Goal: Task Accomplishment & Management: Complete application form

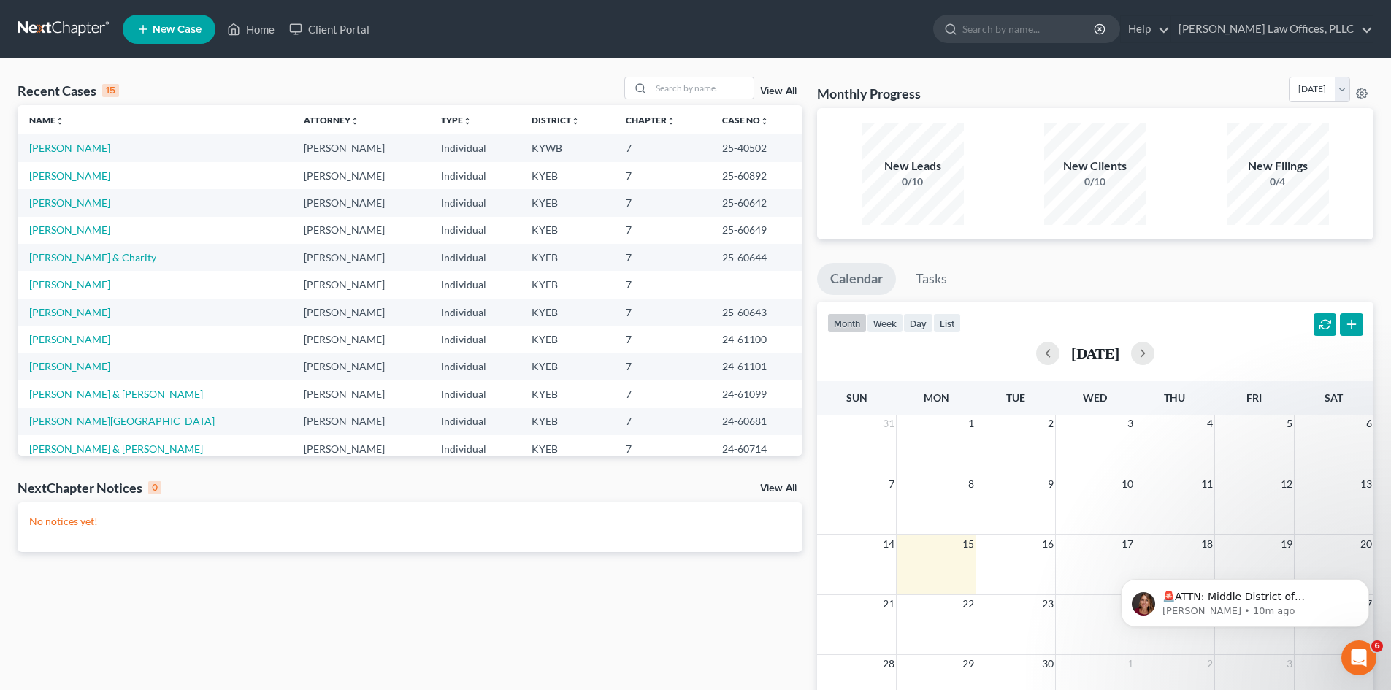
click at [177, 33] on span "New Case" at bounding box center [177, 29] width 49 height 11
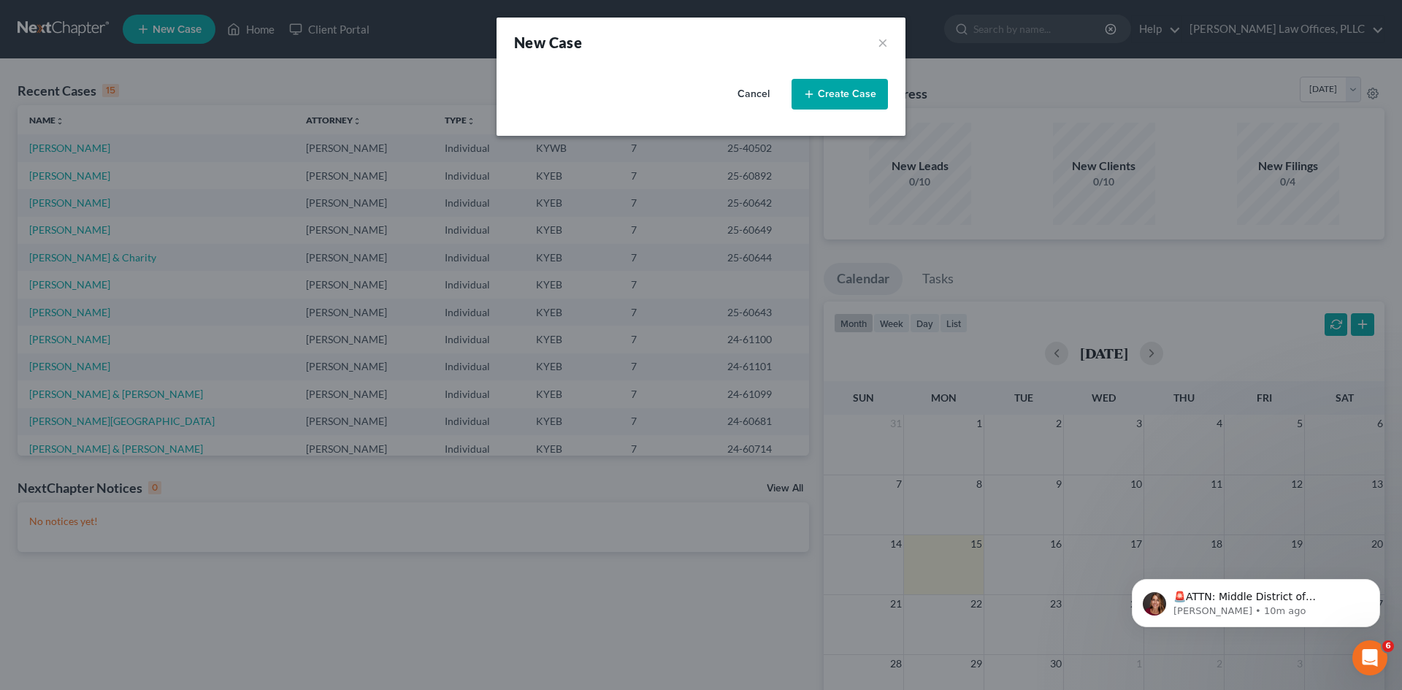
select select "32"
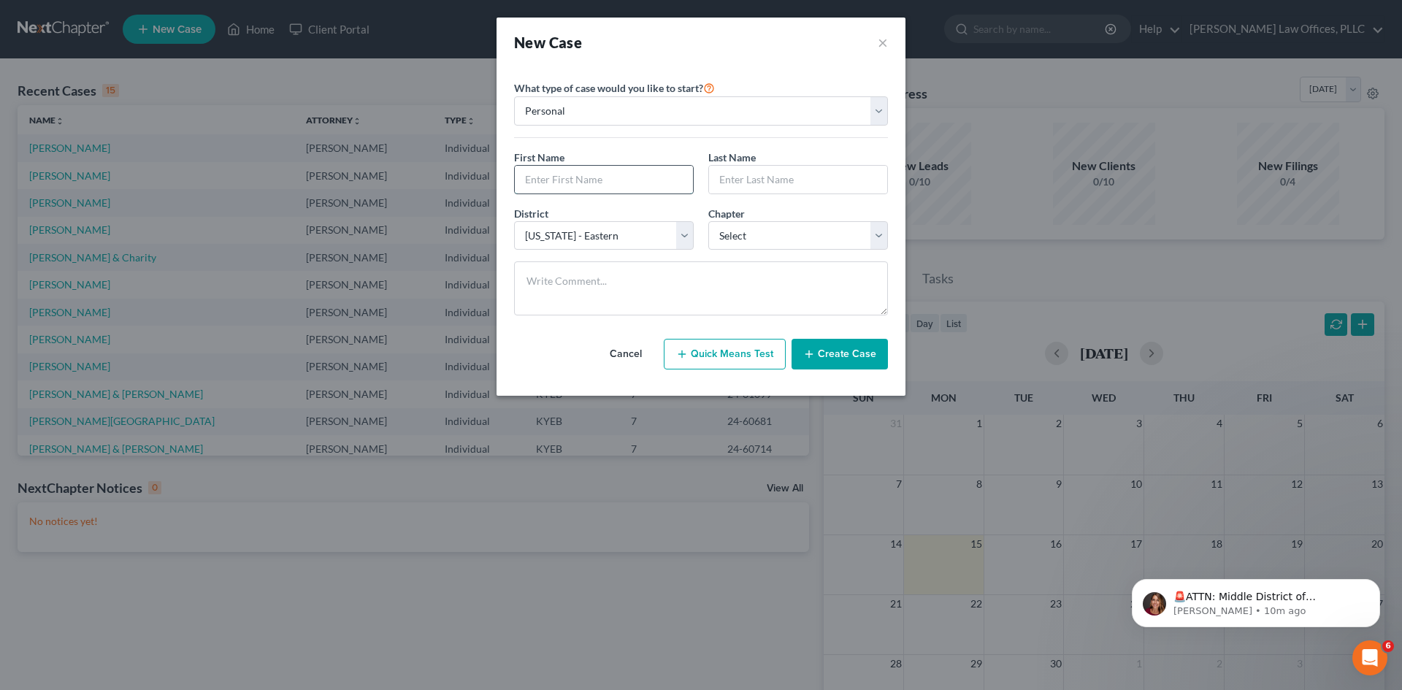
click at [624, 186] on input "text" at bounding box center [604, 180] width 178 height 28
type input "[PERSON_NAME]"
click at [762, 247] on select "Select 7 11 12 13" at bounding box center [798, 235] width 180 height 29
select select "0"
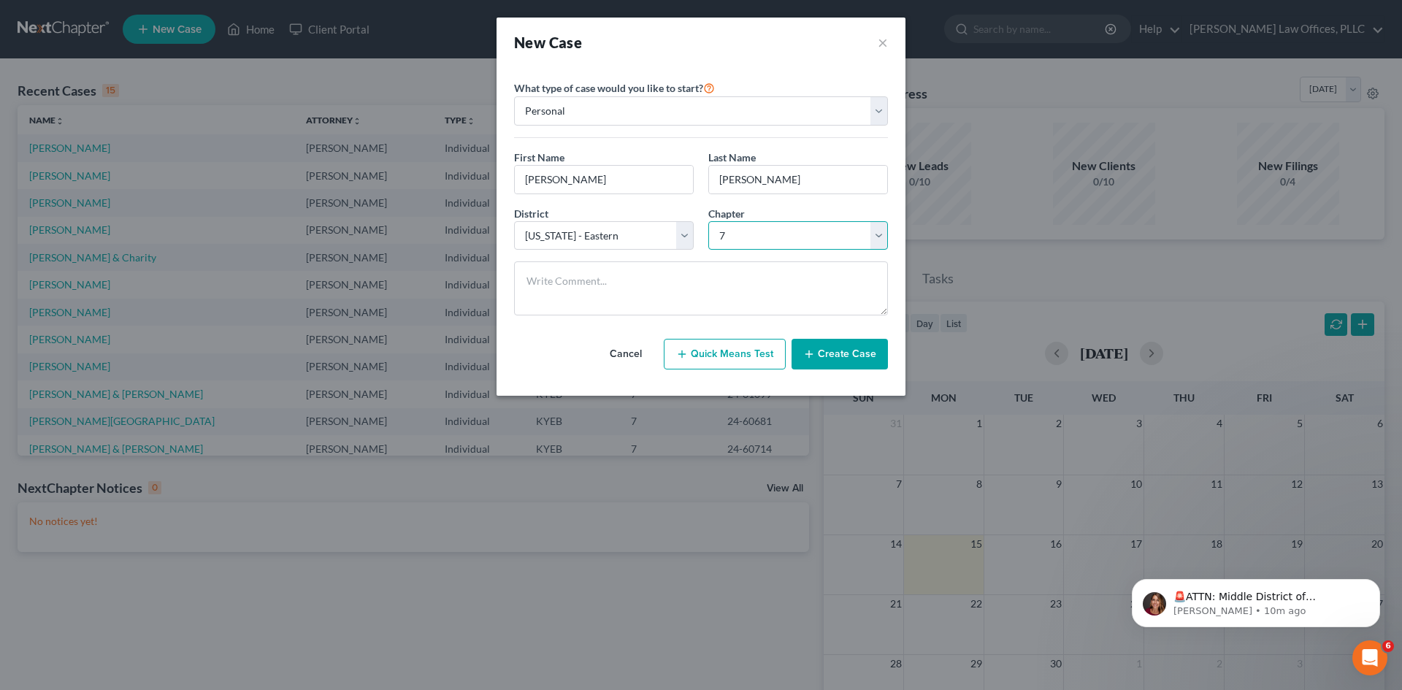
click at [708, 221] on select "Select 7 11 12 13" at bounding box center [798, 235] width 180 height 29
click at [857, 359] on button "Create Case" at bounding box center [840, 354] width 96 height 31
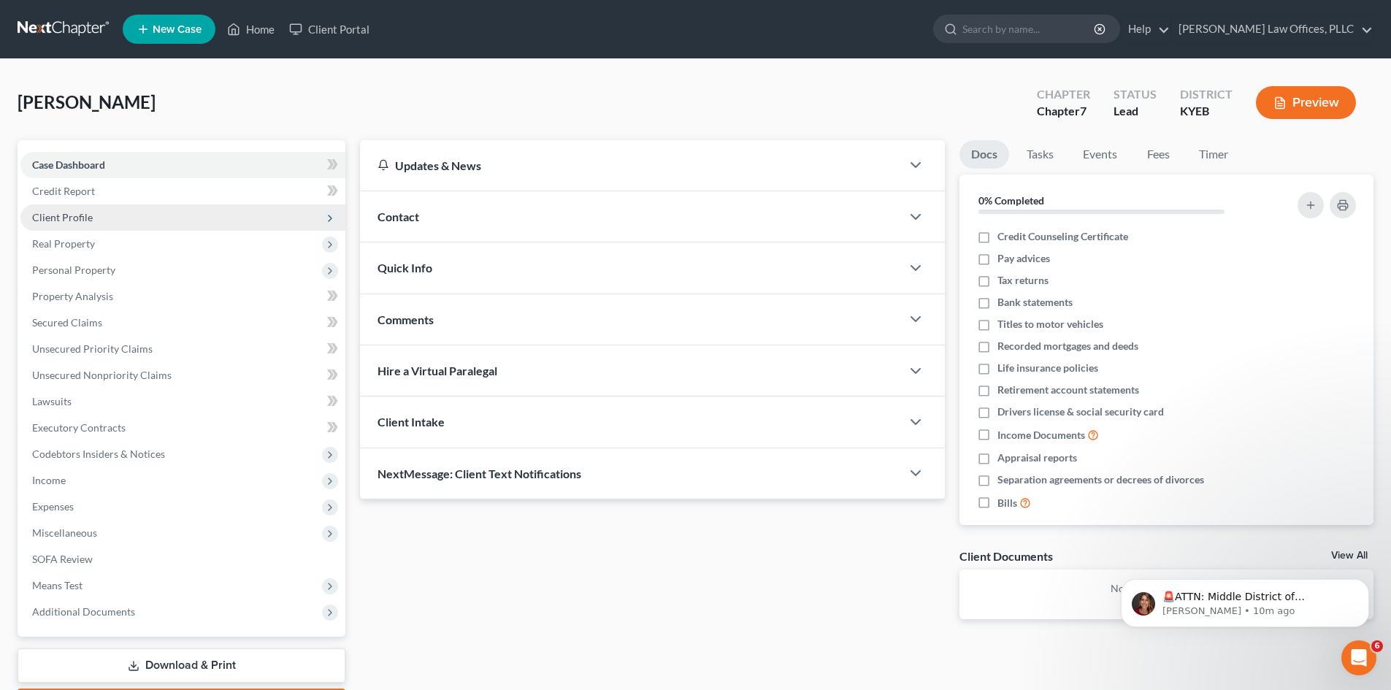
click at [87, 215] on span "Client Profile" at bounding box center [62, 217] width 61 height 12
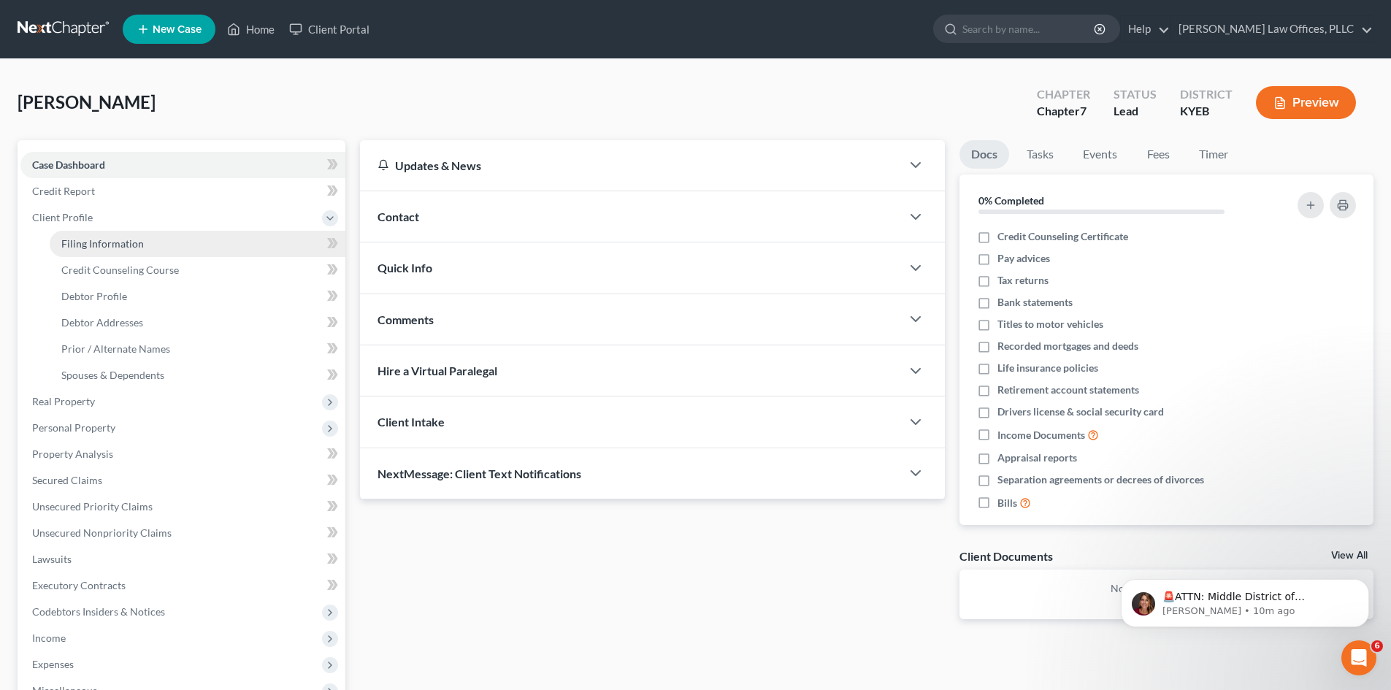
click at [128, 243] on span "Filing Information" at bounding box center [102, 243] width 83 height 12
select select "1"
select select "0"
select select "32"
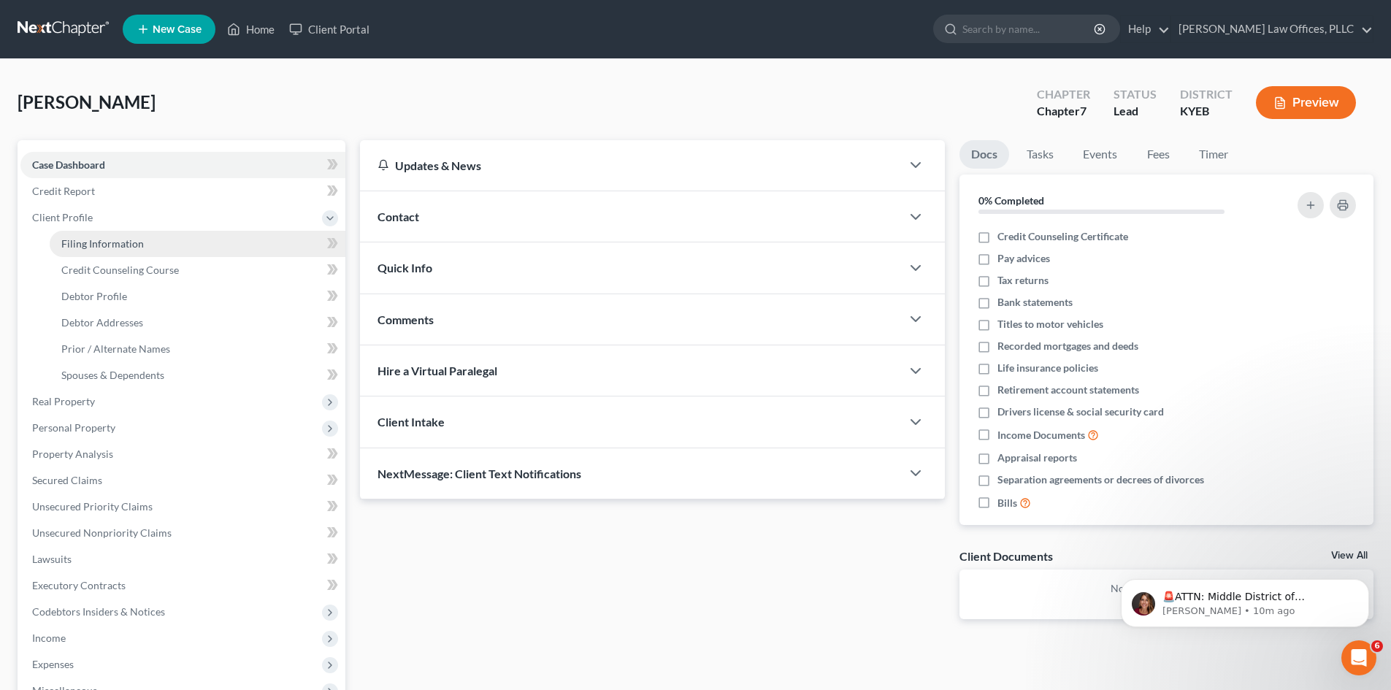
select select "18"
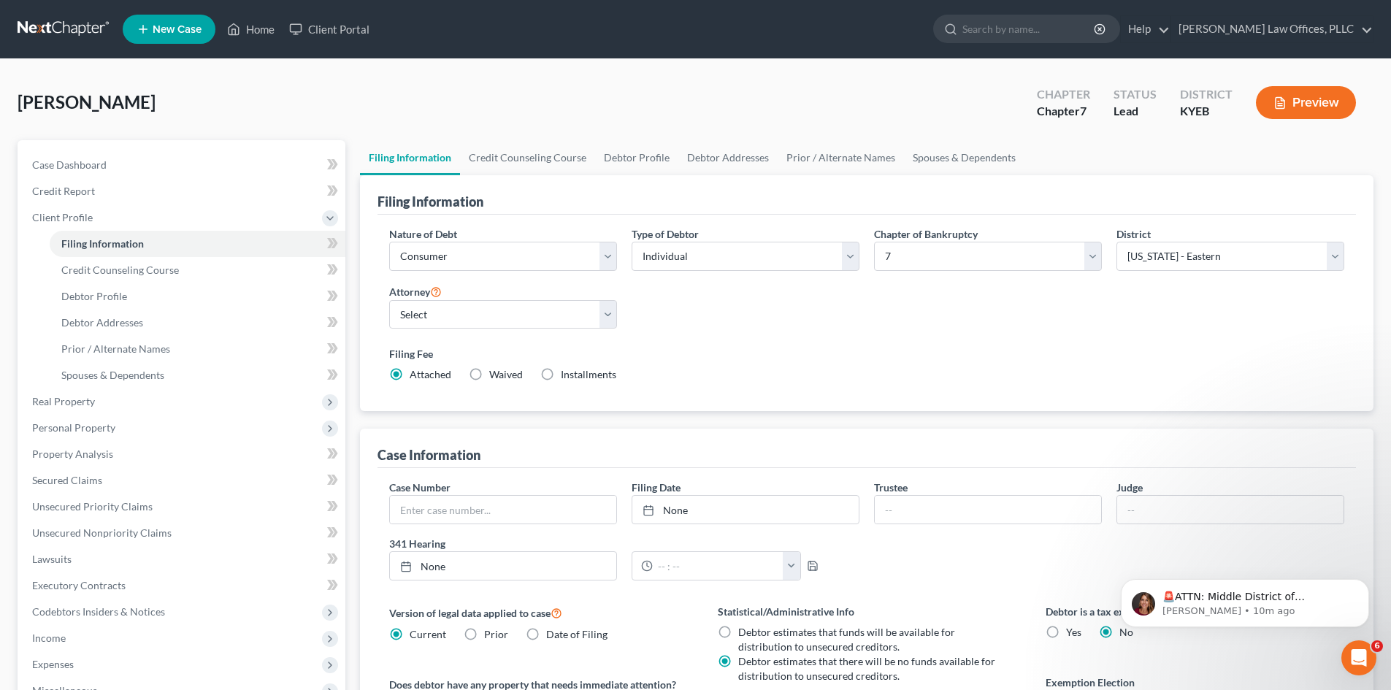
click at [675, 334] on div "Nature of Debt Select Business Consumer Other Nature of Business Select Clearin…" at bounding box center [867, 310] width 970 height 168
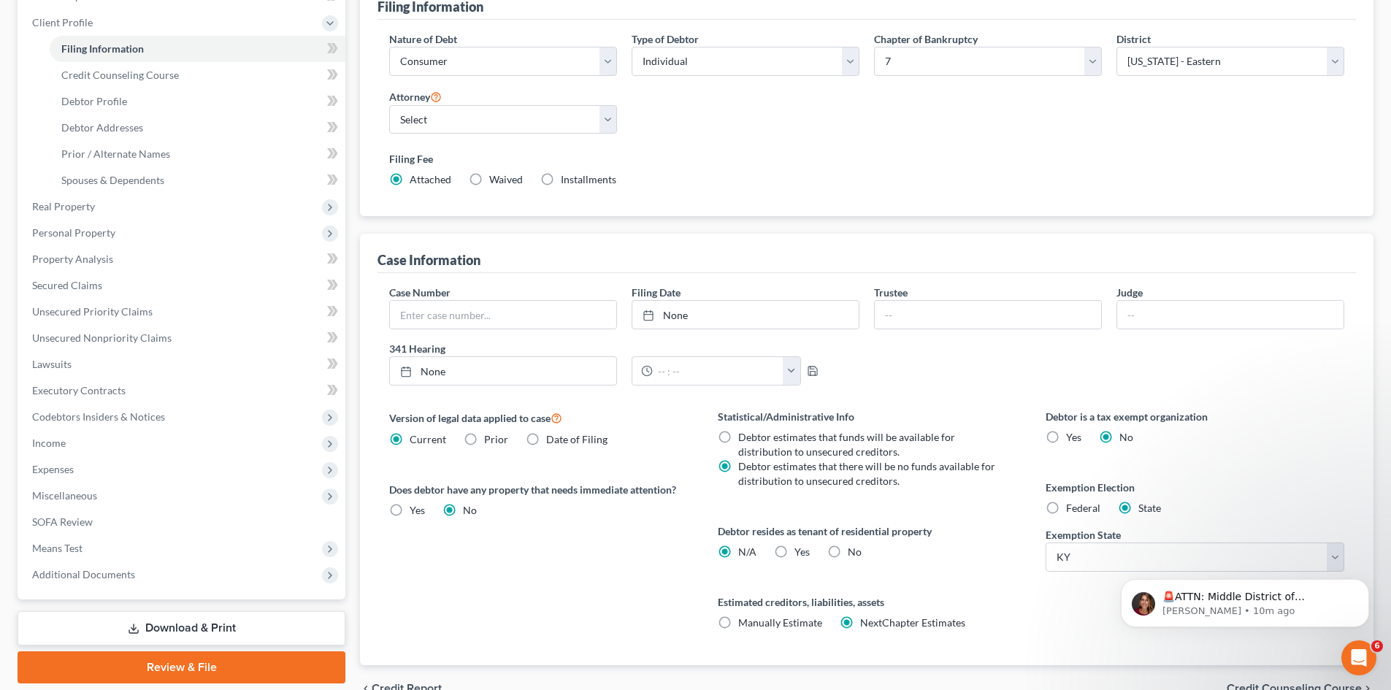
click at [1066, 506] on label "Federal" at bounding box center [1083, 508] width 34 height 15
click at [1072, 506] on input "Federal" at bounding box center [1076, 505] width 9 height 9
radio input "true"
radio input "false"
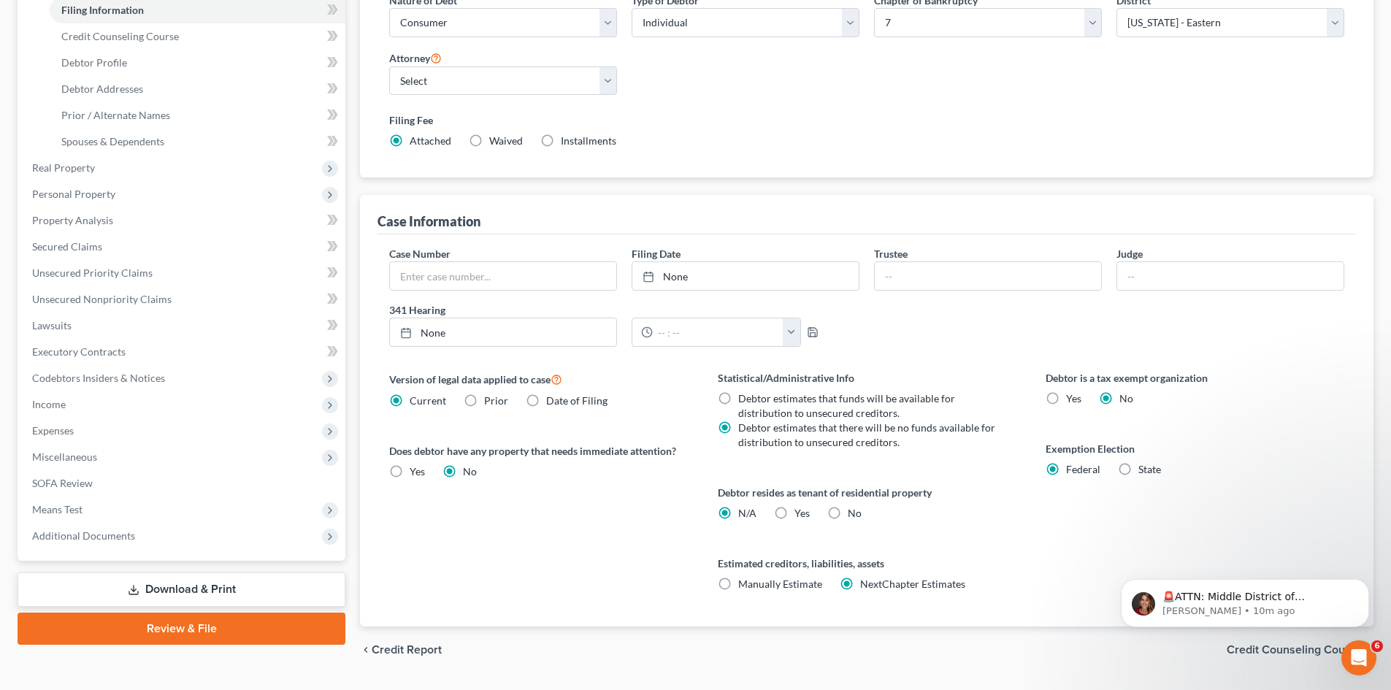
scroll to position [272, 0]
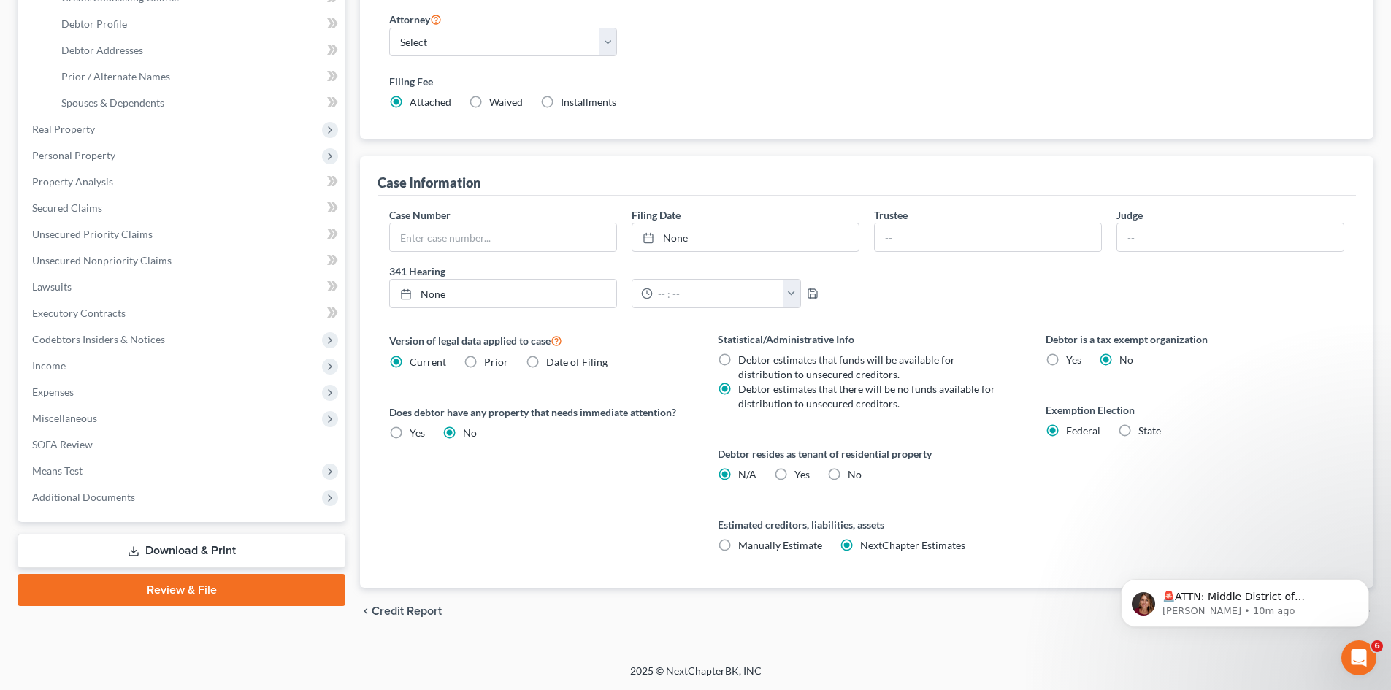
drag, startPoint x: 1223, startPoint y: 692, endPoint x: 1223, endPoint y: 650, distance: 41.6
click at [1223, 649] on html "🚨ATTN: Middle District of [US_STATE] The court has added a new Credit Counselin…" at bounding box center [1245, 599] width 292 height 102
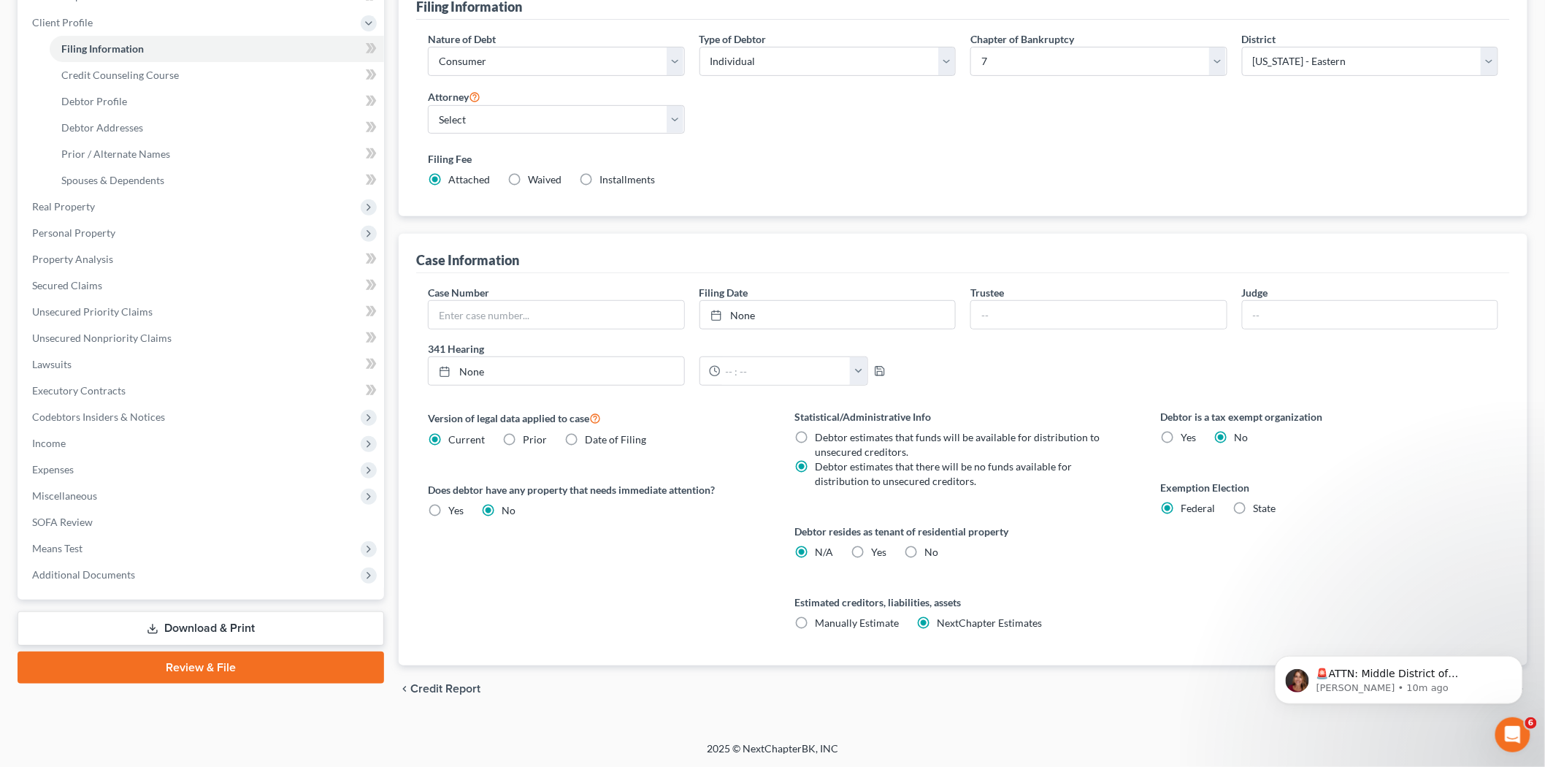
scroll to position [0, 0]
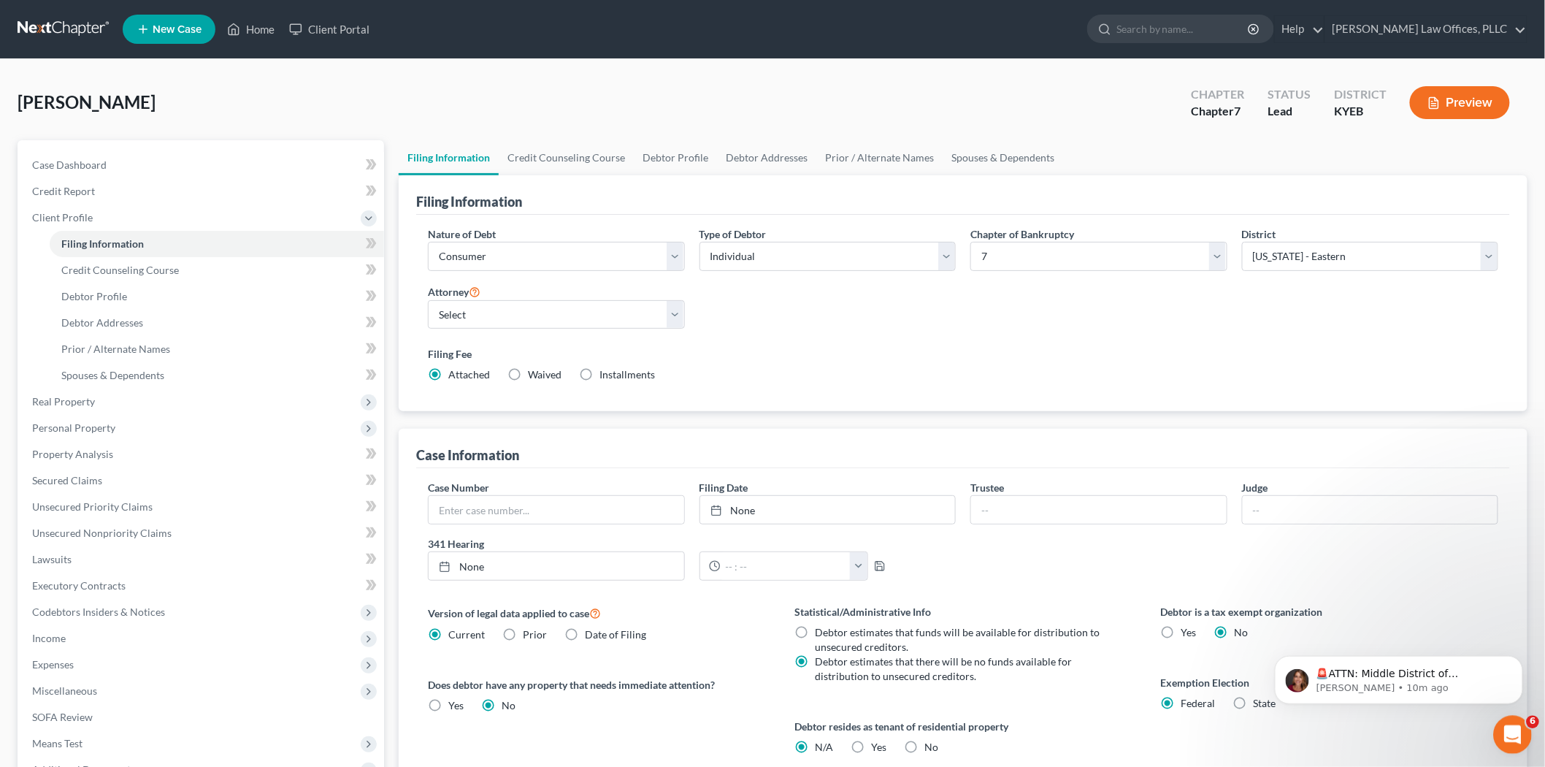
click at [1401, 689] on icon "Open Intercom Messenger" at bounding box center [1510, 733] width 24 height 24
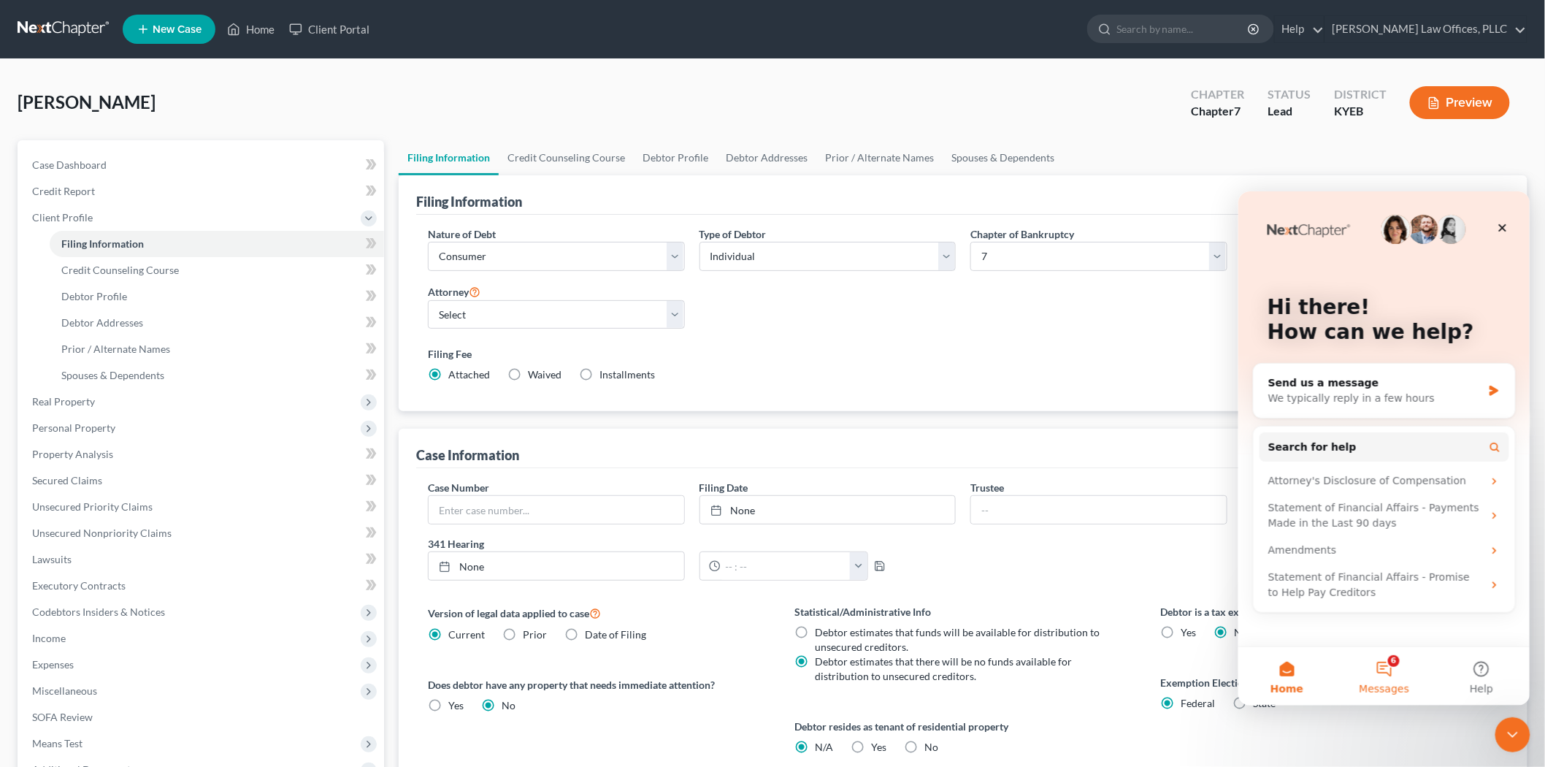
click at [1394, 676] on button "6 Messages" at bounding box center [1383, 675] width 97 height 58
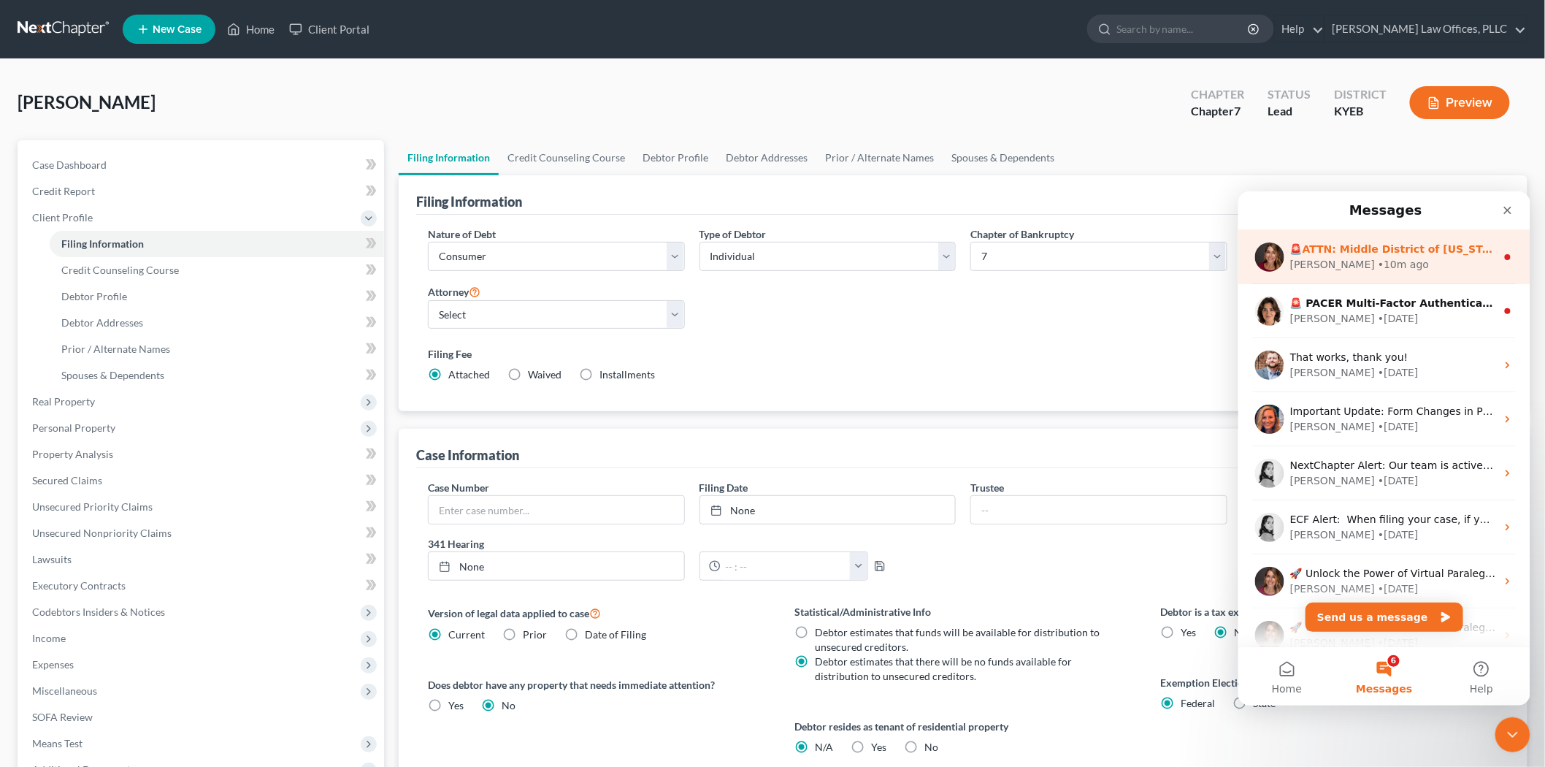
click at [1367, 256] on div "[PERSON_NAME] • 10m ago" at bounding box center [1393, 263] width 206 height 15
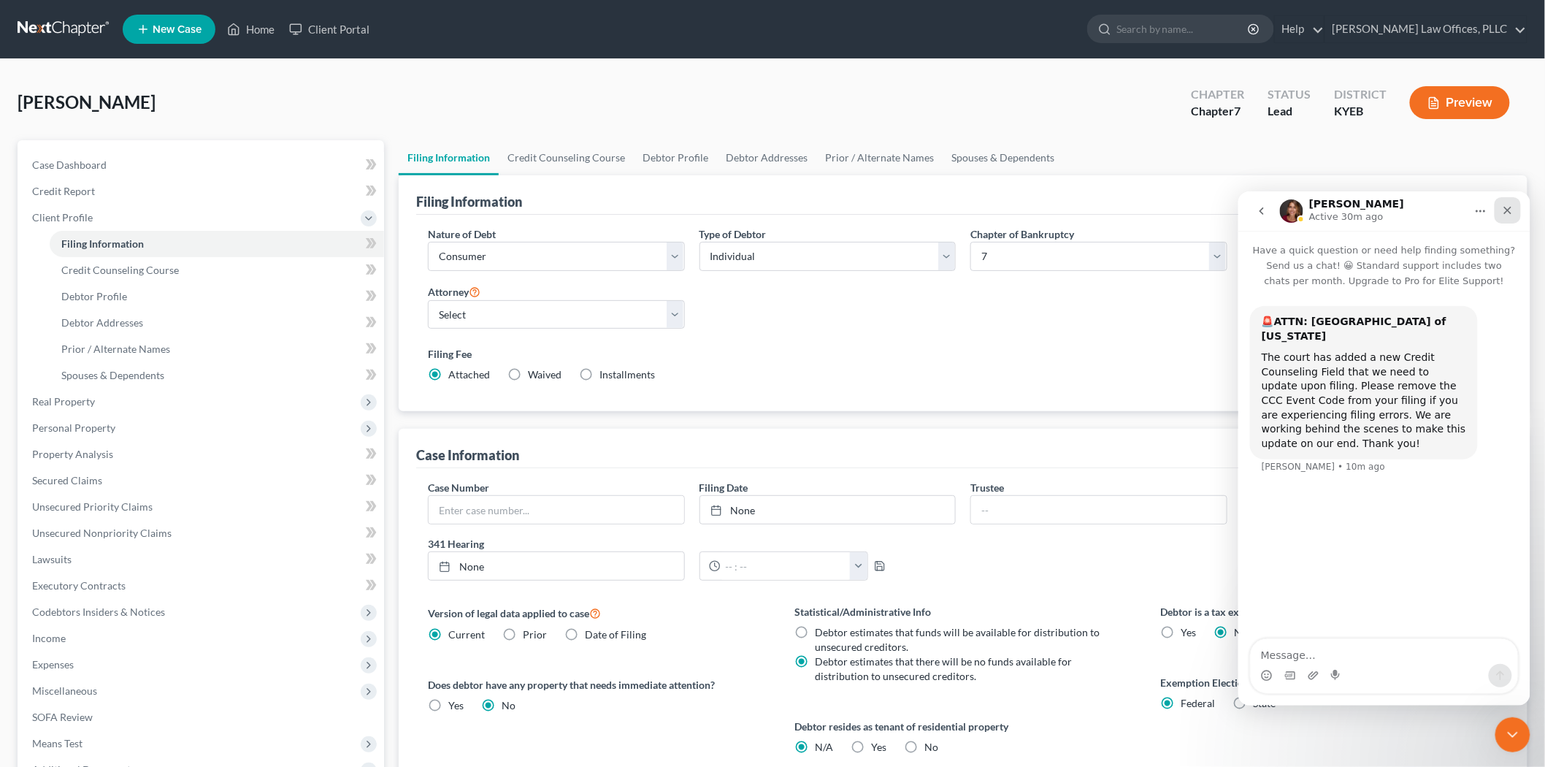
click at [1401, 212] on icon "Close" at bounding box center [1508, 210] width 8 height 8
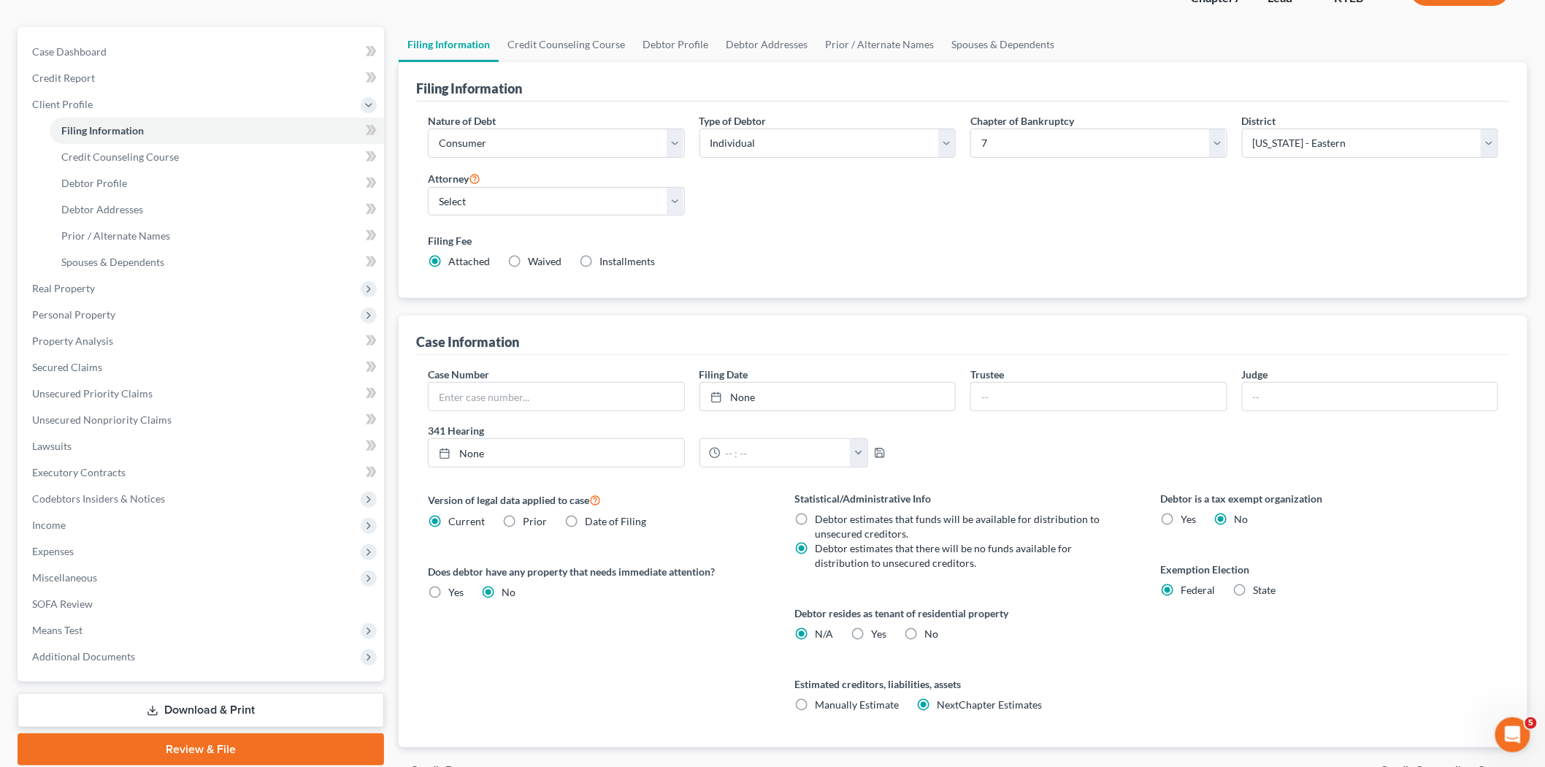
scroll to position [195, 0]
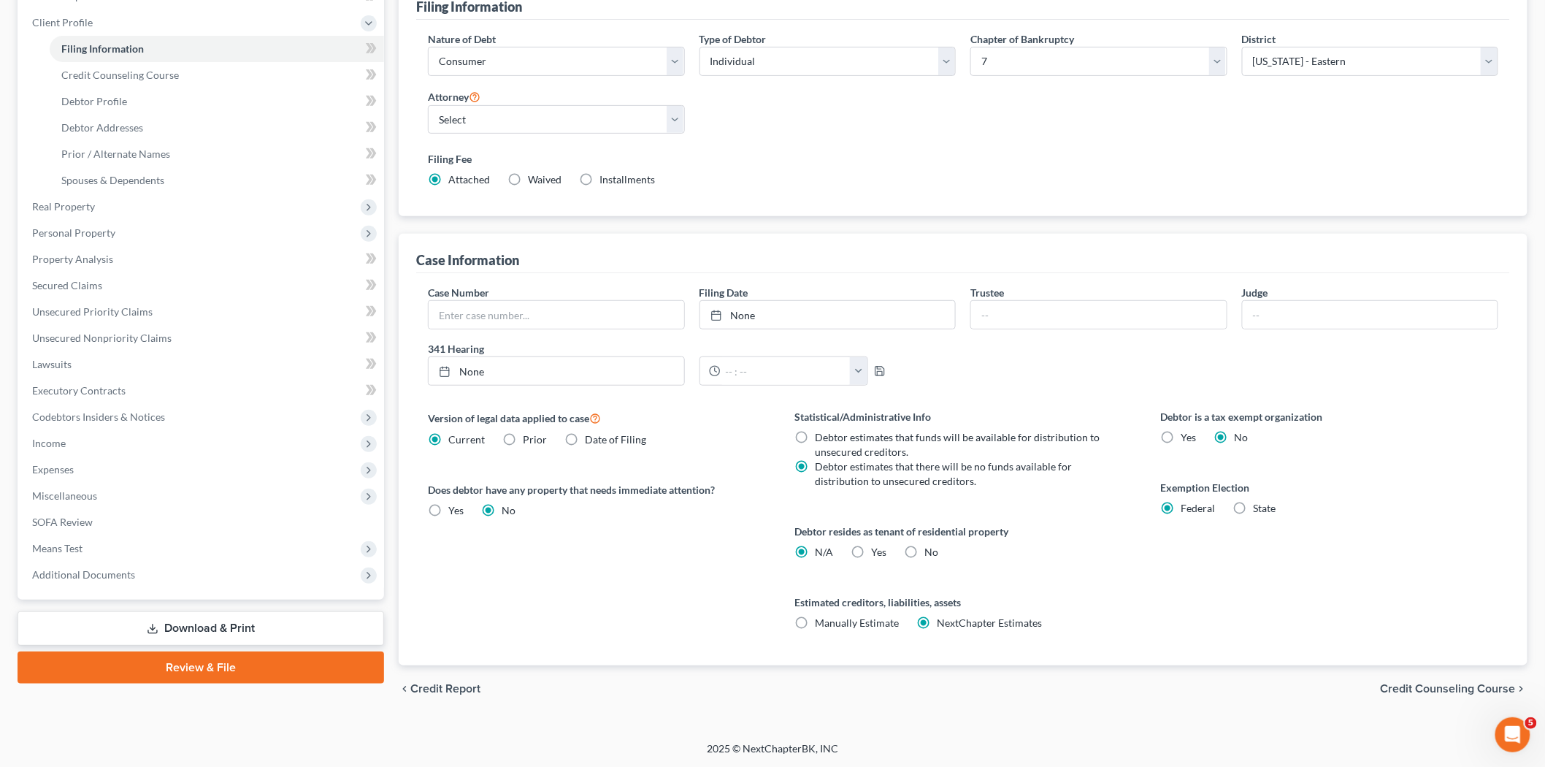
click at [1401, 686] on span "Credit Counseling Course" at bounding box center [1448, 689] width 135 height 12
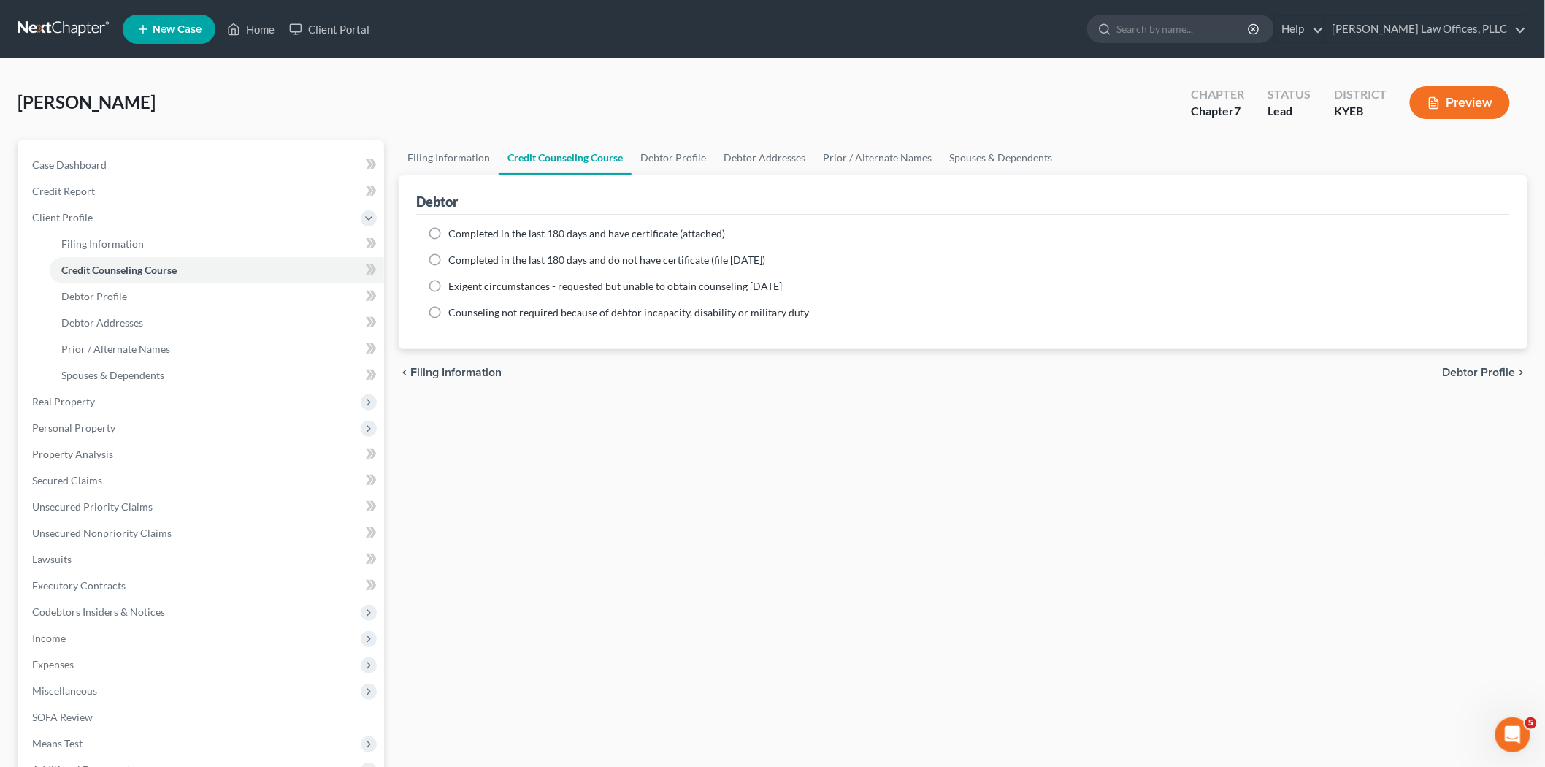
click at [448, 234] on label "Completed in the last 180 days and have certificate (attached)" at bounding box center [586, 233] width 277 height 15
click at [454, 234] on input "Completed in the last 180 days and have certificate (attached)" at bounding box center [458, 230] width 9 height 9
radio input "true"
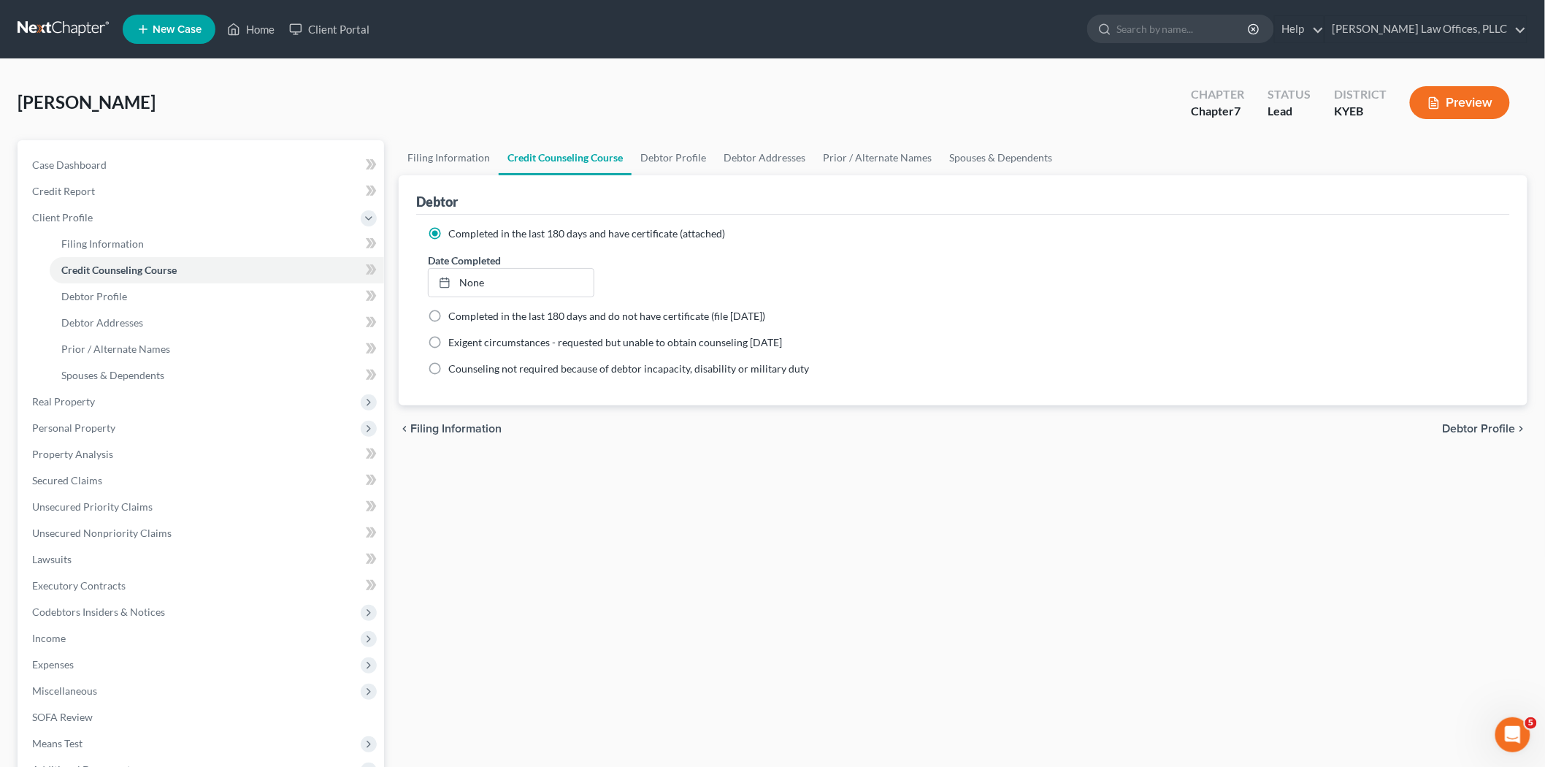
click at [1401, 424] on span "Debtor Profile" at bounding box center [1479, 429] width 73 height 12
select select "0"
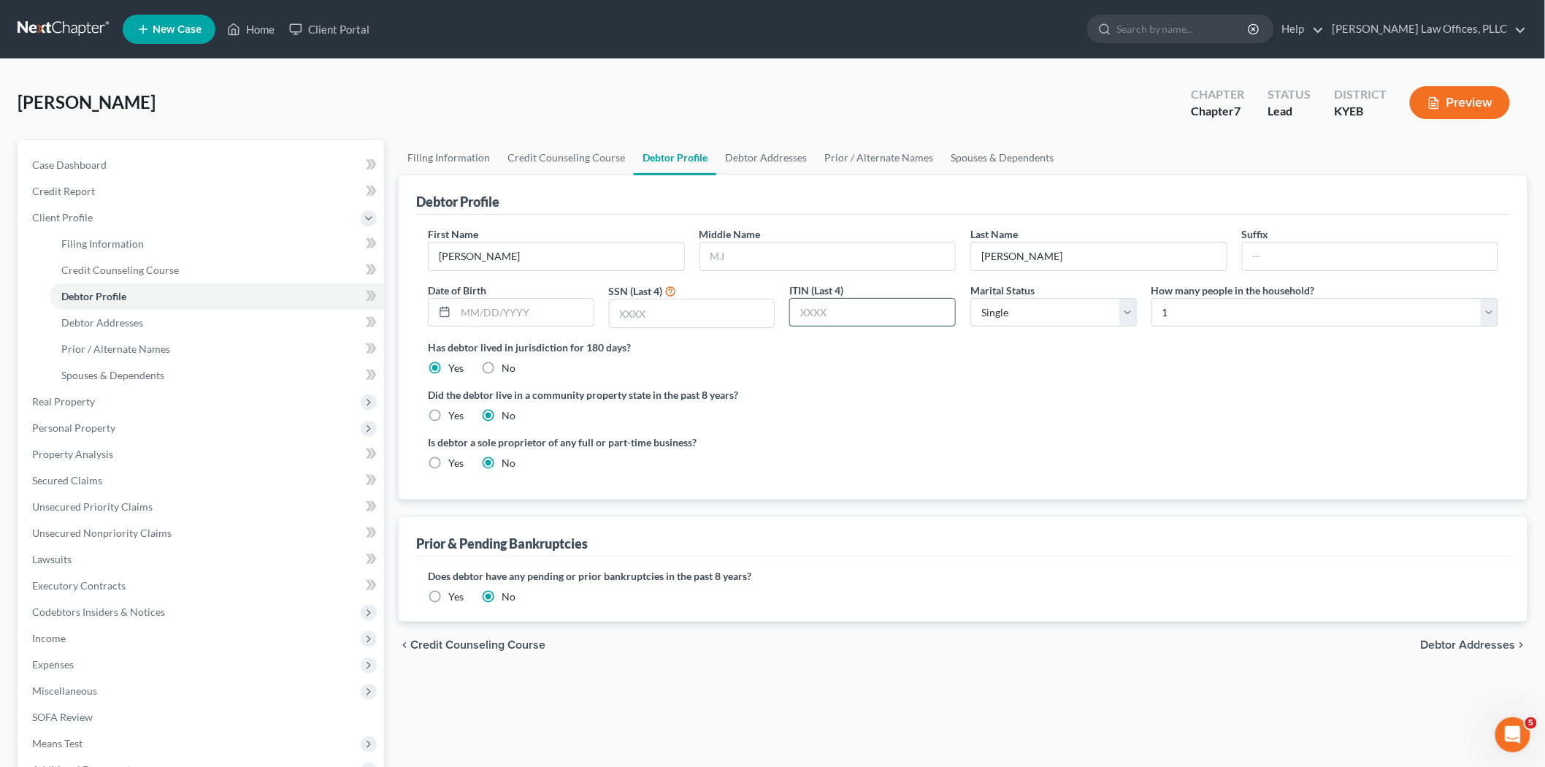
click at [830, 310] on input "text" at bounding box center [872, 313] width 165 height 28
type input "2514"
click at [1031, 387] on label "Did the debtor live in a community property state in the past 8 years?" at bounding box center [963, 394] width 1070 height 15
click at [155, 323] on link "Debtor Addresses" at bounding box center [217, 323] width 334 height 26
select select "0"
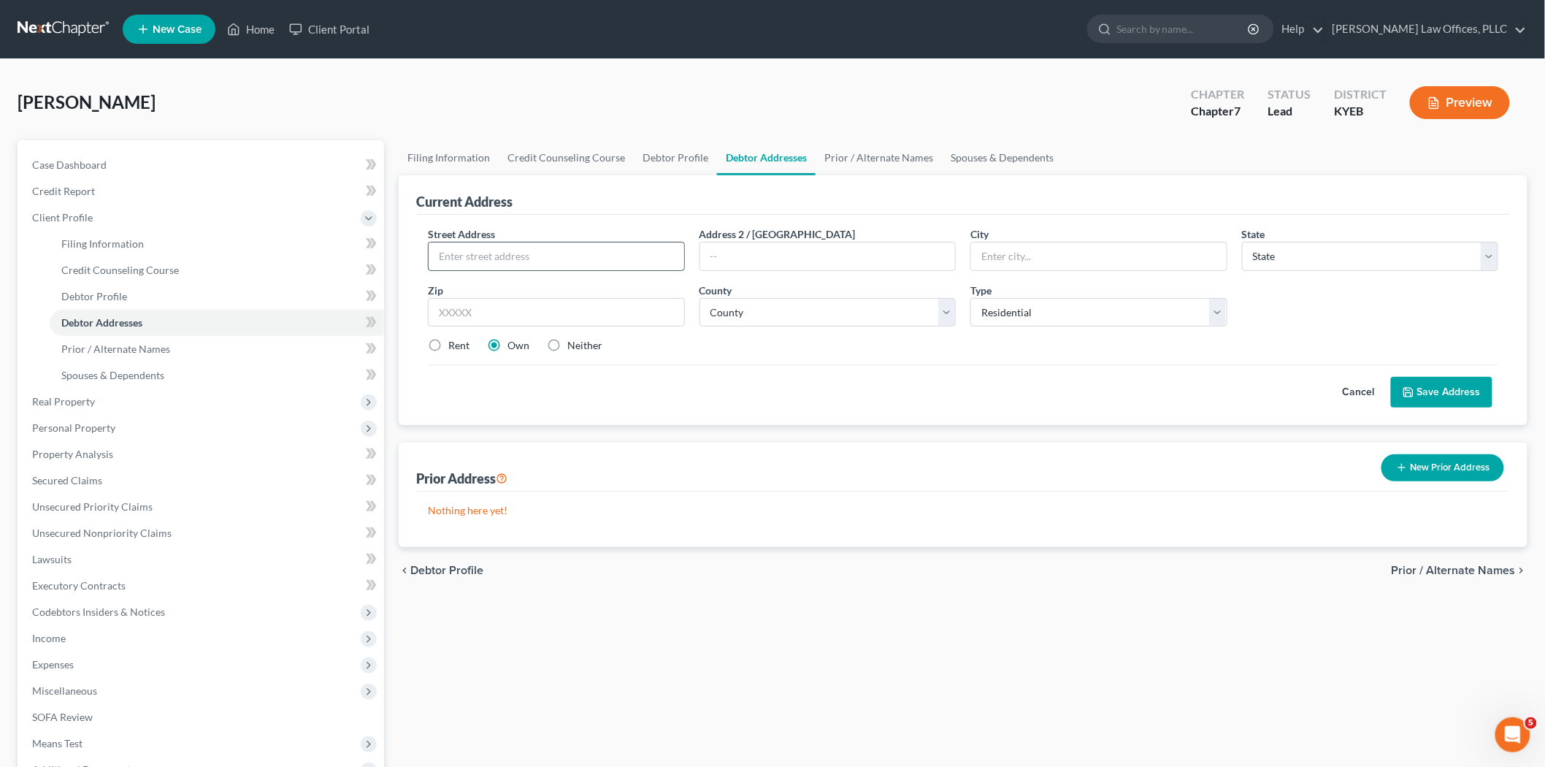
click at [549, 261] on input "text" at bounding box center [557, 256] width 256 height 28
type input "[STREET_ADDRESS]"
type input "Apt. 3"
type input "[GEOGRAPHIC_DATA]"
select select "18"
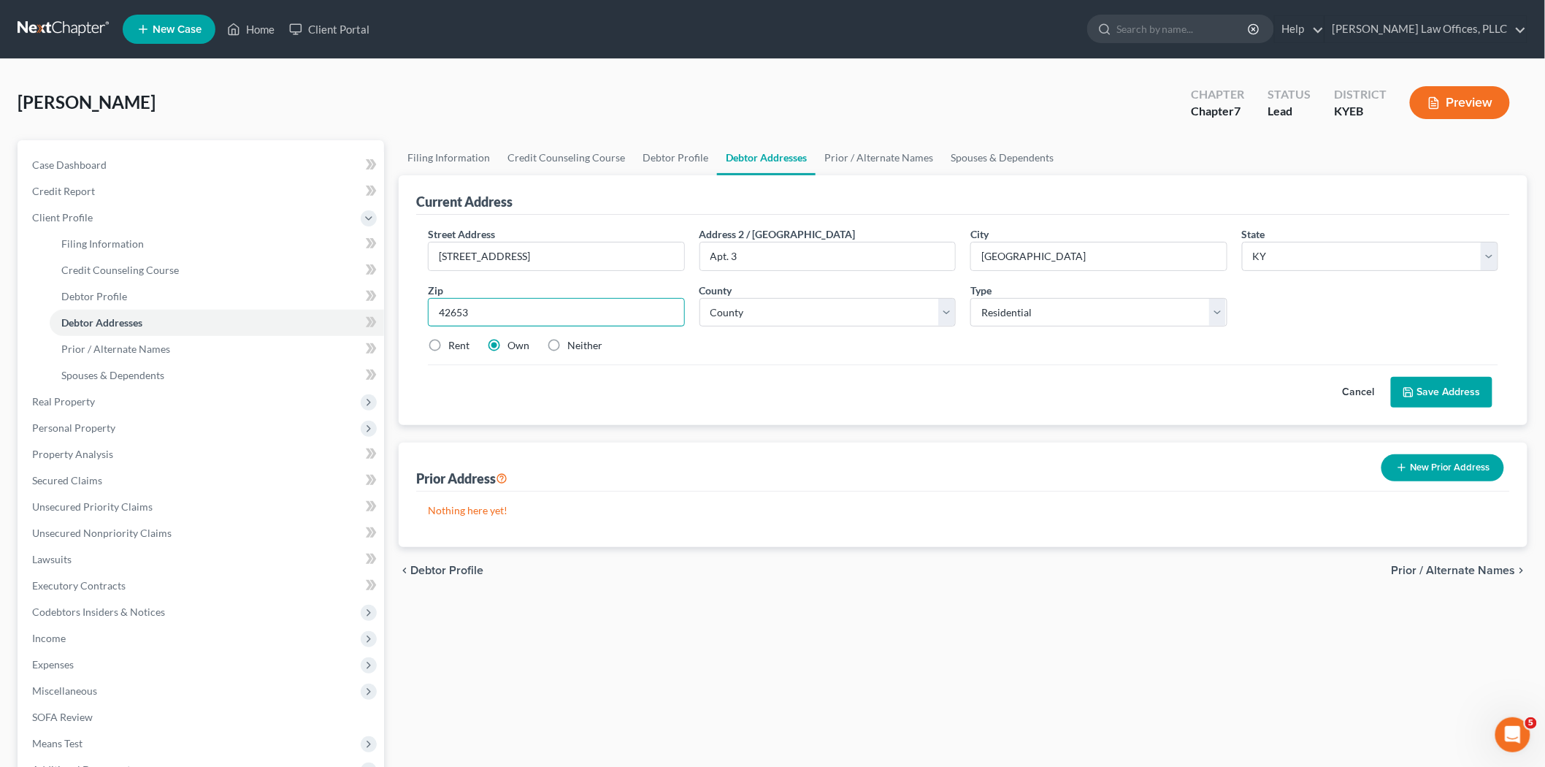
type input "42653"
click at [760, 369] on div "Cancel Save Address" at bounding box center [963, 385] width 1070 height 43
click at [448, 342] on label "Rent" at bounding box center [458, 345] width 21 height 15
click at [454, 342] on input "Rent" at bounding box center [458, 342] width 9 height 9
radio input "true"
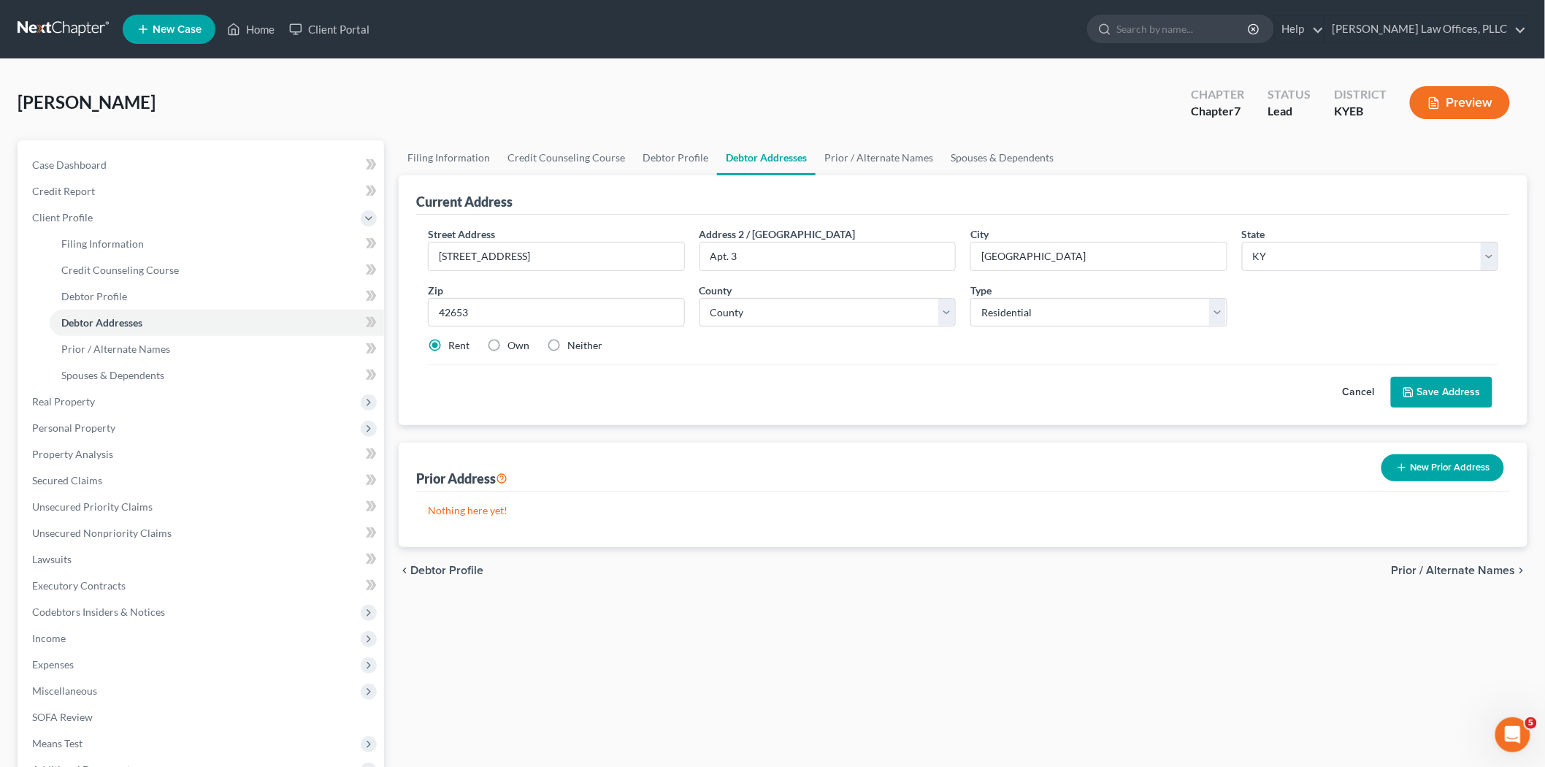
click at [1401, 384] on button "Save Address" at bounding box center [1441, 392] width 101 height 31
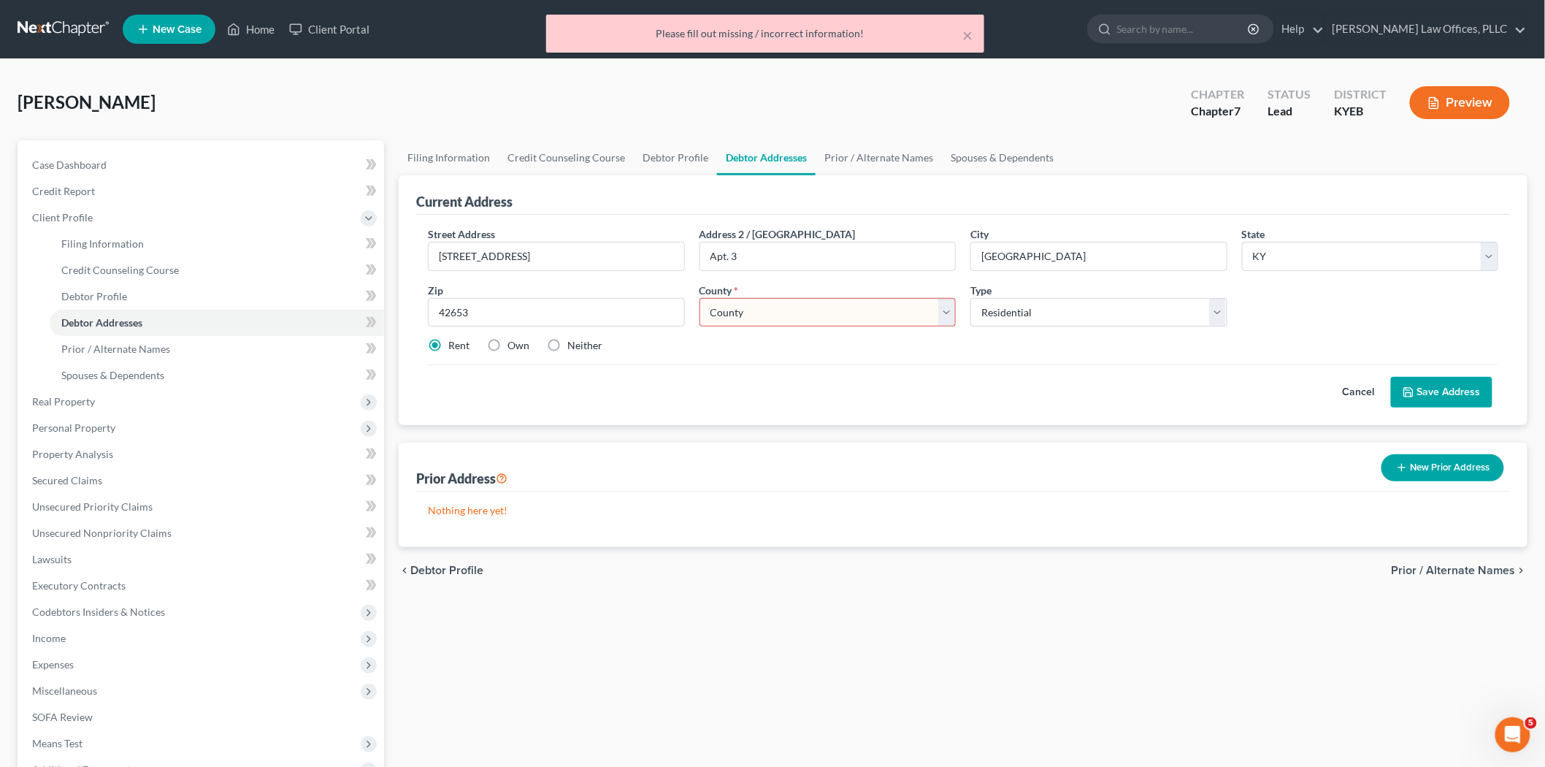
click at [748, 310] on select "County [GEOGRAPHIC_DATA] [GEOGRAPHIC_DATA] [GEOGRAPHIC_DATA] [GEOGRAPHIC_DATA] …" at bounding box center [828, 312] width 257 height 29
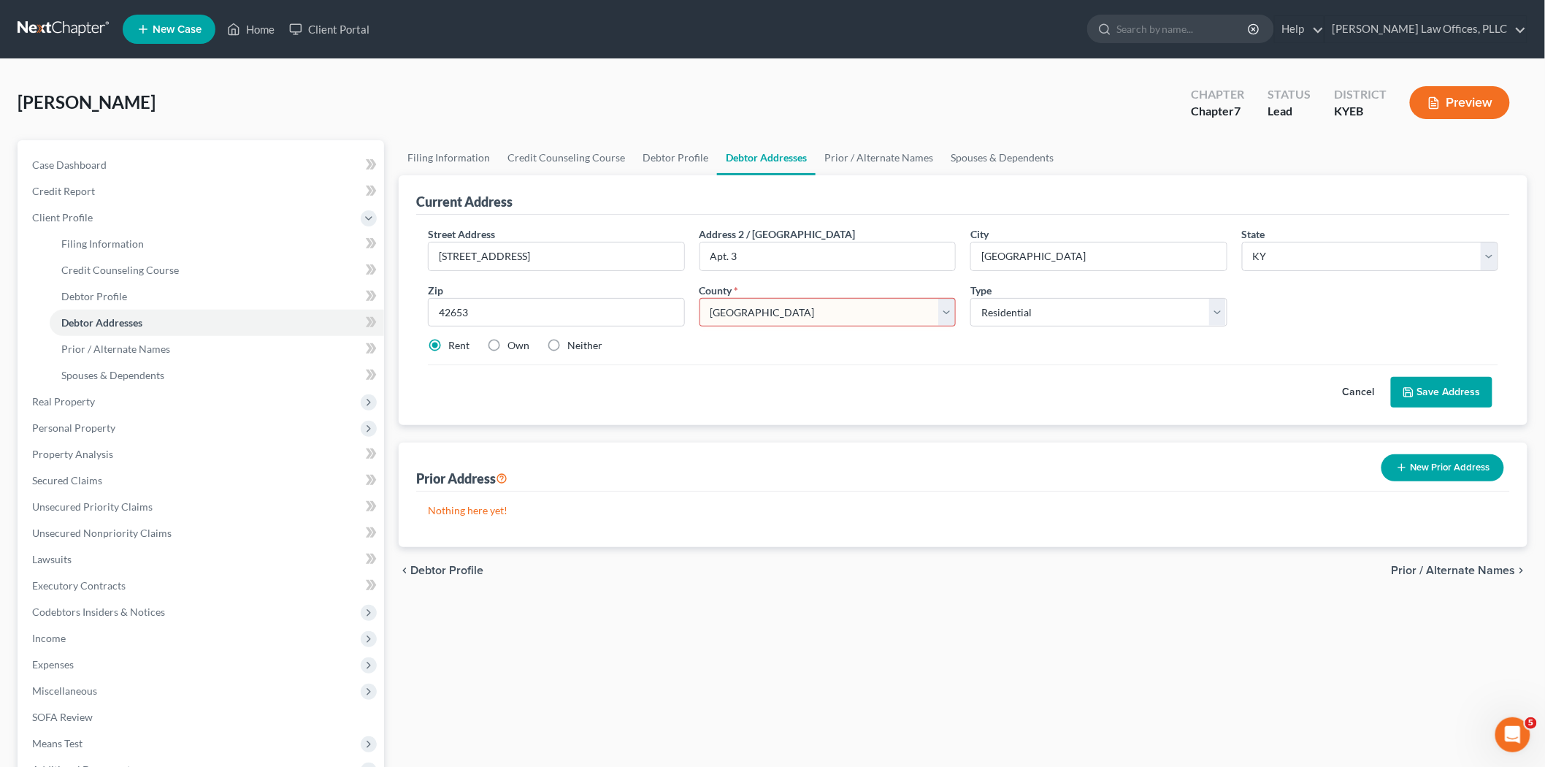
click at [700, 298] on select "County [GEOGRAPHIC_DATA] [GEOGRAPHIC_DATA] [GEOGRAPHIC_DATA] [GEOGRAPHIC_DATA] …" at bounding box center [828, 312] width 257 height 29
click at [748, 310] on select "County [GEOGRAPHIC_DATA] [GEOGRAPHIC_DATA] [GEOGRAPHIC_DATA] [GEOGRAPHIC_DATA] …" at bounding box center [828, 312] width 257 height 29
select select "79"
click at [700, 298] on select "County [GEOGRAPHIC_DATA] [GEOGRAPHIC_DATA] [GEOGRAPHIC_DATA] [GEOGRAPHIC_DATA] …" at bounding box center [828, 312] width 257 height 29
click at [1401, 391] on button "Save Address" at bounding box center [1441, 392] width 101 height 31
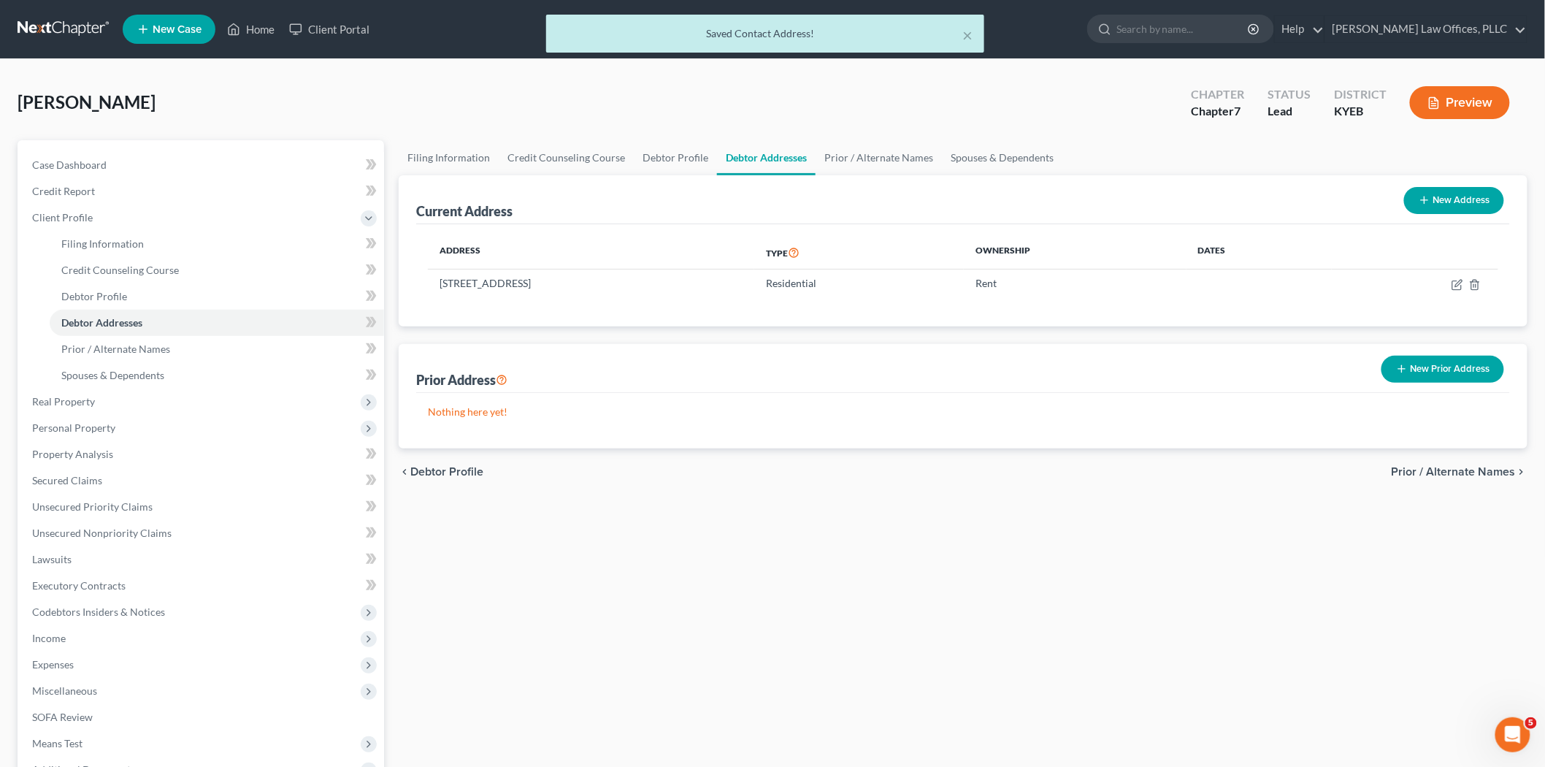
click at [1401, 466] on span "Prior / Alternate Names" at bounding box center [1454, 472] width 124 height 12
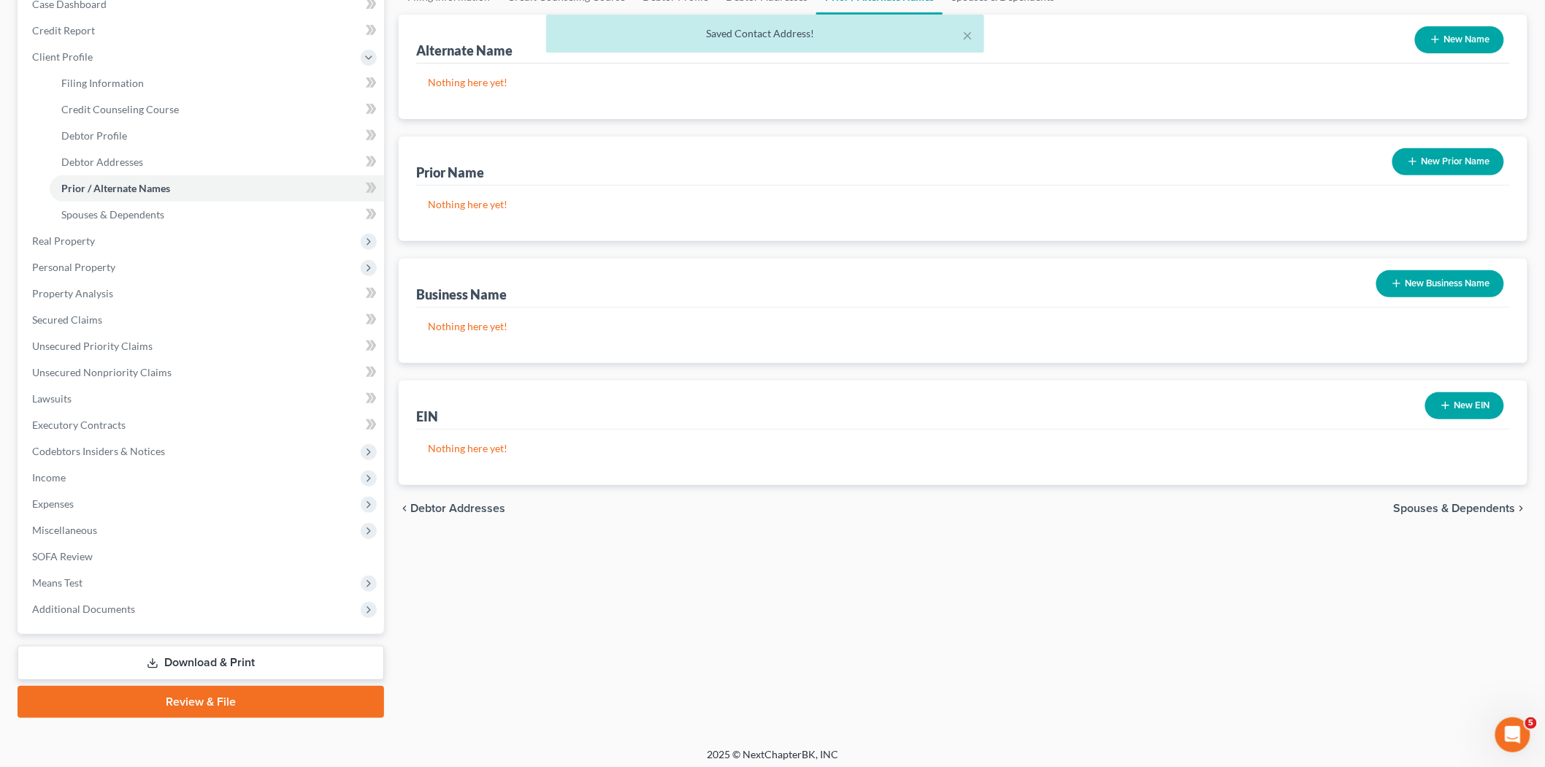
scroll to position [165, 0]
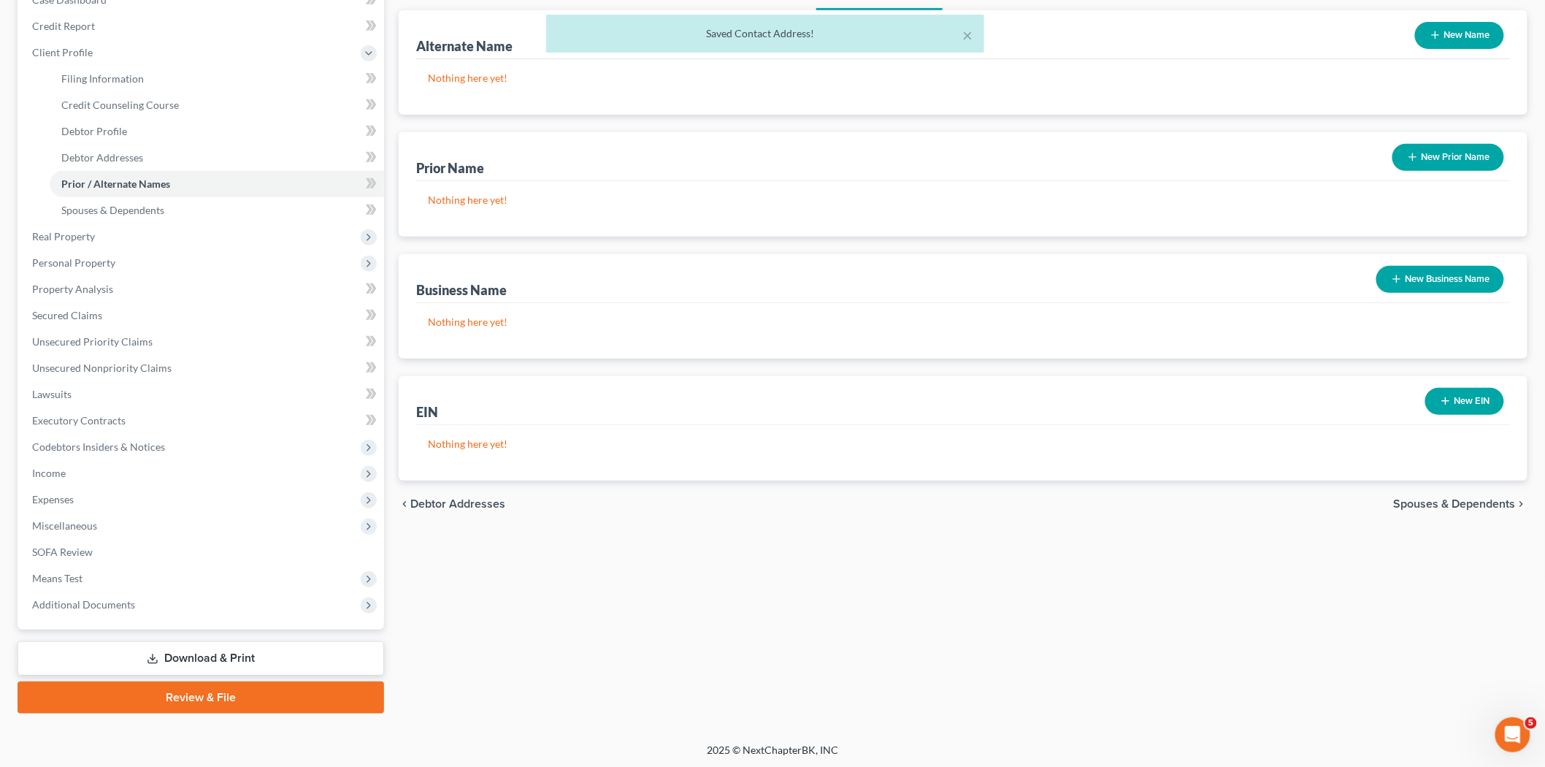
click at [1401, 500] on span "Spouses & Dependents" at bounding box center [1455, 504] width 122 height 12
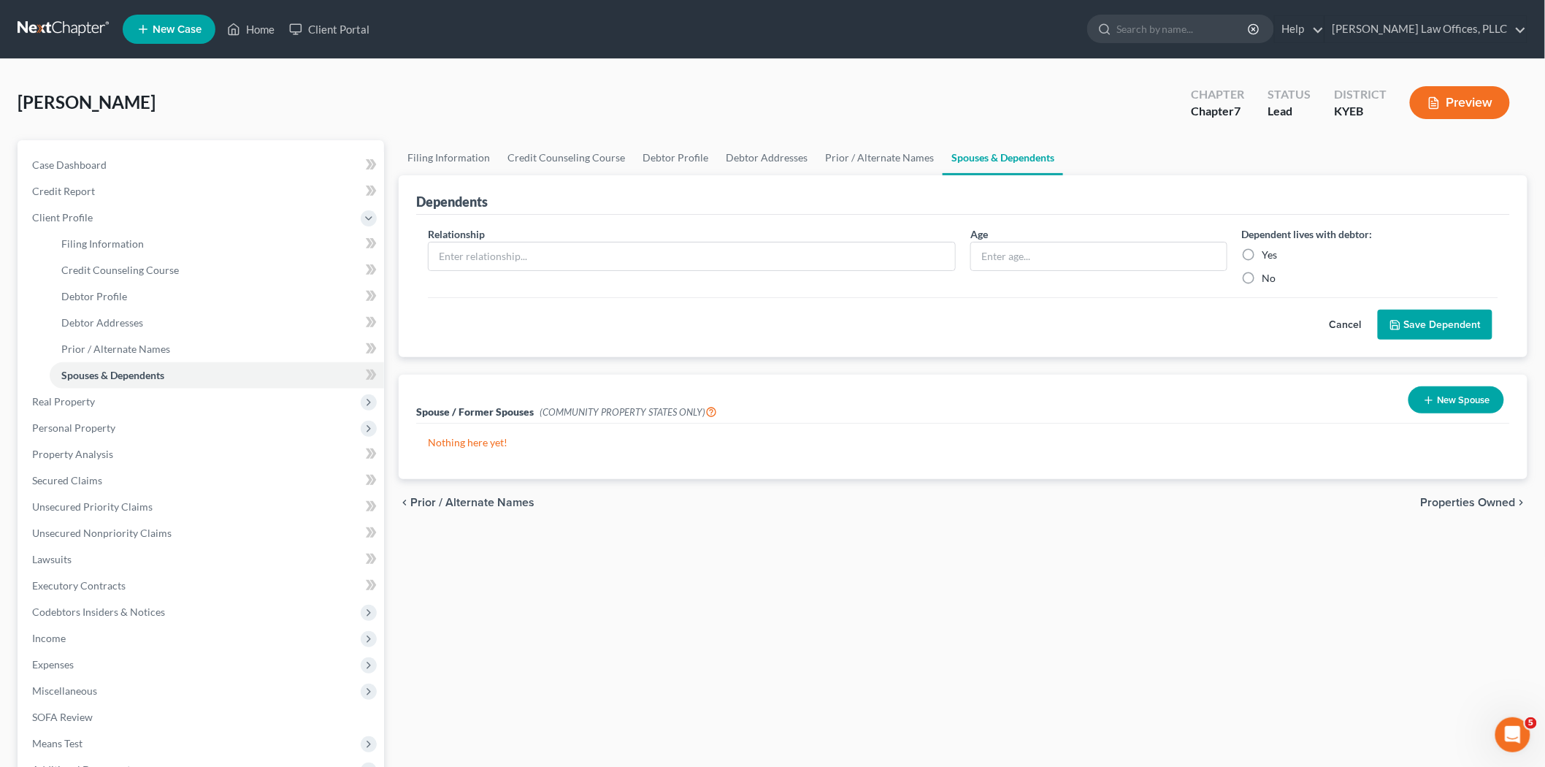
click at [1401, 502] on span "Properties Owned" at bounding box center [1468, 503] width 95 height 12
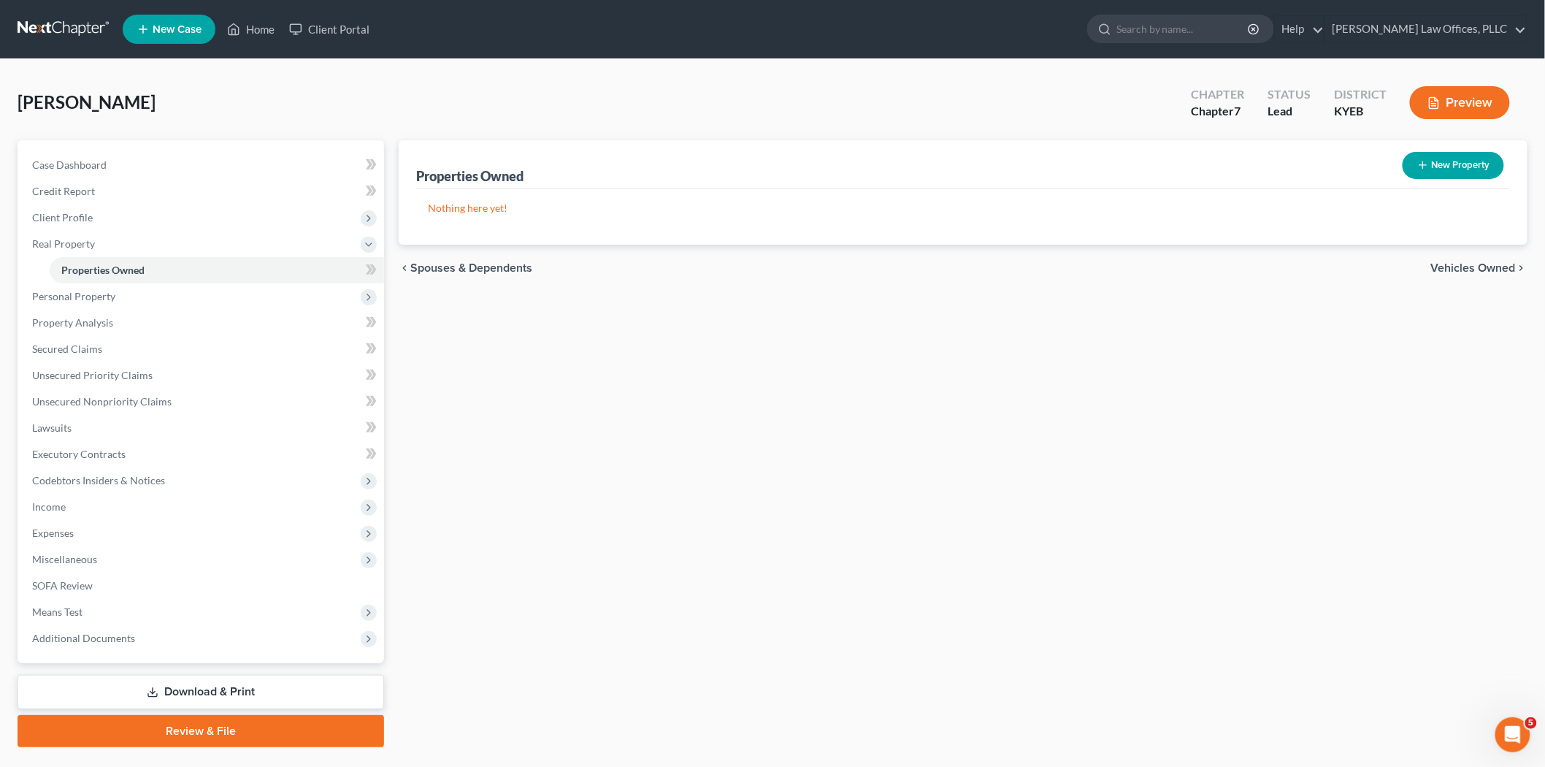
click at [1401, 263] on span "Vehicles Owned" at bounding box center [1473, 268] width 85 height 12
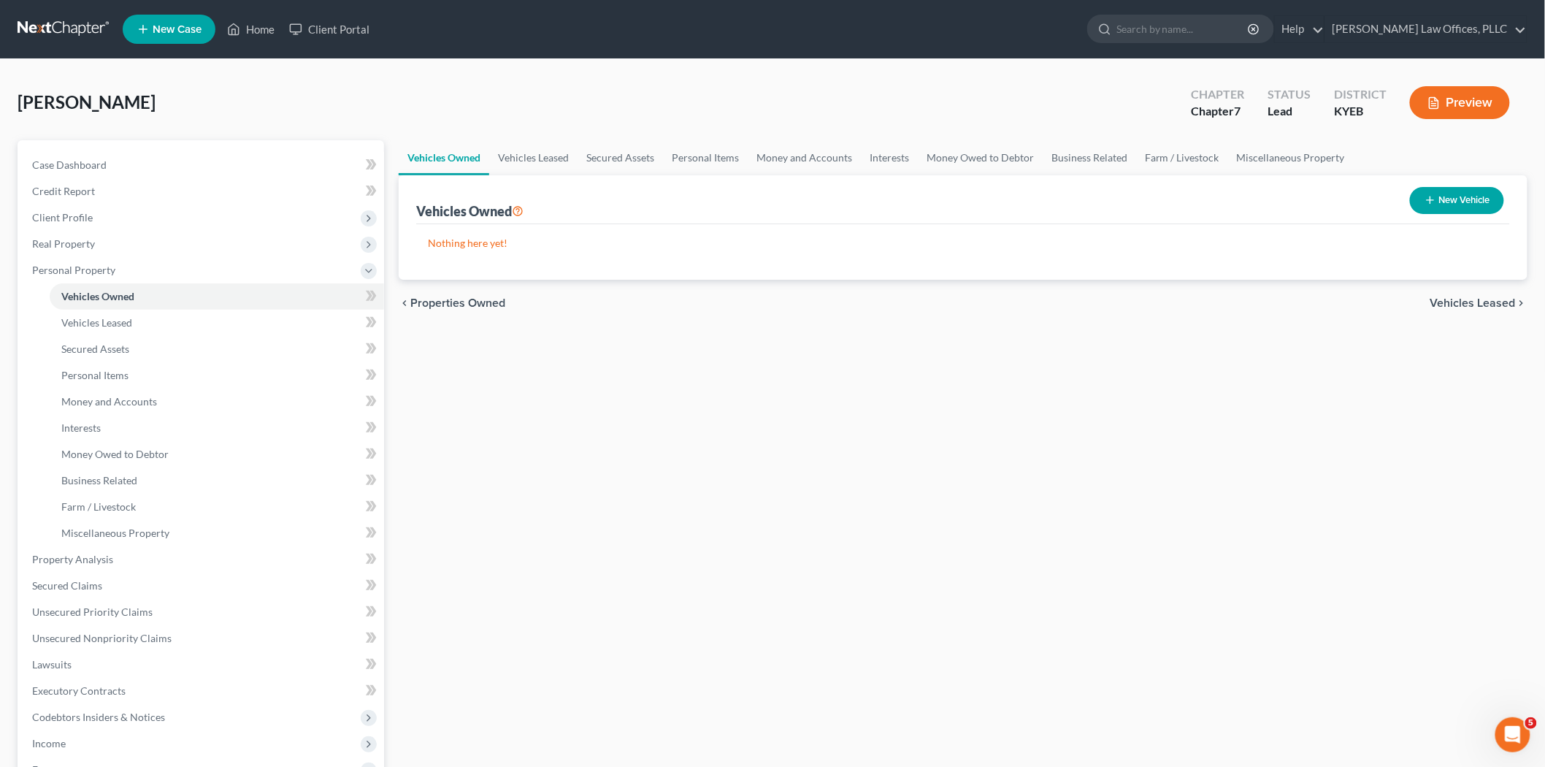
click at [1401, 303] on span "Vehicles Leased" at bounding box center [1472, 303] width 85 height 12
click at [1401, 297] on span "Secured Assets" at bounding box center [1474, 303] width 83 height 12
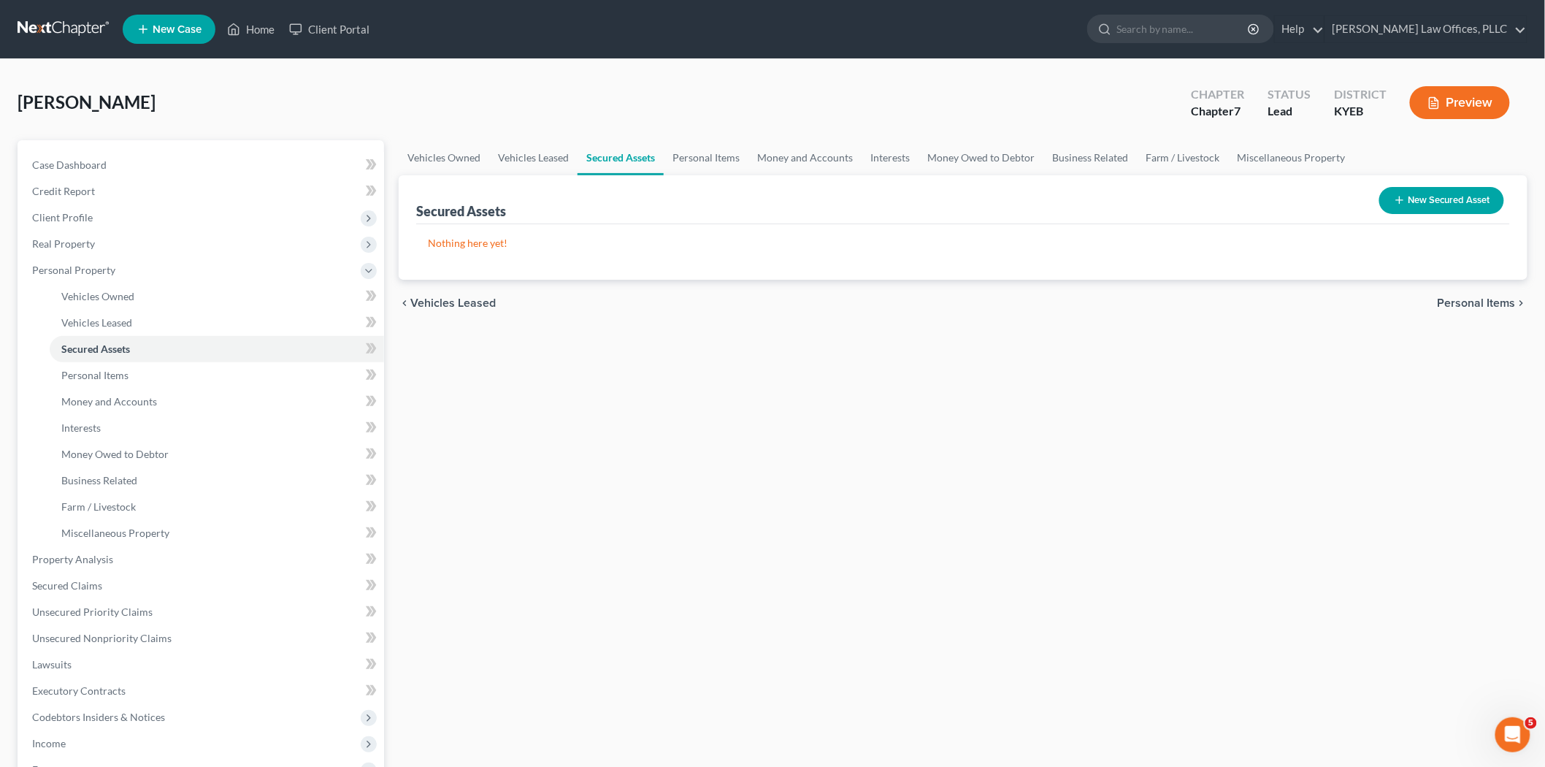
click at [1401, 297] on span "Personal Items" at bounding box center [1477, 303] width 78 height 12
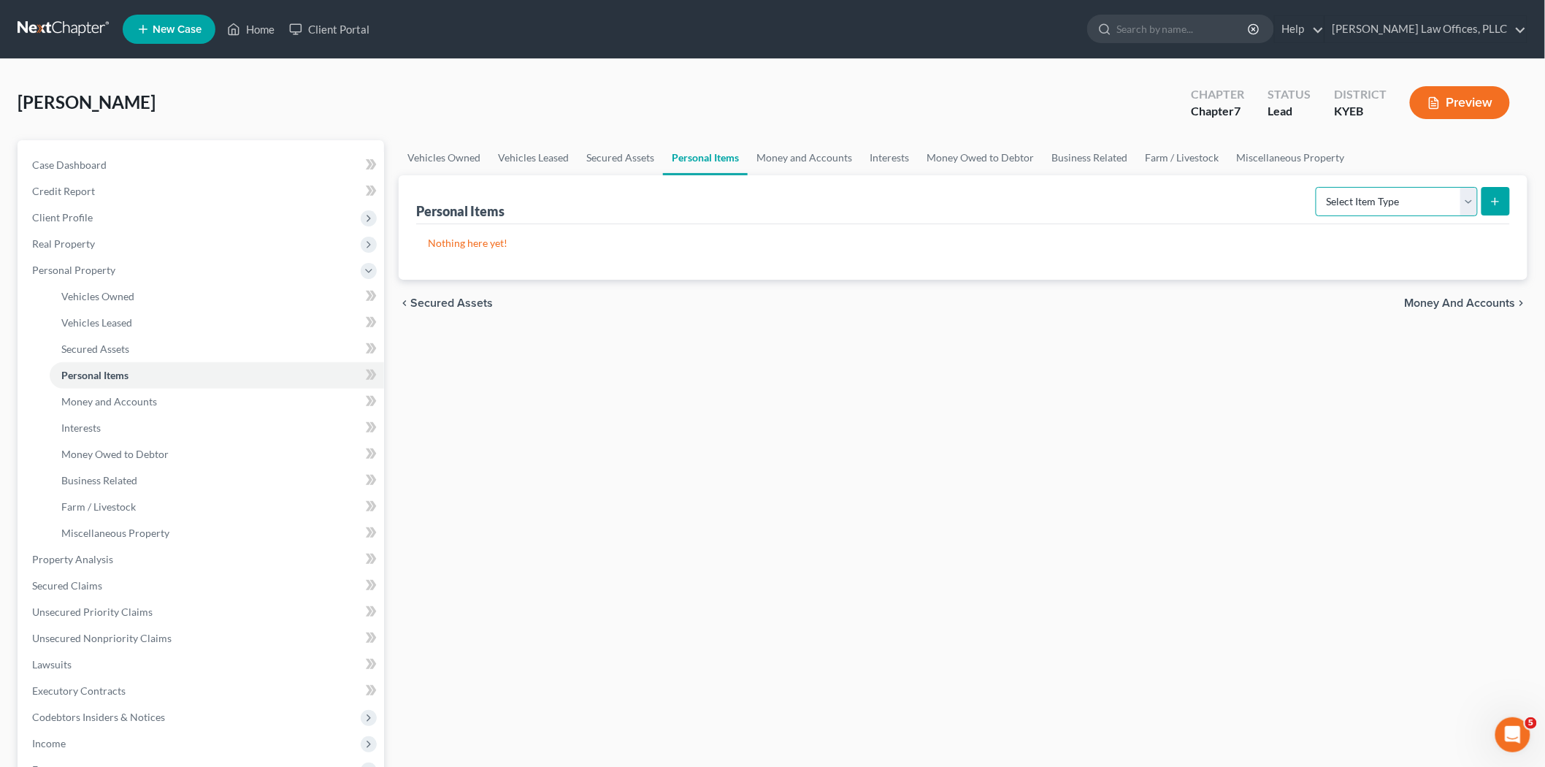
click at [1401, 204] on select "Select Item Type Clothing Collectibles Of Value Electronics Firearms Household …" at bounding box center [1397, 201] width 162 height 29
select select "clothing"
click at [1317, 187] on select "Select Item Type Clothing Collectibles Of Value Electronics Firearms Household …" at bounding box center [1397, 201] width 162 height 29
click at [1401, 206] on button "submit" at bounding box center [1496, 201] width 28 height 28
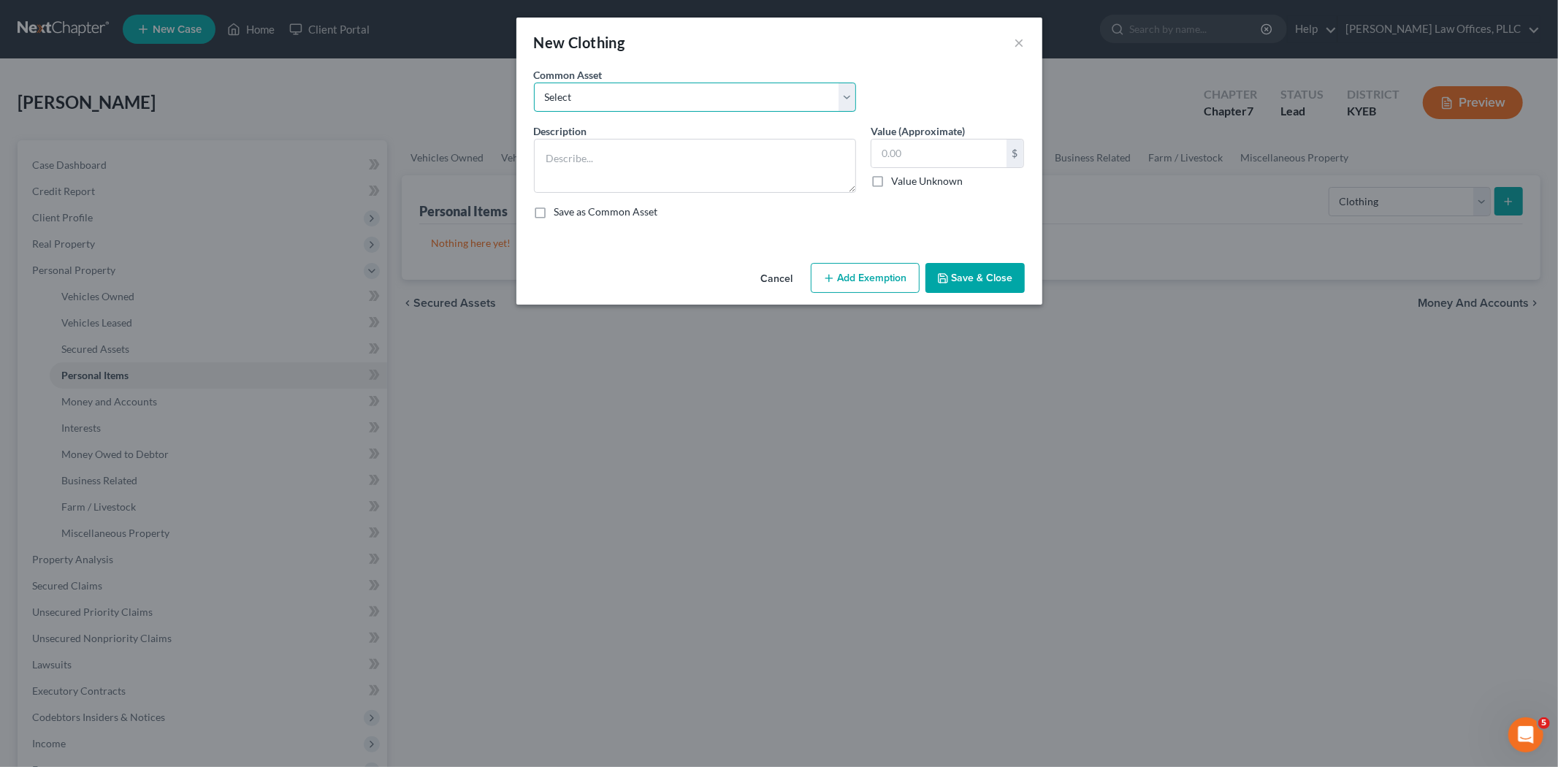
click at [688, 105] on select "Select Personal clothing" at bounding box center [695, 97] width 322 height 29
select select "0"
click at [534, 83] on select "Select Personal clothing" at bounding box center [695, 97] width 322 height 29
type textarea "Personal clothing"
type input "600.00"
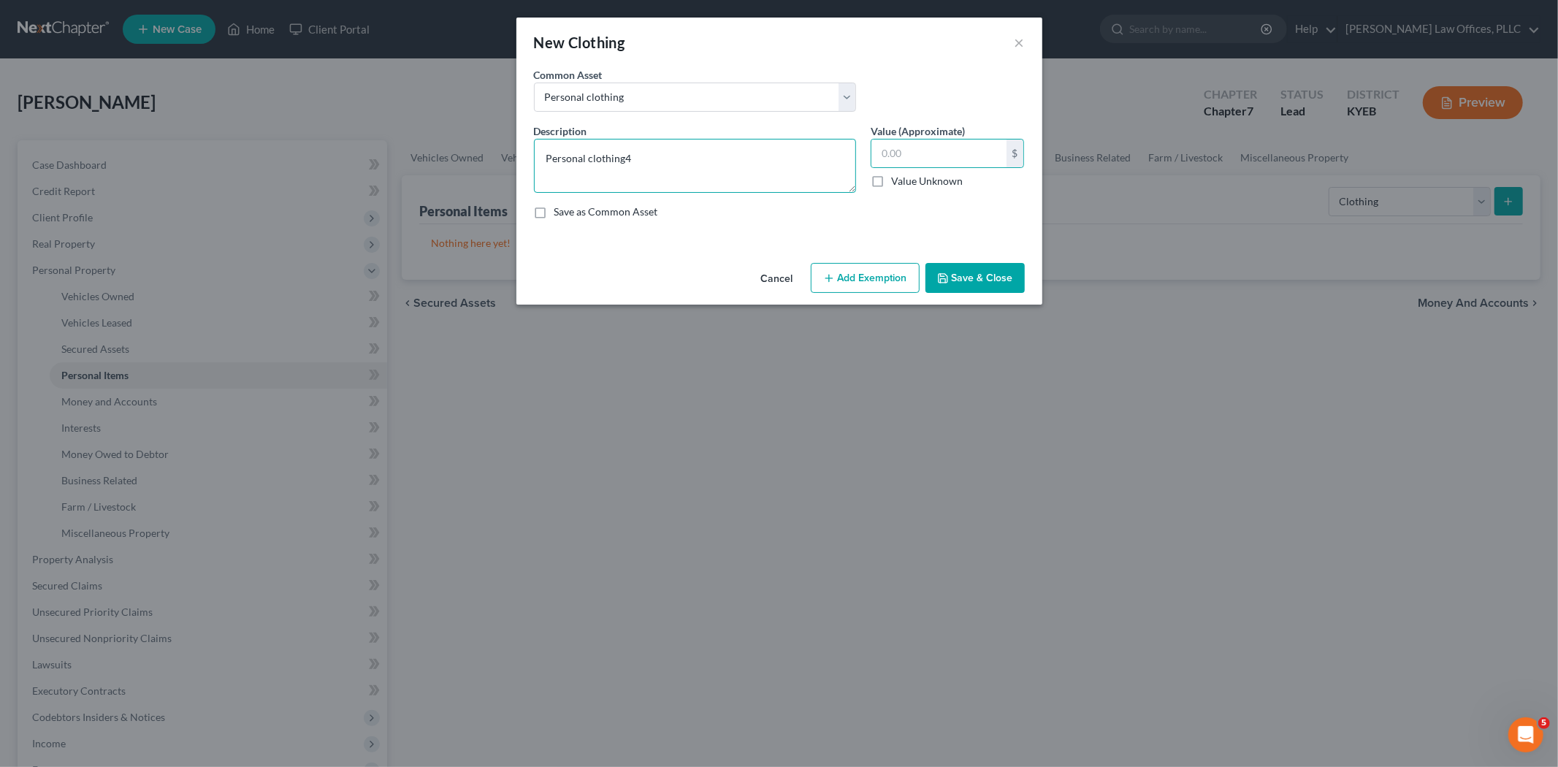
click at [806, 155] on textarea "Personal clothing4" at bounding box center [695, 166] width 322 height 54
type textarea "Personal clothing"
click at [933, 150] on input "text" at bounding box center [938, 153] width 135 height 28
type input "400.00"
click at [903, 280] on button "Add Exemption" at bounding box center [865, 278] width 109 height 31
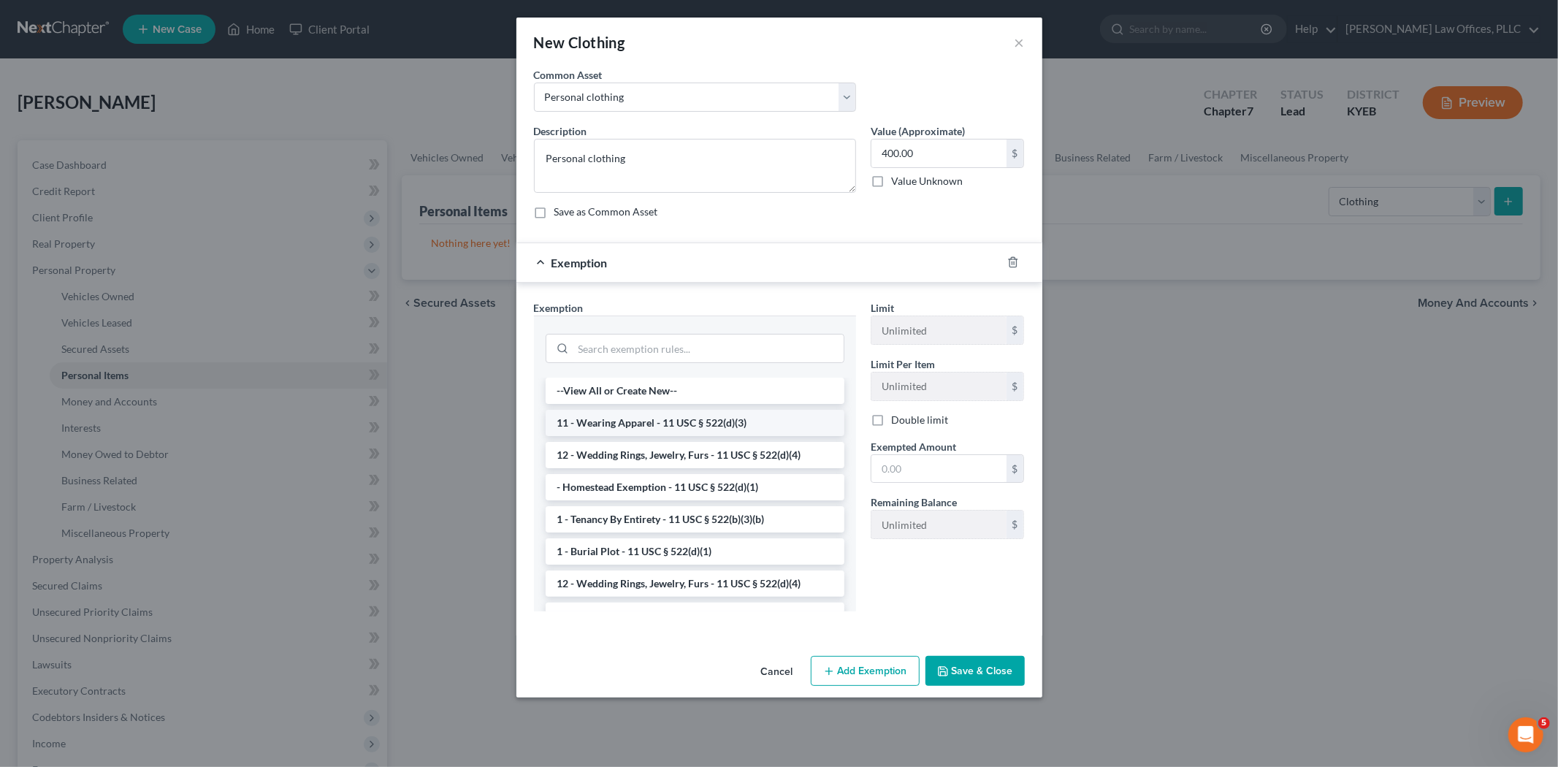
click at [724, 432] on li "11 - Wearing Apparel - 11 USC § 522(d)(3)" at bounding box center [694, 423] width 299 height 26
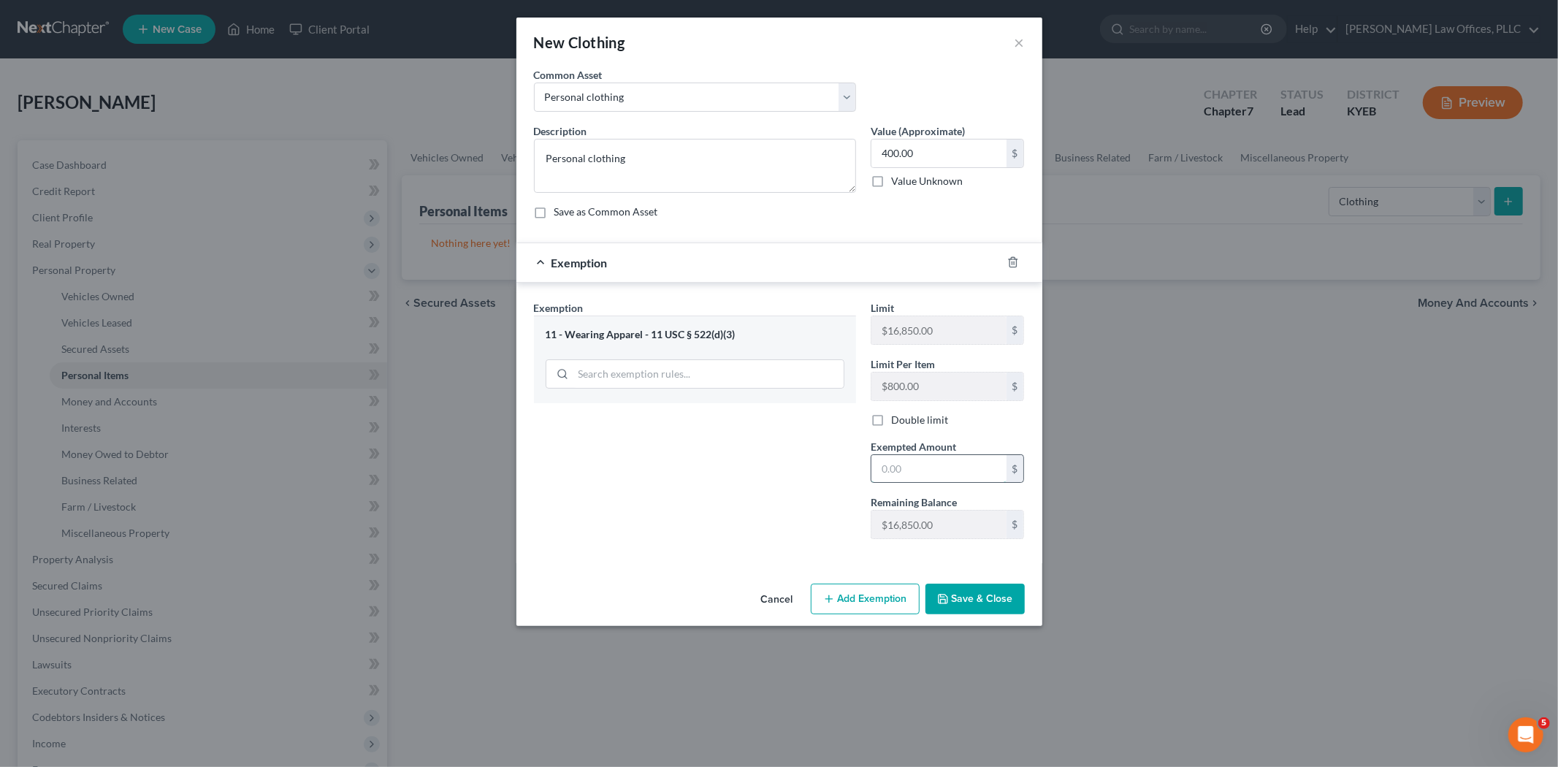
click at [913, 482] on input "text" at bounding box center [938, 469] width 135 height 28
type input "400.00"
click at [972, 592] on button "Save & Close" at bounding box center [974, 598] width 99 height 31
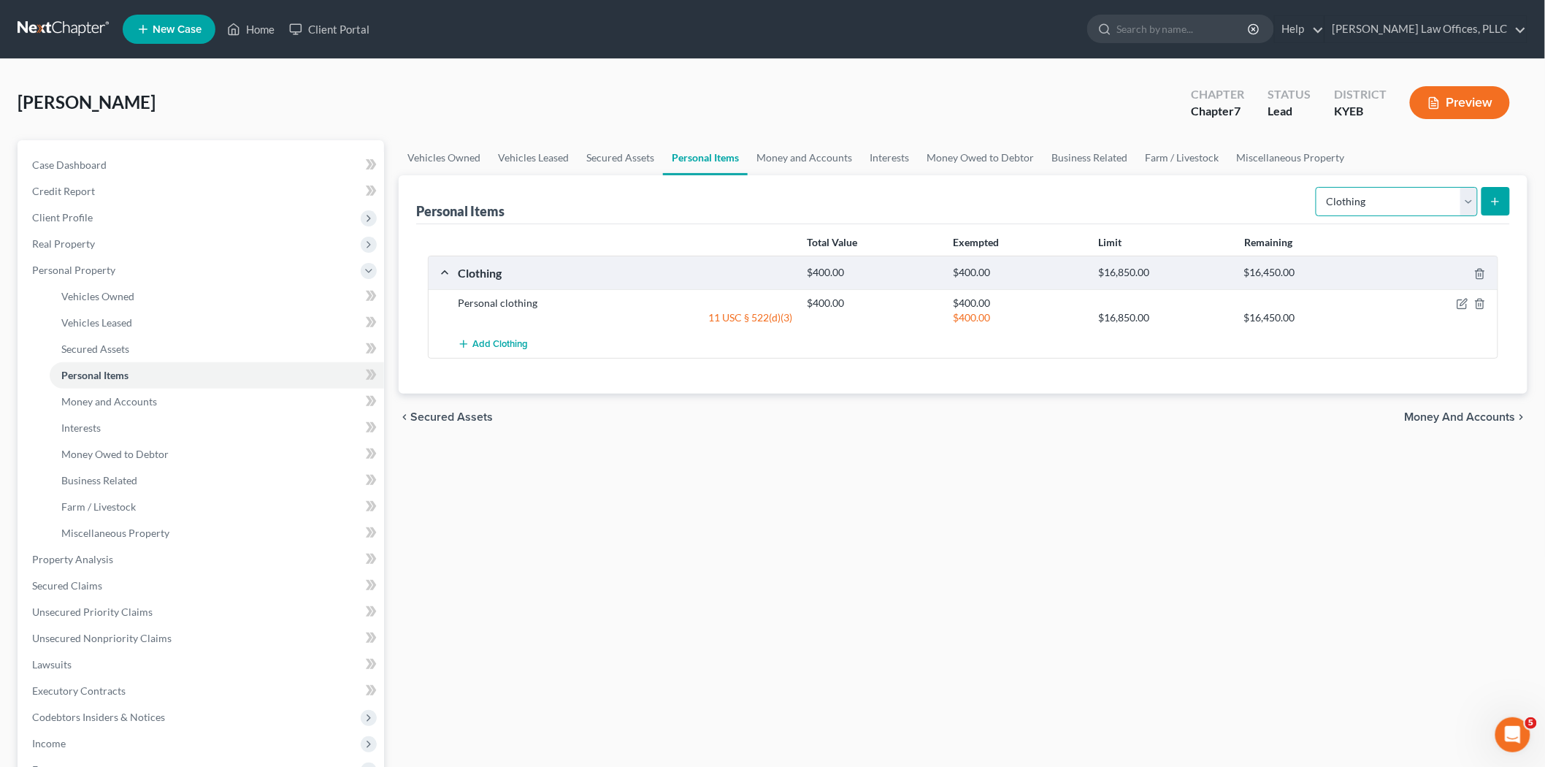
click at [1401, 207] on select "Select Item Type Clothing Collectibles Of Value Electronics Firearms Household …" at bounding box center [1397, 201] width 162 height 29
select select "electronics"
click at [1317, 187] on select "Select Item Type Clothing Collectibles Of Value Electronics Firearms Household …" at bounding box center [1397, 201] width 162 height 29
click at [1401, 198] on div "Personal Items Select Item Type Clothing Collectibles Of Value Electronics Fire…" at bounding box center [963, 284] width 1129 height 218
click at [1401, 199] on icon "submit" at bounding box center [1496, 202] width 12 height 12
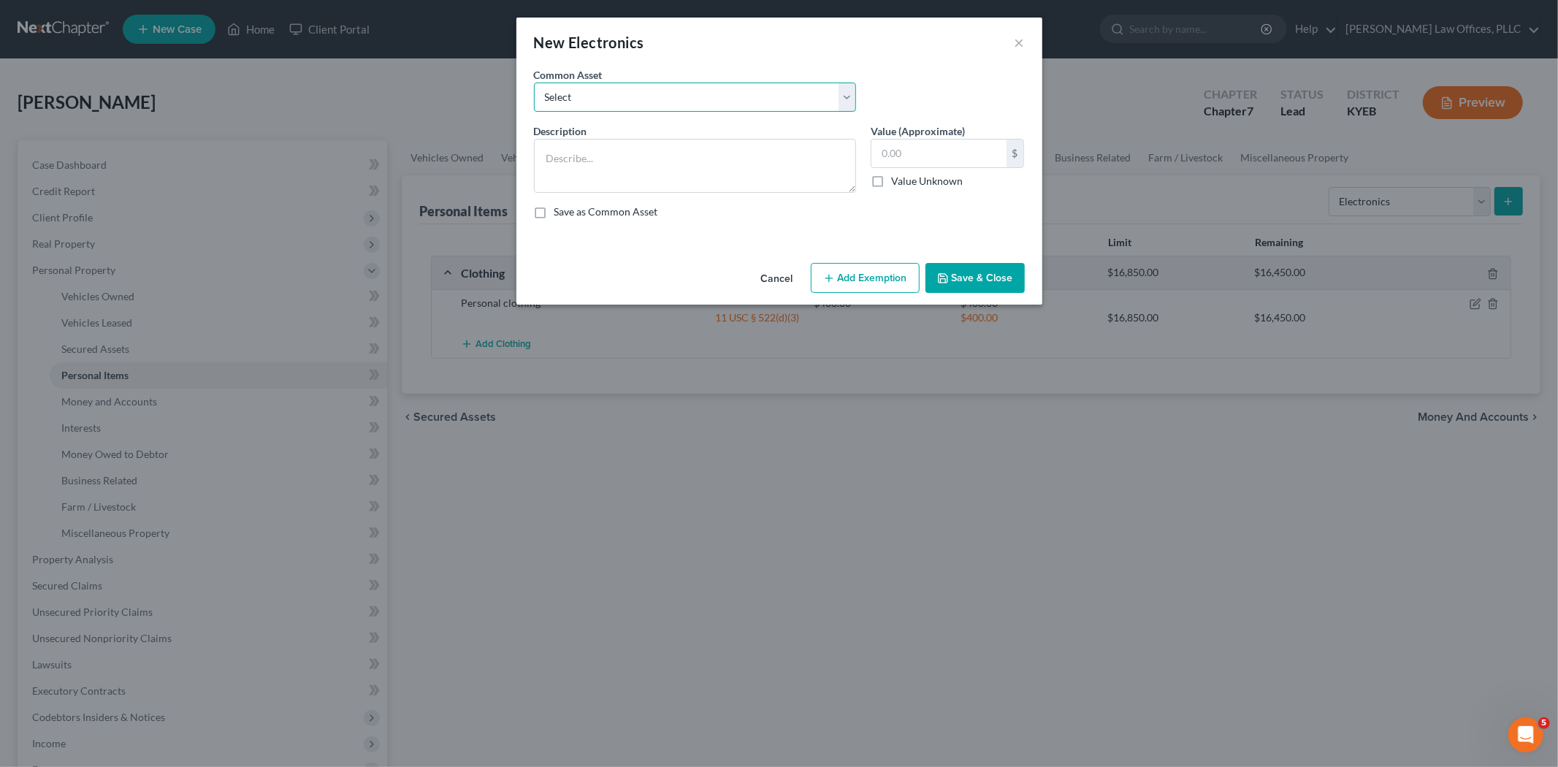
click at [600, 96] on select "Select General personal and home electronics, phones, tvs, etc." at bounding box center [695, 97] width 322 height 29
select select "0"
click at [534, 83] on select "Select General personal and home electronics, phones, tvs, etc." at bounding box center [695, 97] width 322 height 29
type textarea "General personal and home electronics, phones, tvs, etc."
type input "1,825.00"
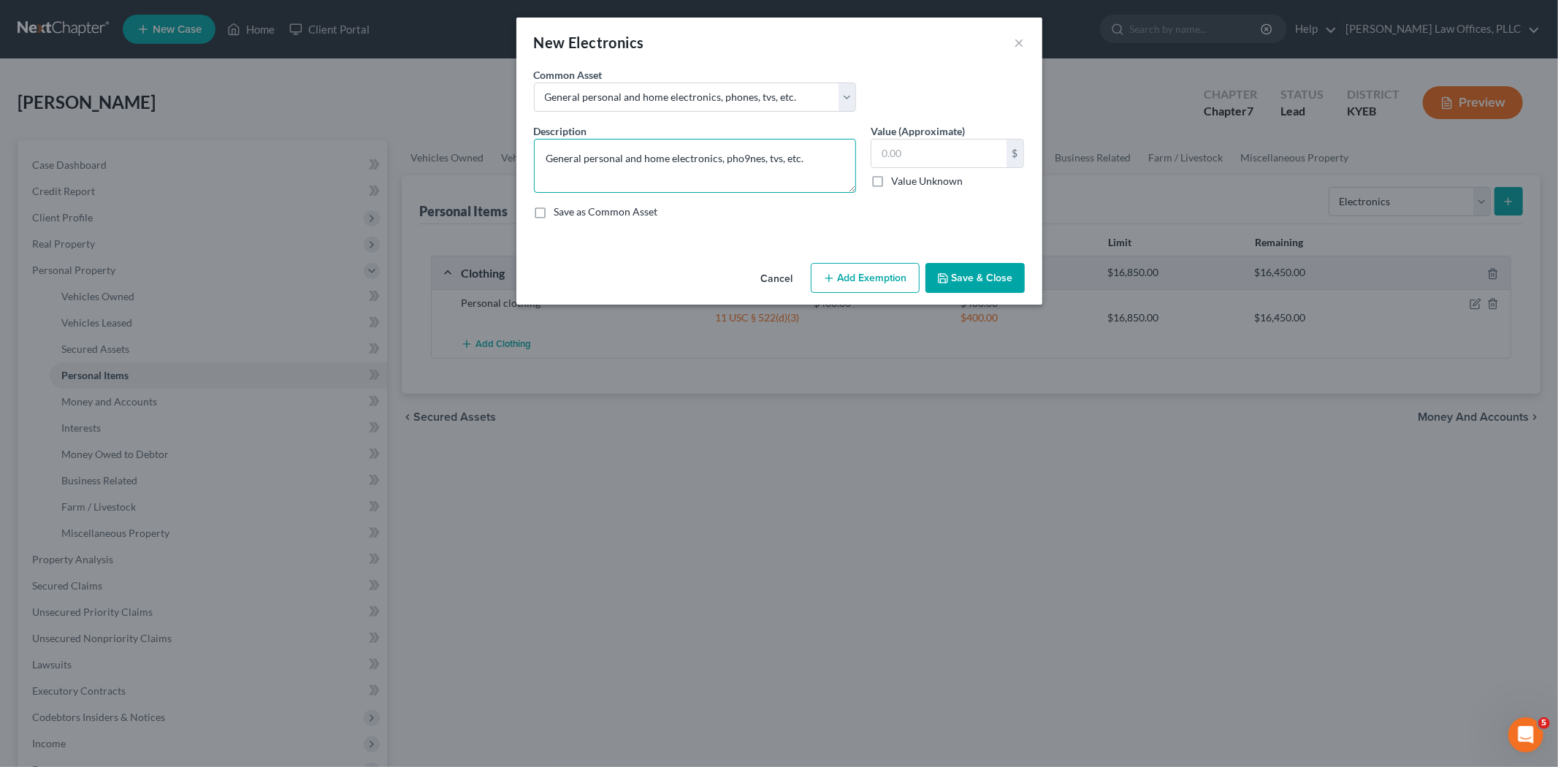
type textarea "General personal and home electronics, phones, tvs, etc."
click at [907, 157] on input "text" at bounding box center [938, 153] width 135 height 28
type input "985.00"
click at [859, 281] on button "Add Exemption" at bounding box center [865, 278] width 109 height 31
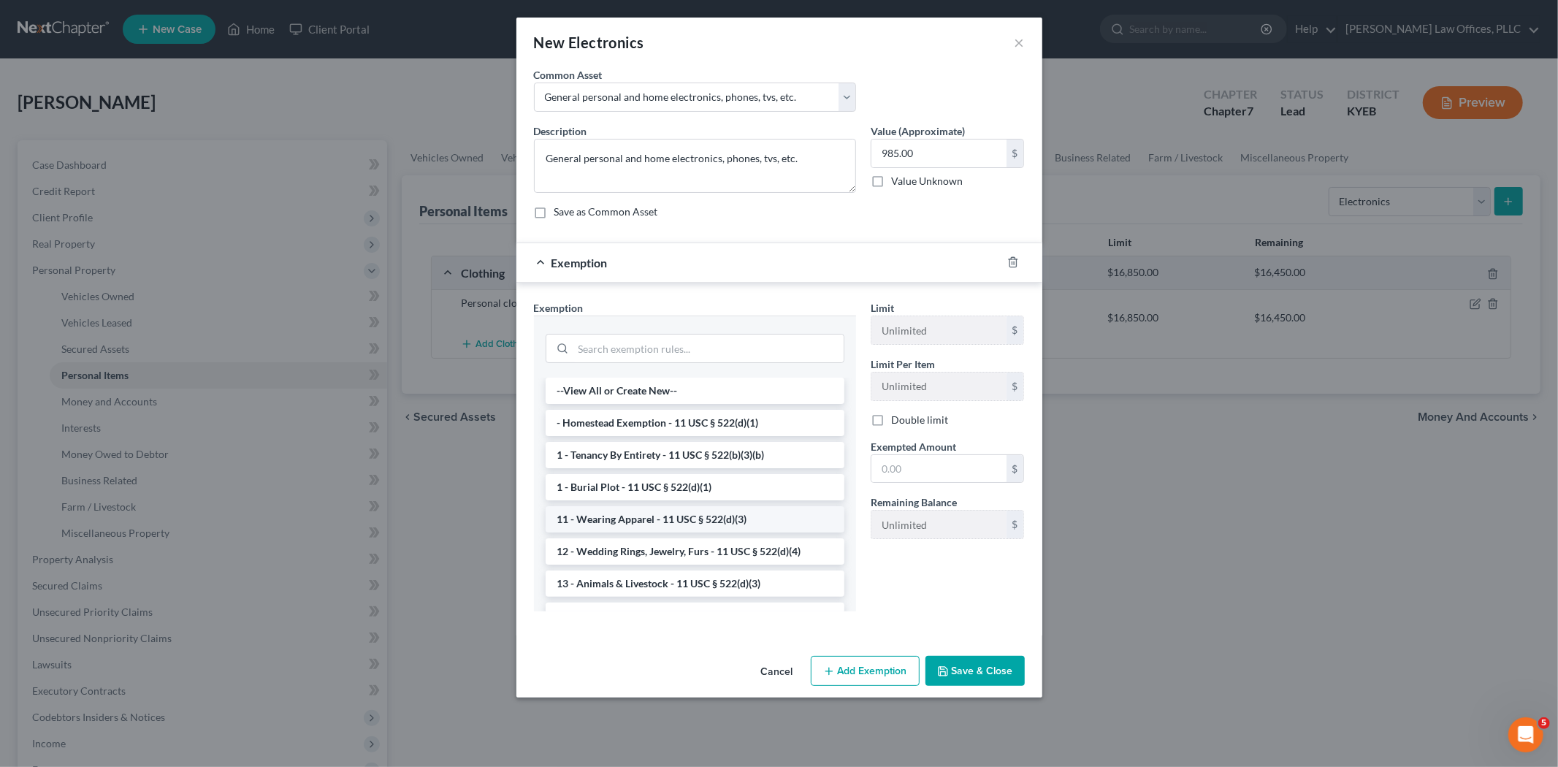
click at [691, 526] on li "11 - Wearing Apparel - 11 USC § 522(d)(3)" at bounding box center [694, 519] width 299 height 26
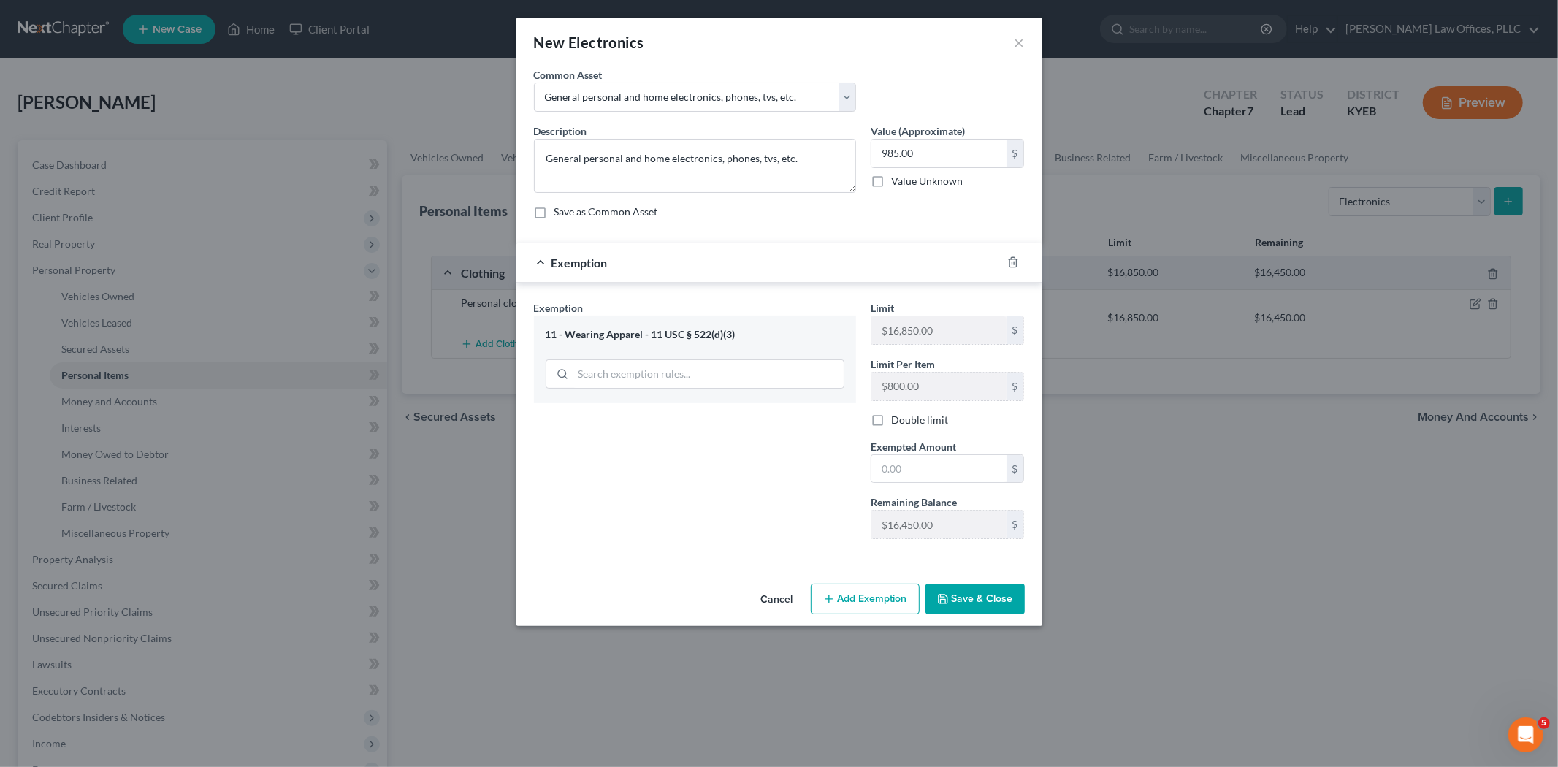
click at [705, 328] on div "11 - Wearing Apparel - 11 USC § 522(d)(3)" at bounding box center [694, 335] width 299 height 14
click at [1014, 259] on icon "button" at bounding box center [1012, 262] width 7 height 9
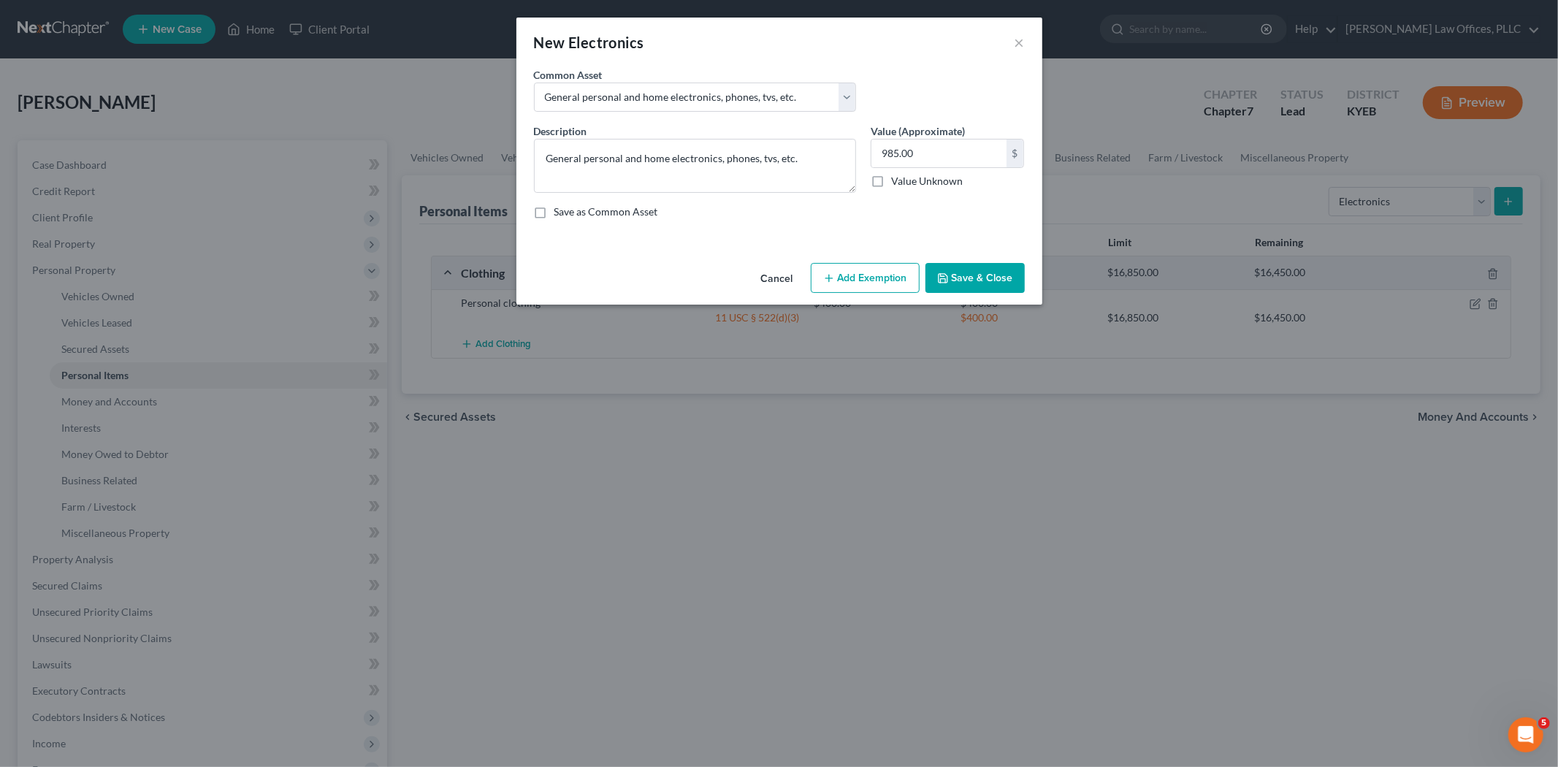
click at [870, 282] on button "Add Exemption" at bounding box center [865, 278] width 109 height 31
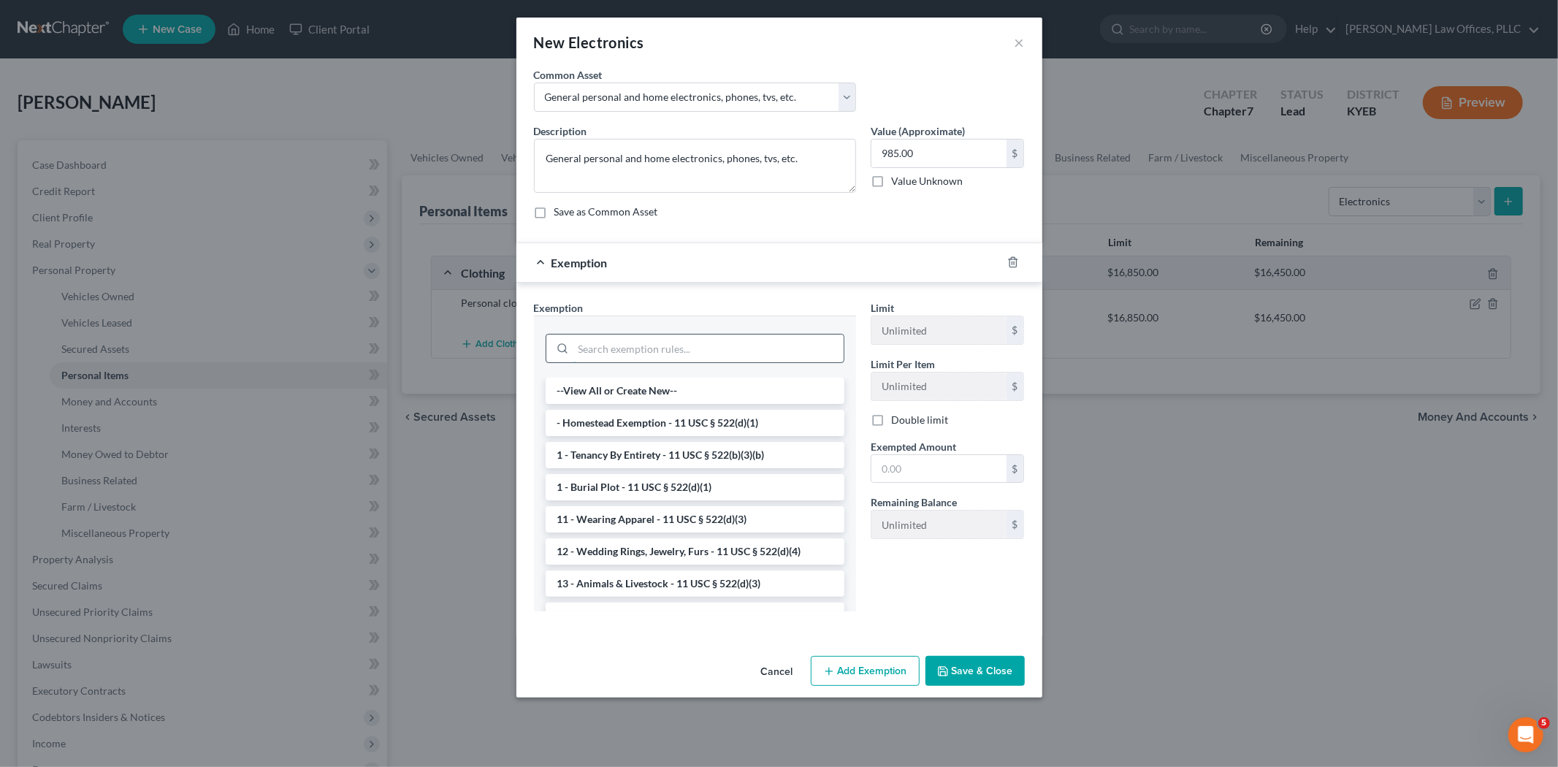
click at [655, 347] on input "search" at bounding box center [708, 348] width 270 height 28
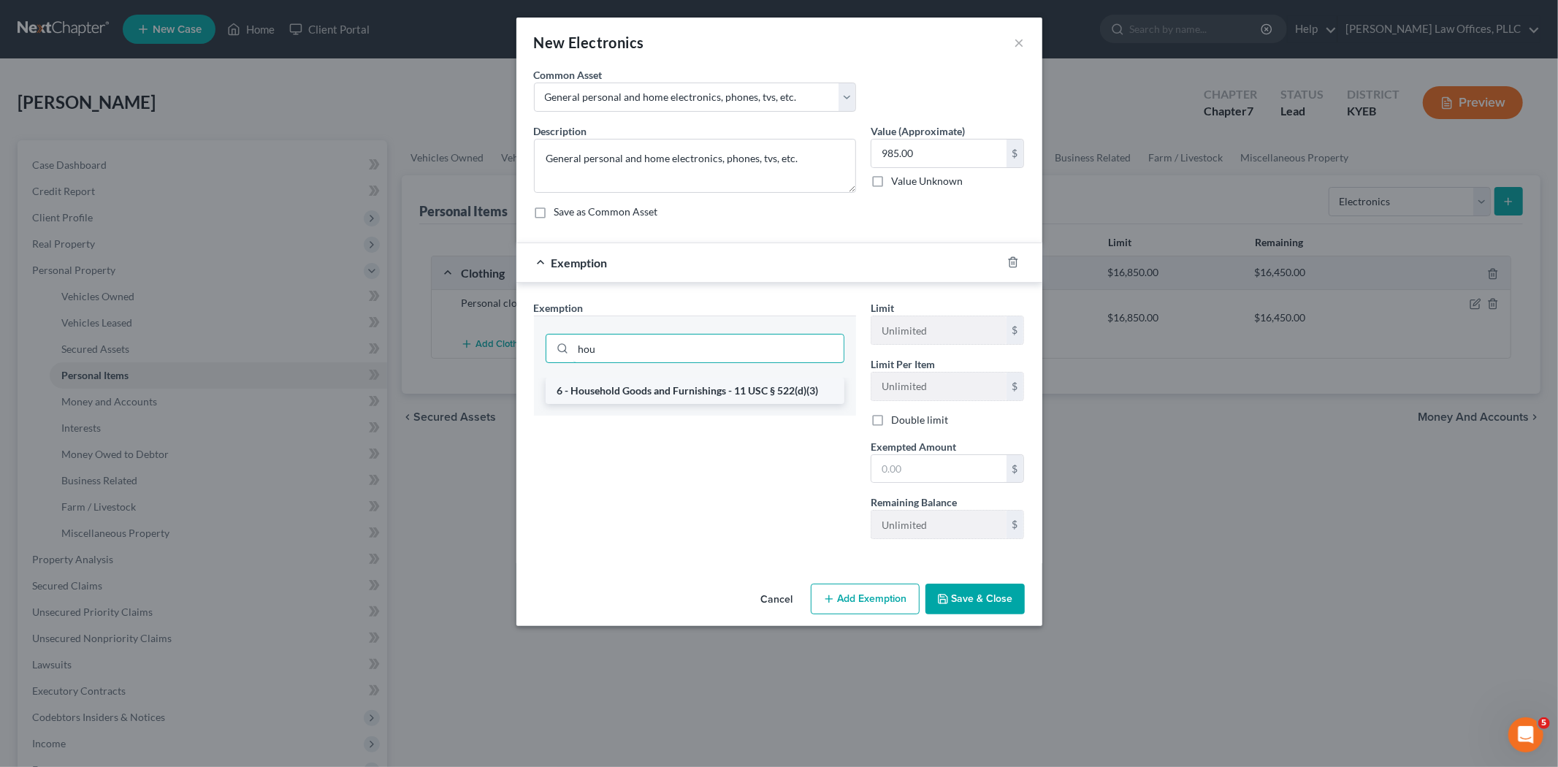
type input "hou"
click at [669, 388] on li "6 - Household Goods and Furnishings - 11 USC § 522(d)(3)" at bounding box center [694, 391] width 299 height 26
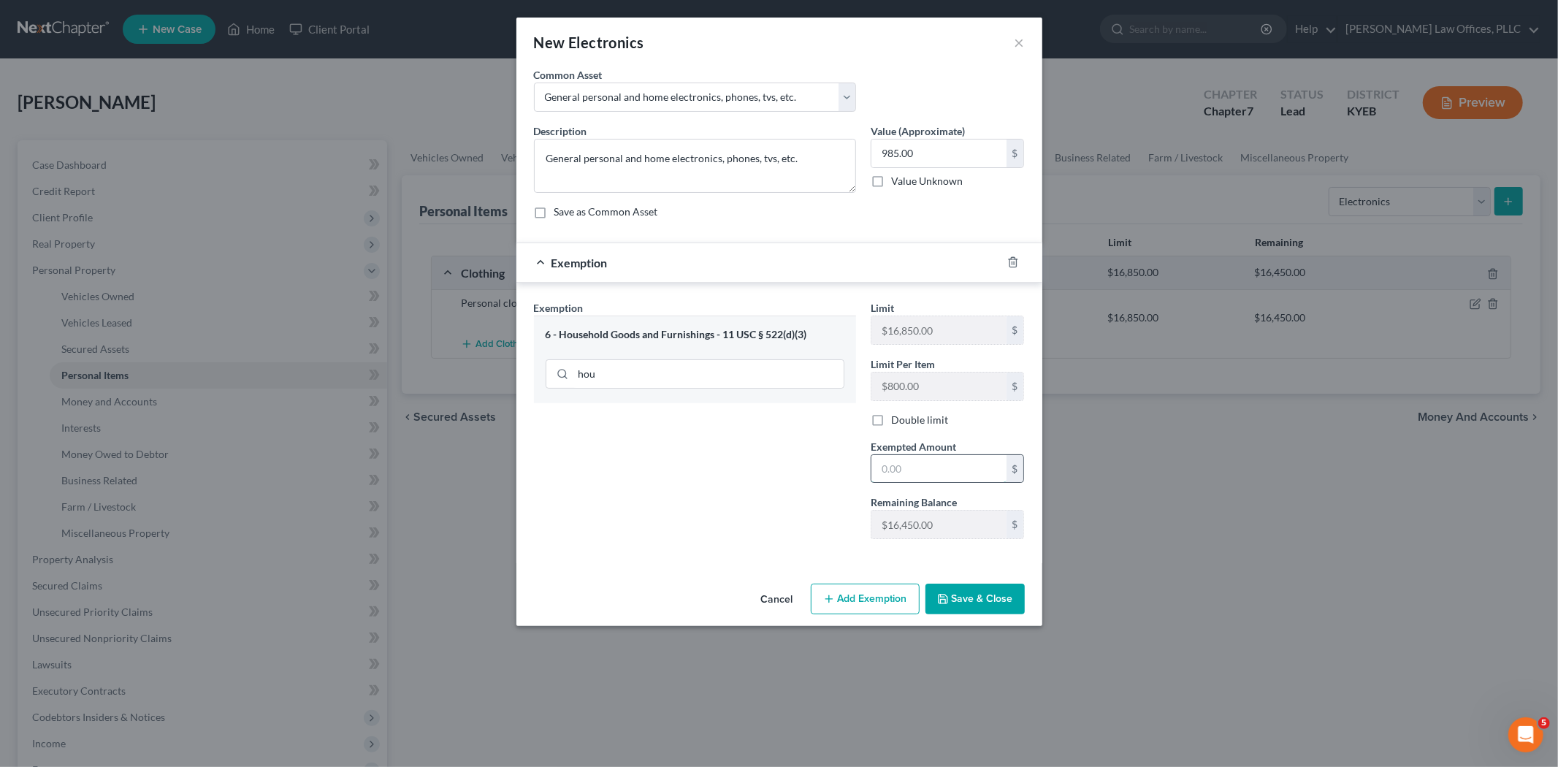
click at [908, 470] on input "text" at bounding box center [938, 469] width 135 height 28
type input "985.00"
click at [970, 605] on button "Save & Close" at bounding box center [974, 598] width 99 height 31
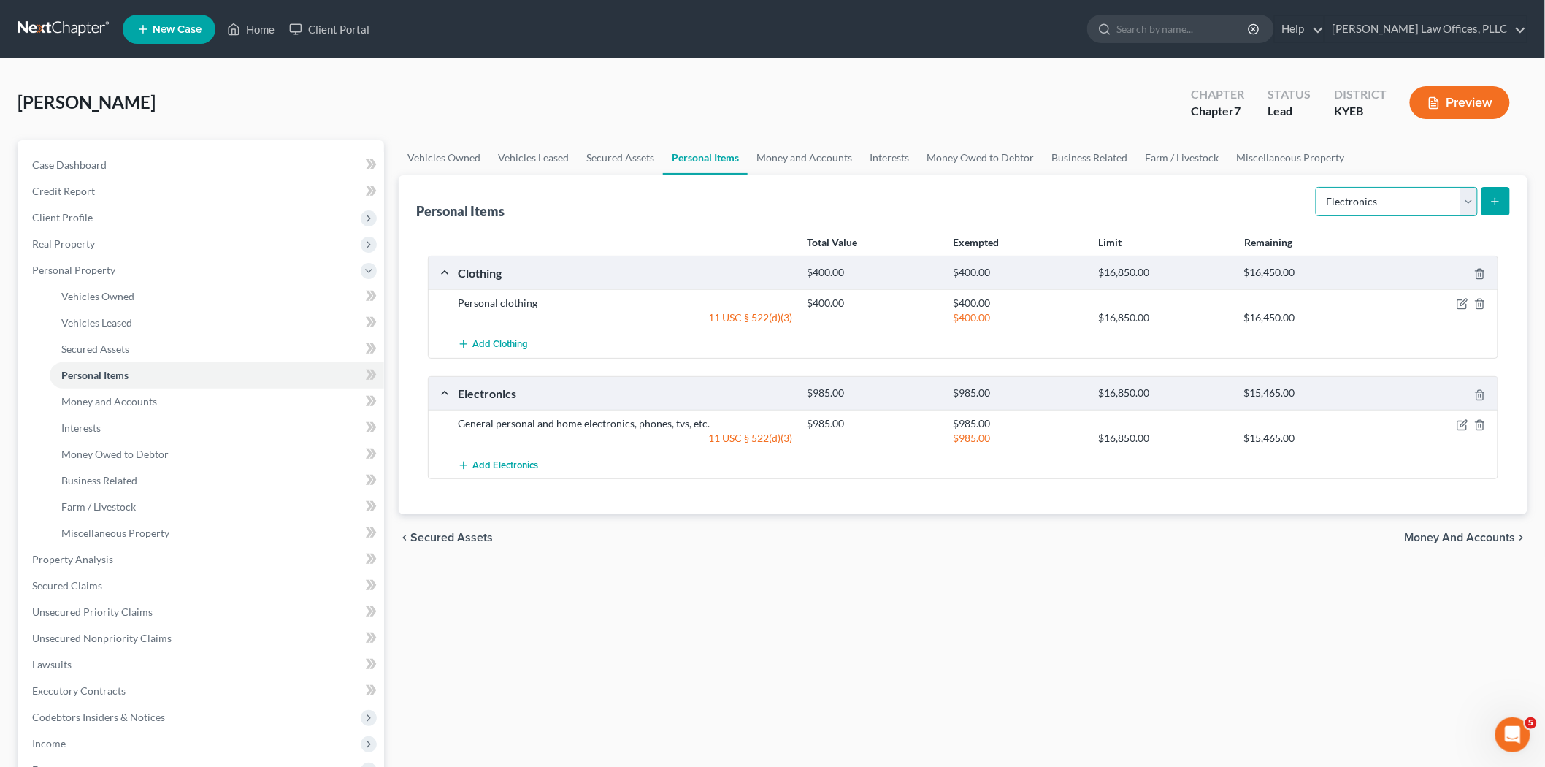
click at [1401, 200] on select "Select Item Type Clothing Collectibles Of Value Electronics Firearms Household …" at bounding box center [1397, 201] width 162 height 29
select select "household_goods"
click at [1317, 187] on select "Select Item Type Clothing Collectibles Of Value Electronics Firearms Household …" at bounding box center [1397, 201] width 162 height 29
click at [1401, 200] on icon "submit" at bounding box center [1496, 202] width 12 height 12
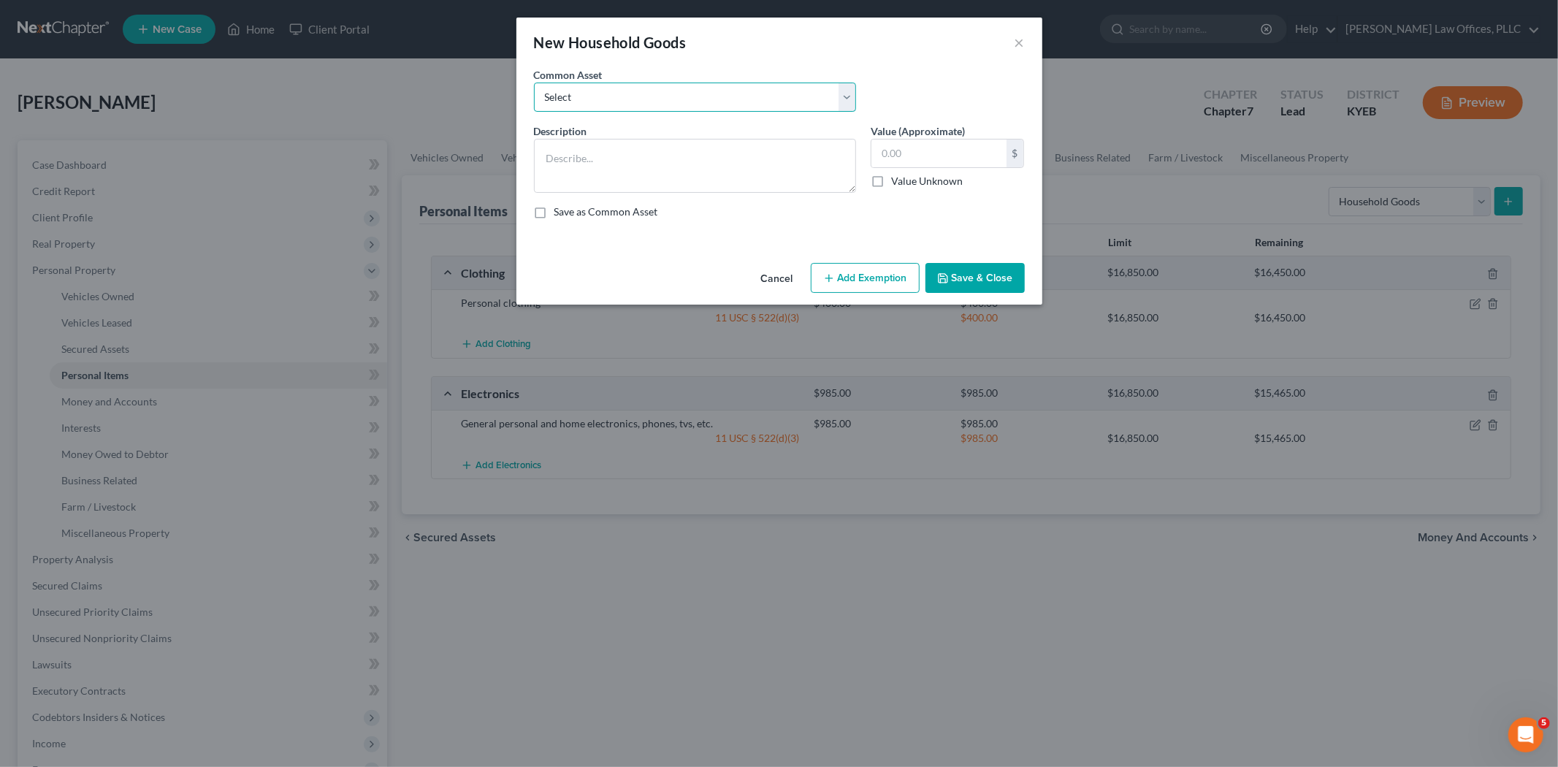
click at [670, 96] on select "Select Household items, furniture, appliances, general personal belongings" at bounding box center [695, 97] width 322 height 29
select select "0"
click at [534, 83] on select "Select Household items, furniture, appliances, general personal belongings" at bounding box center [695, 97] width 322 height 29
type textarea "Household items, furniture, appliances, general personal belongings"
type input "1,500.00"
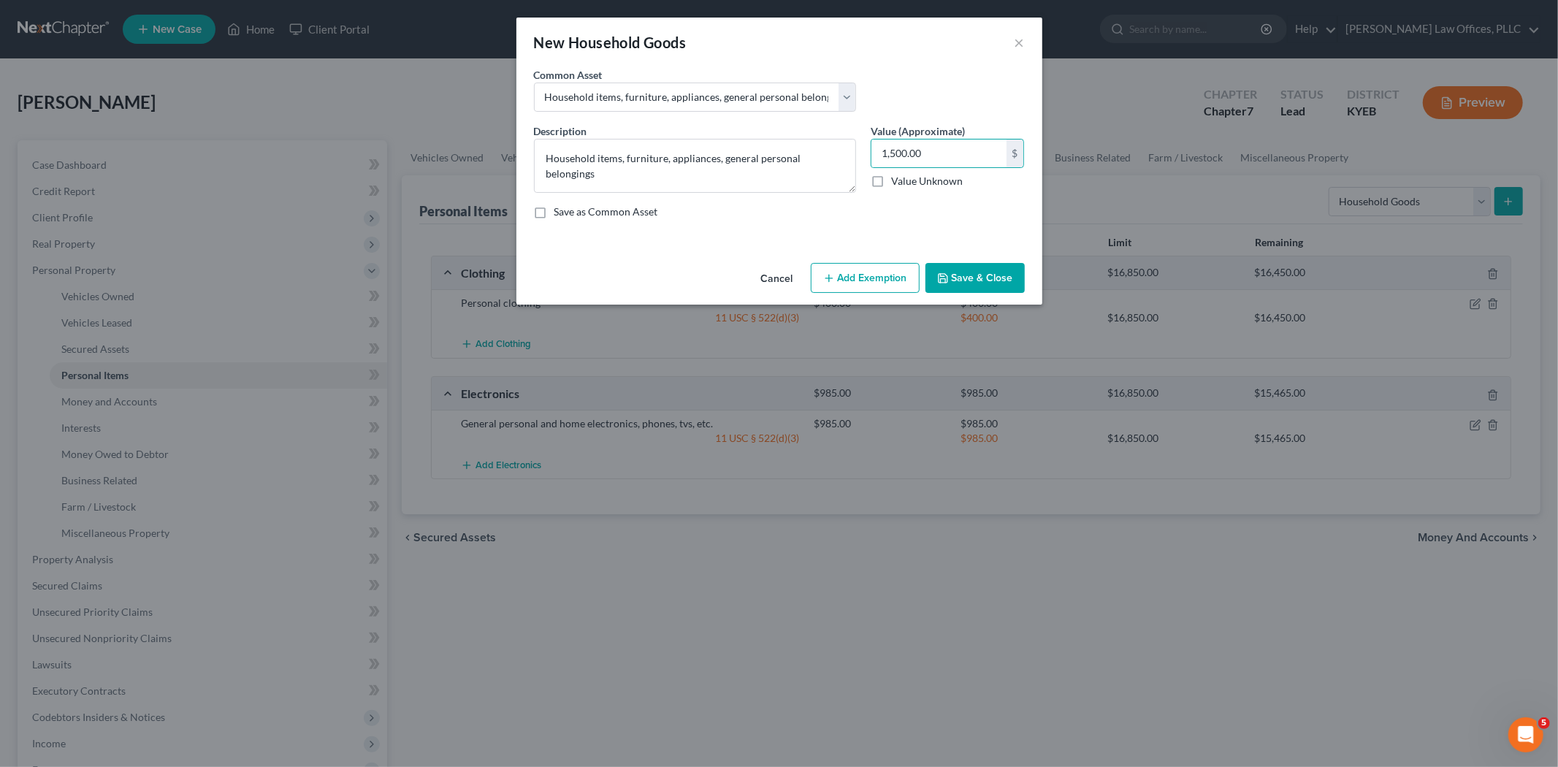
click at [869, 285] on button "Add Exemption" at bounding box center [865, 278] width 109 height 31
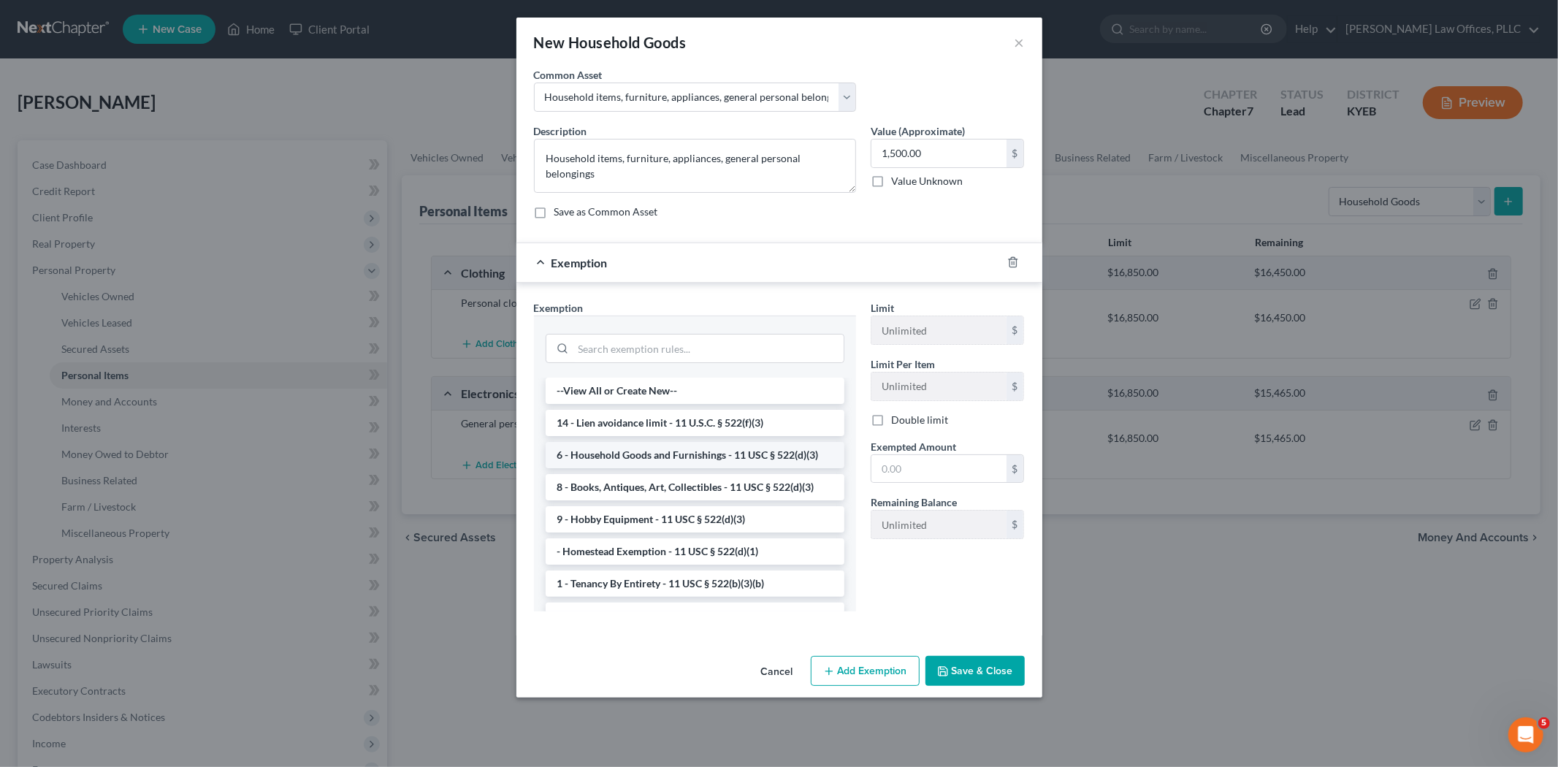
click at [640, 448] on li "6 - Household Goods and Furnishings - 11 USC § 522(d)(3)" at bounding box center [694, 455] width 299 height 26
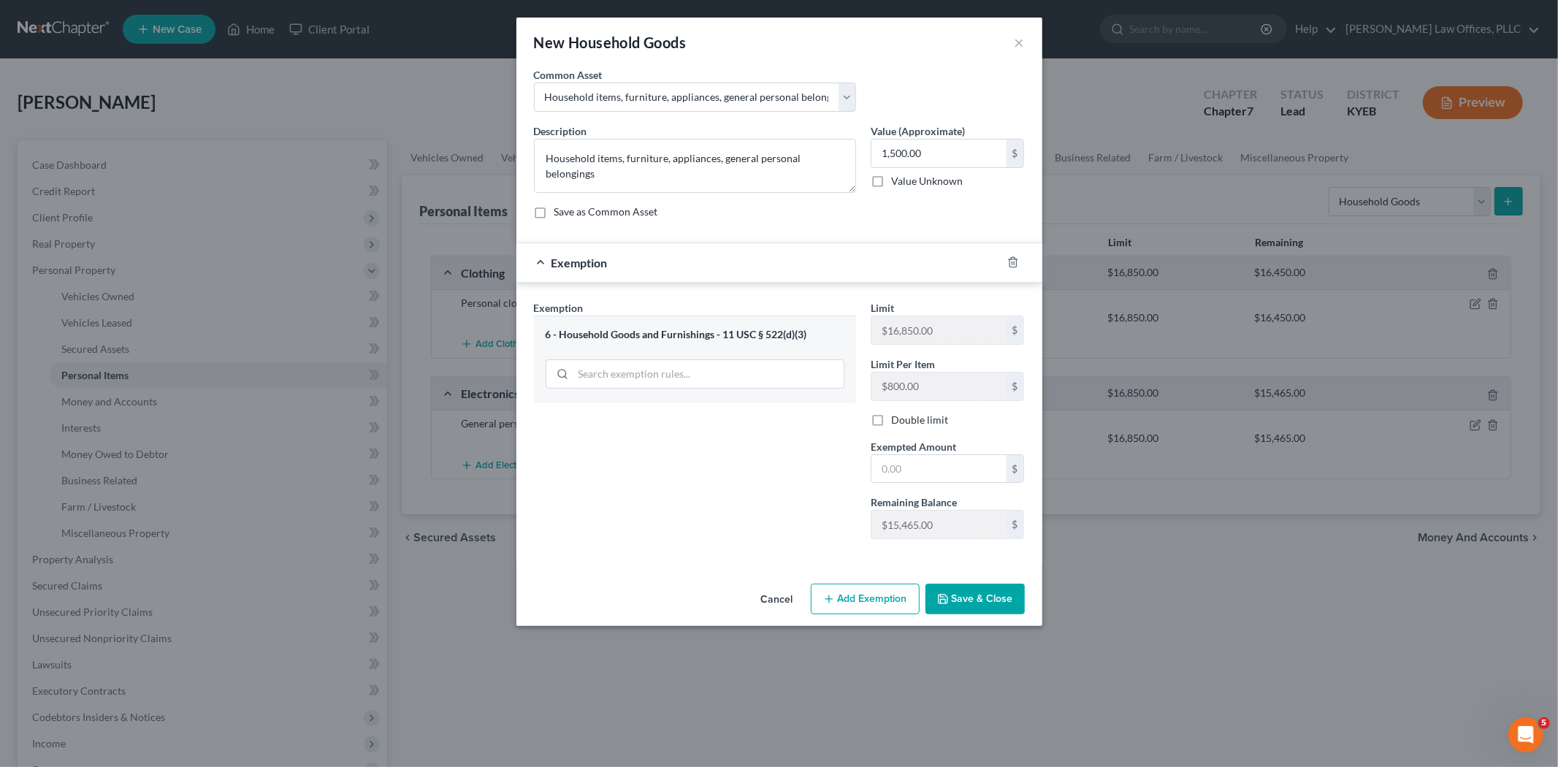
click at [946, 593] on button "Save & Close" at bounding box center [974, 598] width 99 height 31
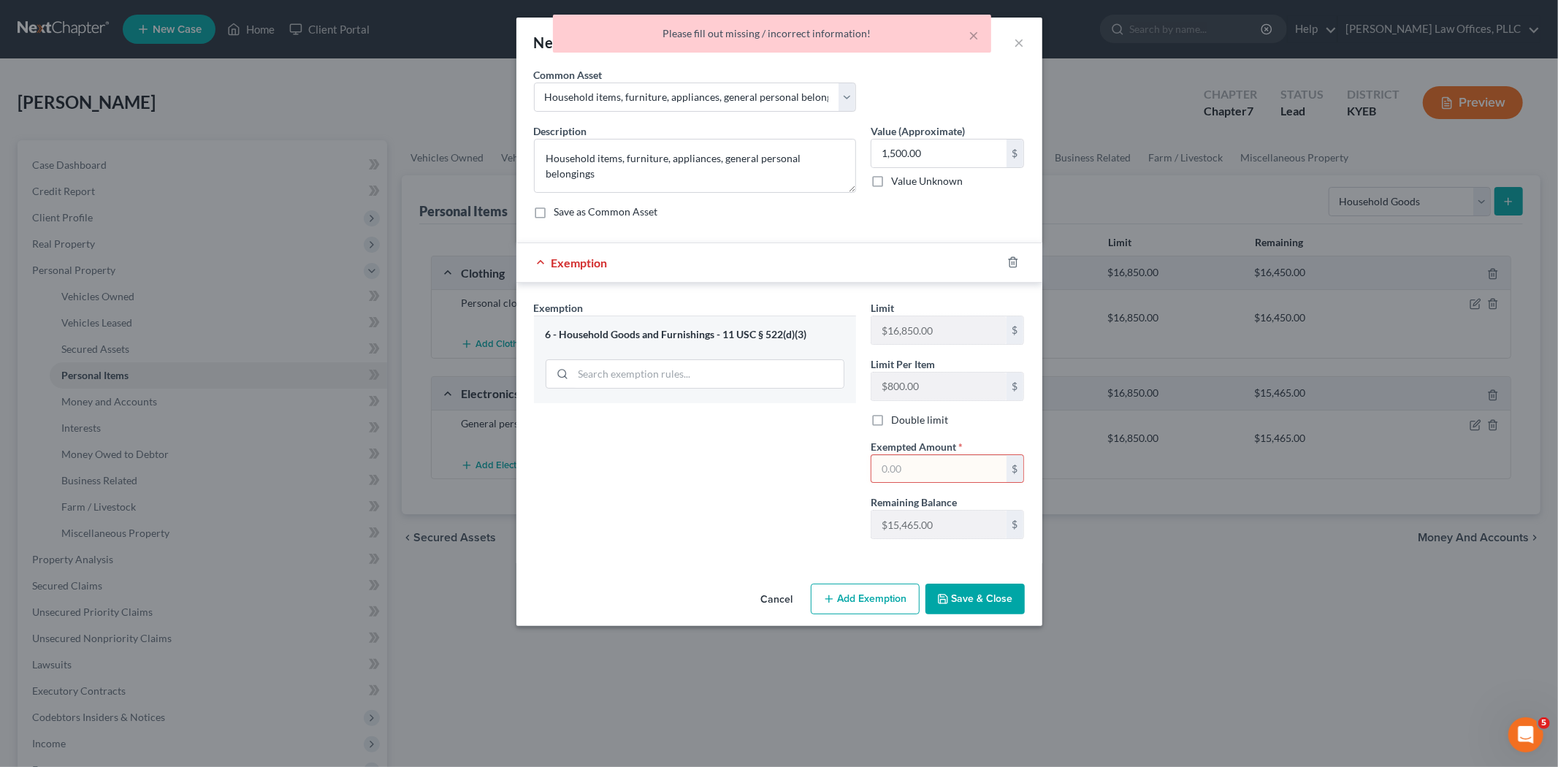
click at [903, 471] on input "text" at bounding box center [938, 469] width 135 height 28
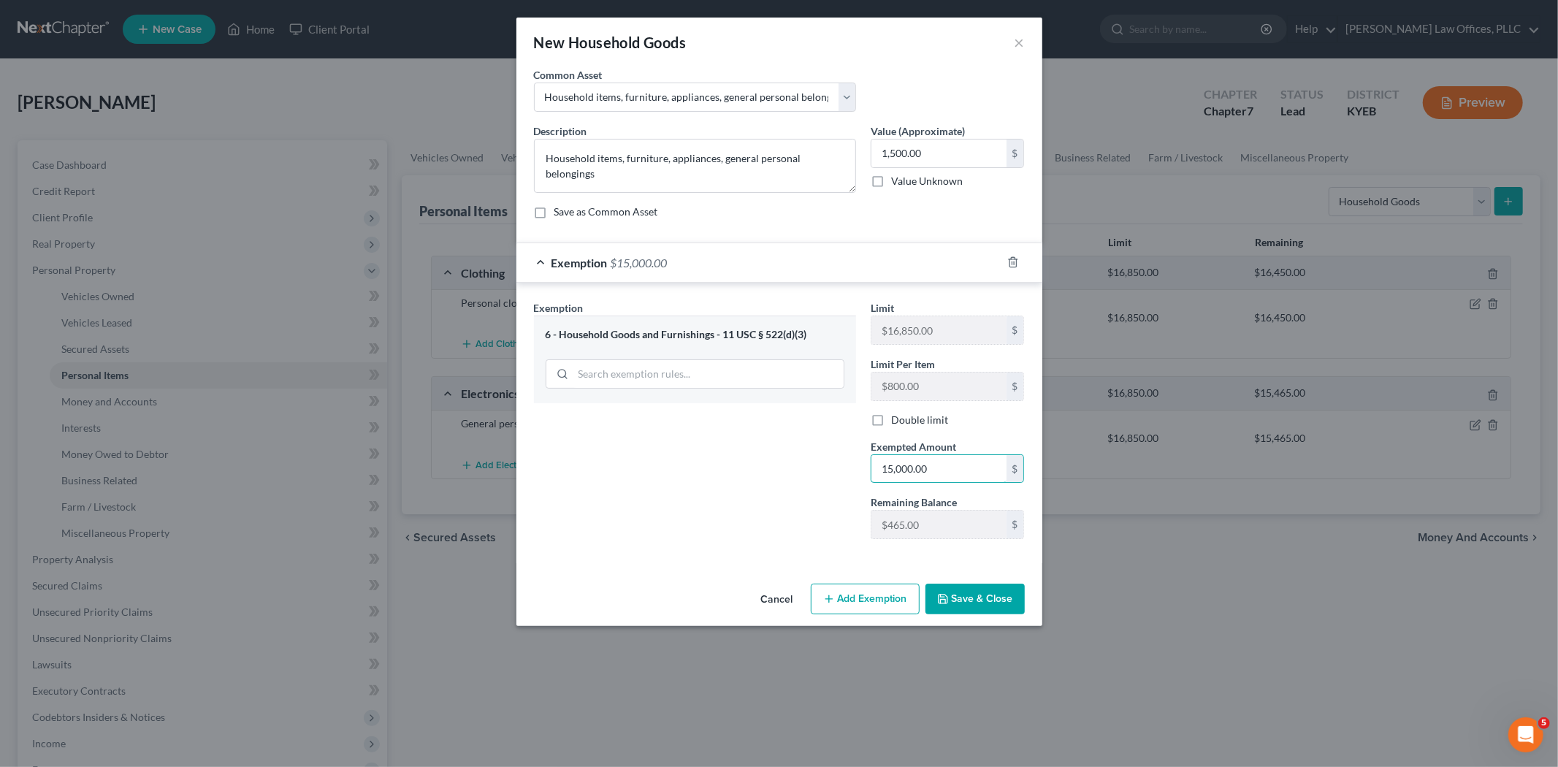
drag, startPoint x: 946, startPoint y: 464, endPoint x: 823, endPoint y: 476, distance: 123.2
click at [823, 476] on div "Exemption Set must be selected for CA. Exemption * 6 - Household Goods and Furn…" at bounding box center [778, 425] width 505 height 251
type input "1,500.00"
click at [960, 599] on button "Save & Close" at bounding box center [974, 598] width 99 height 31
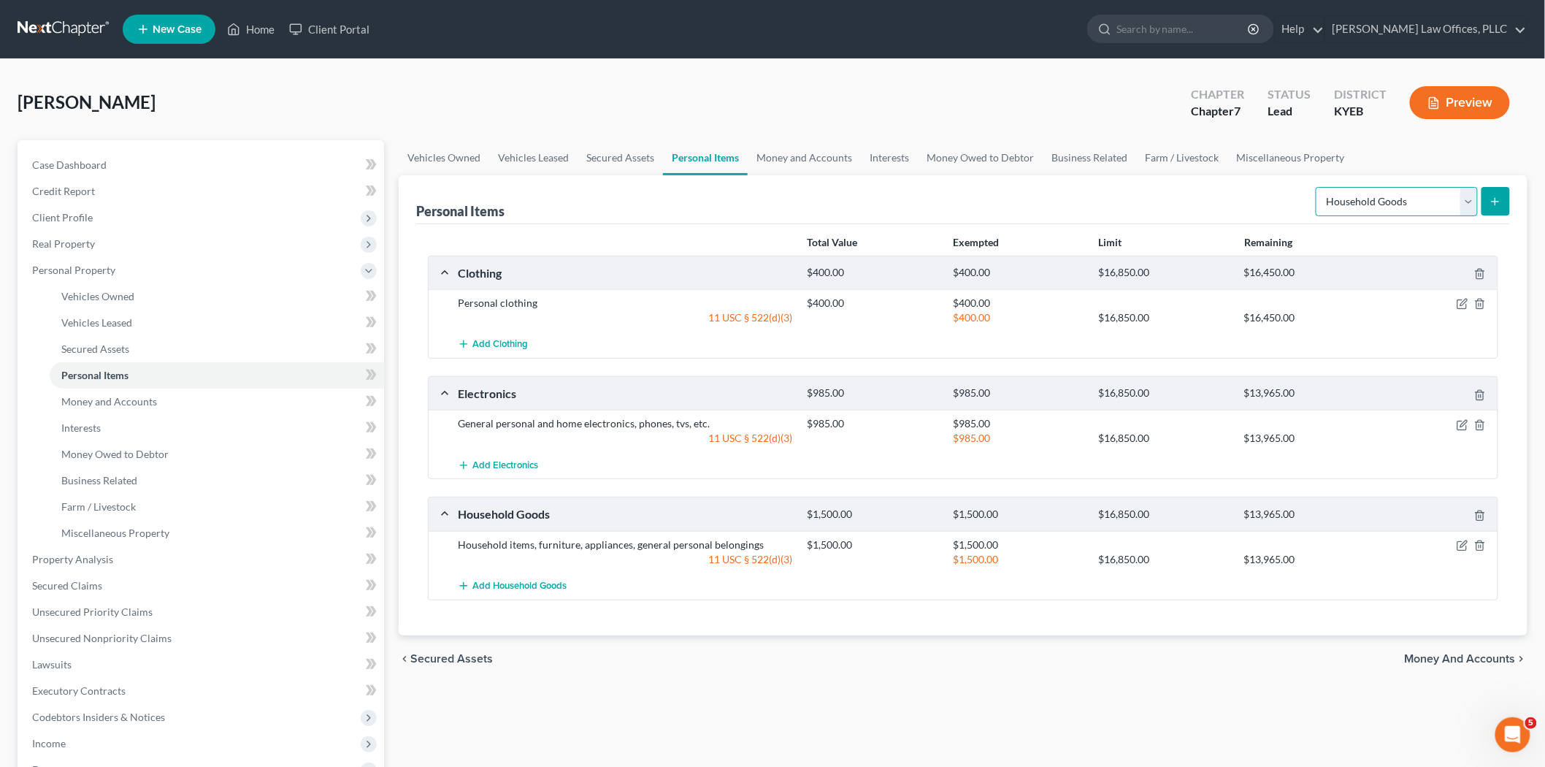
click at [1401, 198] on select "Select Item Type Clothing Collectibles Of Value Electronics Firearms Household …" at bounding box center [1397, 201] width 162 height 29
click at [1401, 194] on select "Select Item Type Clothing Collectibles Of Value Electronics Firearms Household …" at bounding box center [1397, 201] width 162 height 29
click at [1401, 656] on span "Money and Accounts" at bounding box center [1460, 659] width 111 height 12
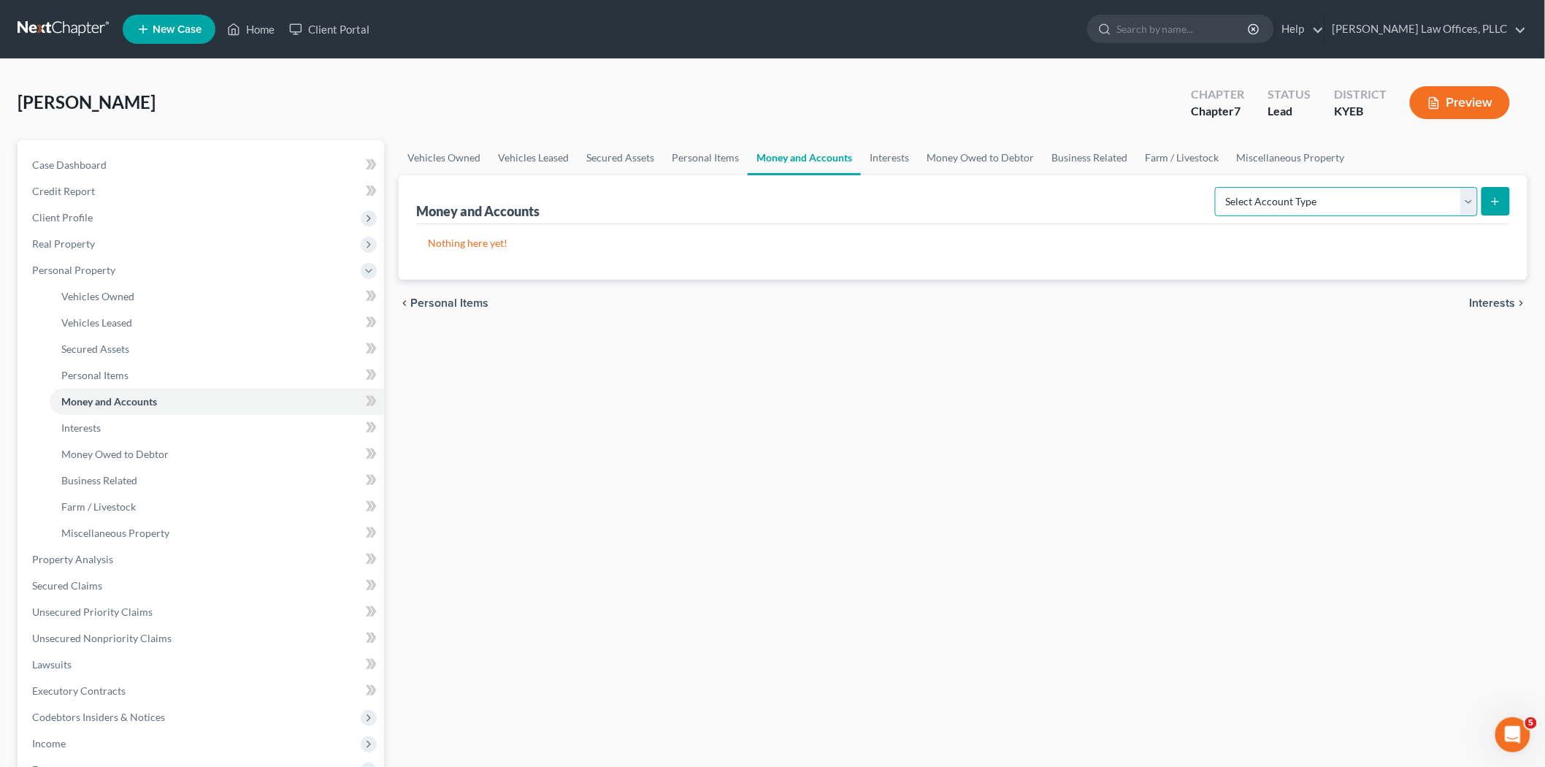
click at [1289, 200] on select "Select Account Type Brokerage Cash on Hand Certificates of Deposit Checking Acc…" at bounding box center [1346, 201] width 263 height 29
select select "checking"
click at [1218, 187] on select "Select Account Type Brokerage Cash on Hand Certificates of Deposit Checking Acc…" at bounding box center [1346, 201] width 263 height 29
click at [1401, 197] on icon "submit" at bounding box center [1496, 202] width 12 height 12
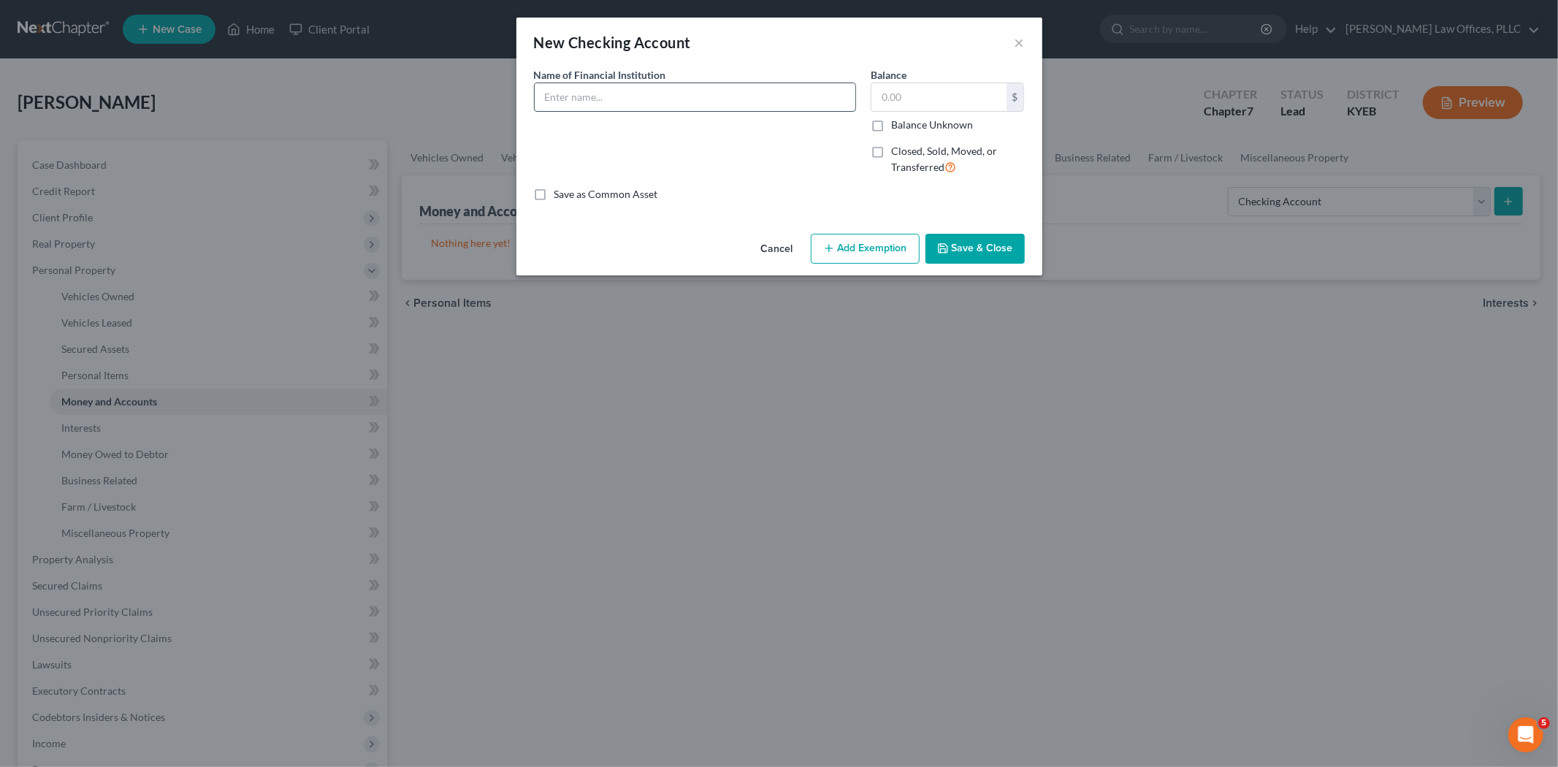
click at [666, 91] on input "text" at bounding box center [695, 97] width 321 height 28
type input "United Cumberland Bank"
click at [930, 91] on input "text" at bounding box center [938, 97] width 135 height 28
type input "294.00"
click at [835, 238] on button "Add Exemption" at bounding box center [865, 249] width 109 height 31
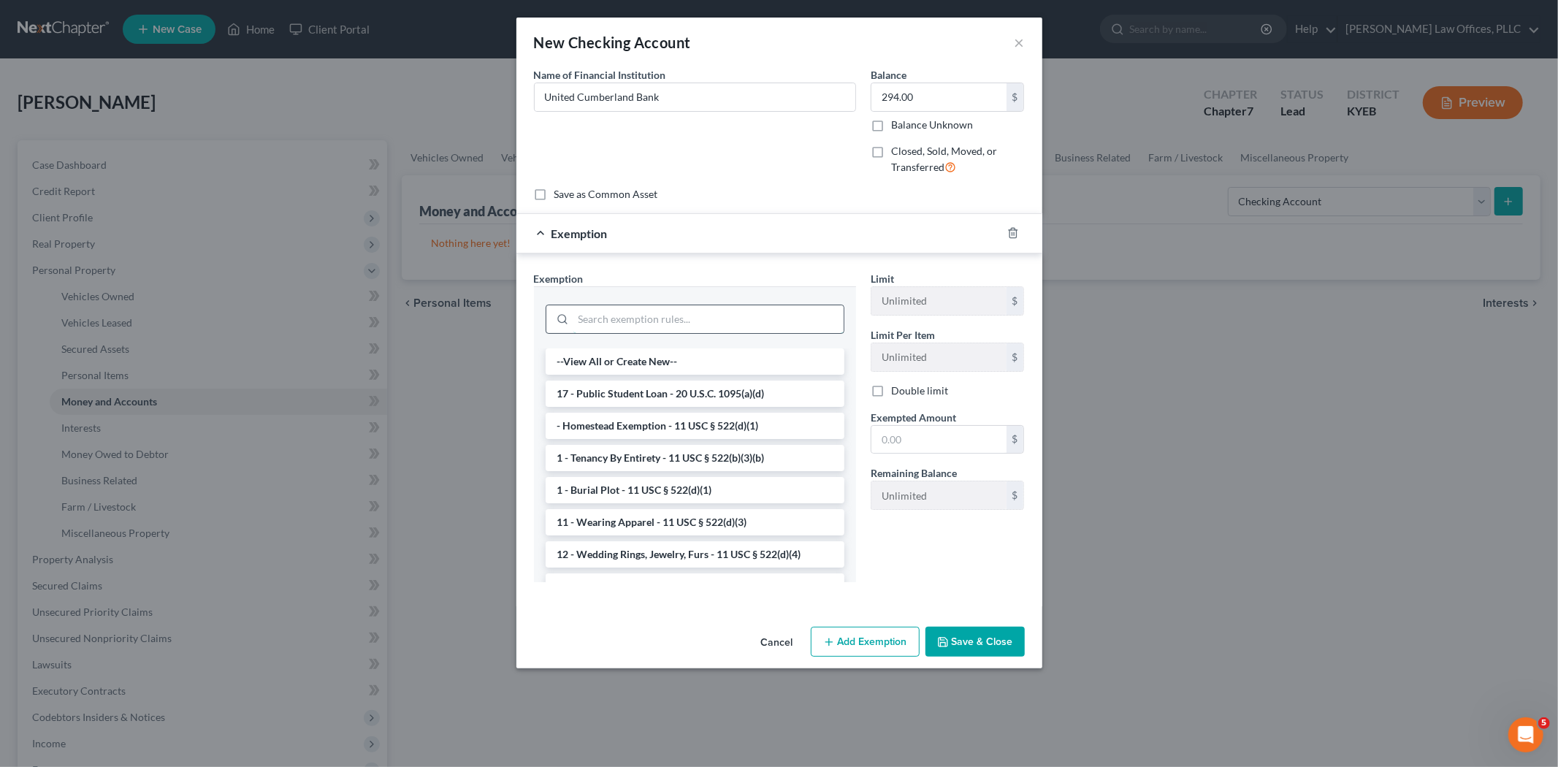
click at [720, 317] on input "search" at bounding box center [708, 319] width 270 height 28
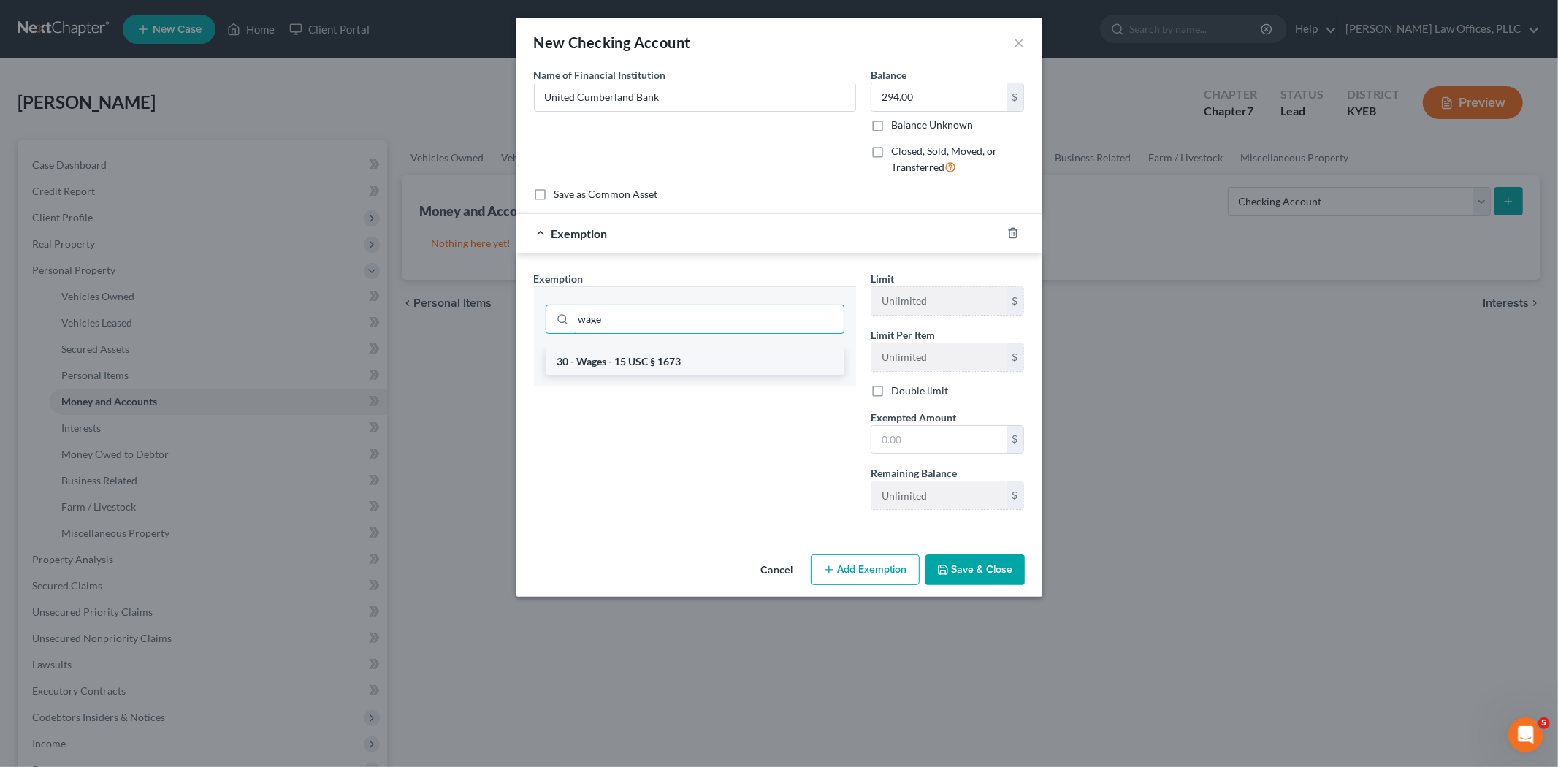
type input "wage"
click at [655, 356] on li "30 - Wages - 15 USC § 1673" at bounding box center [694, 361] width 299 height 26
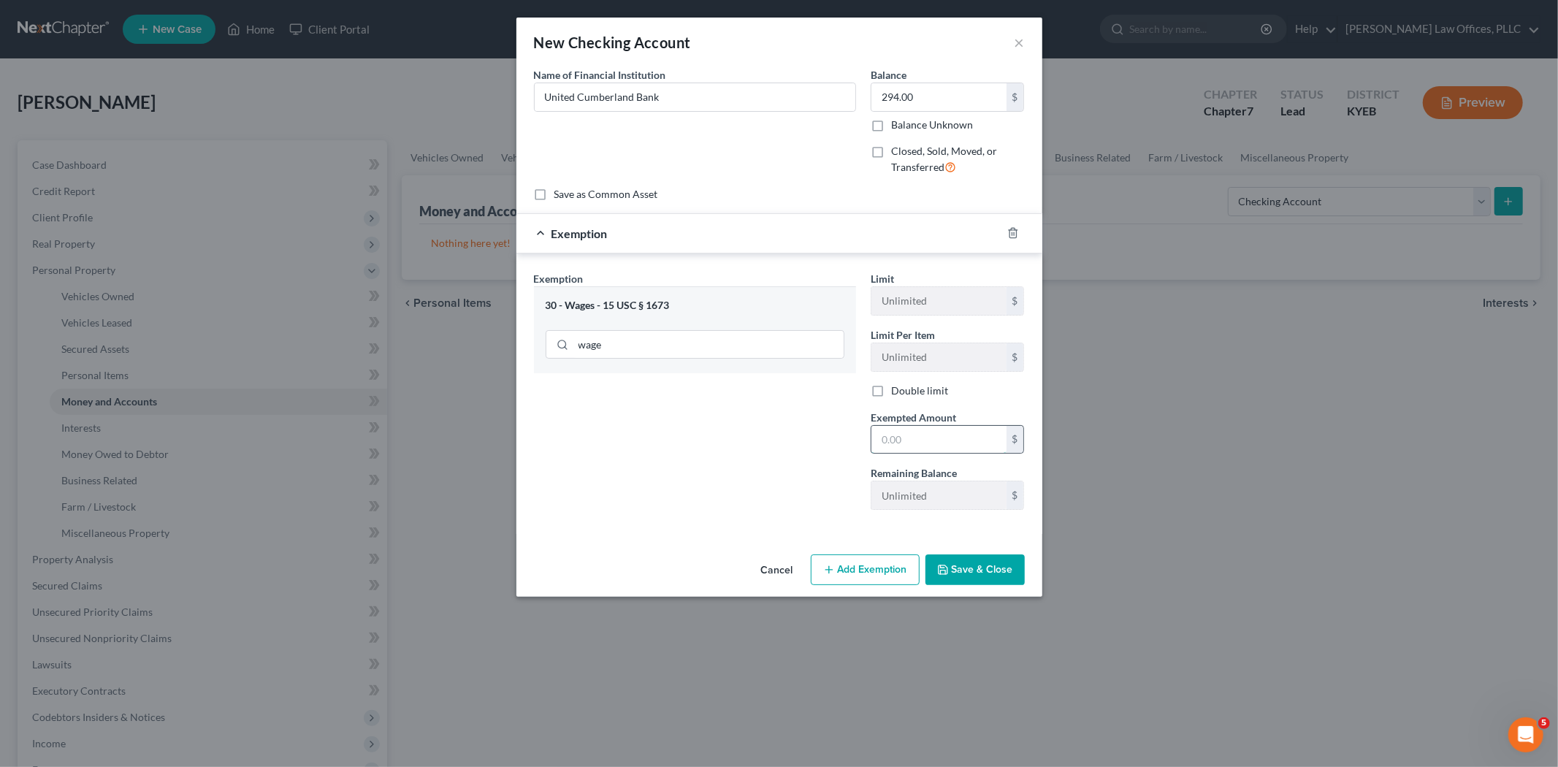
click at [918, 440] on input "text" at bounding box center [938, 440] width 135 height 28
type input "294.00"
click at [980, 578] on button "Save & Close" at bounding box center [974, 569] width 99 height 31
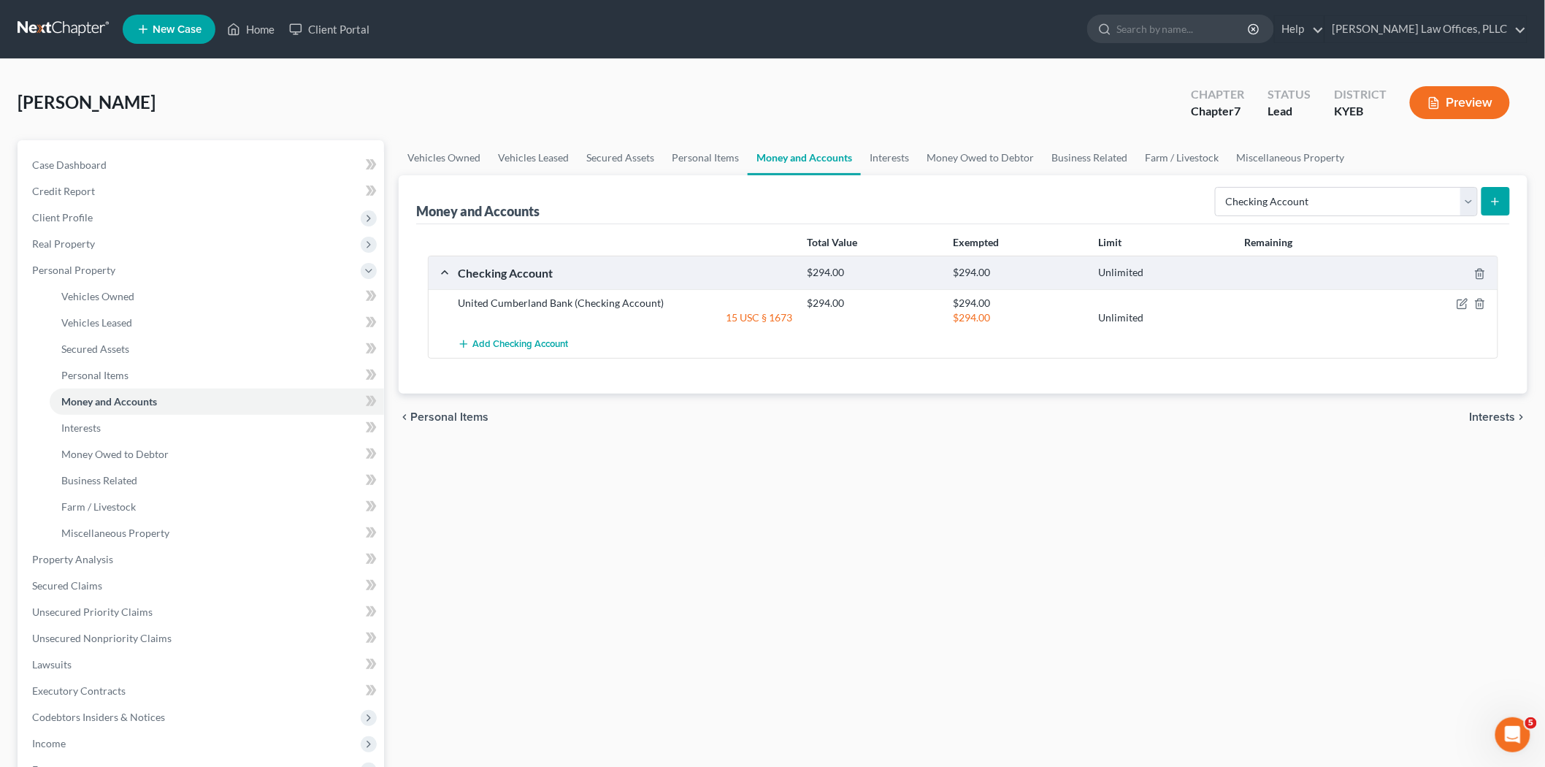
click at [1401, 420] on span "Interests" at bounding box center [1493, 417] width 46 height 12
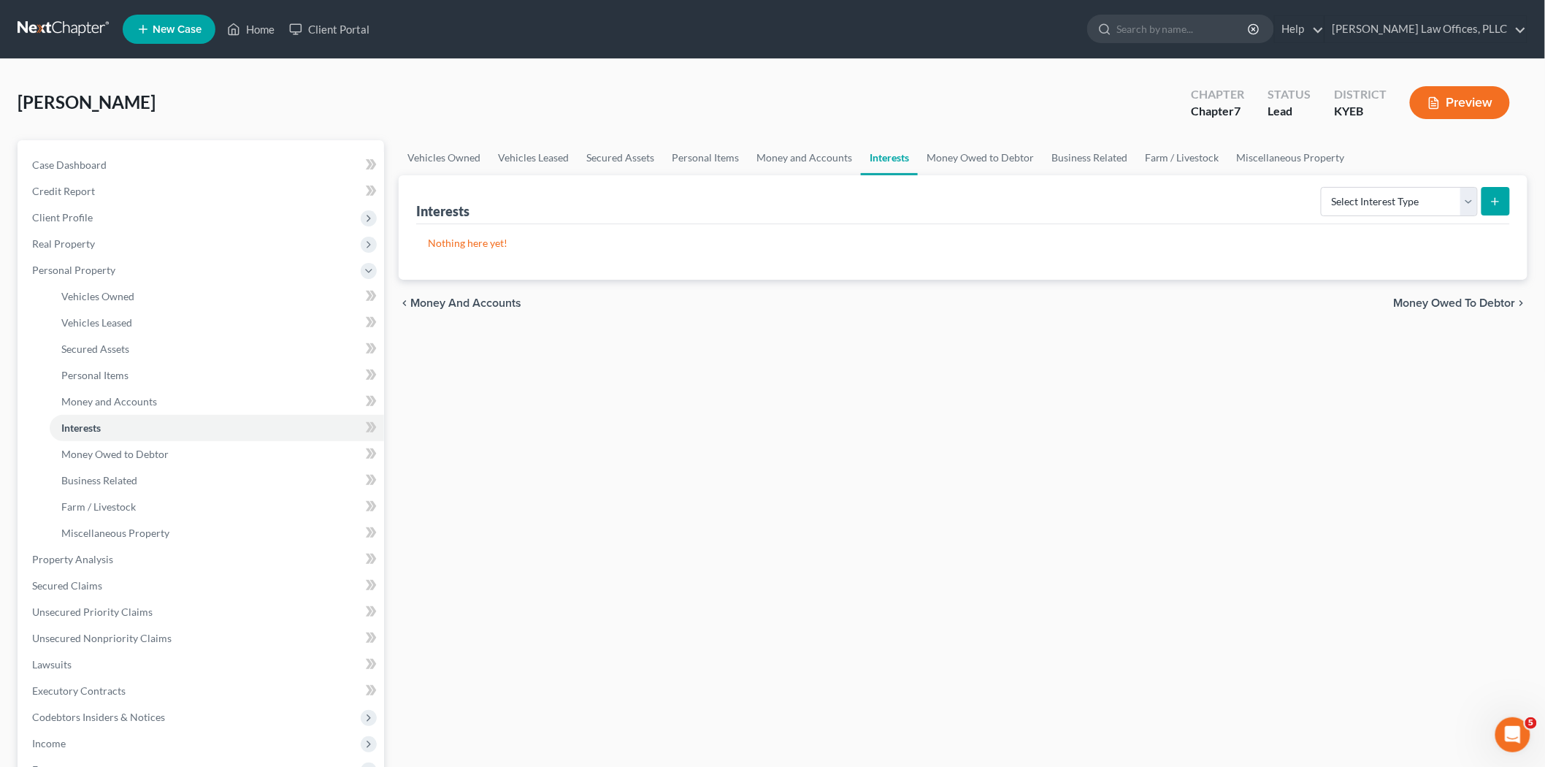
click at [1401, 297] on span "Money Owed to Debtor" at bounding box center [1455, 303] width 122 height 12
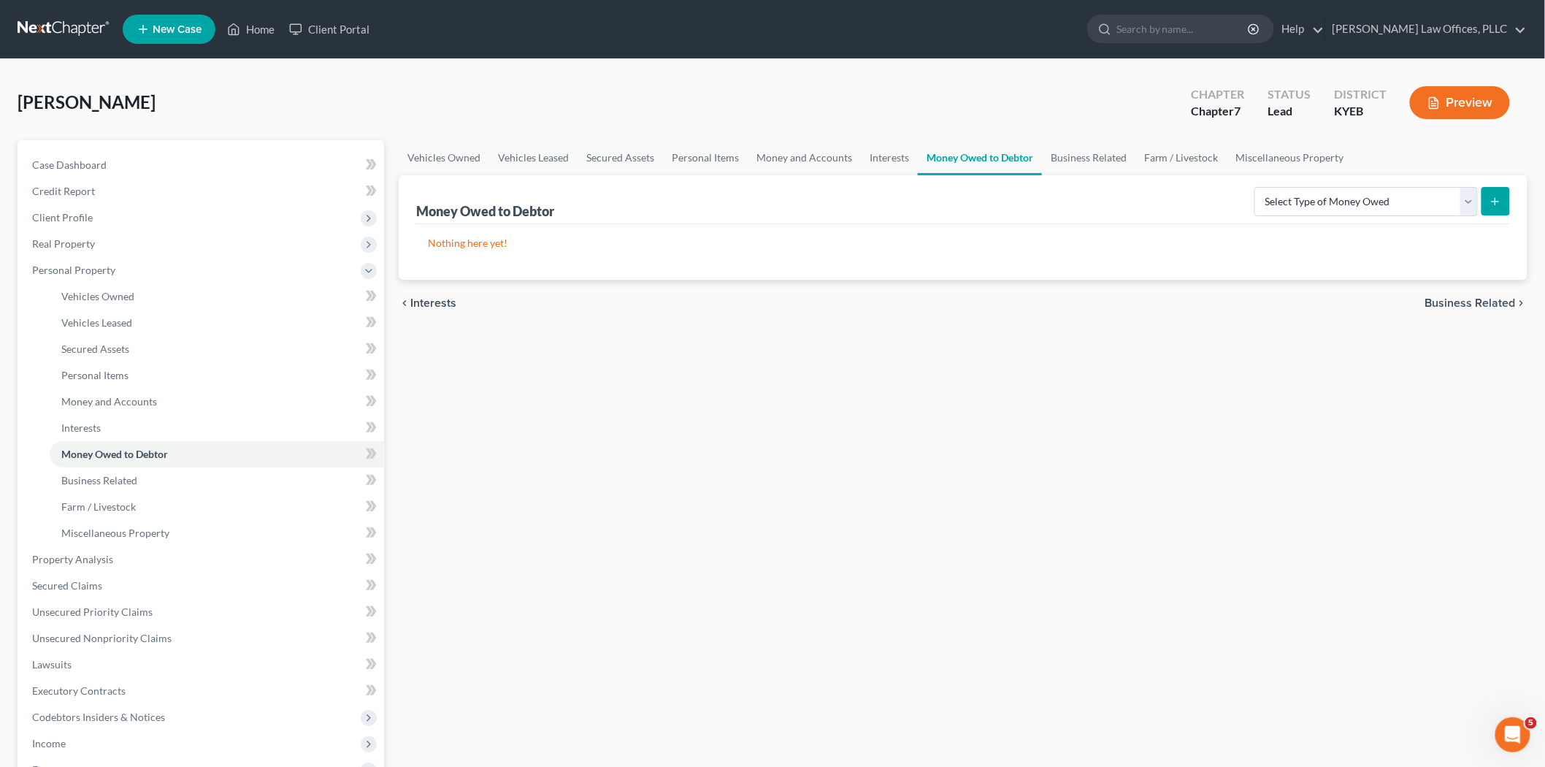
click at [1401, 300] on span "Business Related" at bounding box center [1470, 303] width 91 height 12
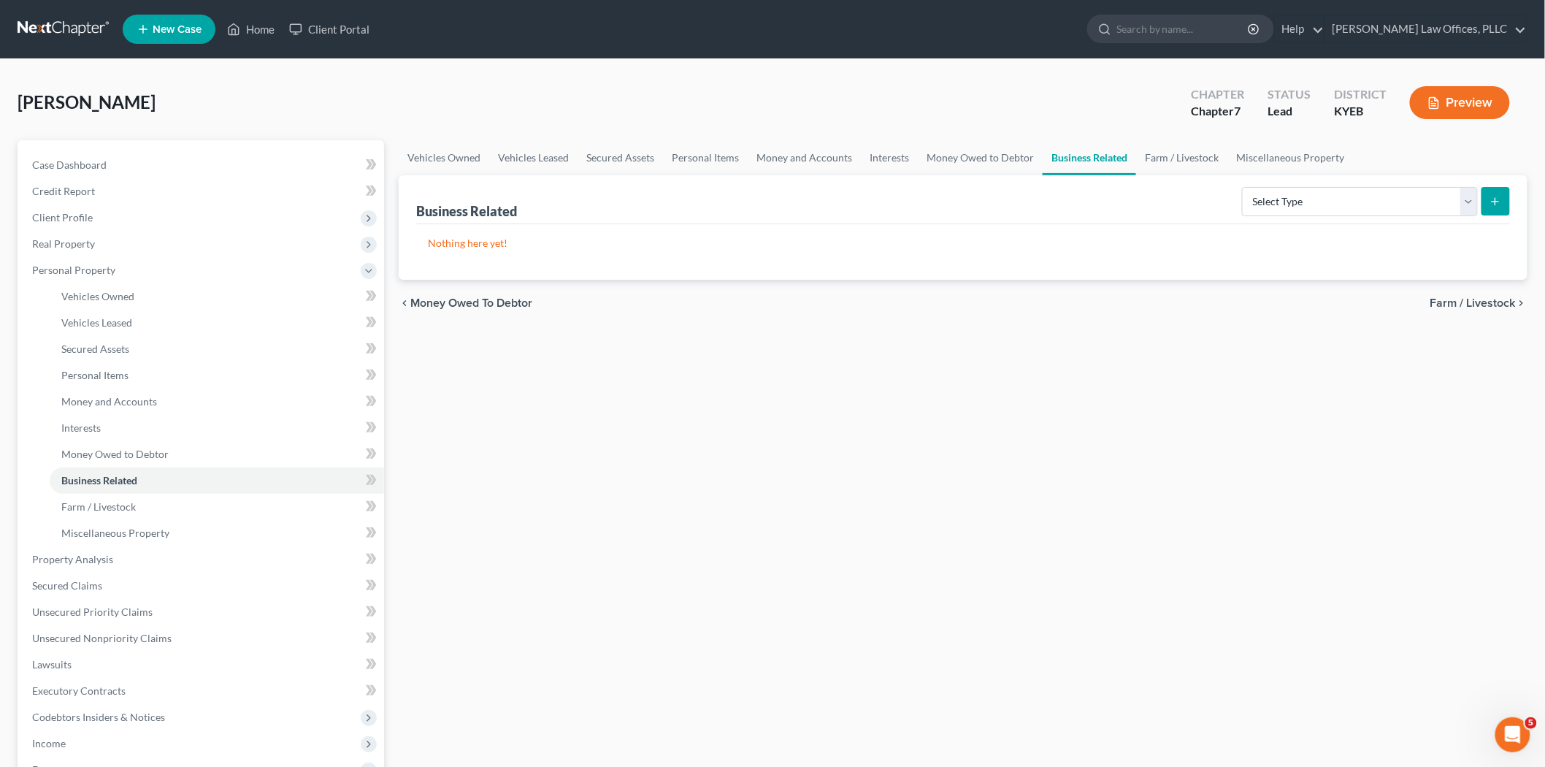
click at [1401, 297] on span "Farm / Livestock" at bounding box center [1472, 303] width 85 height 12
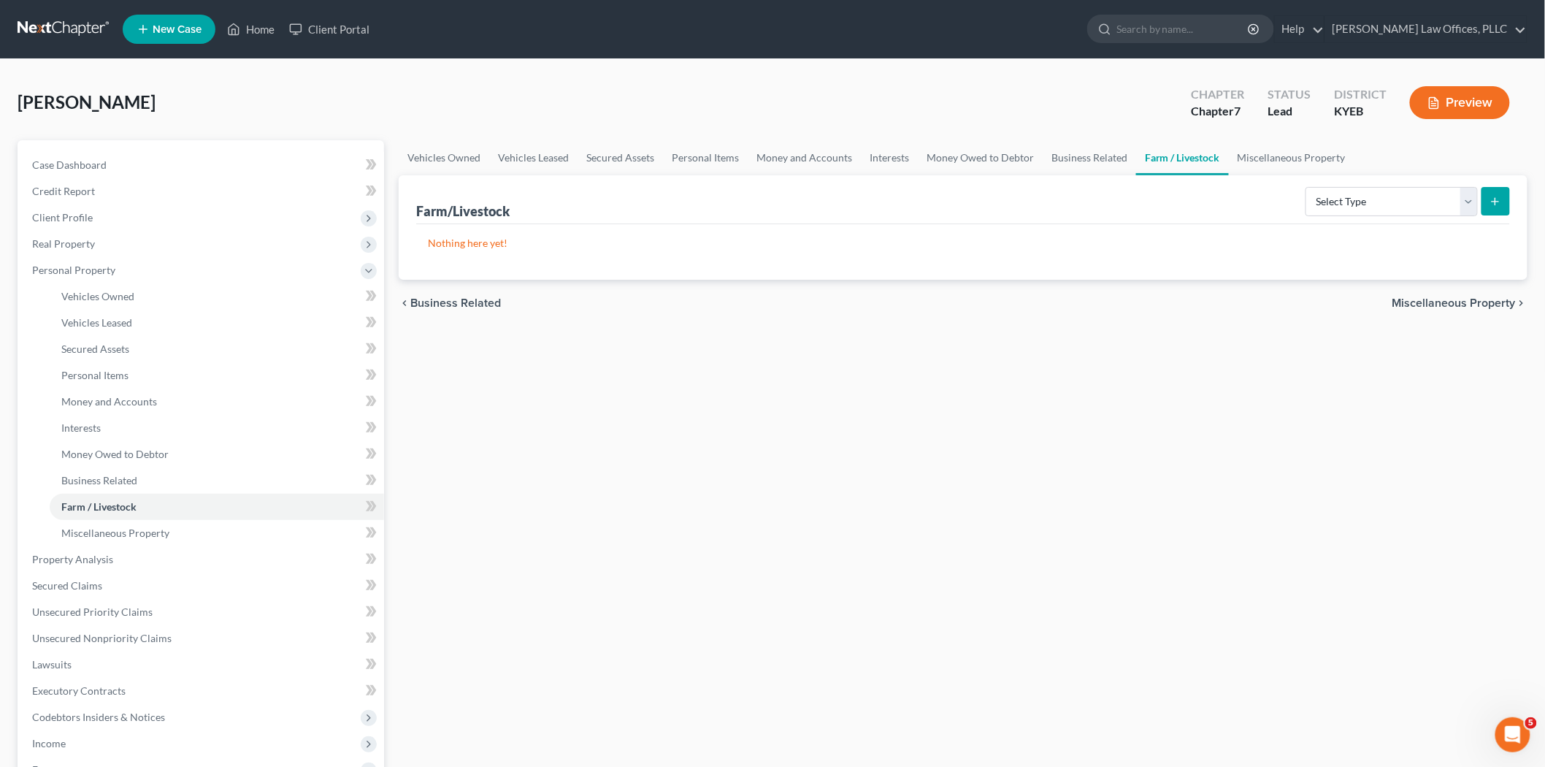
click at [1401, 301] on span "Miscellaneous Property" at bounding box center [1454, 303] width 123 height 12
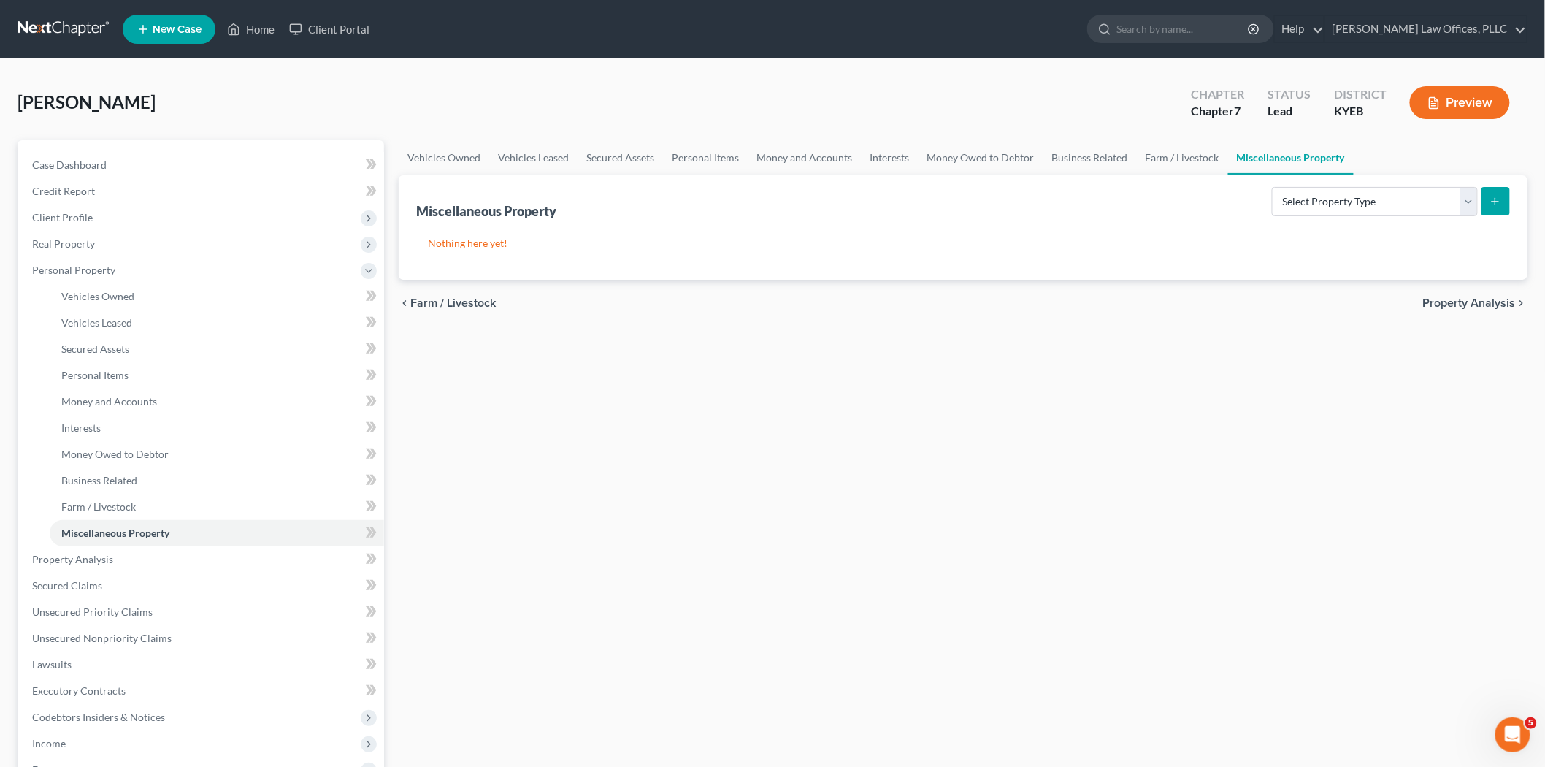
click at [1401, 299] on span "Property Analysis" at bounding box center [1469, 303] width 93 height 12
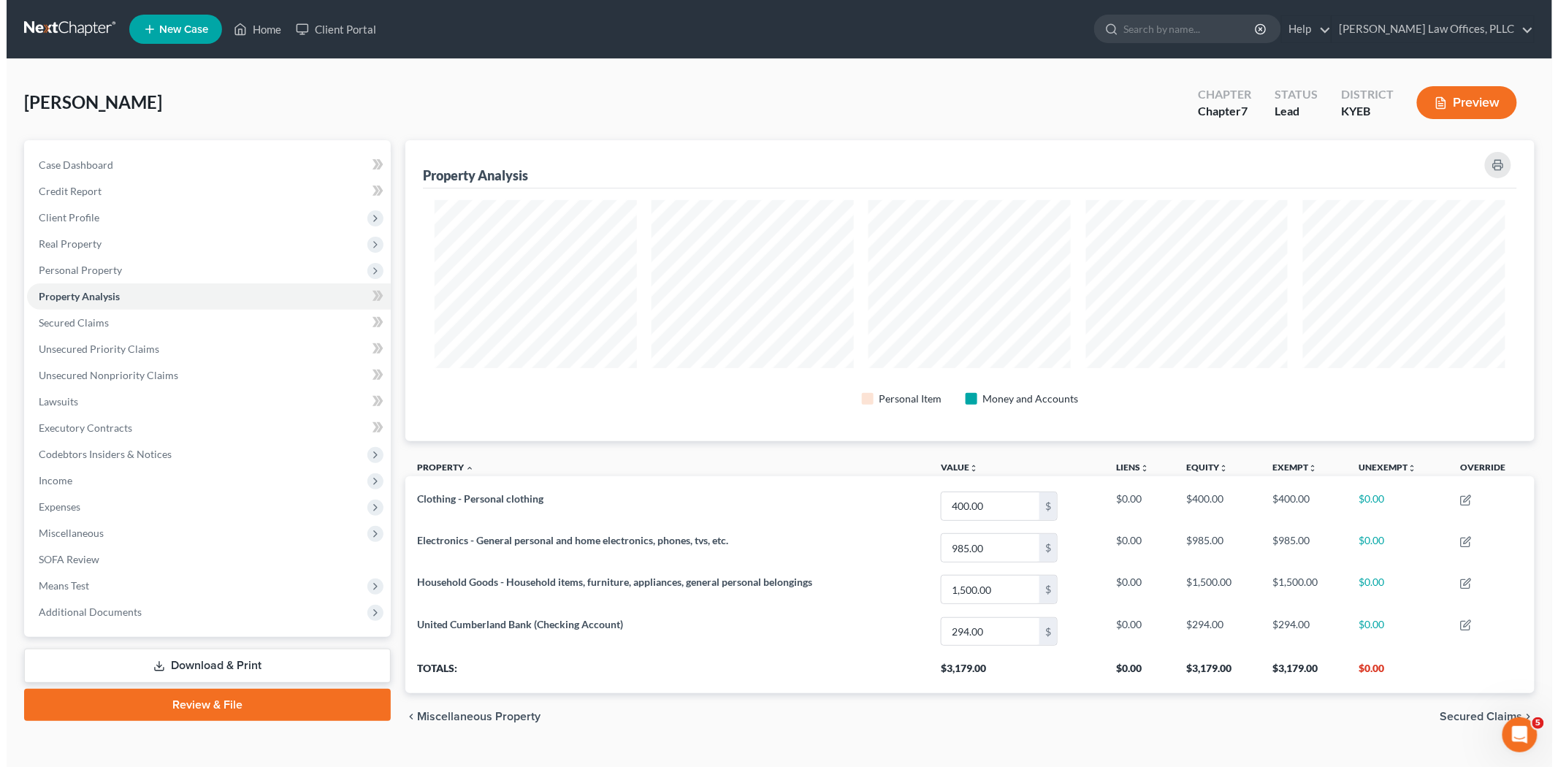
scroll to position [301, 1129]
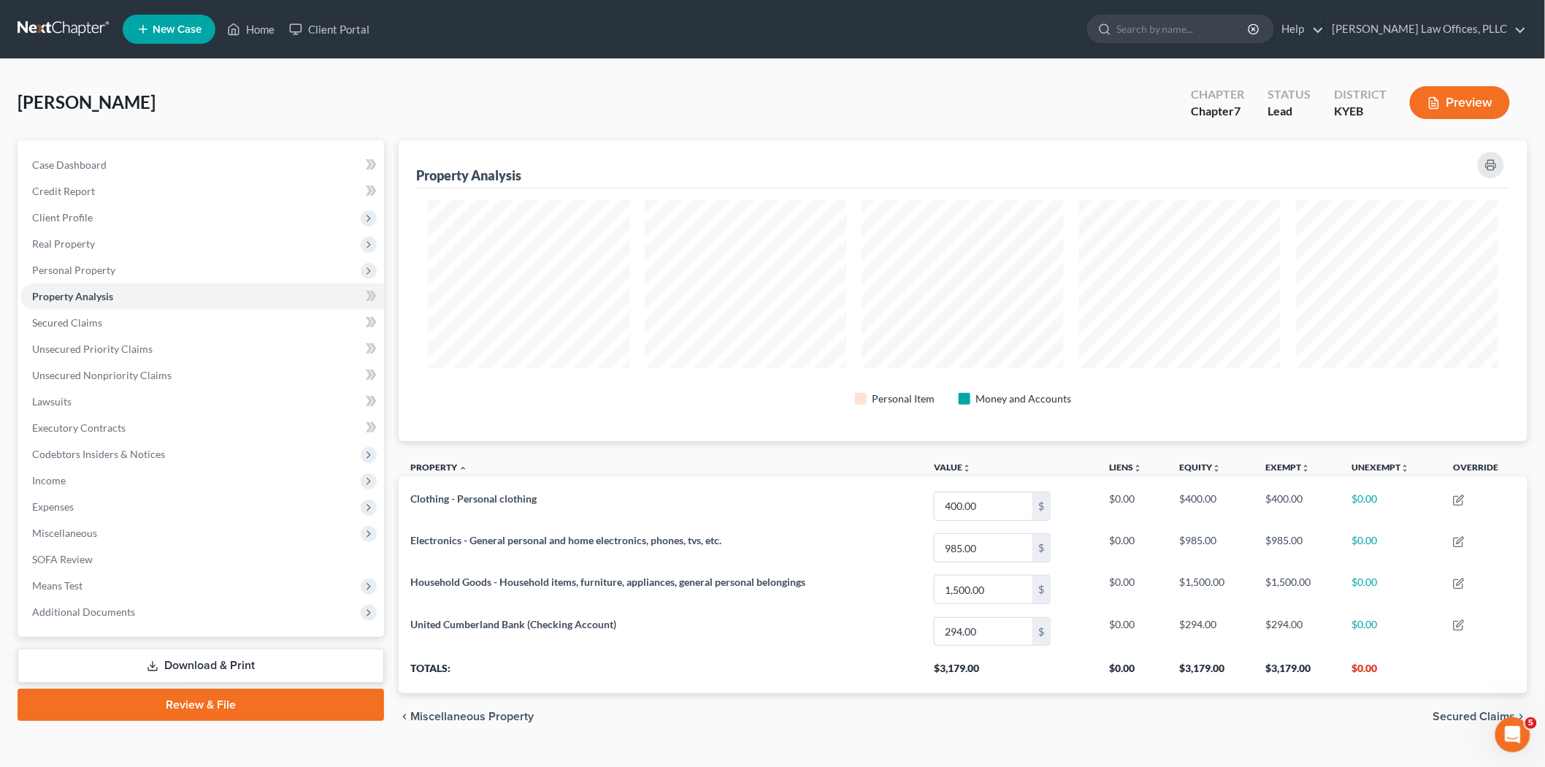
click at [1401, 689] on span "Secured Claims" at bounding box center [1474, 716] width 83 height 12
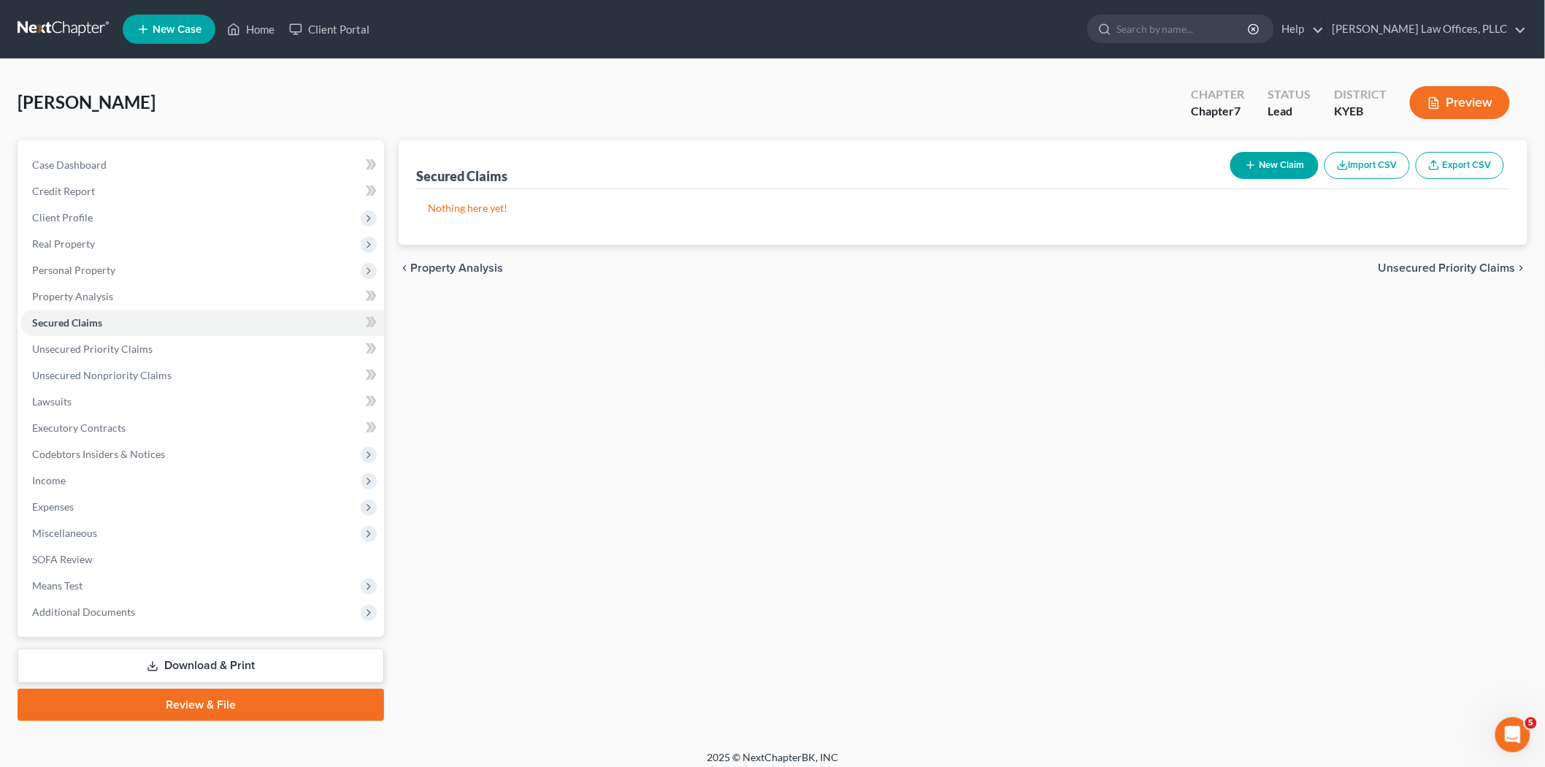
click at [1401, 264] on span "Unsecured Priority Claims" at bounding box center [1447, 268] width 137 height 12
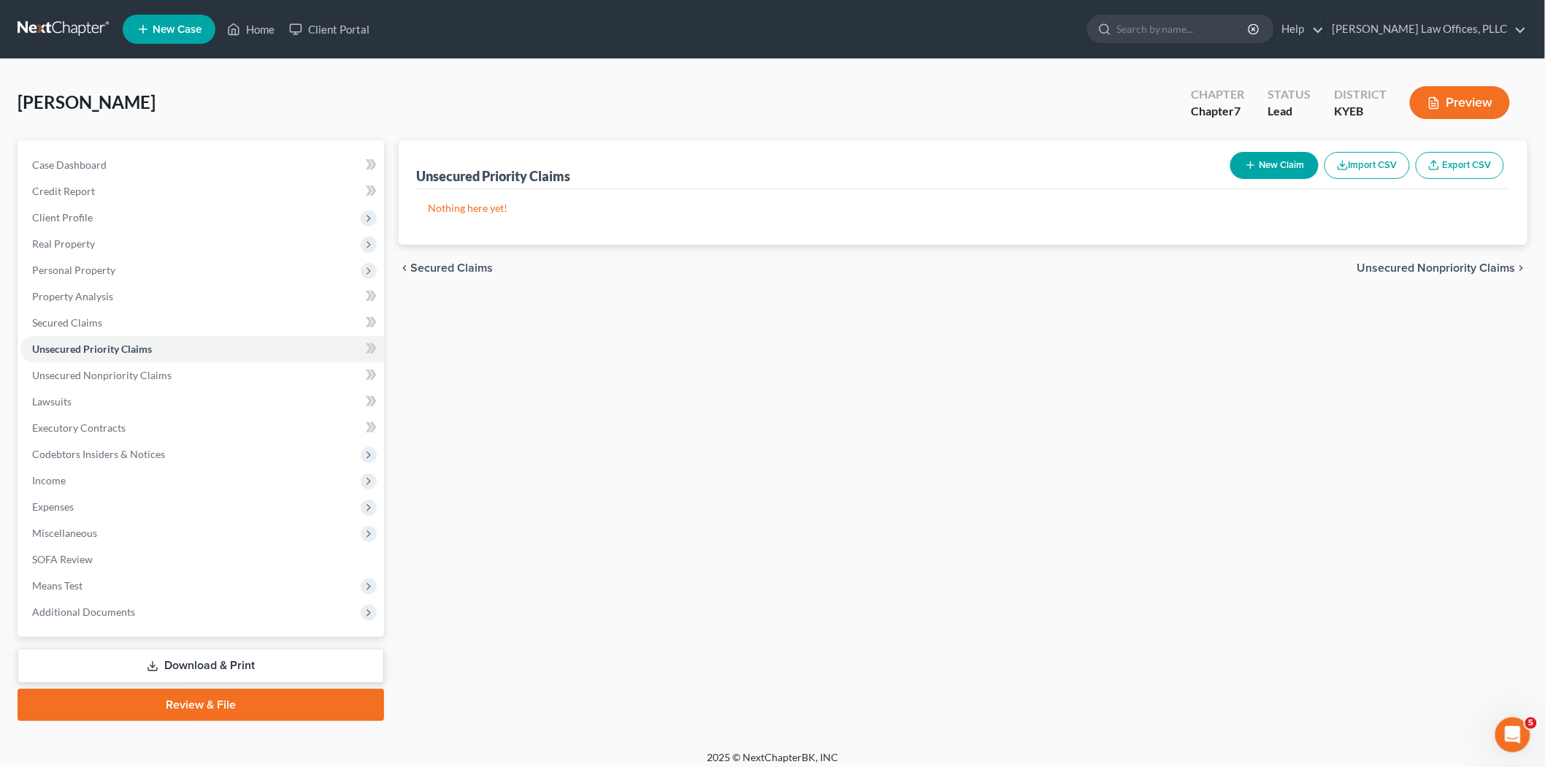
click at [1401, 270] on span "Unsecured Nonpriority Claims" at bounding box center [1436, 268] width 158 height 12
click at [1294, 165] on button "New Claim" at bounding box center [1274, 165] width 88 height 27
select select "0"
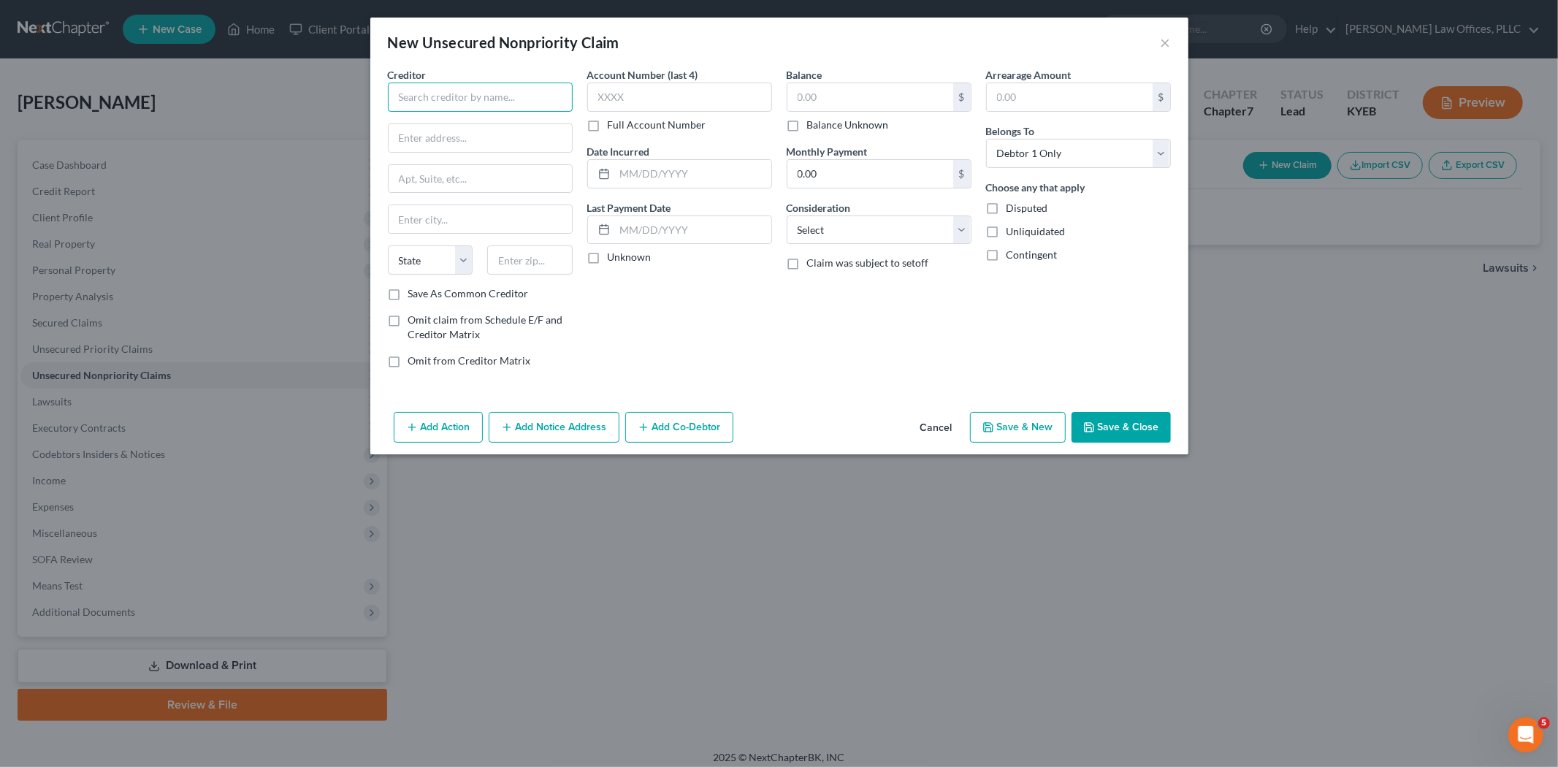
click at [463, 101] on input "text" at bounding box center [480, 97] width 185 height 29
click at [526, 88] on input "[DEMOGRAPHIC_DATA] Health [PERSON_NAME]" at bounding box center [480, 97] width 185 height 29
type input "[DEMOGRAPHIC_DATA] Health [PERSON_NAME] / Credit Bureau Systems"
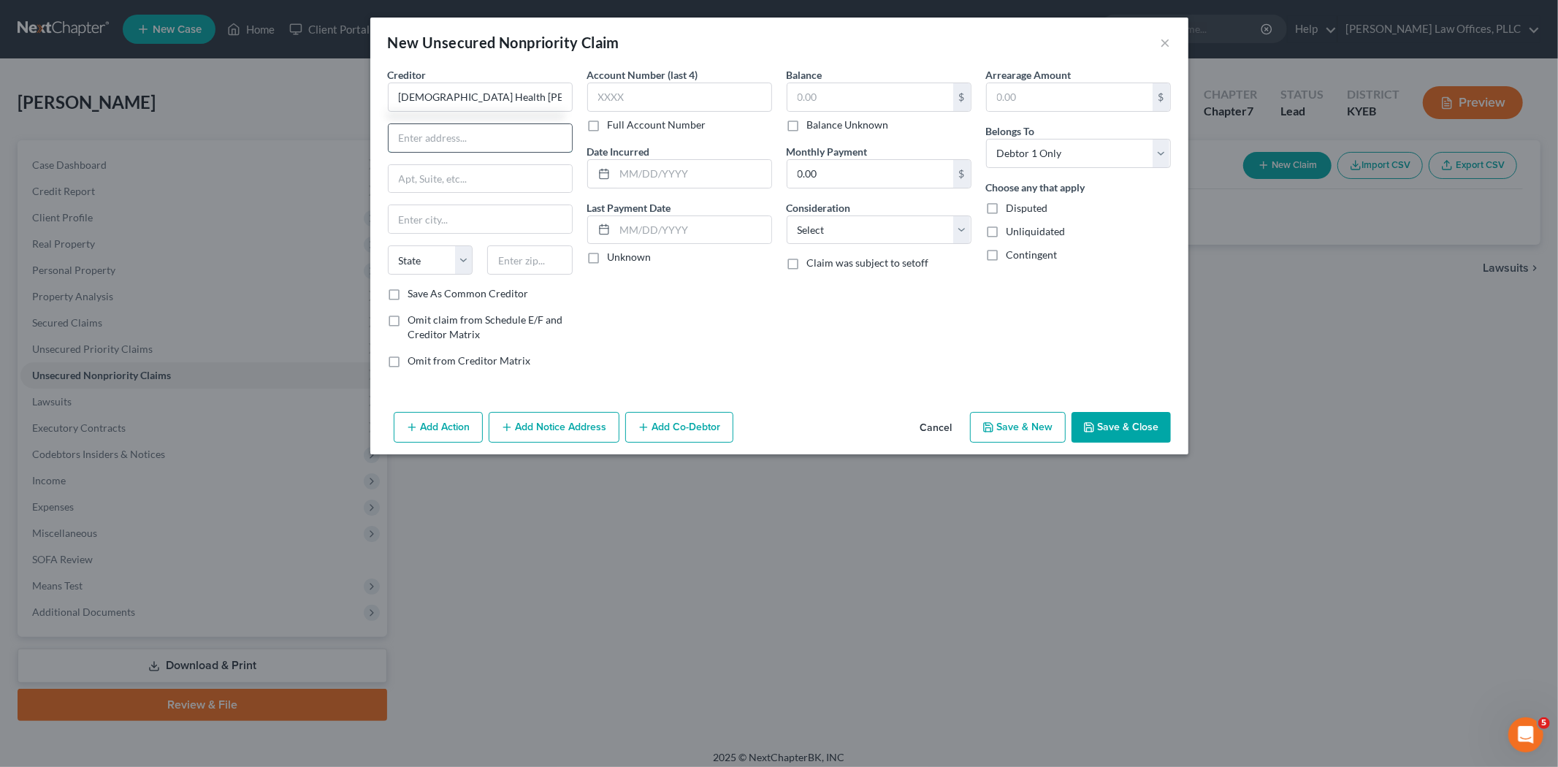
click at [513, 124] on input "text" at bounding box center [479, 138] width 183 height 28
type input "PO BOX 11788"
type input "[GEOGRAPHIC_DATA]"
select select "18"
type input "40578"
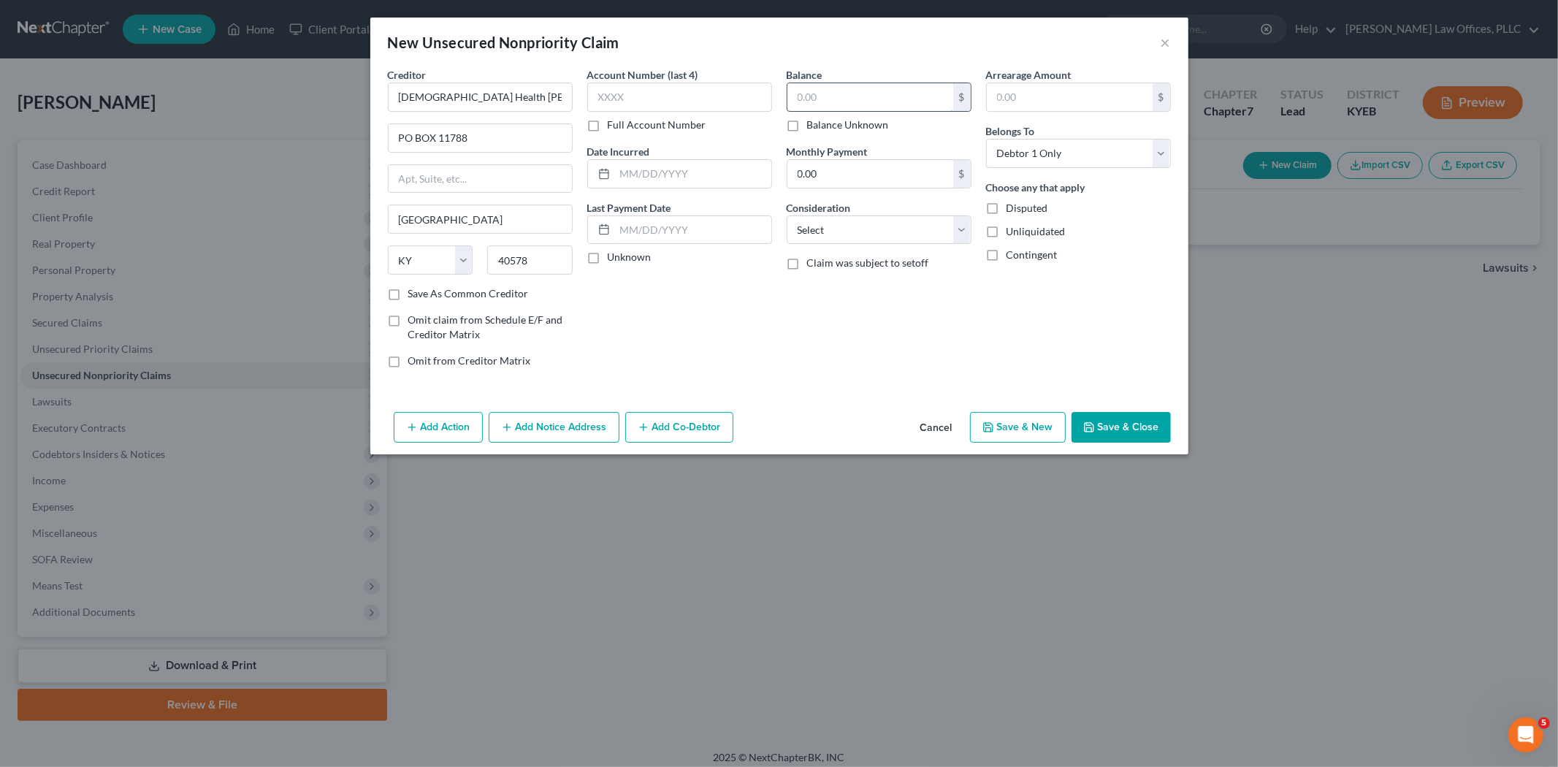
click at [878, 104] on input "text" at bounding box center [870, 97] width 166 height 28
type input "2,058.93"
click at [862, 236] on select "Select Cable / Satellite Services Collection Agency Credit Card Debt Debt Couns…" at bounding box center [878, 229] width 185 height 29
select select "9"
click at [786, 215] on select "Select Cable / Satellite Services Collection Agency Credit Card Debt Debt Couns…" at bounding box center [878, 229] width 185 height 29
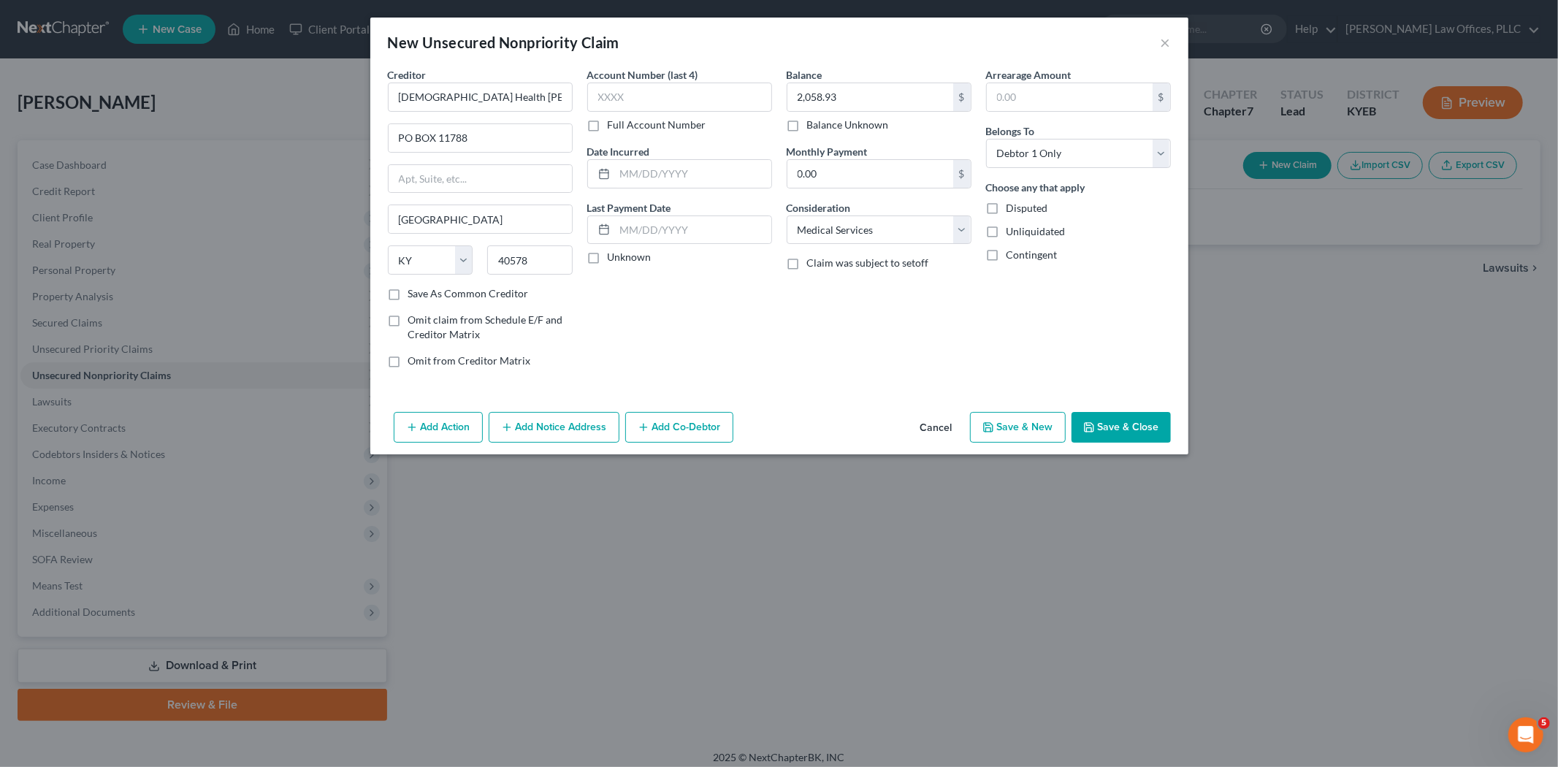
click at [1031, 421] on button "Save & New" at bounding box center [1018, 427] width 96 height 31
select select "0"
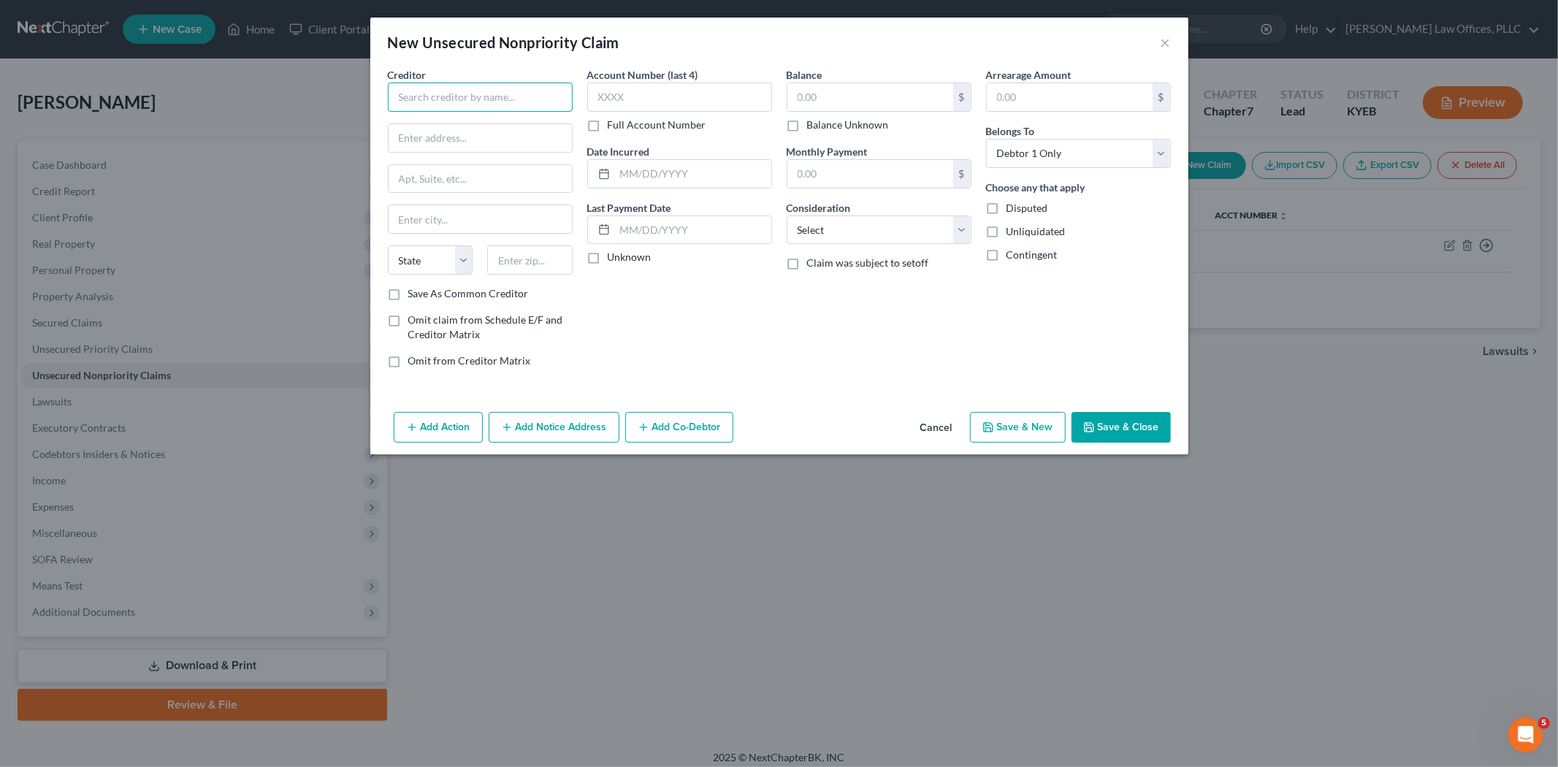
click at [477, 100] on input "text" at bounding box center [480, 97] width 185 height 29
type input "[GEOGRAPHIC_DATA]"
type input "[STREET_ADDRESS]"
type input "Oneida"
select select "44"
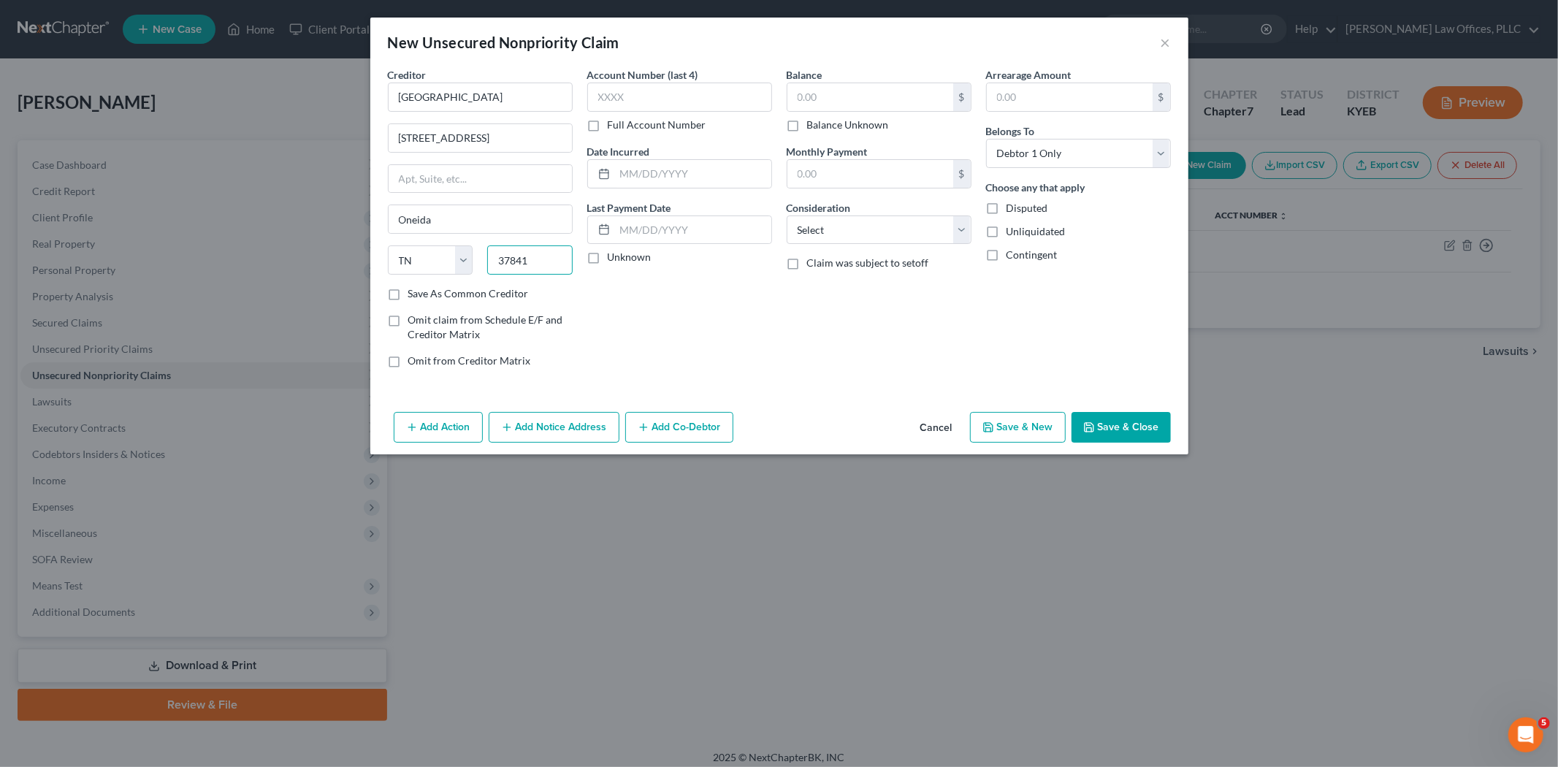
type input "37841"
click at [867, 102] on input "text" at bounding box center [870, 97] width 166 height 28
type input "3,182.32"
click at [870, 237] on select "Select Cable / Satellite Services Collection Agency Credit Card Debt Debt Couns…" at bounding box center [878, 229] width 185 height 29
select select "9"
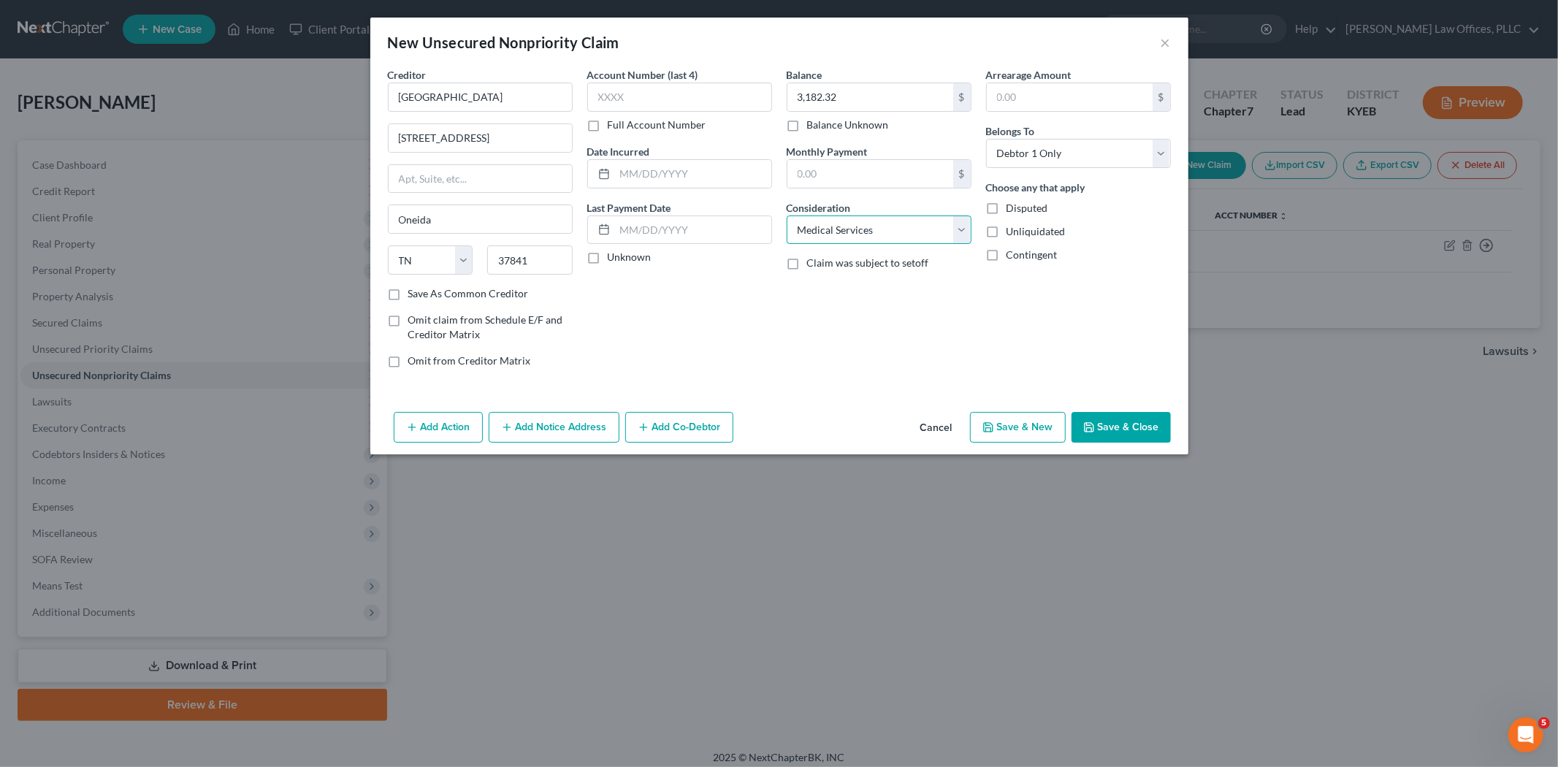
click at [786, 215] on select "Select Cable / Satellite Services Collection Agency Credit Card Debt Debt Couns…" at bounding box center [878, 229] width 185 height 29
click at [1000, 432] on button "Save & New" at bounding box center [1018, 427] width 96 height 31
select select "0"
click at [500, 93] on input "text" at bounding box center [480, 97] width 185 height 29
type input "Blue Grass [MEDICAL_DATA] Associates"
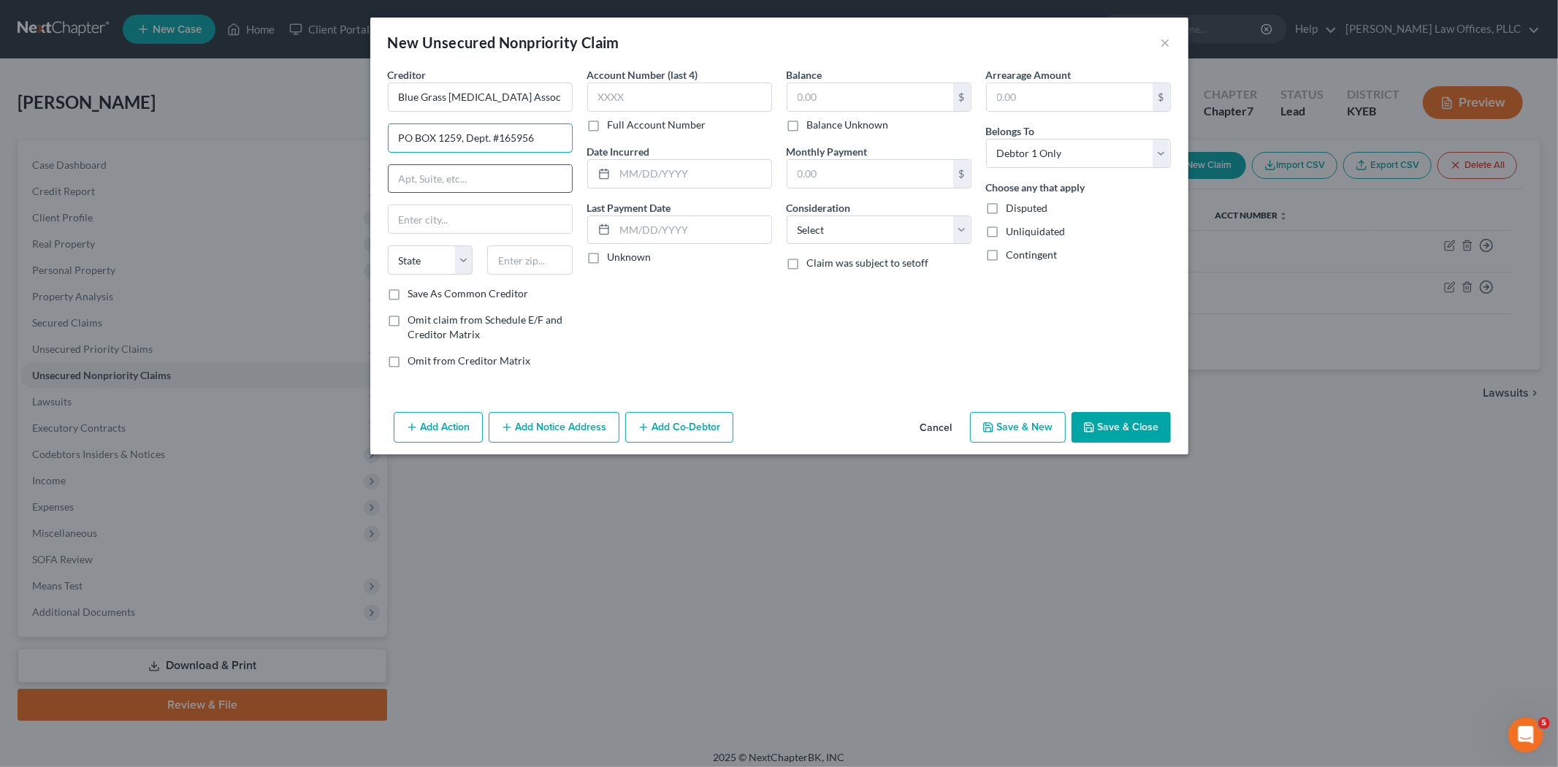
type input "PO BOX 1259, Dept. #165956"
click at [432, 186] on input "text" at bounding box center [479, 179] width 183 height 28
type input "Oaks"
drag, startPoint x: 432, startPoint y: 186, endPoint x: 374, endPoint y: 186, distance: 58.4
click at [374, 186] on div "Creditor * Blue Grass [MEDICAL_DATA] Associates PO BOX 1259, Dept. #165956 Oaks…" at bounding box center [779, 236] width 818 height 339
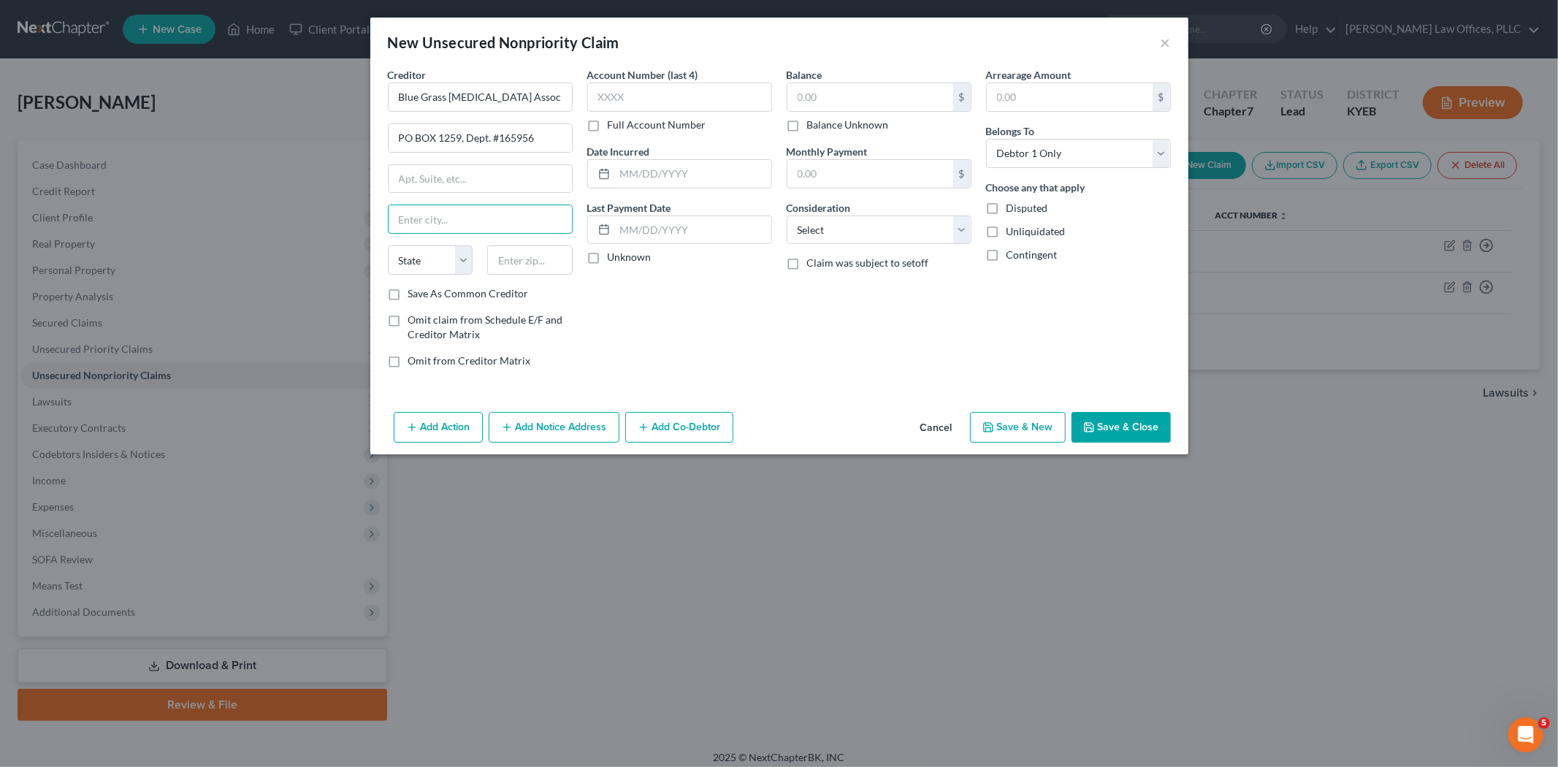
paste input "Oaks"
type input "Oaks"
select select "39"
type input "19456"
click at [855, 95] on input "text" at bounding box center [870, 97] width 166 height 28
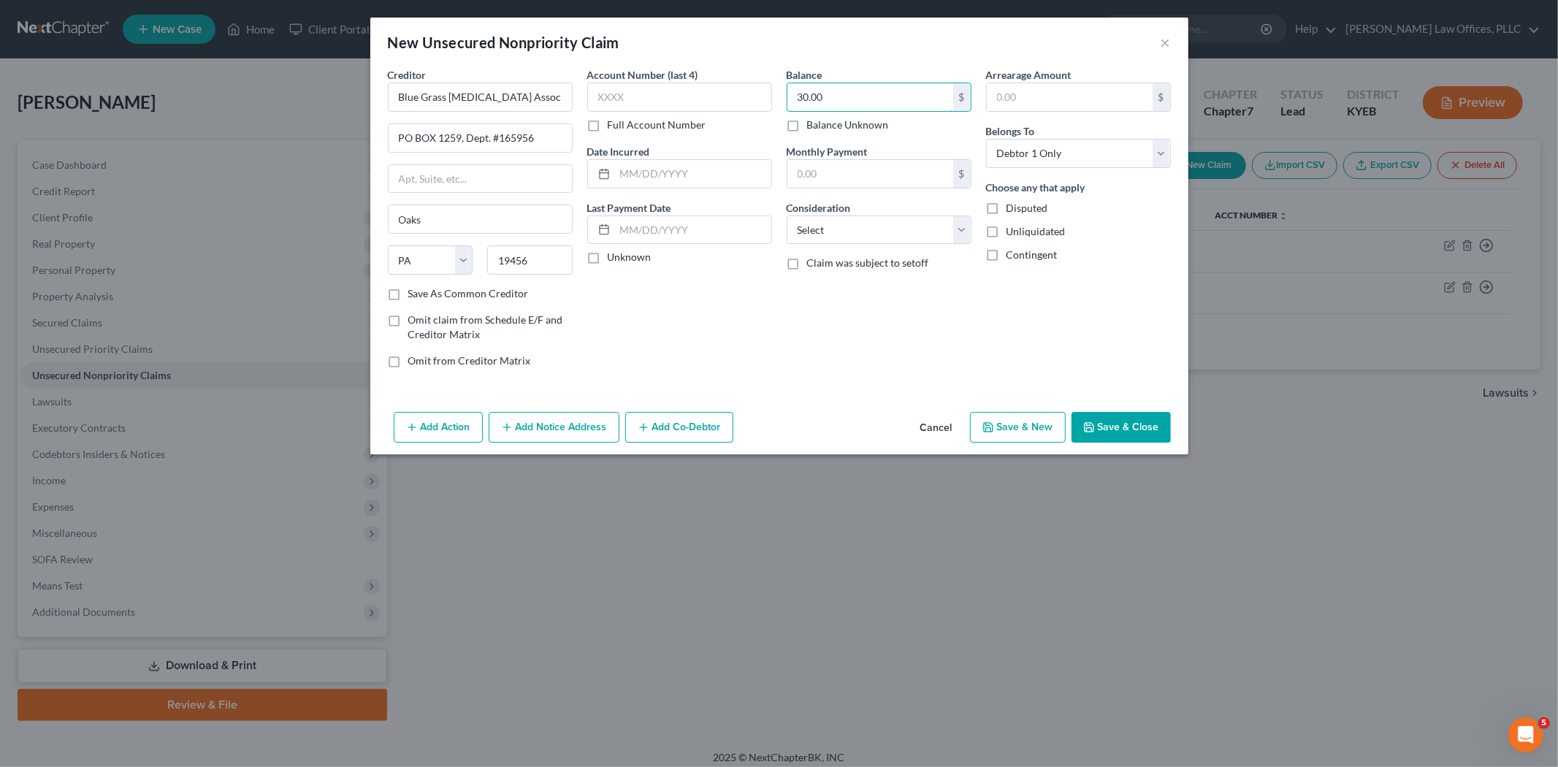
type input "30.00"
click at [1041, 426] on button "Save & New" at bounding box center [1018, 427] width 96 height 31
select select "0"
type input "0.00"
click at [440, 92] on input "text" at bounding box center [480, 97] width 185 height 29
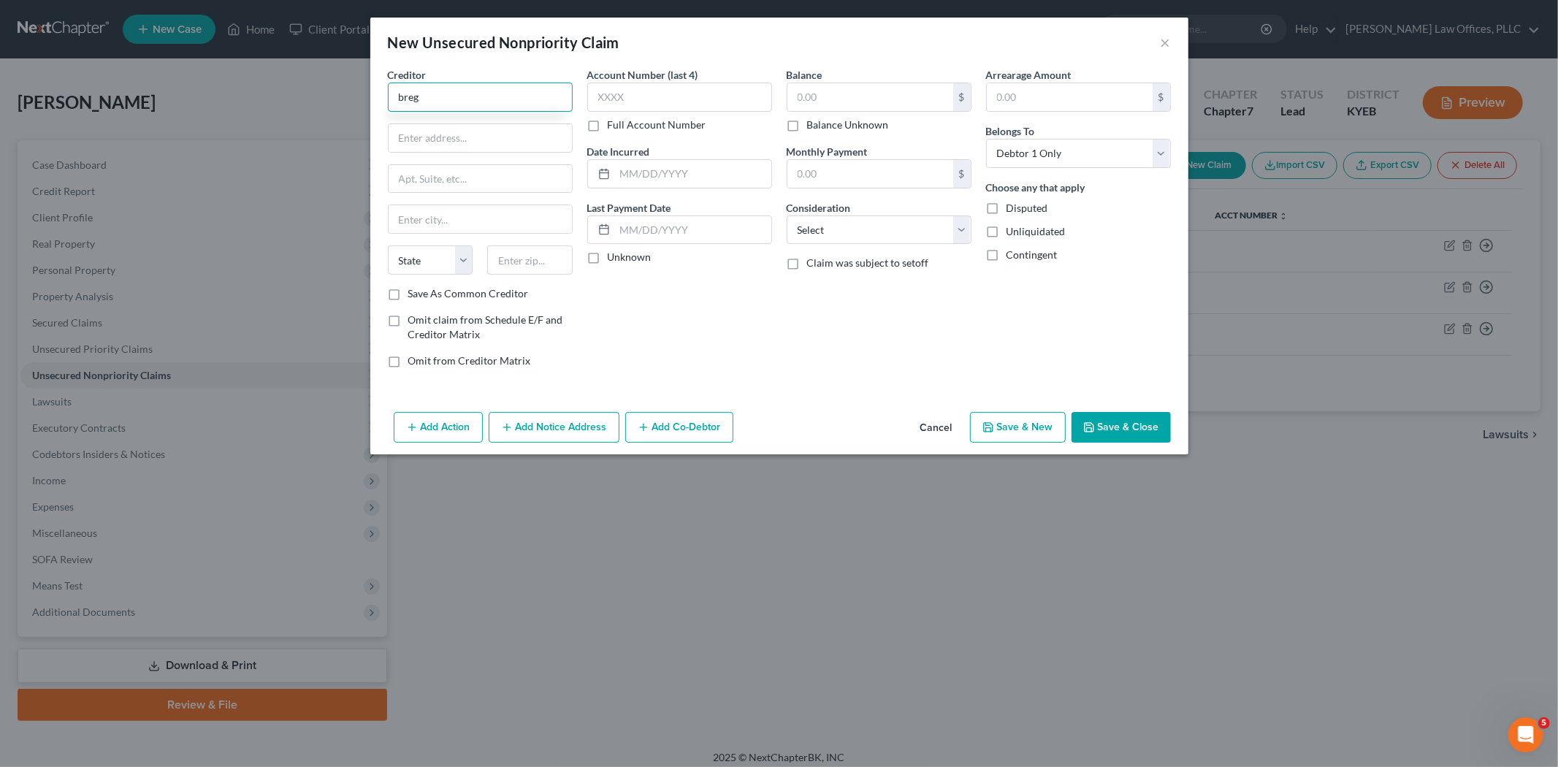
drag, startPoint x: 426, startPoint y: 99, endPoint x: 341, endPoint y: 95, distance: 85.5
click at [341, 95] on div "New Unsecured Nonpriority Claim × Creditor * breg State [US_STATE] AK AR [GEOGR…" at bounding box center [779, 383] width 1558 height 767
type input "b"
type input "Breg, Inc."
type input "PO BOX 844628"
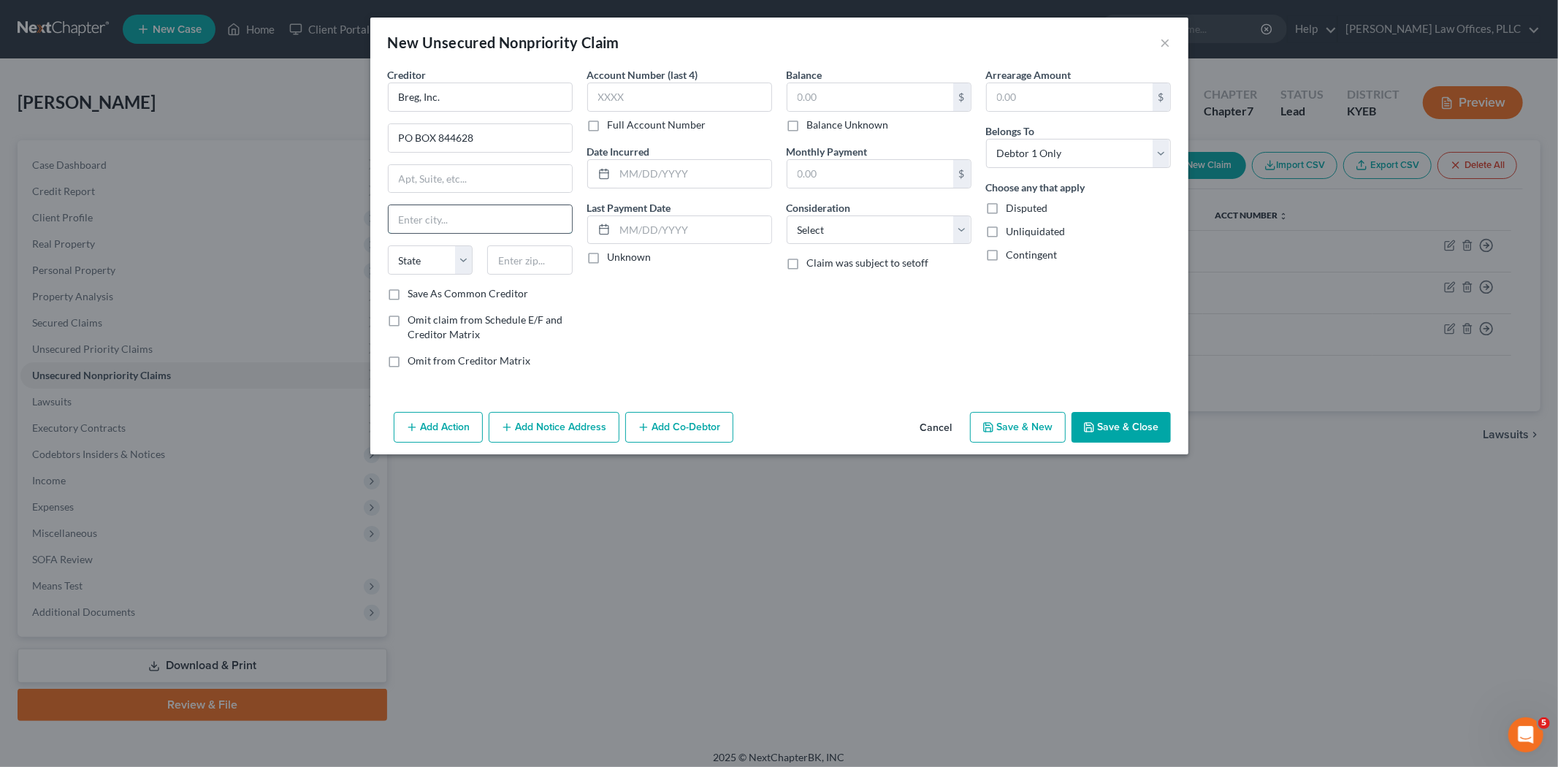
click at [437, 221] on input "text" at bounding box center [479, 219] width 183 height 28
type input "[GEOGRAPHIC_DATA]"
select select "45"
type input "75284"
click at [854, 93] on input "text" at bounding box center [870, 97] width 166 height 28
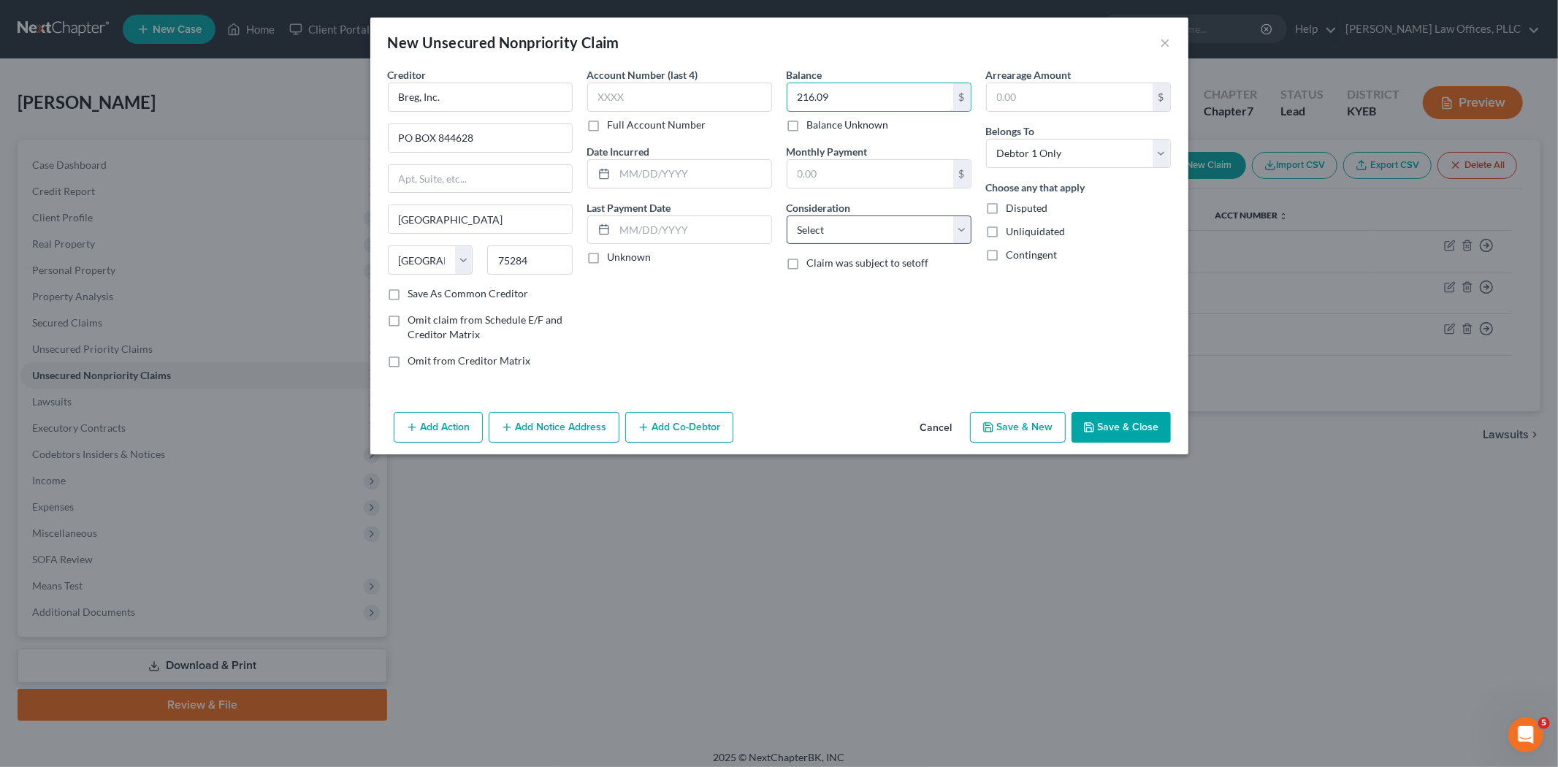
type input "216.09"
click at [924, 231] on select "Select Cable / Satellite Services Collection Agency Credit Card Debt Debt Couns…" at bounding box center [878, 229] width 185 height 29
select select "9"
click at [786, 215] on select "Select Cable / Satellite Services Collection Agency Credit Card Debt Debt Couns…" at bounding box center [878, 229] width 185 height 29
click at [1024, 425] on button "Save & New" at bounding box center [1018, 427] width 96 height 31
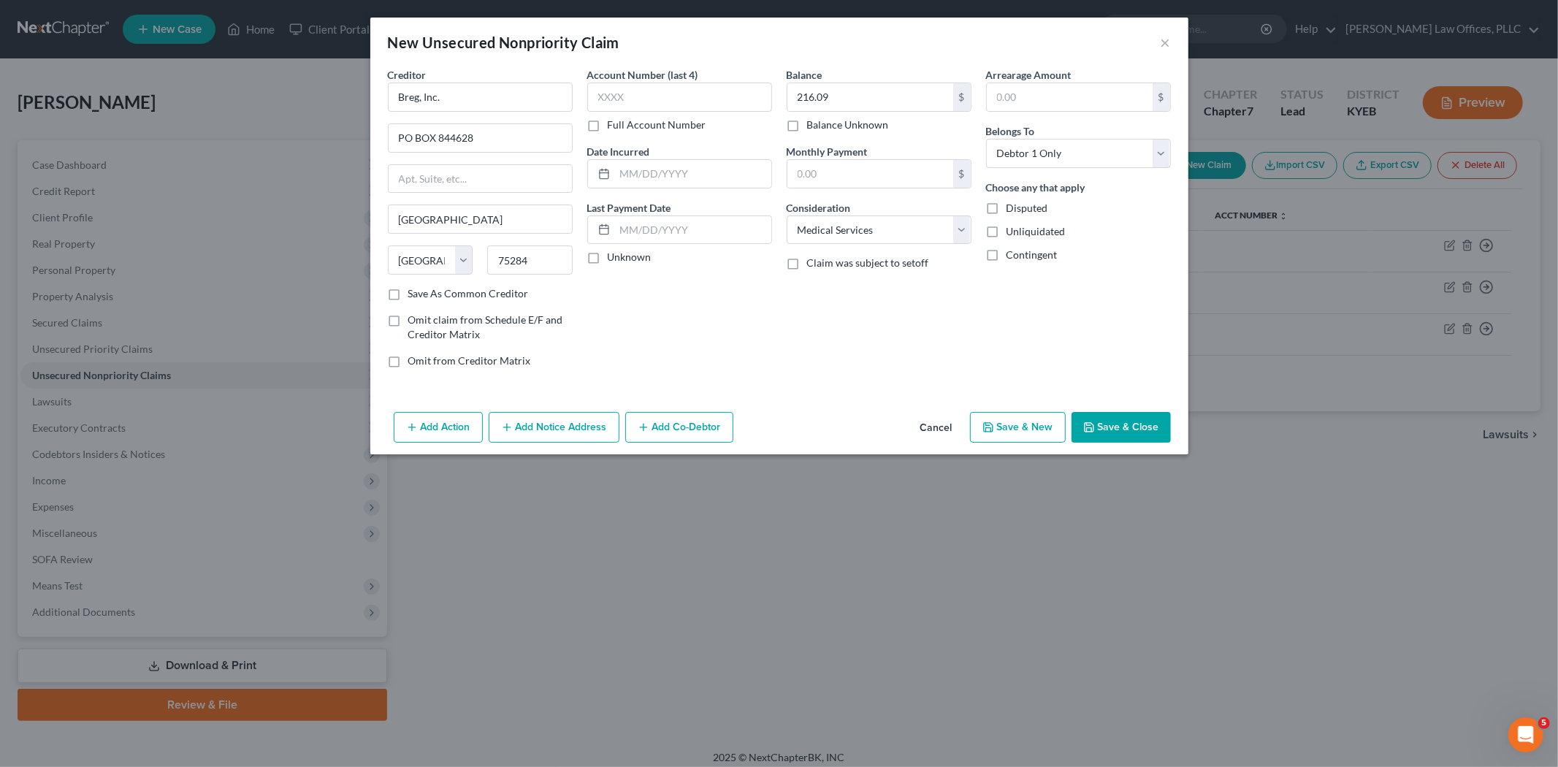
select select "0"
type input "0.00"
click at [466, 96] on input "text" at bounding box center [480, 97] width 185 height 29
type input "Credit Bureau Systems, Inc."
type input "PO BOX 11788"
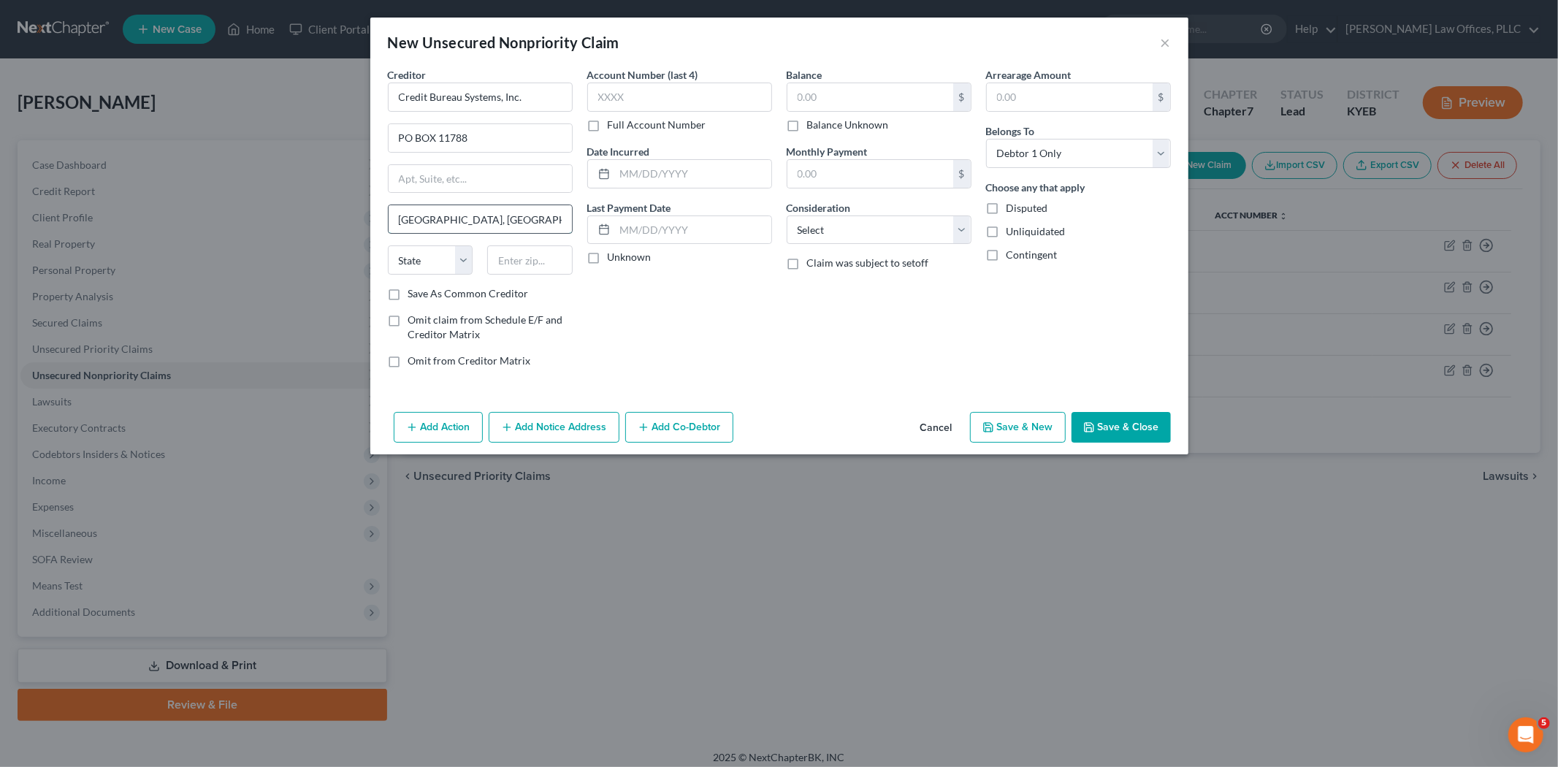
click at [523, 227] on input "[GEOGRAPHIC_DATA], [GEOGRAPHIC_DATA]" at bounding box center [479, 219] width 183 height 28
type input "[GEOGRAPHIC_DATA]"
select select "18"
type input "40578"
click at [903, 96] on input "text" at bounding box center [870, 97] width 166 height 28
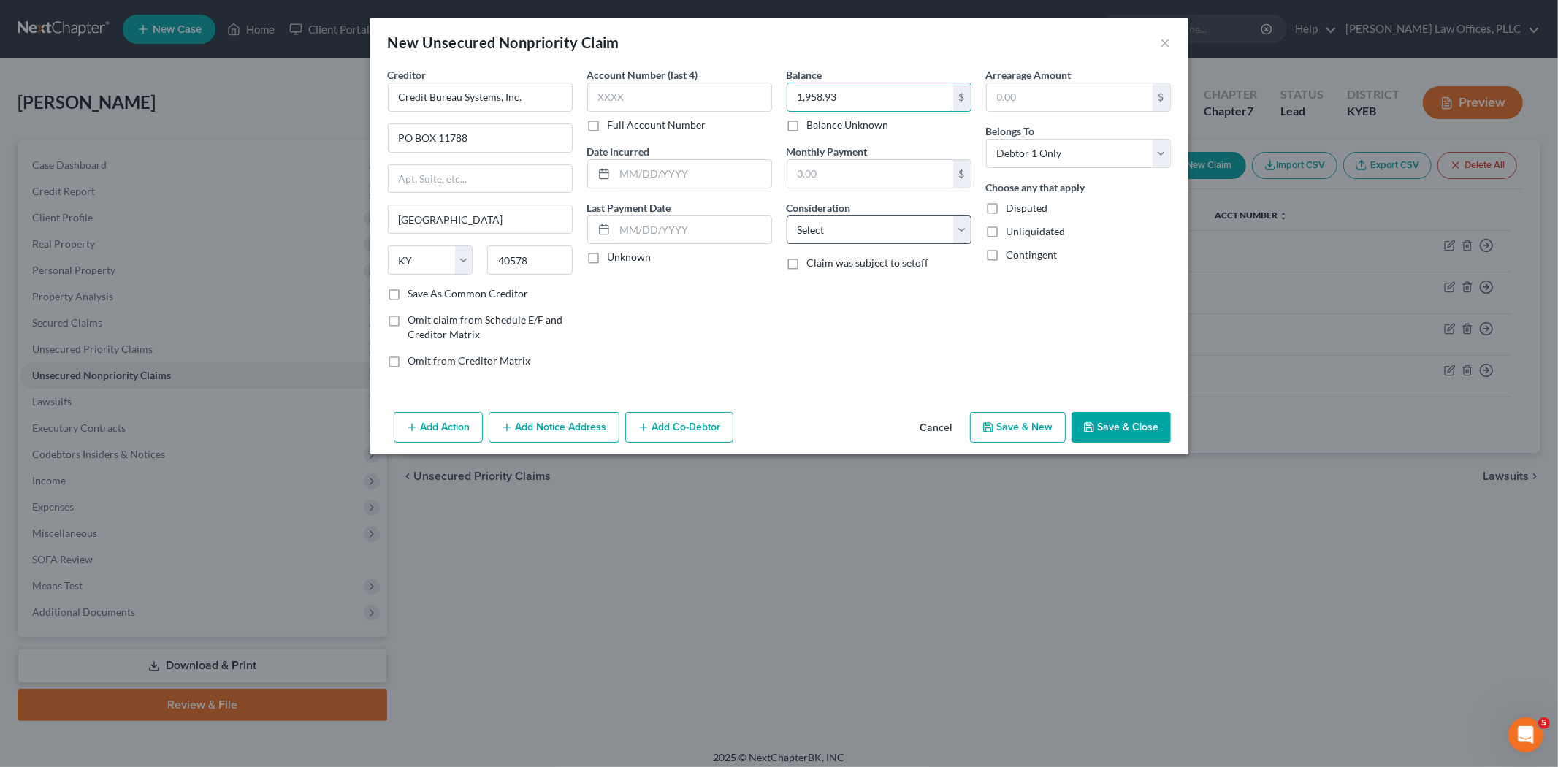
type input "1,958.93"
click at [893, 237] on select "Select Cable / Satellite Services Collection Agency Credit Card Debt Debt Couns…" at bounding box center [878, 229] width 185 height 29
click at [786, 215] on select "Select Cable / Satellite Services Collection Agency Credit Card Debt Debt Couns…" at bounding box center [878, 229] width 185 height 29
click at [893, 225] on select "Select Cable / Satellite Services Collection Agency Credit Card Debt Debt Couns…" at bounding box center [878, 229] width 185 height 29
select select "1"
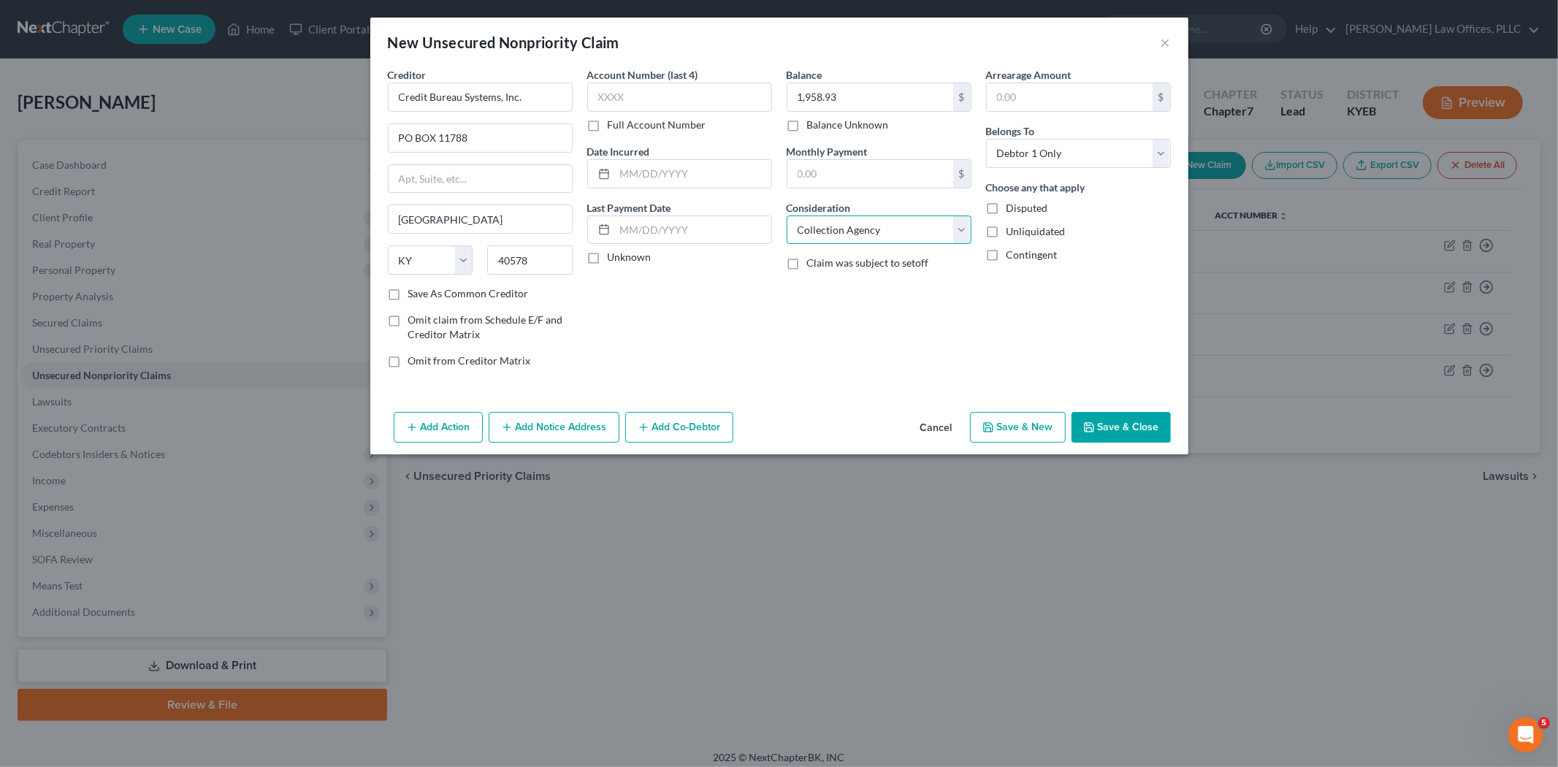
click at [786, 215] on select "Select Cable / Satellite Services Collection Agency Credit Card Debt Debt Couns…" at bounding box center [878, 229] width 185 height 29
click at [1024, 434] on button "Save & New" at bounding box center [1018, 427] width 96 height 31
select select "0"
type input "0.00"
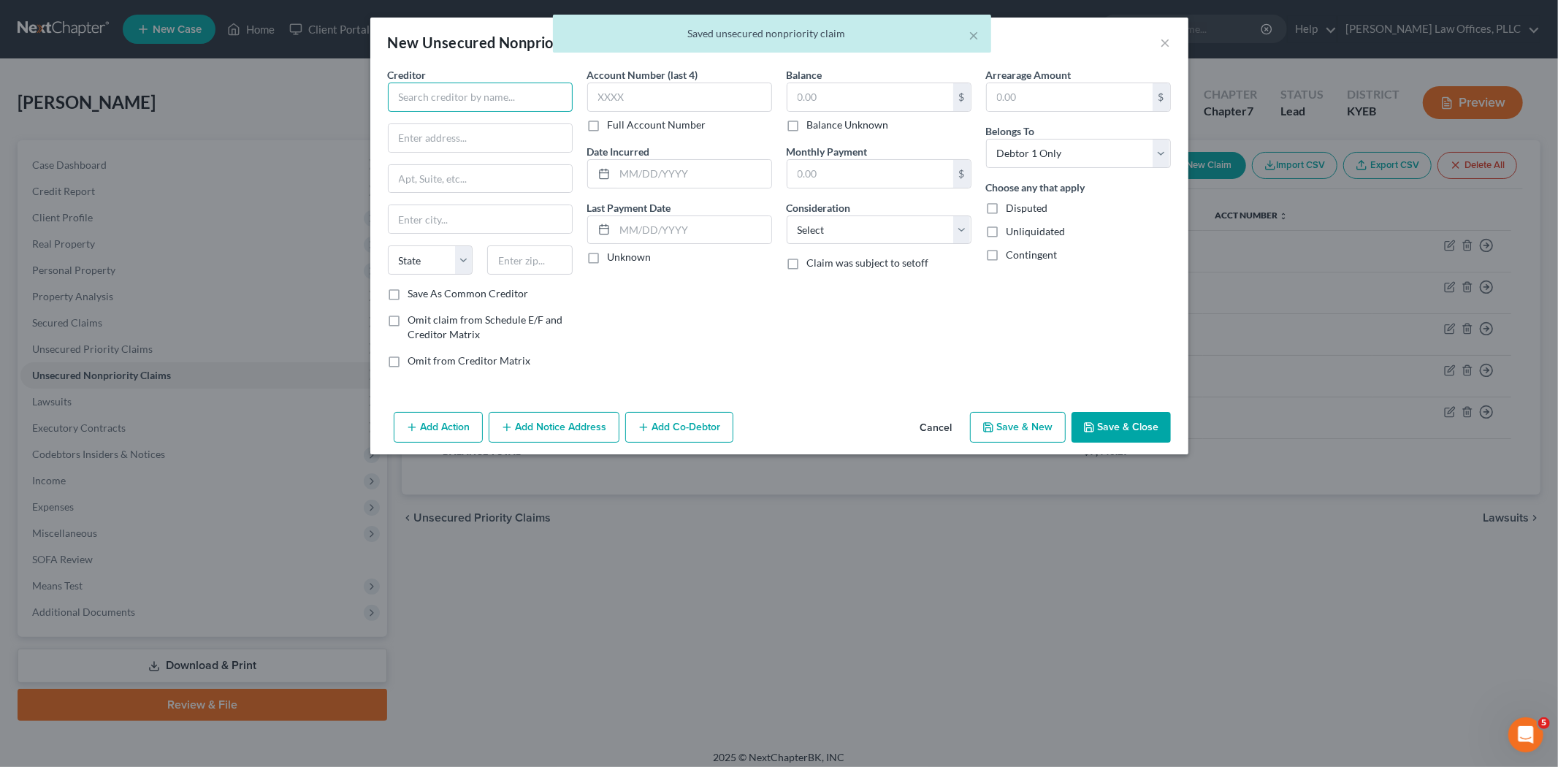
click at [497, 102] on input "text" at bounding box center [480, 97] width 185 height 29
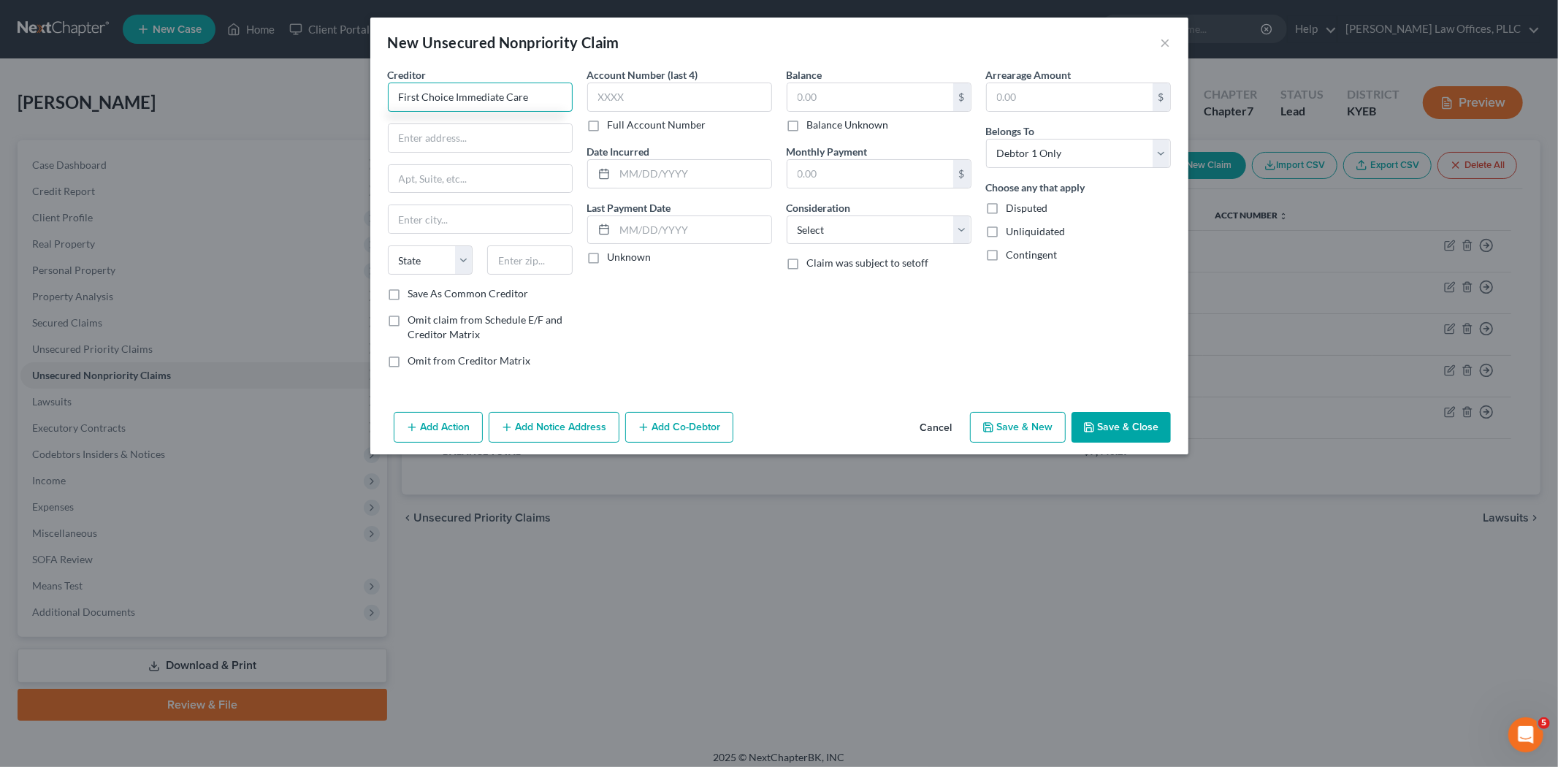
type input "First Choice Immediate Care"
type input "P"
type input "PO BOX 1080"
type input "[GEOGRAPHIC_DATA]"
select select "18"
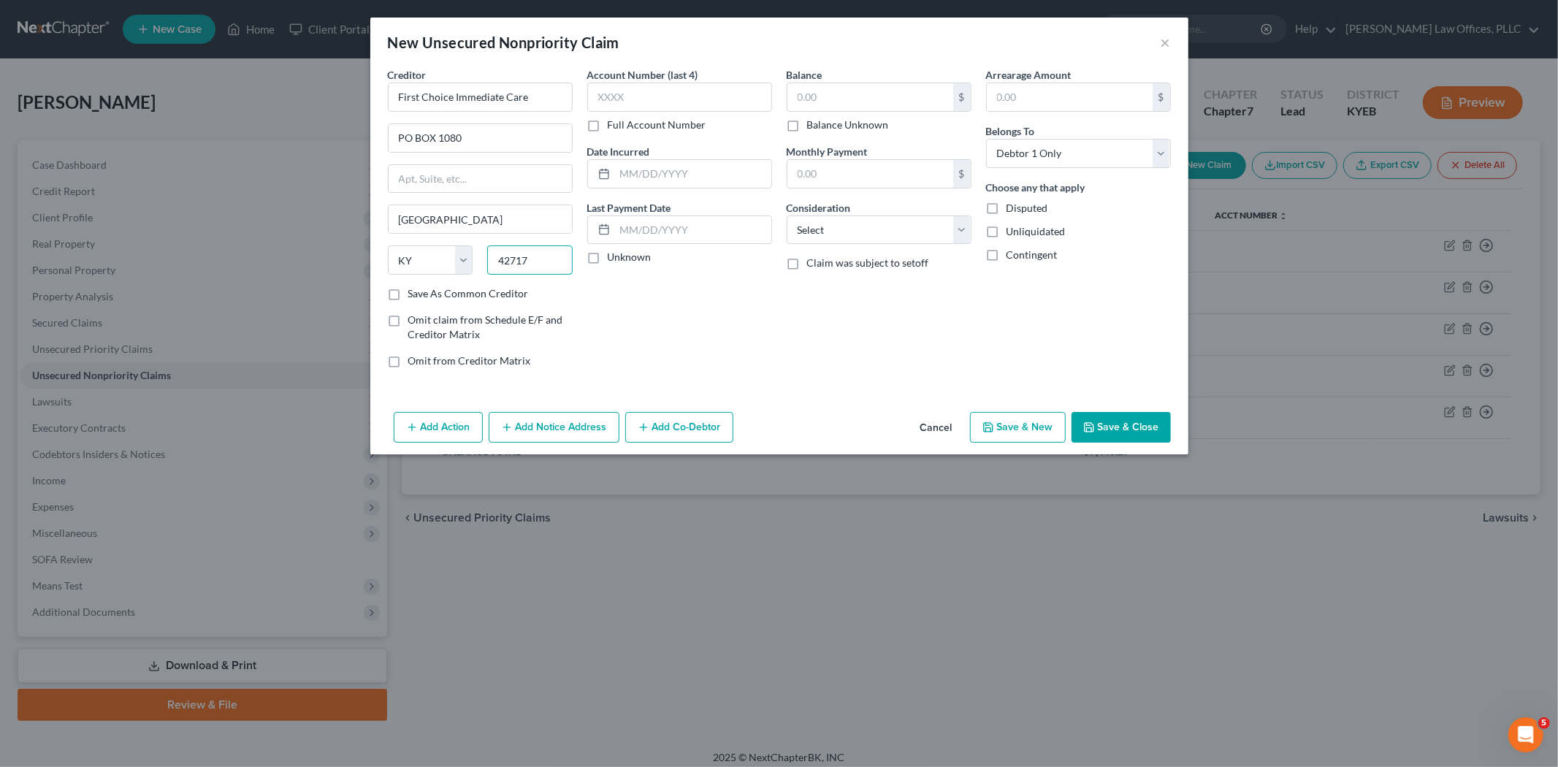
type input "42717"
click at [824, 77] on div "Balance $ Balance Unknown Balance Undetermined $ Balance Unknown" at bounding box center [878, 99] width 185 height 65
click at [824, 83] on div "$" at bounding box center [878, 97] width 185 height 29
click at [838, 91] on input "text" at bounding box center [870, 97] width 166 height 28
type input "1,036.98"
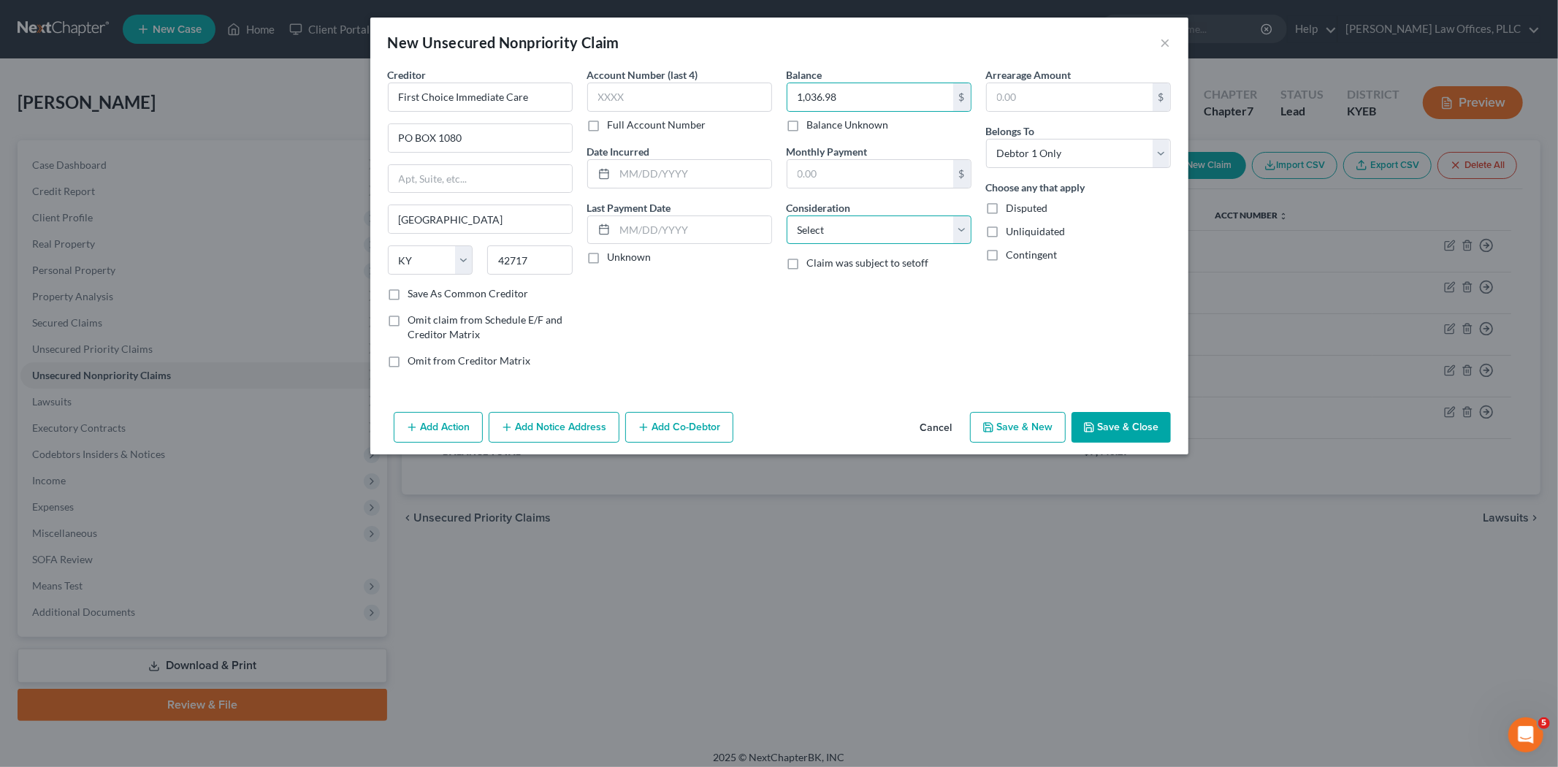
click at [821, 229] on select "Select Cable / Satellite Services Collection Agency Credit Card Debt Debt Couns…" at bounding box center [878, 229] width 185 height 29
select select "9"
click at [786, 215] on select "Select Cable / Satellite Services Collection Agency Credit Card Debt Debt Couns…" at bounding box center [878, 229] width 185 height 29
click at [1022, 441] on button "Save & New" at bounding box center [1018, 427] width 96 height 31
select select "0"
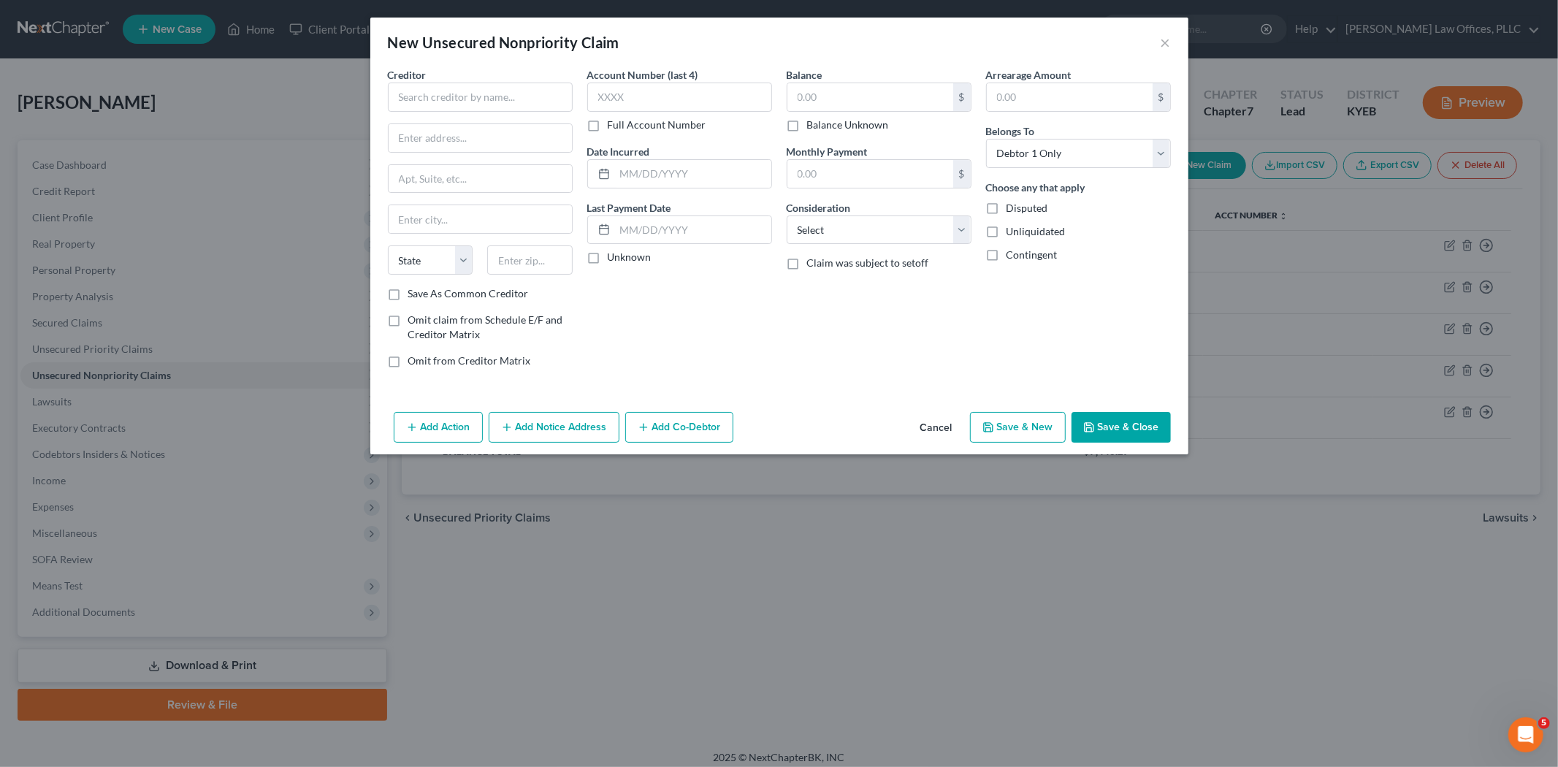
type input "0.00"
click at [535, 97] on input "text" at bounding box center [480, 97] width 185 height 29
type input "F"
click at [429, 93] on input "text" at bounding box center [480, 97] width 185 height 29
type input "Hope Primary and Urgent Care"
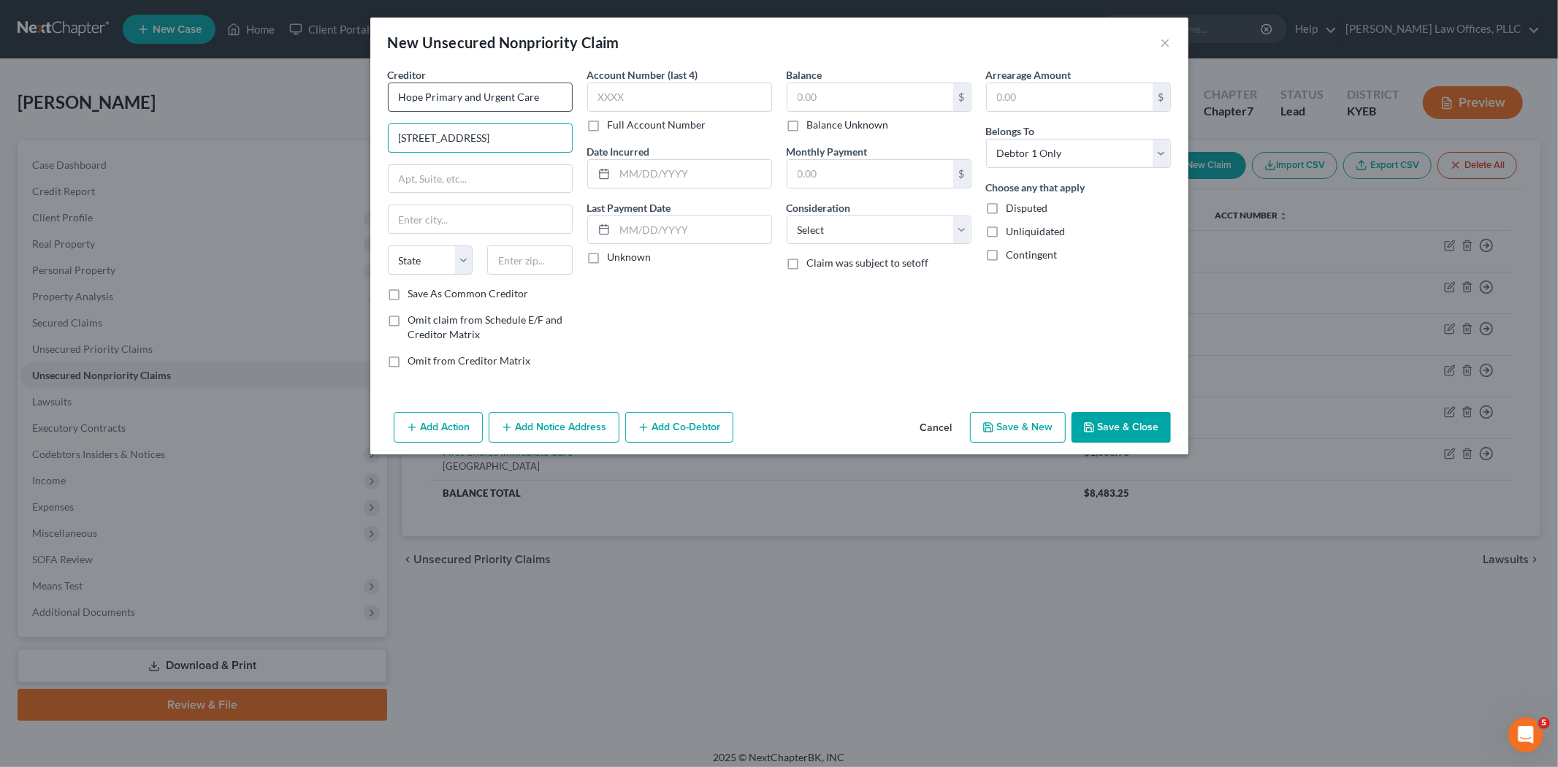
type input "[STREET_ADDRESS]"
type input "[PERSON_NAME]"
select select "18"
type input "42647"
click at [893, 99] on input "text" at bounding box center [870, 97] width 166 height 28
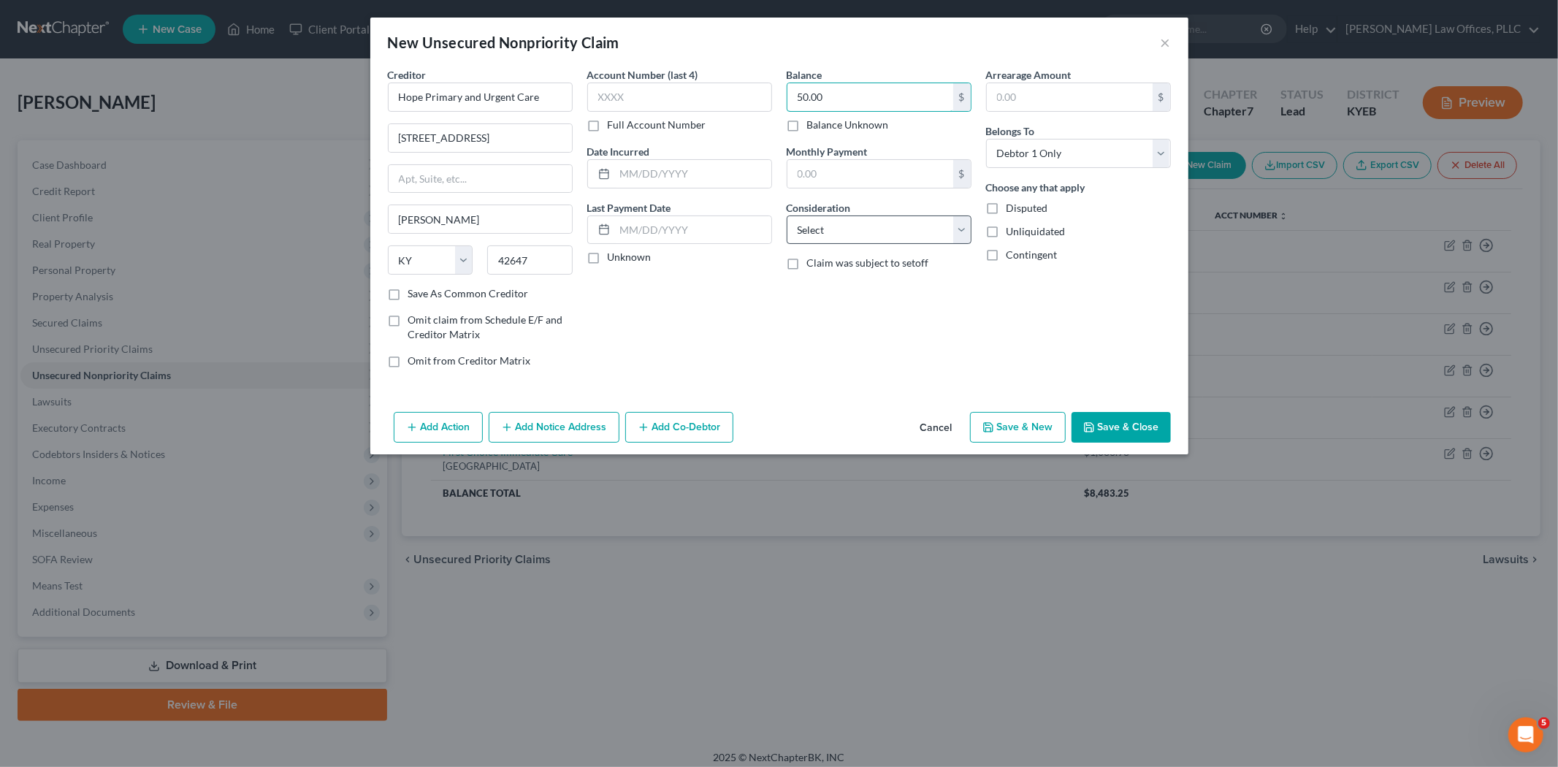
type input "50.00"
click at [866, 225] on select "Select Cable / Satellite Services Collection Agency Credit Card Debt Debt Couns…" at bounding box center [878, 229] width 185 height 29
select select "9"
click at [786, 215] on select "Select Cable / Satellite Services Collection Agency Credit Card Debt Debt Couns…" at bounding box center [878, 229] width 185 height 29
click at [1019, 425] on button "Save & New" at bounding box center [1018, 427] width 96 height 31
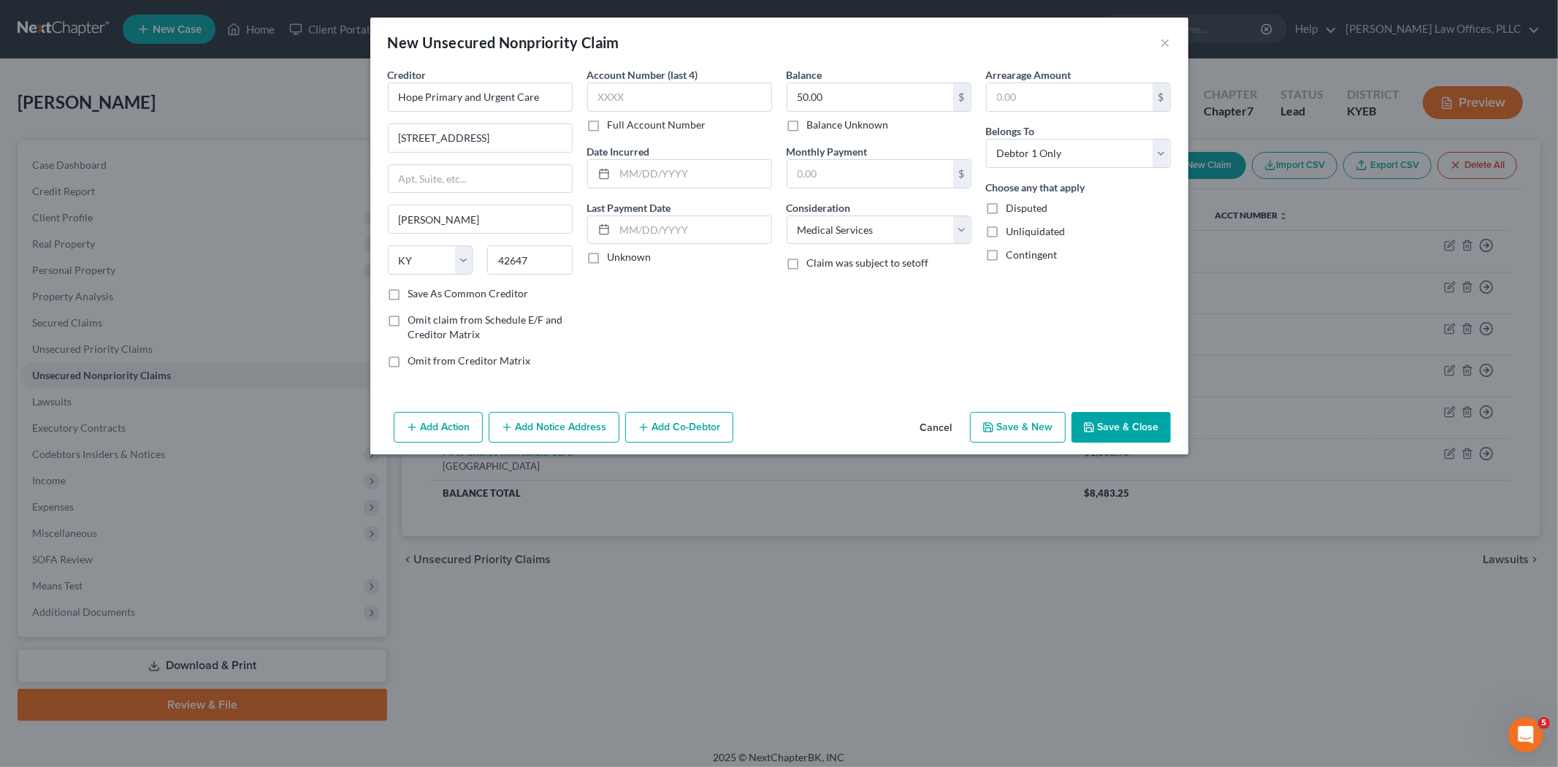
select select "0"
type input "0.00"
click at [468, 104] on input "text" at bounding box center [480, 97] width 185 height 29
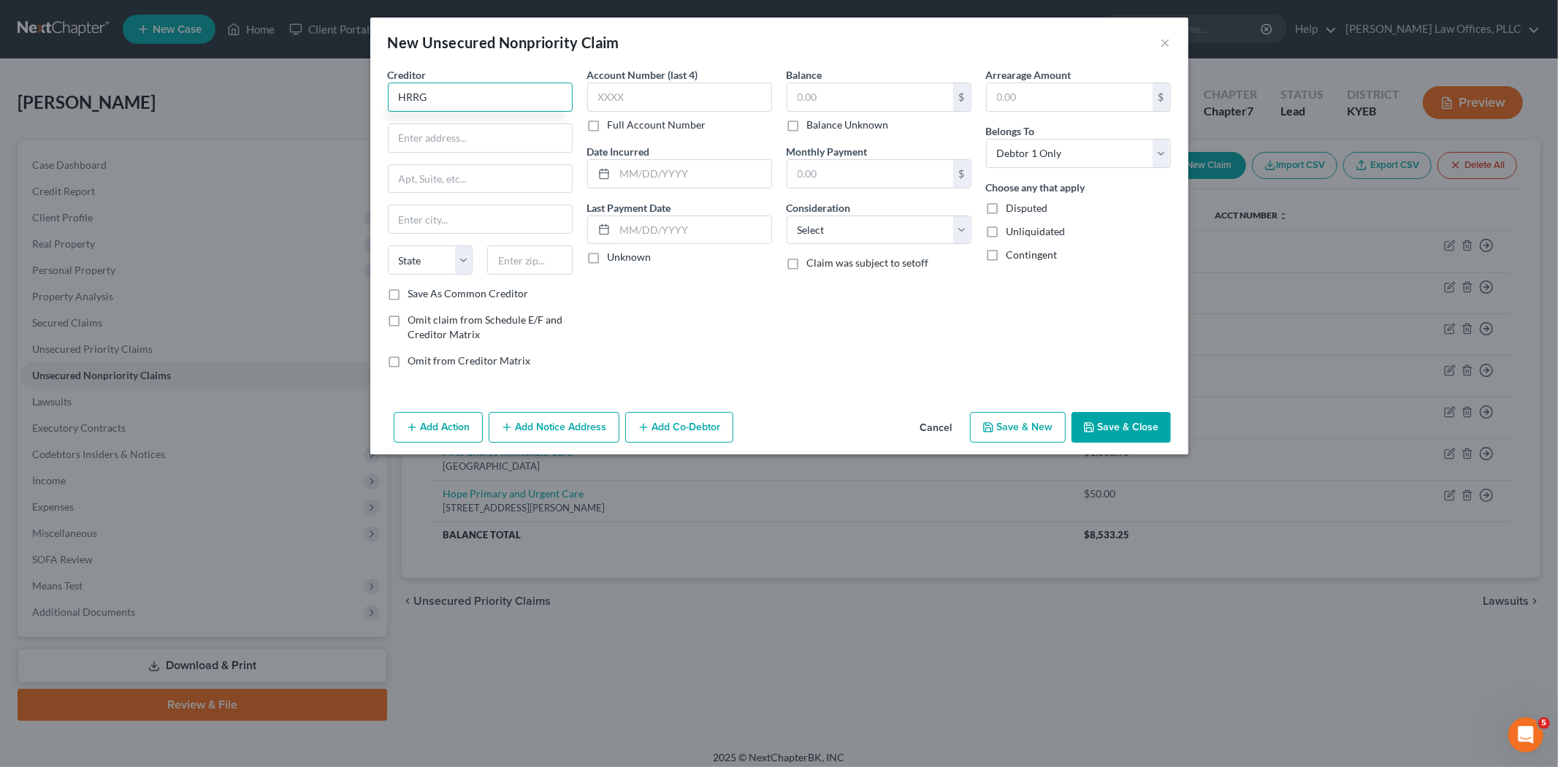
type input "HRRG"
click at [465, 137] on input "PO BOX" at bounding box center [479, 138] width 183 height 28
type input "PO BOX 8486"
type input "C"
type input "[GEOGRAPHIC_DATA]"
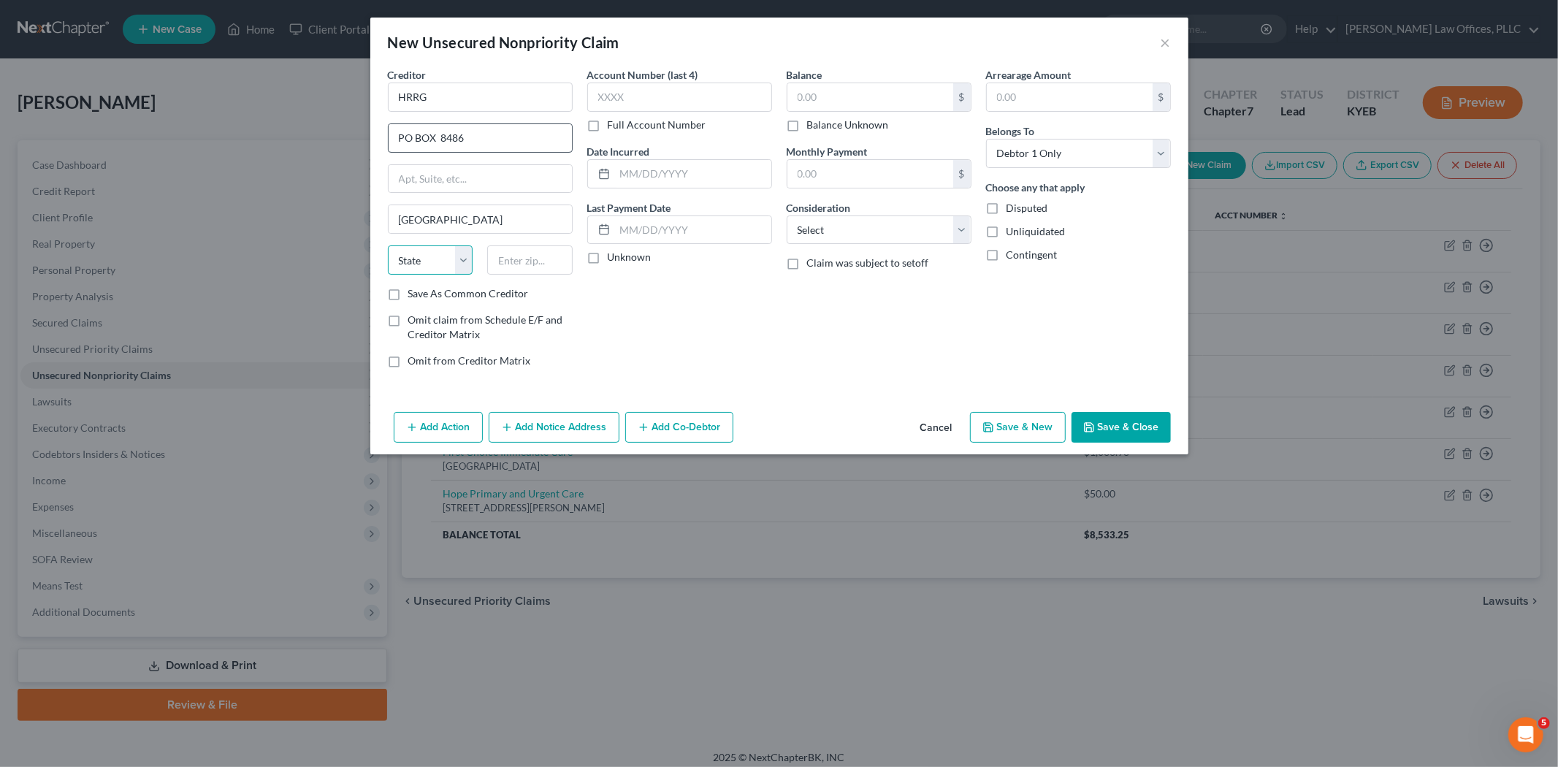
select select "9"
type input "33075"
type input "[GEOGRAPHIC_DATA]"
click at [807, 126] on label "Balance Unknown" at bounding box center [848, 125] width 82 height 15
click at [813, 126] on input "Balance Unknown" at bounding box center [817, 122] width 9 height 9
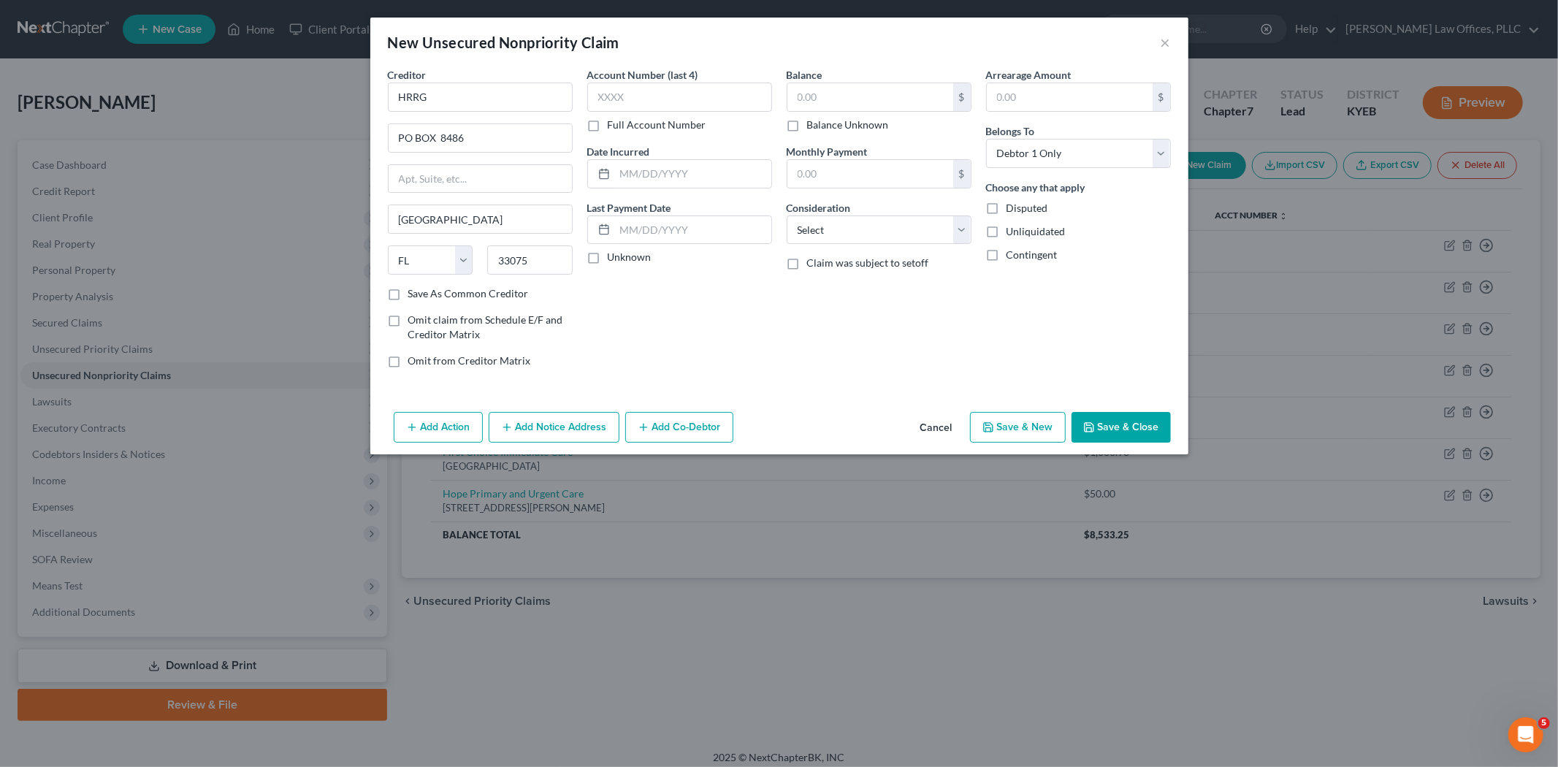
checkbox input "true"
type input "0.00"
click at [835, 221] on select "Select Cable / Satellite Services Collection Agency Credit Card Debt Debt Couns…" at bounding box center [878, 229] width 185 height 29
select select "1"
click at [786, 215] on select "Select Cable / Satellite Services Collection Agency Credit Card Debt Debt Couns…" at bounding box center [878, 229] width 185 height 29
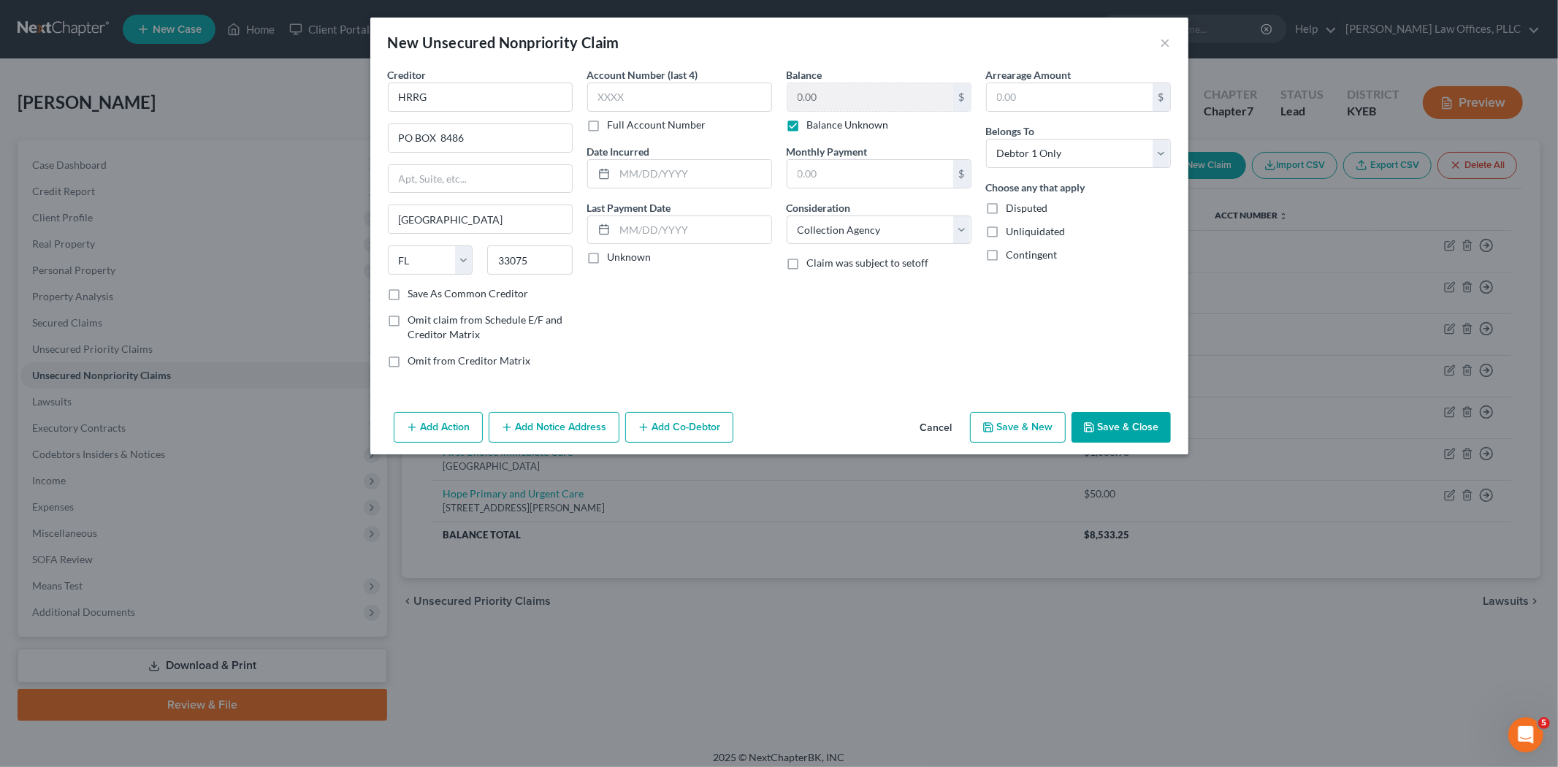
click at [1032, 434] on button "Save & New" at bounding box center [1018, 427] width 96 height 31
select select "0"
type input "0.00"
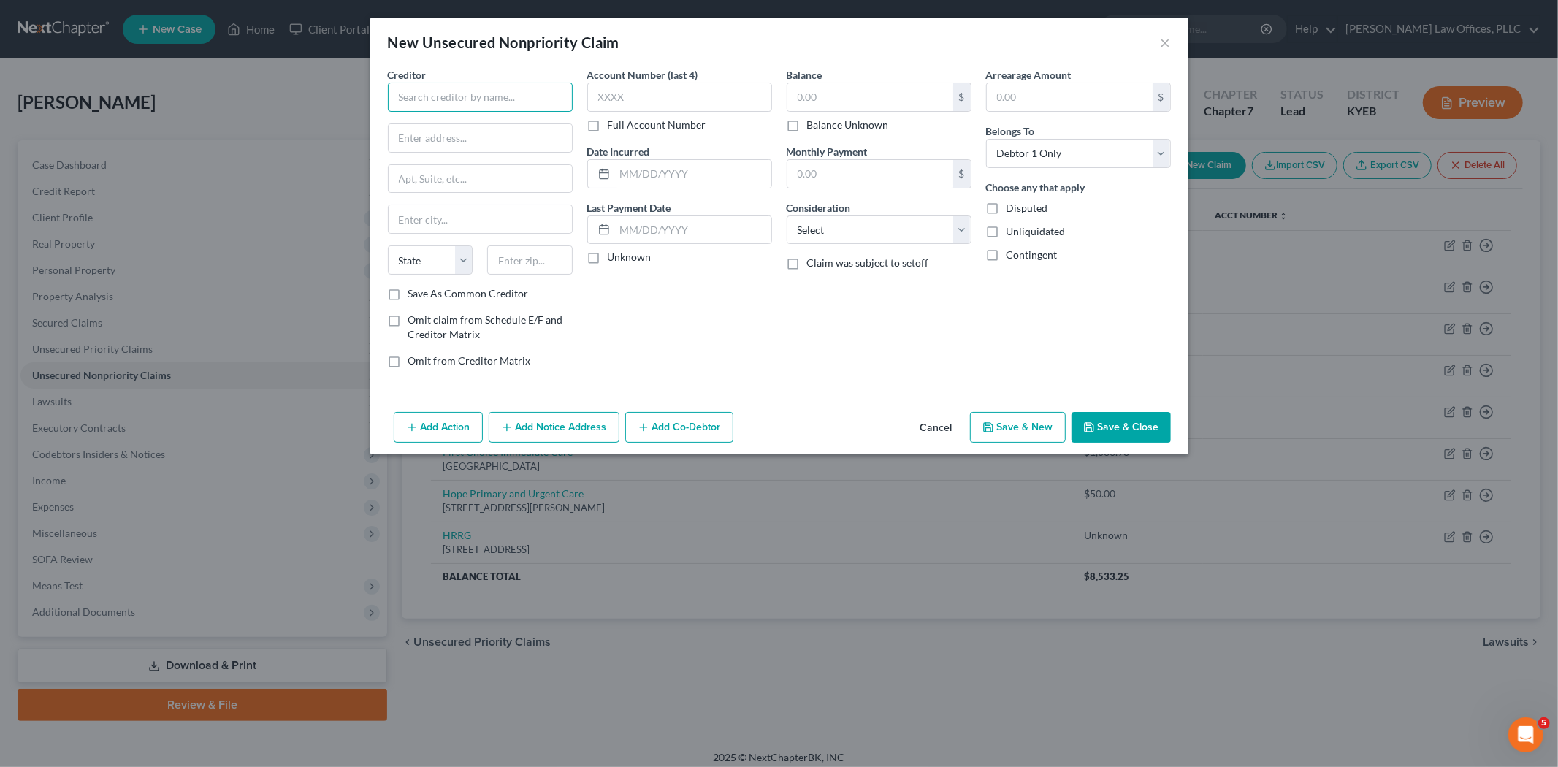
click at [428, 99] on input "text" at bounding box center [480, 97] width 185 height 29
type input "Team Health"
type input "Alcoa Billing Center"
type input "[STREET_ADDRESS]"
type input "[GEOGRAPHIC_DATA]"
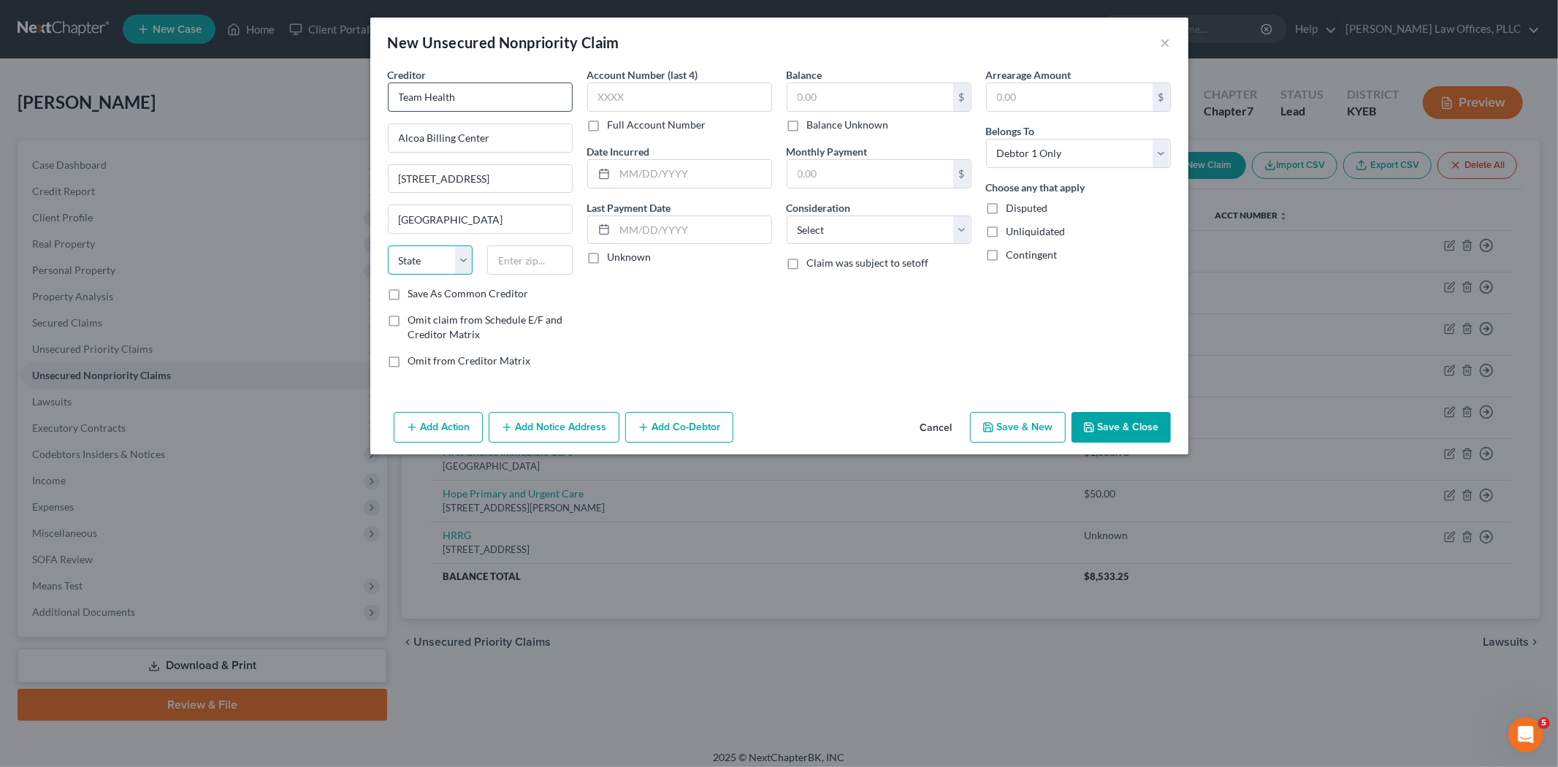
select select "44"
type input "37777"
click at [807, 124] on label "Balance Unknown" at bounding box center [848, 125] width 82 height 15
click at [813, 124] on input "Balance Unknown" at bounding box center [817, 122] width 9 height 9
checkbox input "true"
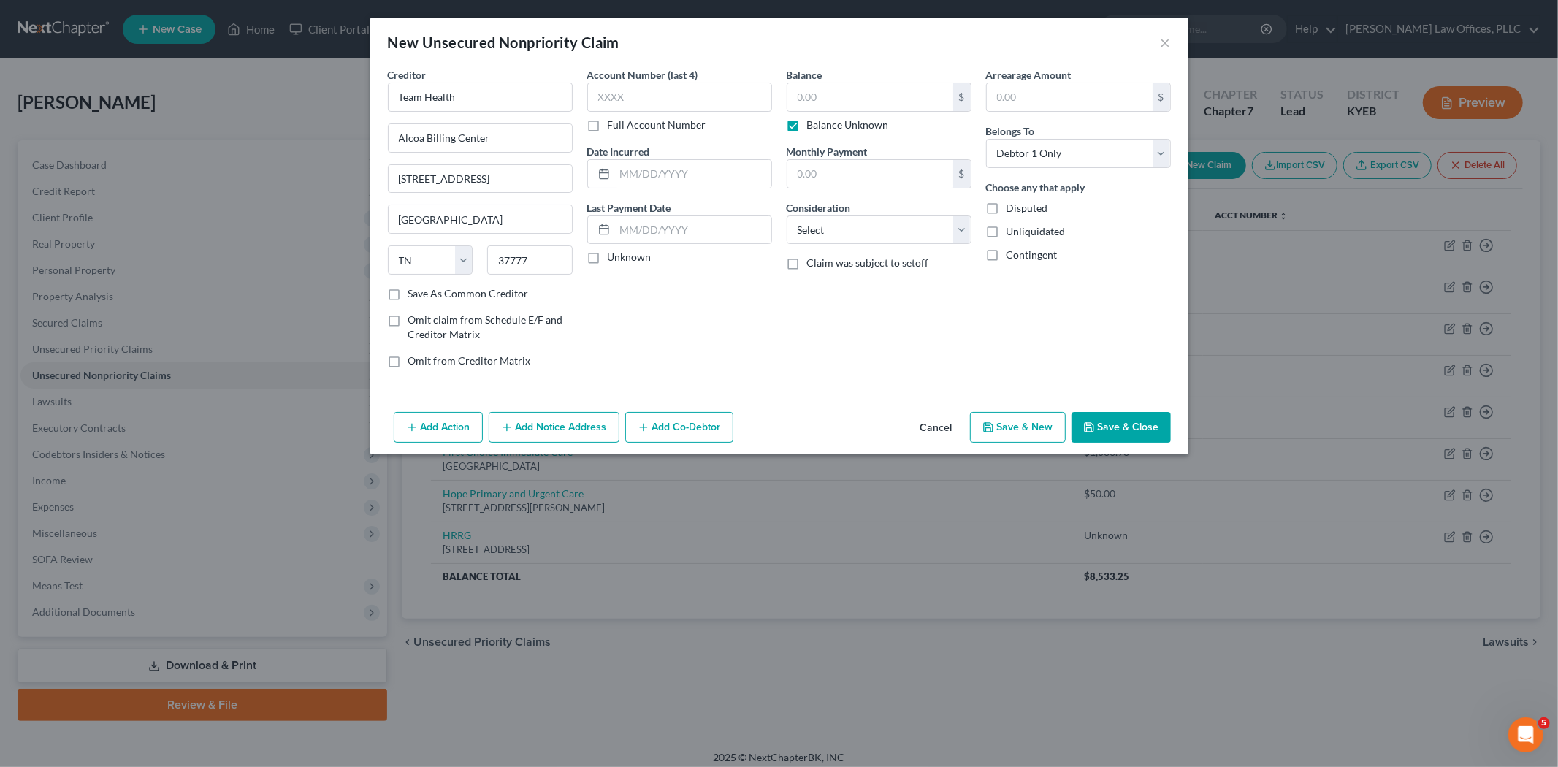
type input "0.00"
click at [862, 226] on select "Select Cable / Satellite Services Collection Agency Credit Card Debt Debt Couns…" at bounding box center [878, 229] width 185 height 29
select select "9"
click at [786, 215] on select "Select Cable / Satellite Services Collection Agency Credit Card Debt Debt Couns…" at bounding box center [878, 229] width 185 height 29
click at [807, 123] on label "Balance Unknown" at bounding box center [848, 125] width 82 height 15
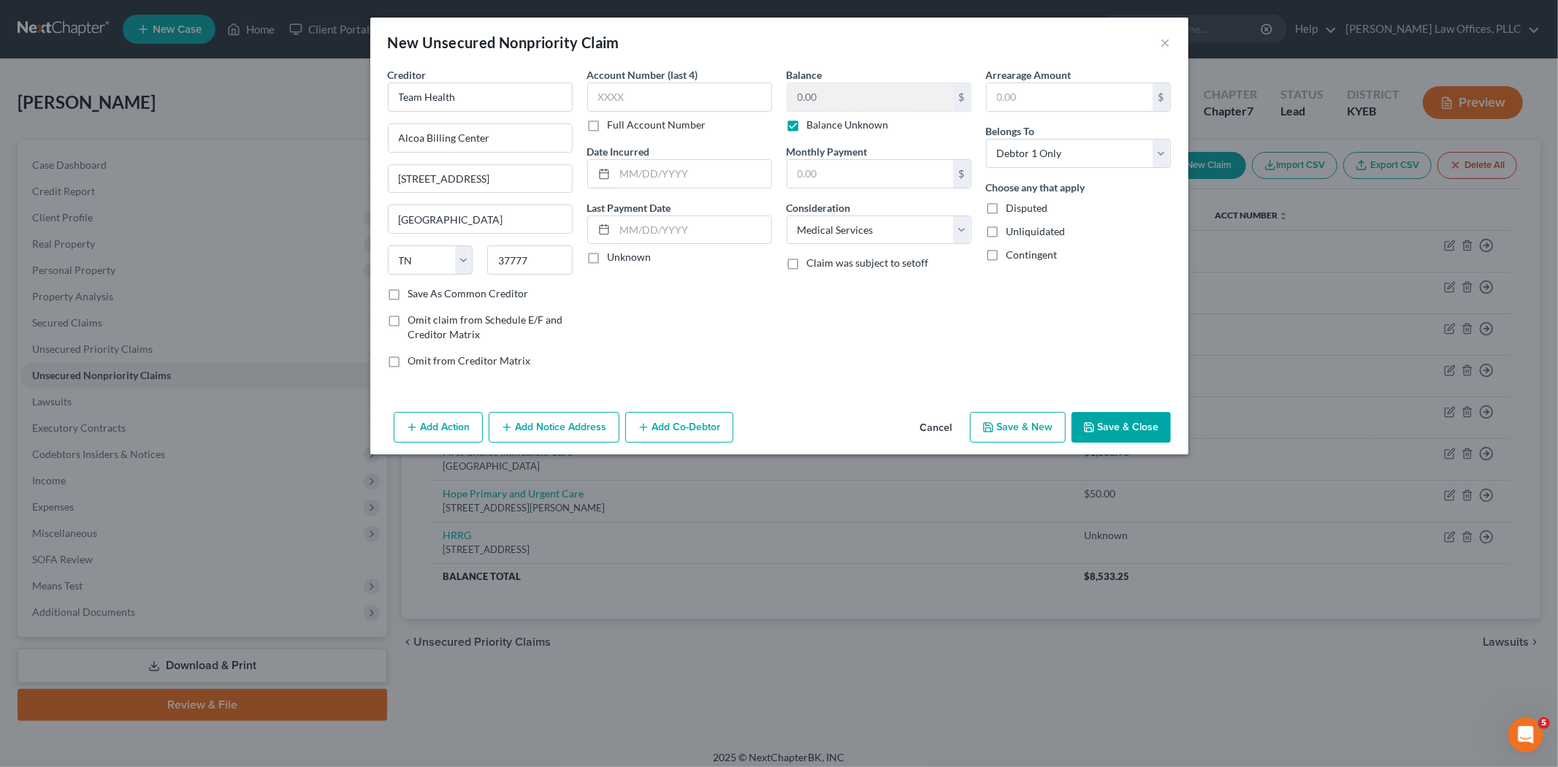
click at [813, 123] on input "Balance Unknown" at bounding box center [817, 122] width 9 height 9
checkbox input "false"
type input "1029"
click at [848, 104] on input "text" at bounding box center [870, 97] width 166 height 28
drag, startPoint x: 646, startPoint y: 90, endPoint x: 318, endPoint y: 91, distance: 327.9
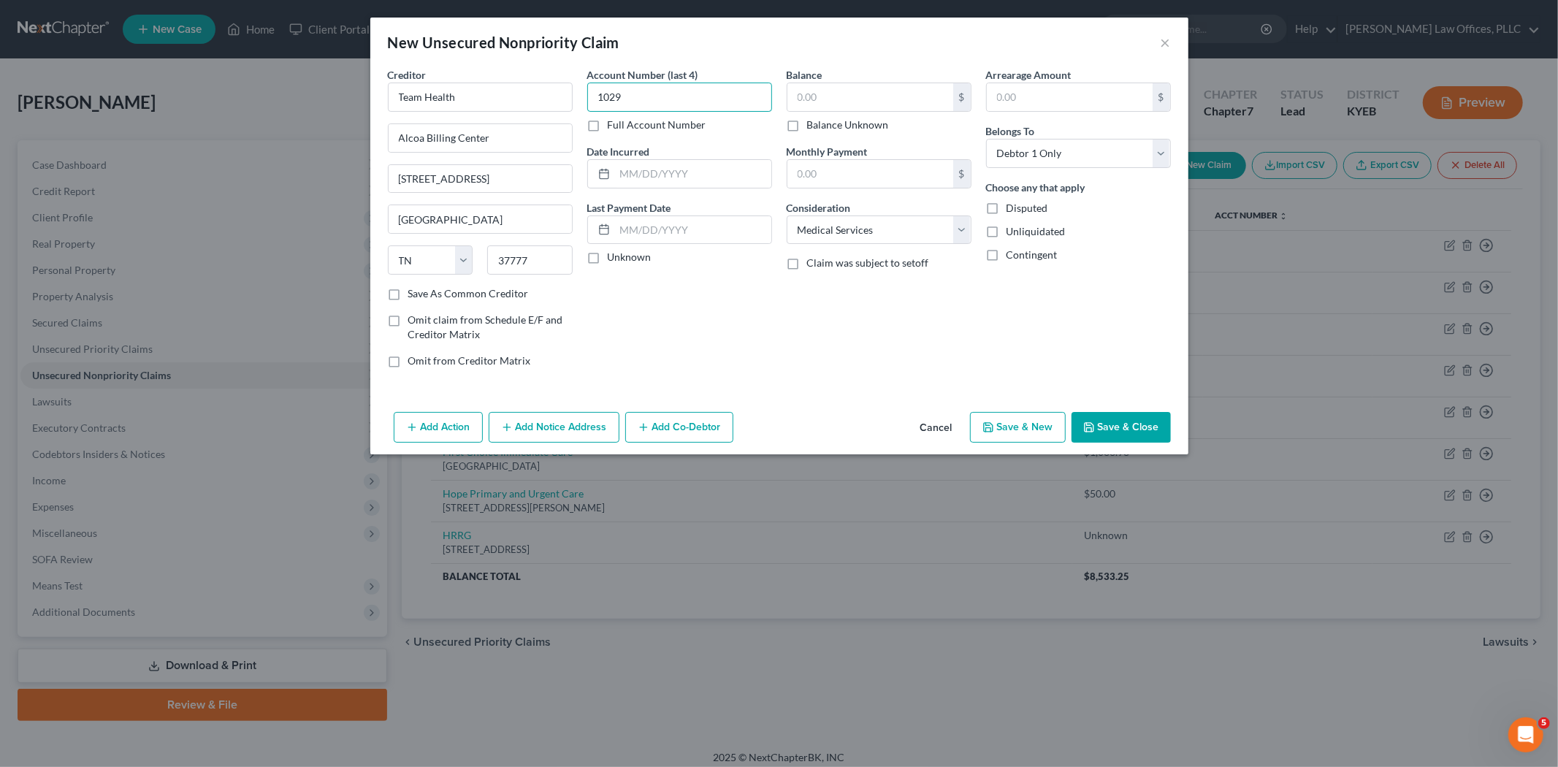
click at [318, 91] on div "New Unsecured Nonpriority Claim × Creditor * Team Health Alcoa Billing Center […" at bounding box center [779, 383] width 1558 height 767
click at [873, 107] on input "text" at bounding box center [870, 97] width 166 height 28
click at [1115, 434] on button "Save & Close" at bounding box center [1120, 427] width 99 height 31
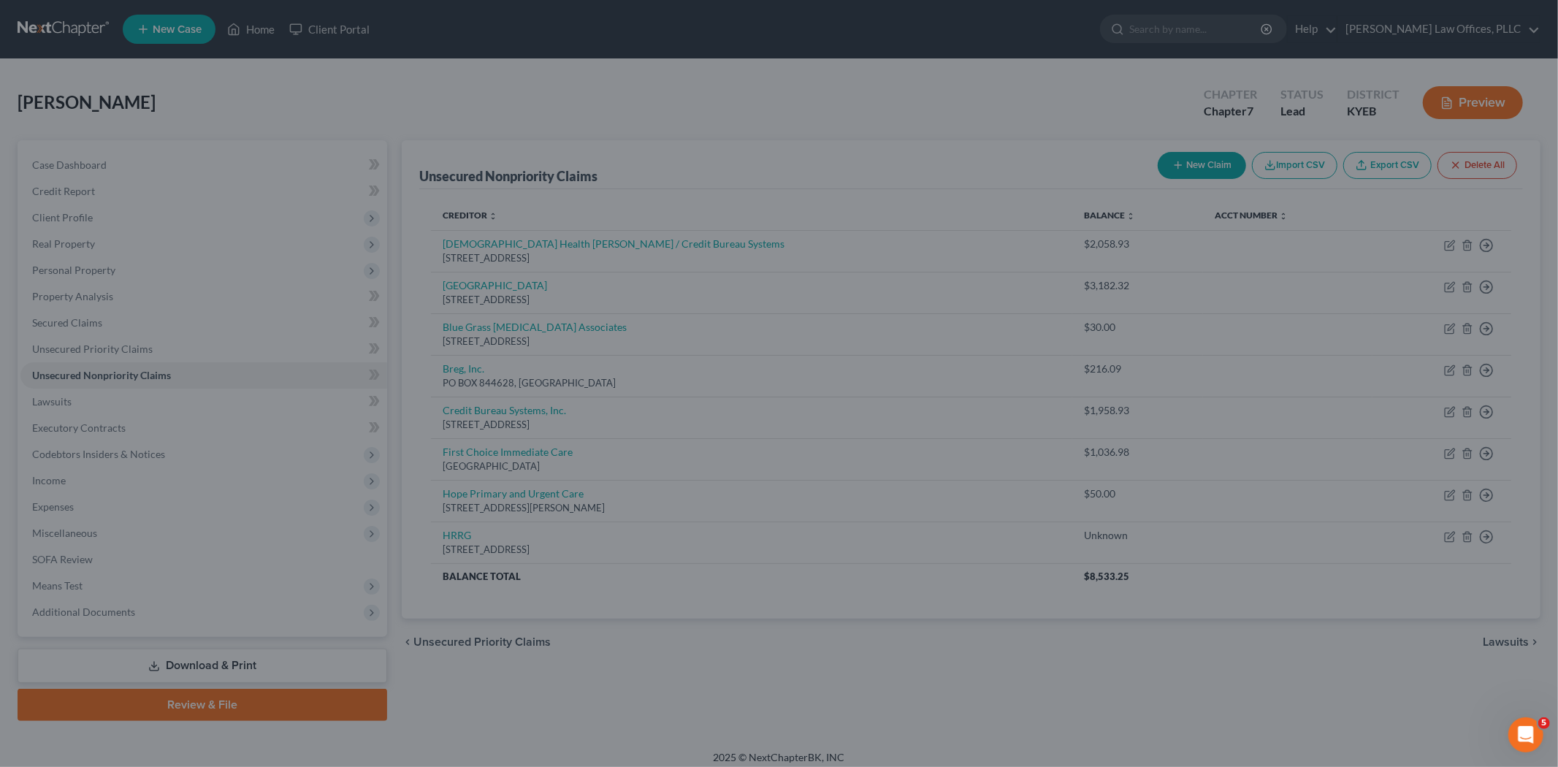
type input "1,029.00"
type input "0.00"
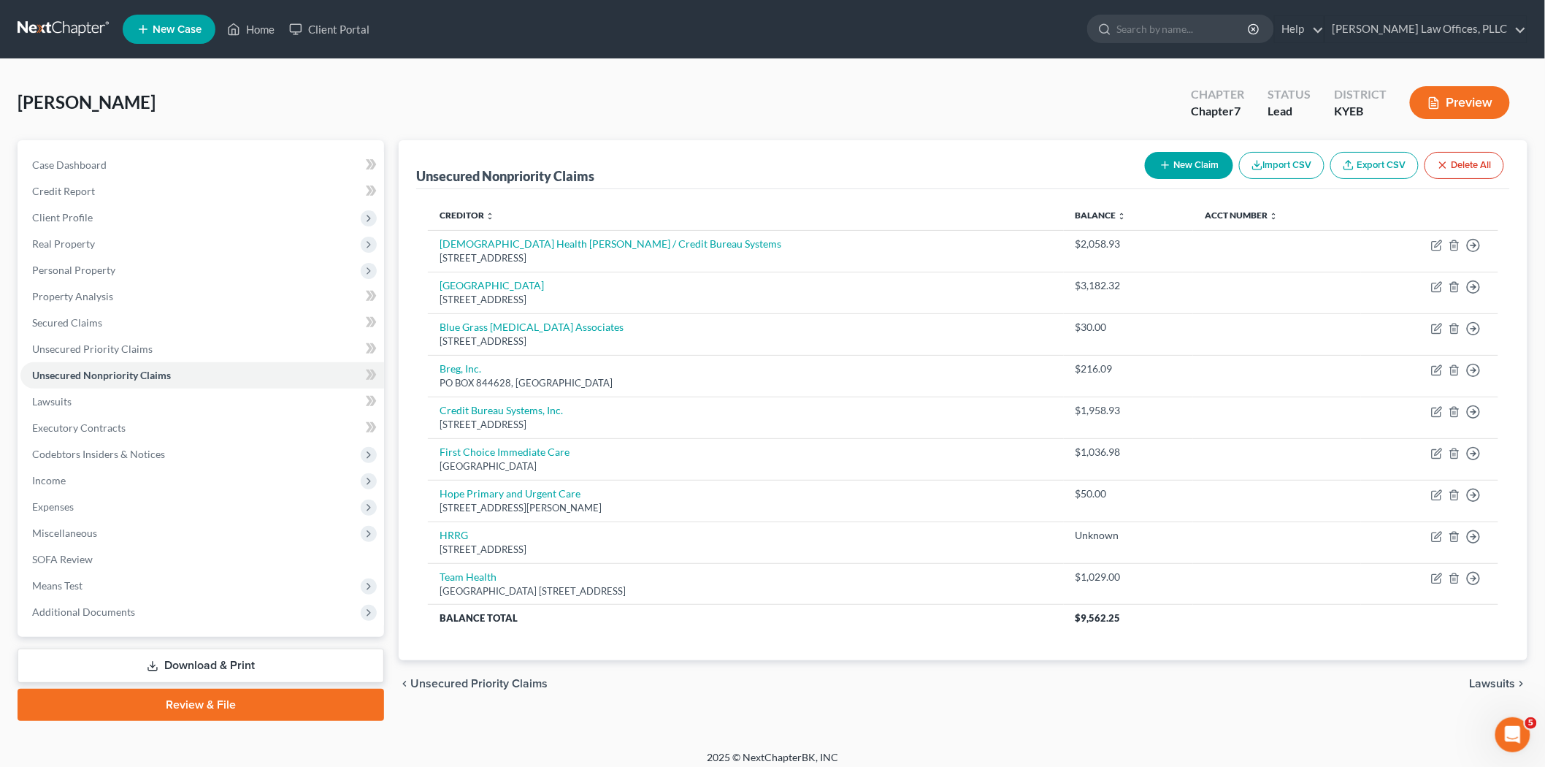
click at [1198, 158] on button "New Claim" at bounding box center [1189, 165] width 88 height 27
select select "0"
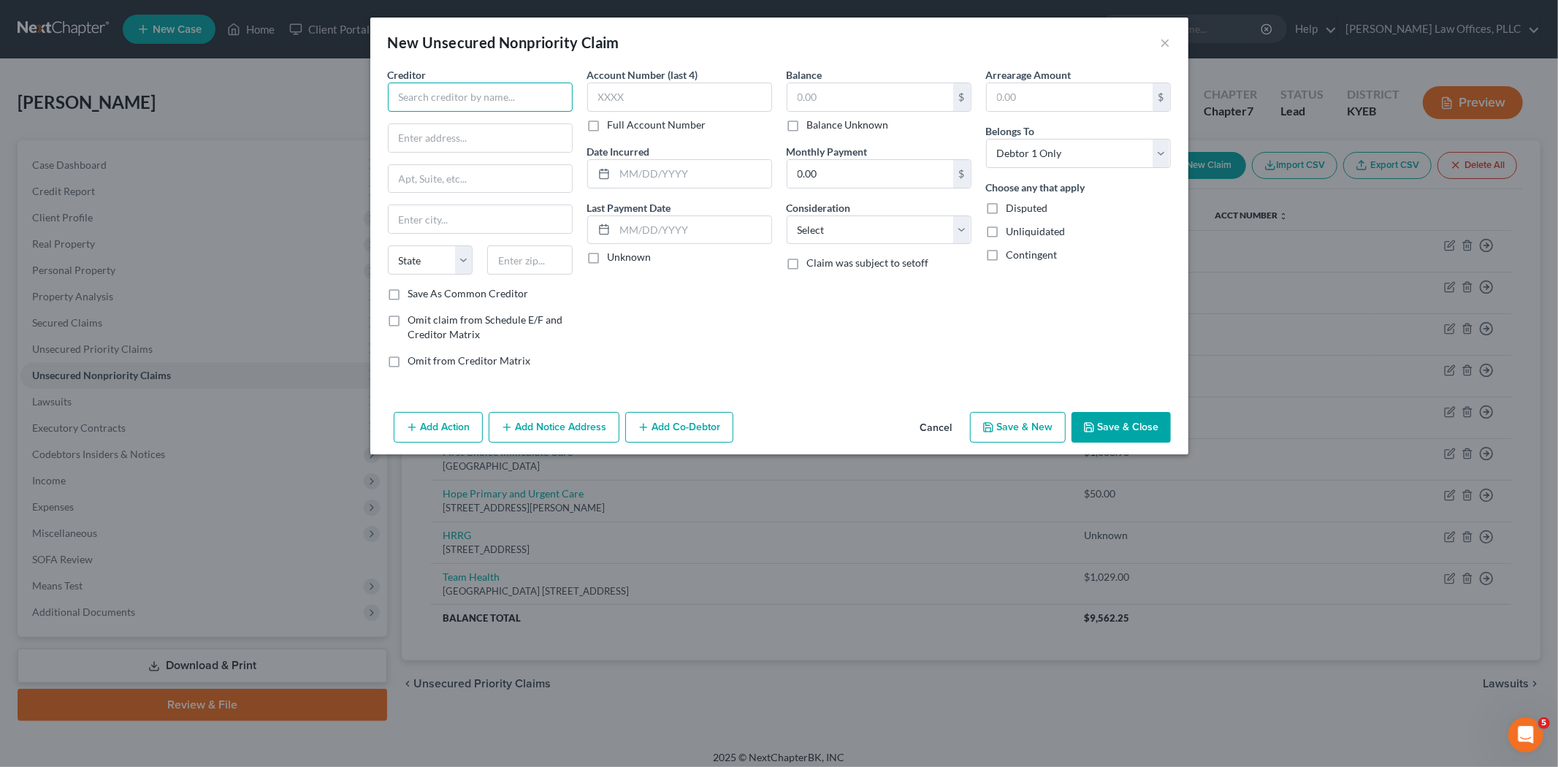
click at [480, 99] on input "text" at bounding box center [480, 97] width 185 height 29
type input "[GEOGRAPHIC_DATA]"
type input "PO BOX 604092"
type input "Charlotte"
select select "28"
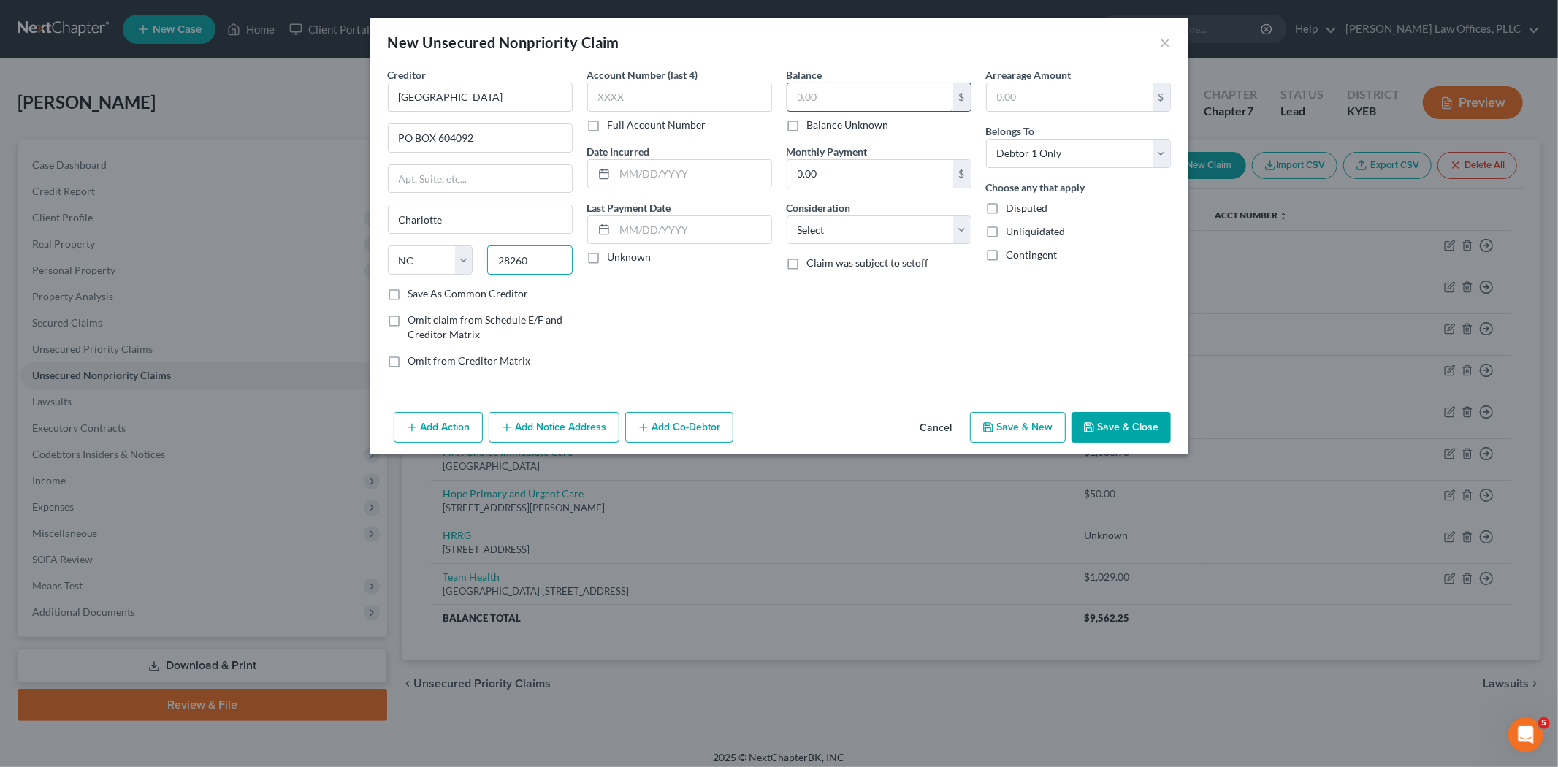
type input "28260"
click at [811, 93] on input "text" at bounding box center [870, 97] width 166 height 28
type input "1,358.78"
click at [844, 236] on select "Select Cable / Satellite Services Collection Agency Credit Card Debt Debt Couns…" at bounding box center [878, 229] width 185 height 29
select select "9"
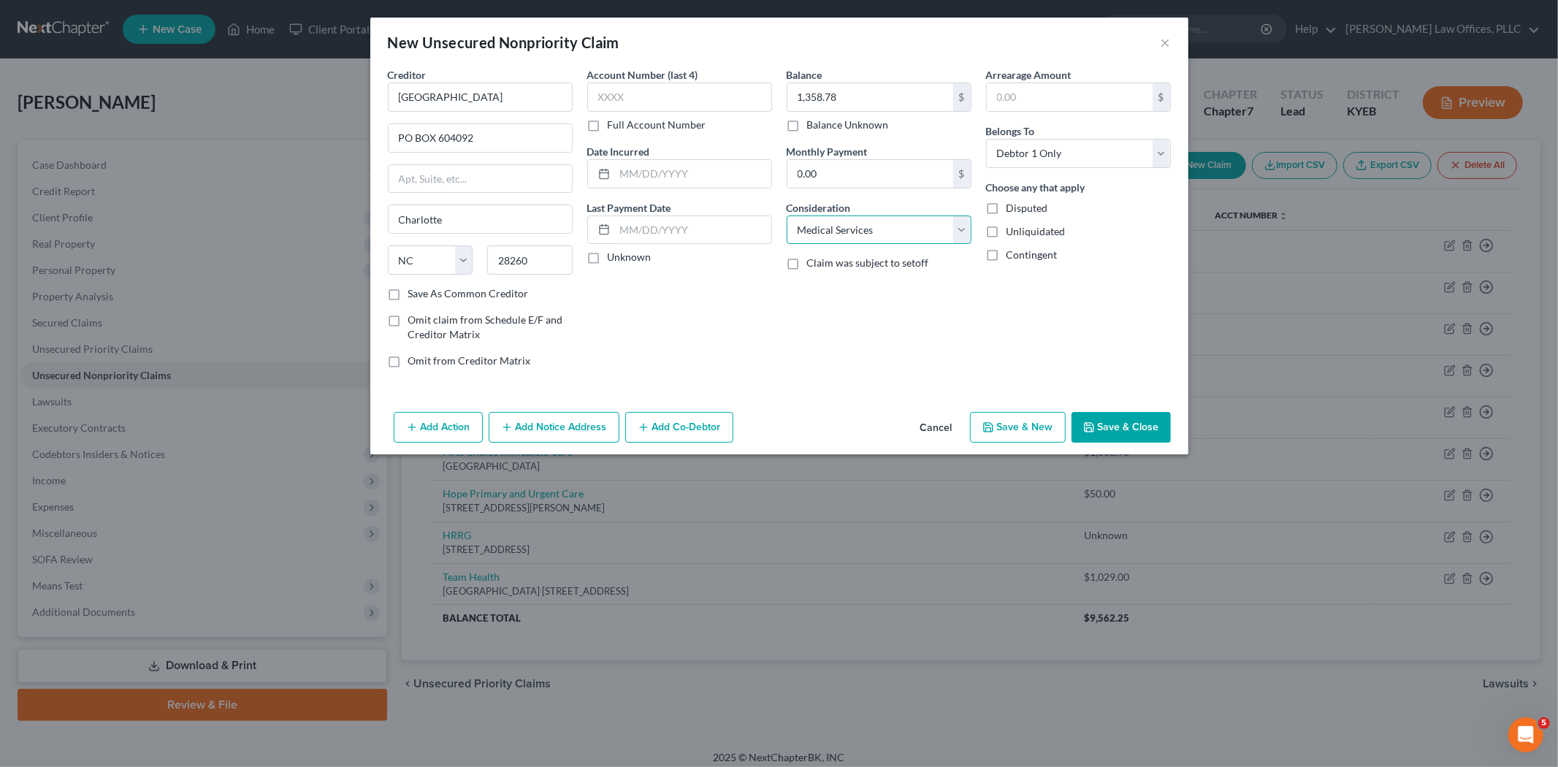
click at [786, 215] on select "Select Cable / Satellite Services Collection Agency Credit Card Debt Debt Couns…" at bounding box center [878, 229] width 185 height 29
click at [1015, 432] on button "Save & New" at bounding box center [1018, 427] width 96 height 31
select select "0"
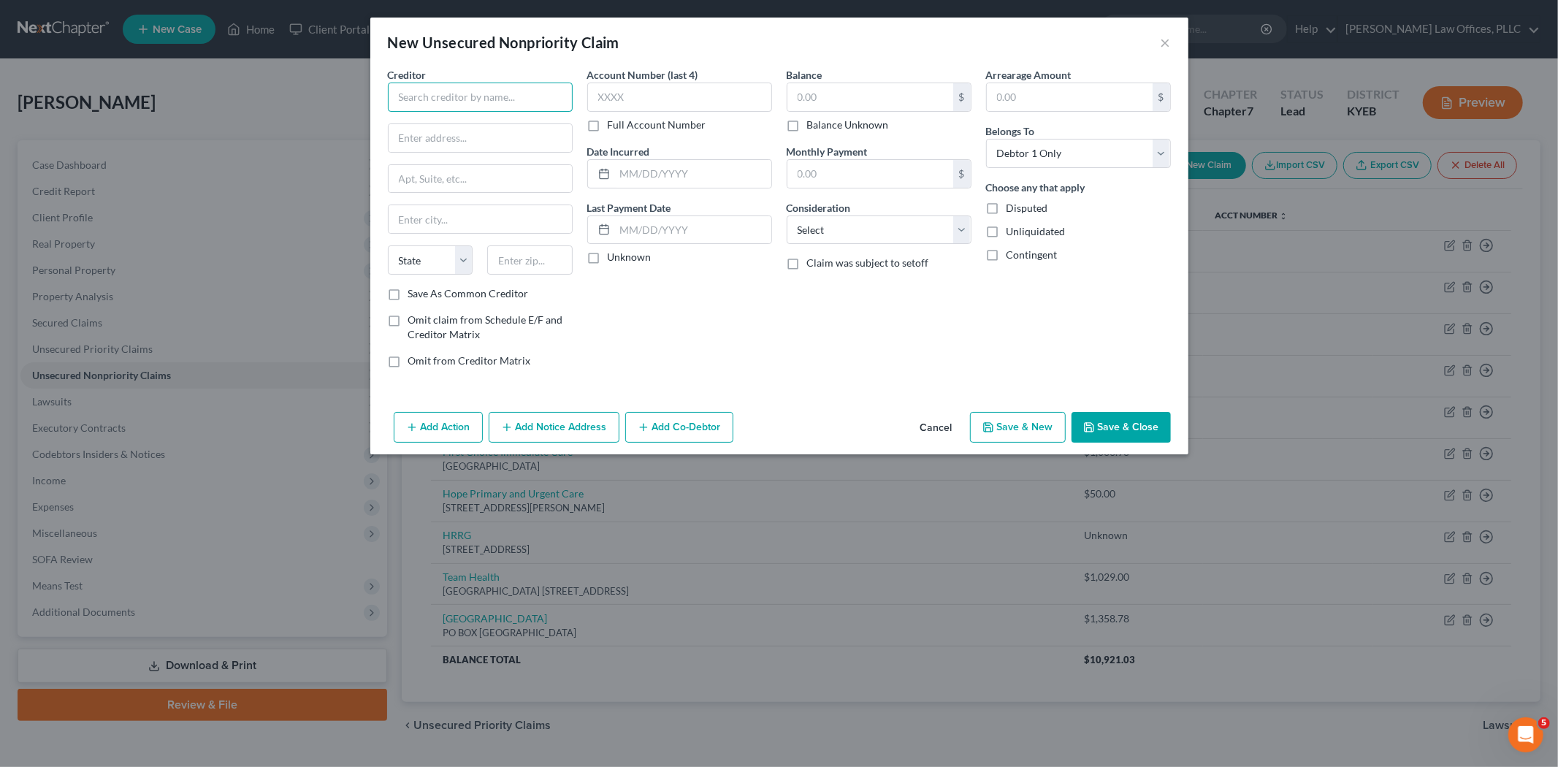
click at [461, 101] on input "text" at bounding box center [480, 97] width 185 height 29
type input "Receivables Outsourcing"
type input "PO BOX 734412"
click at [464, 214] on input "text" at bounding box center [479, 219] width 183 height 28
type input "[GEOGRAPHIC_DATA]"
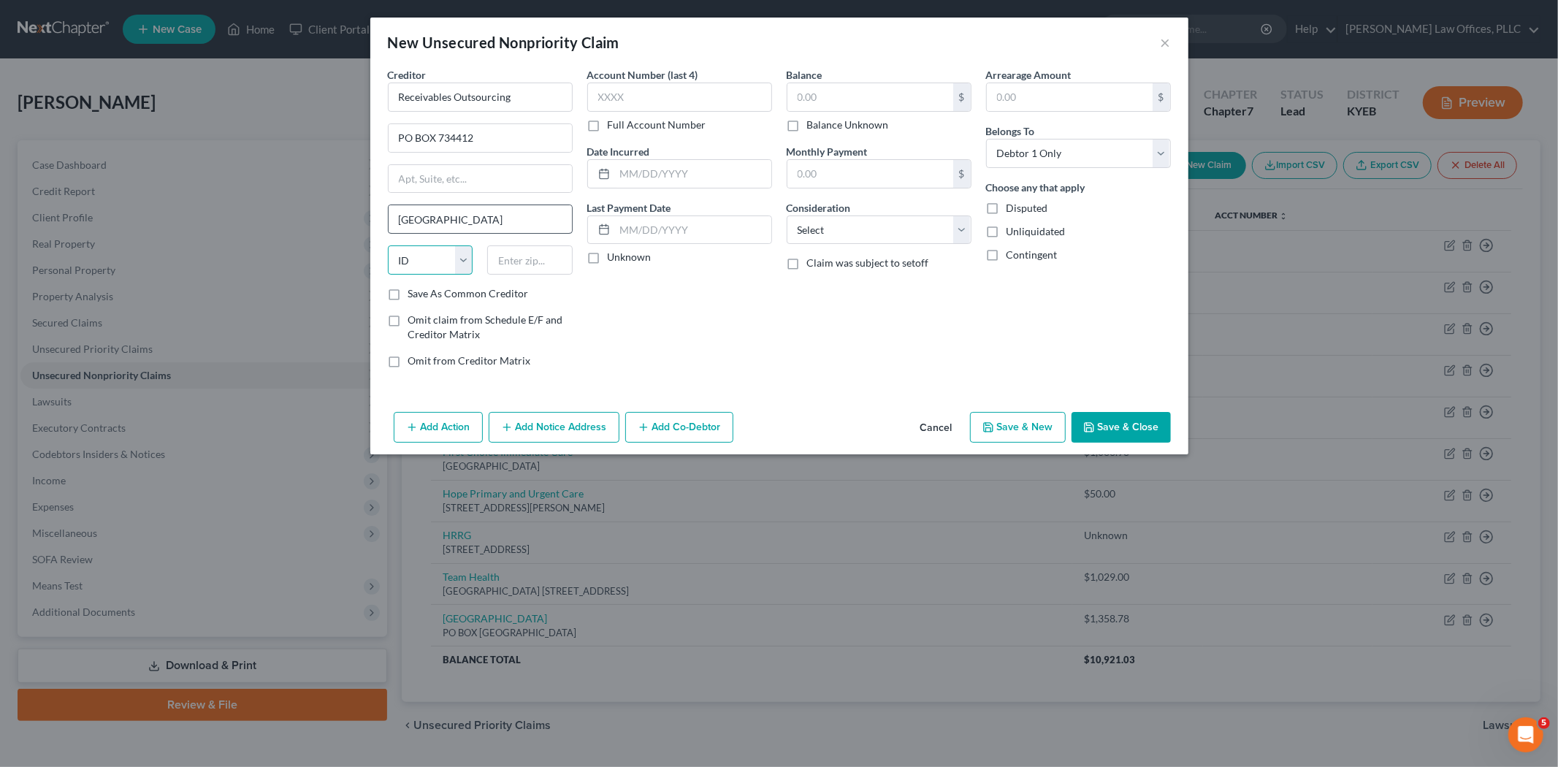
select select "14"
type input "60673"
click at [541, 98] on input "Receivables Outsourcing" at bounding box center [480, 97] width 185 height 29
type input "Receivables Outsourcing, LLC"
click at [869, 99] on input "text" at bounding box center [870, 97] width 166 height 28
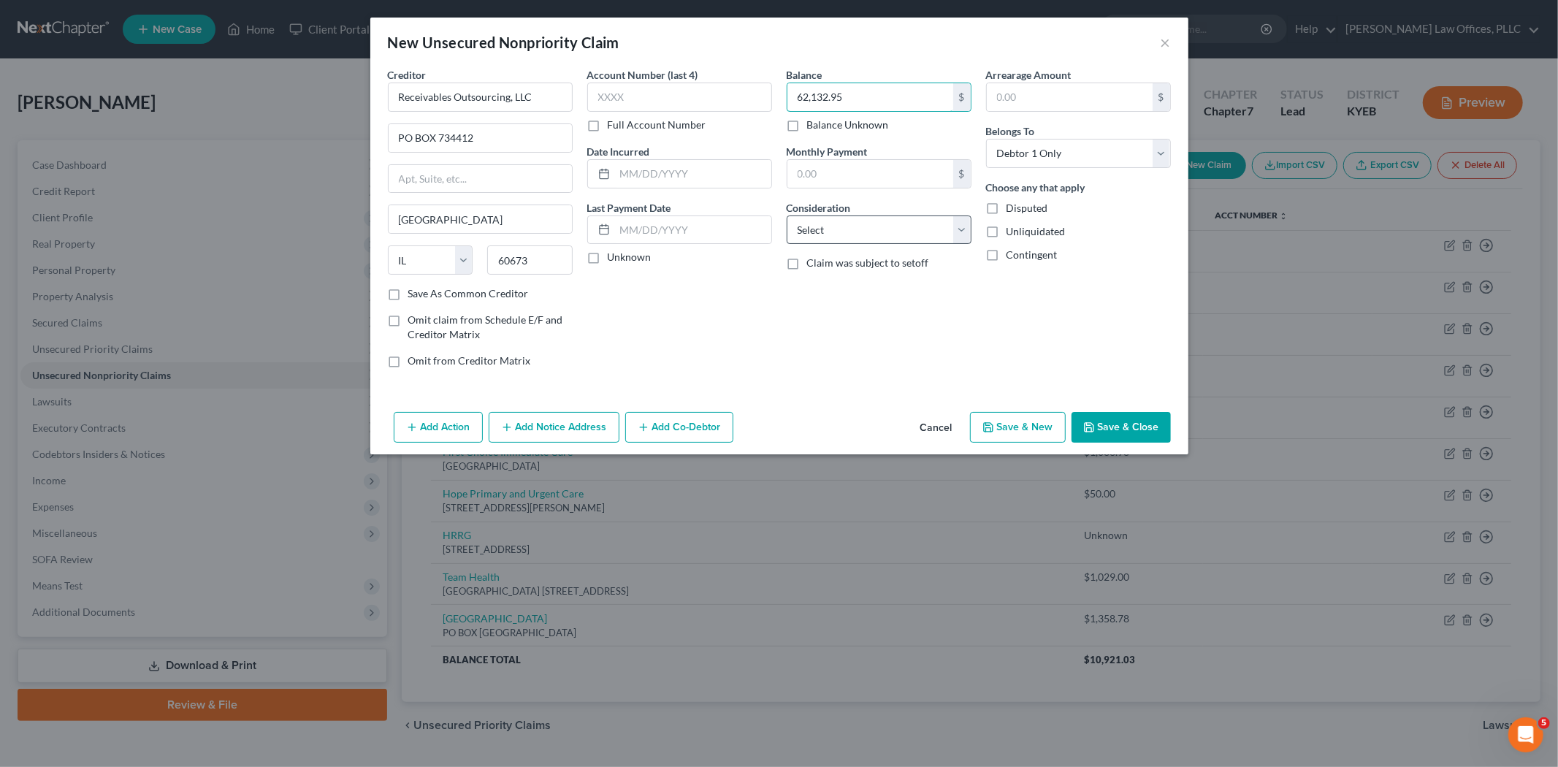
type input "62,132.95"
click at [881, 229] on select "Select Cable / Satellite Services Collection Agency Credit Card Debt Debt Couns…" at bounding box center [878, 229] width 185 height 29
select select "1"
click at [786, 215] on select "Select Cable / Satellite Services Collection Agency Credit Card Debt Debt Couns…" at bounding box center [878, 229] width 185 height 29
click at [580, 428] on button "Add Notice Address" at bounding box center [554, 427] width 131 height 31
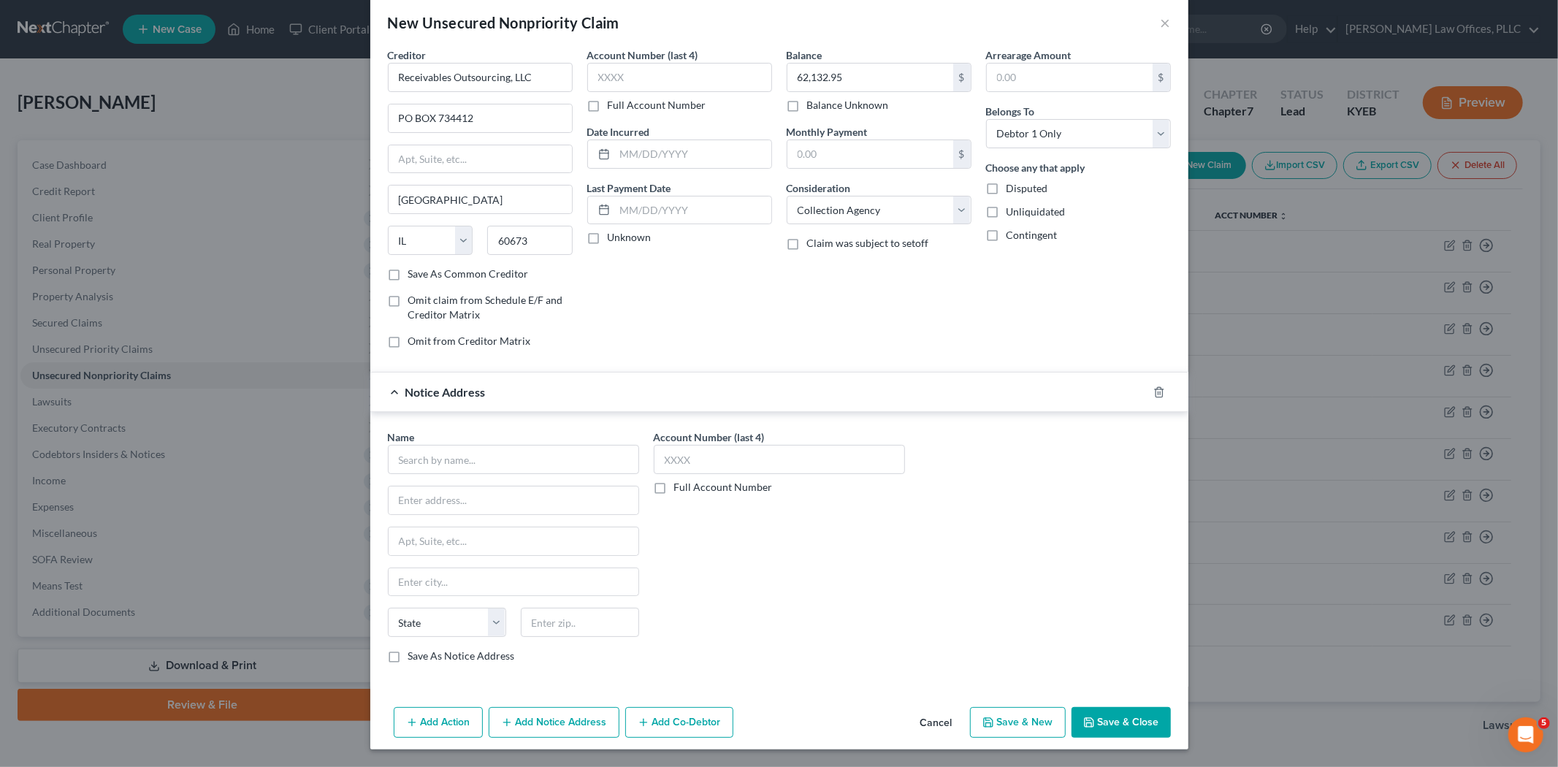
scroll to position [20, 0]
click at [694, 689] on button "Add Co-Debtor" at bounding box center [679, 722] width 108 height 31
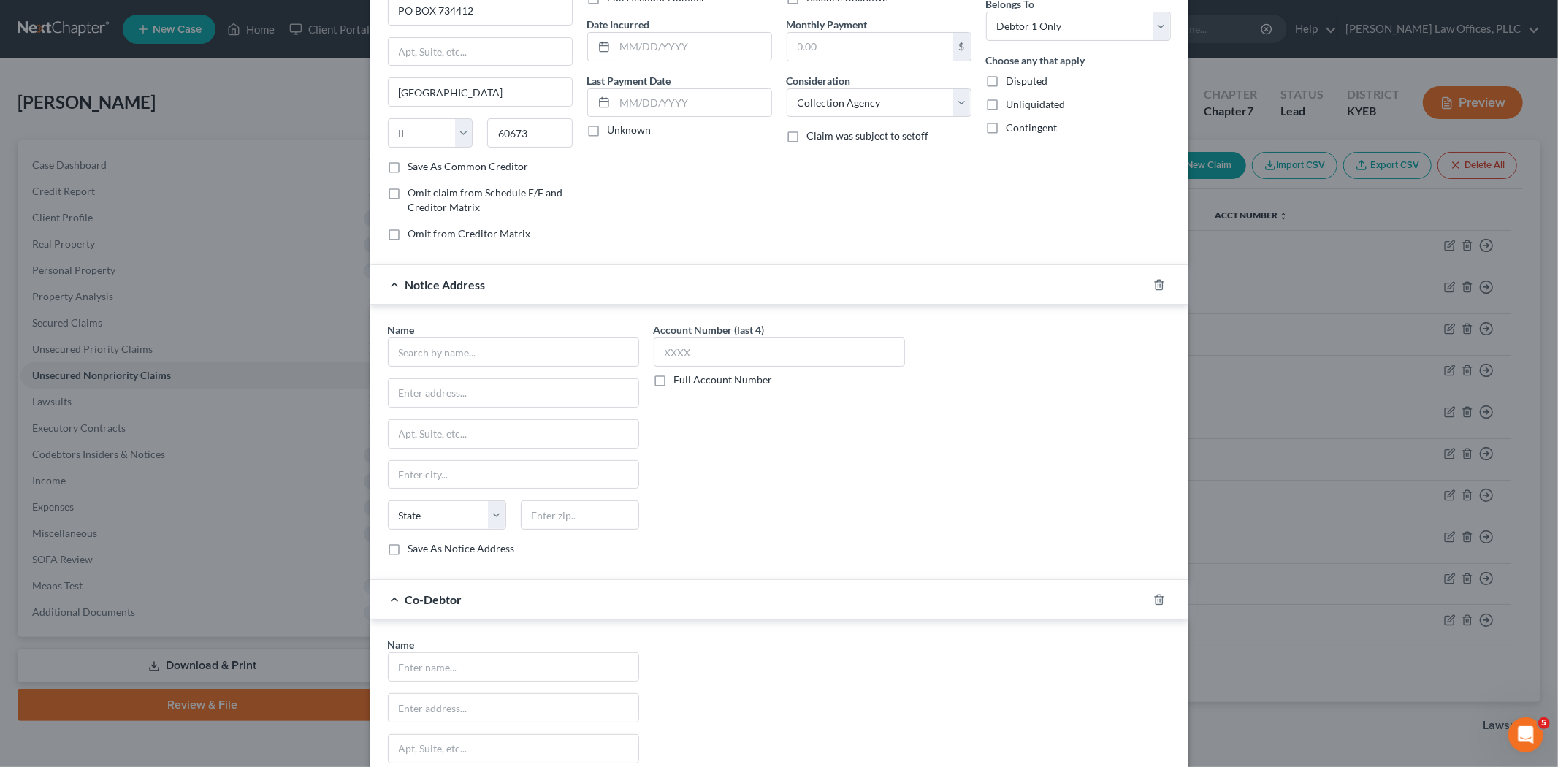
scroll to position [237, 0]
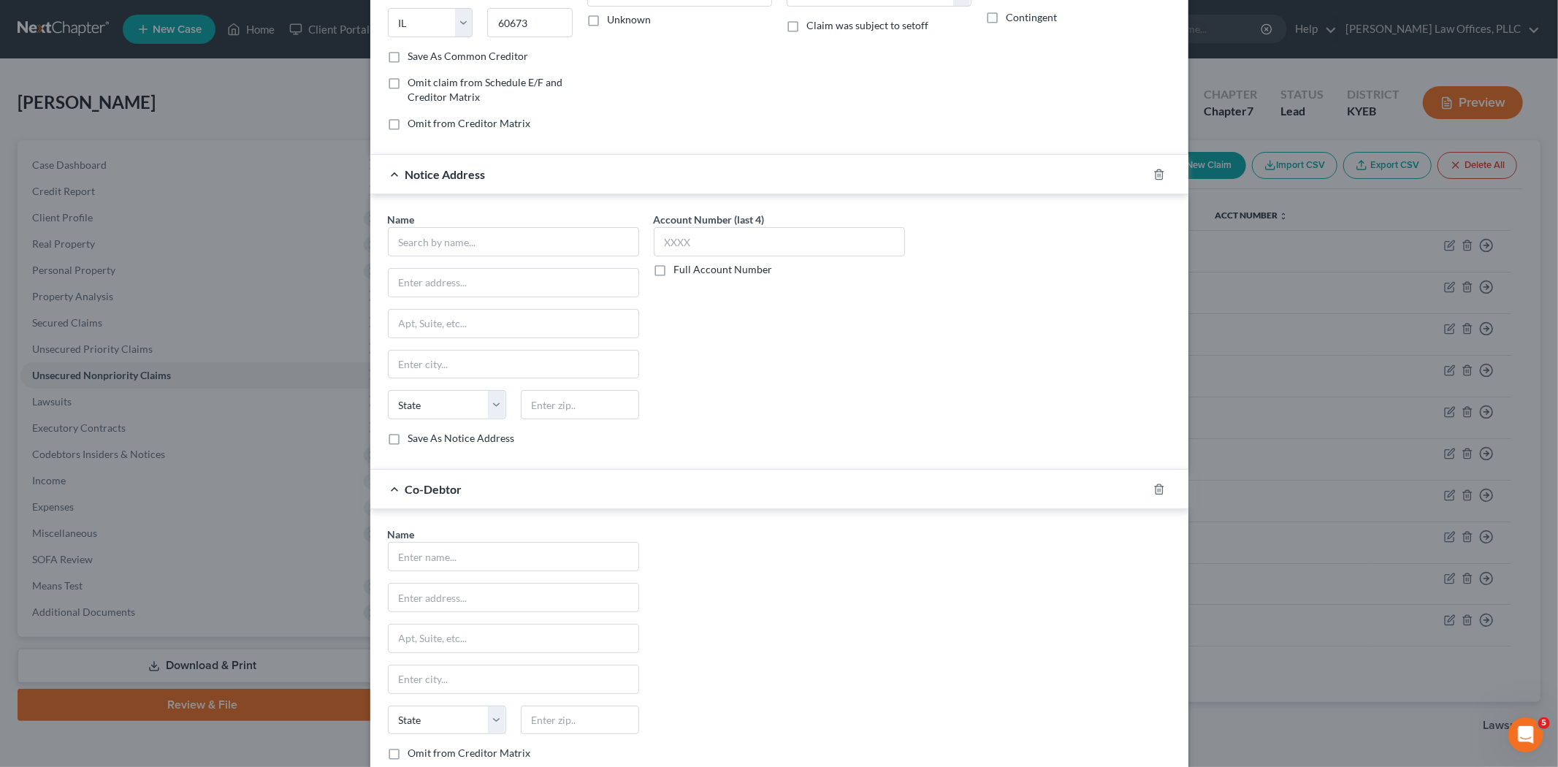
click at [1156, 497] on div at bounding box center [1167, 489] width 41 height 23
click at [1154, 483] on div at bounding box center [1167, 489] width 41 height 23
click at [1153, 176] on icon "button" at bounding box center [1159, 175] width 12 height 12
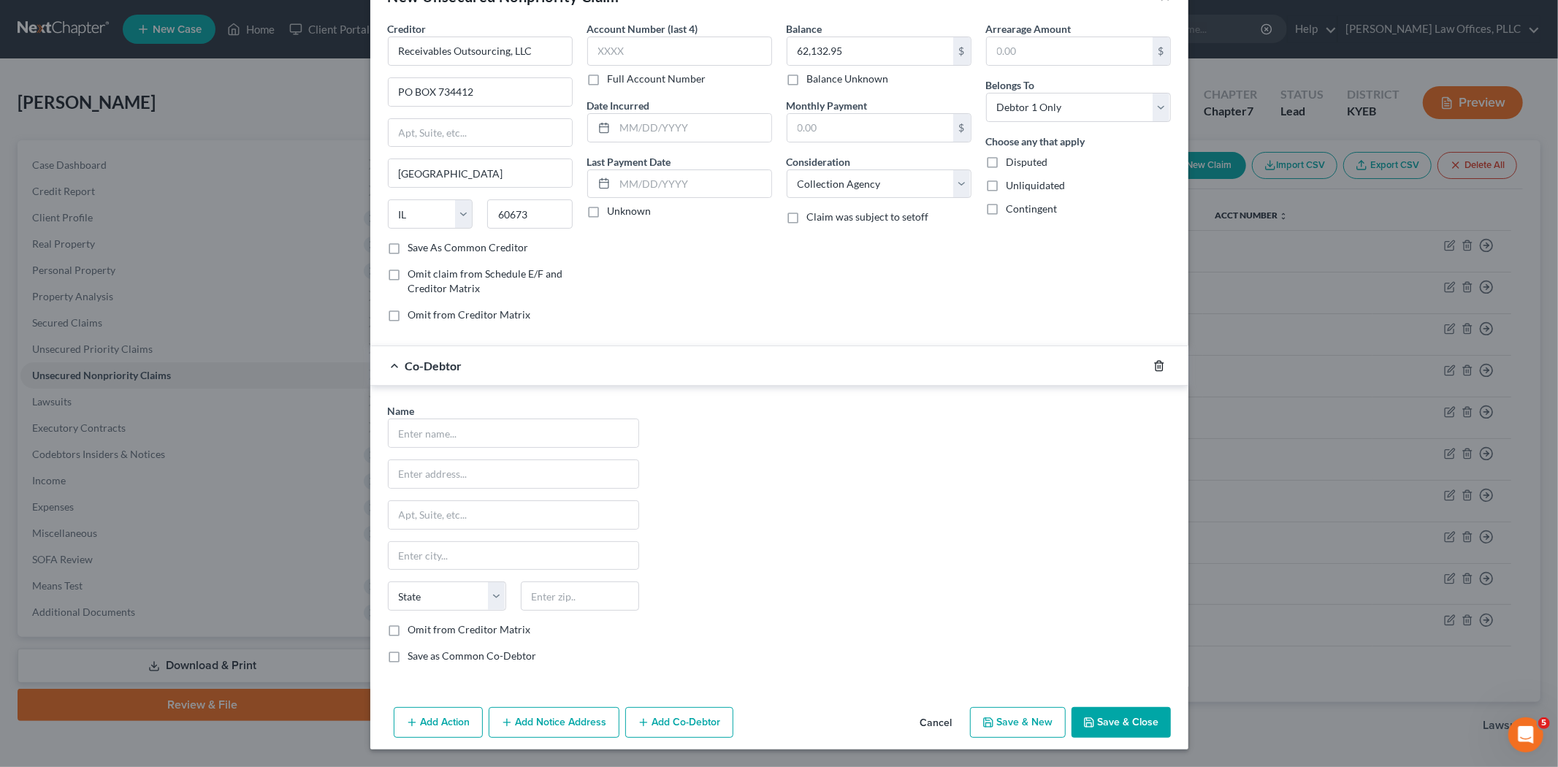
click at [1155, 366] on icon "button" at bounding box center [1159, 366] width 12 height 12
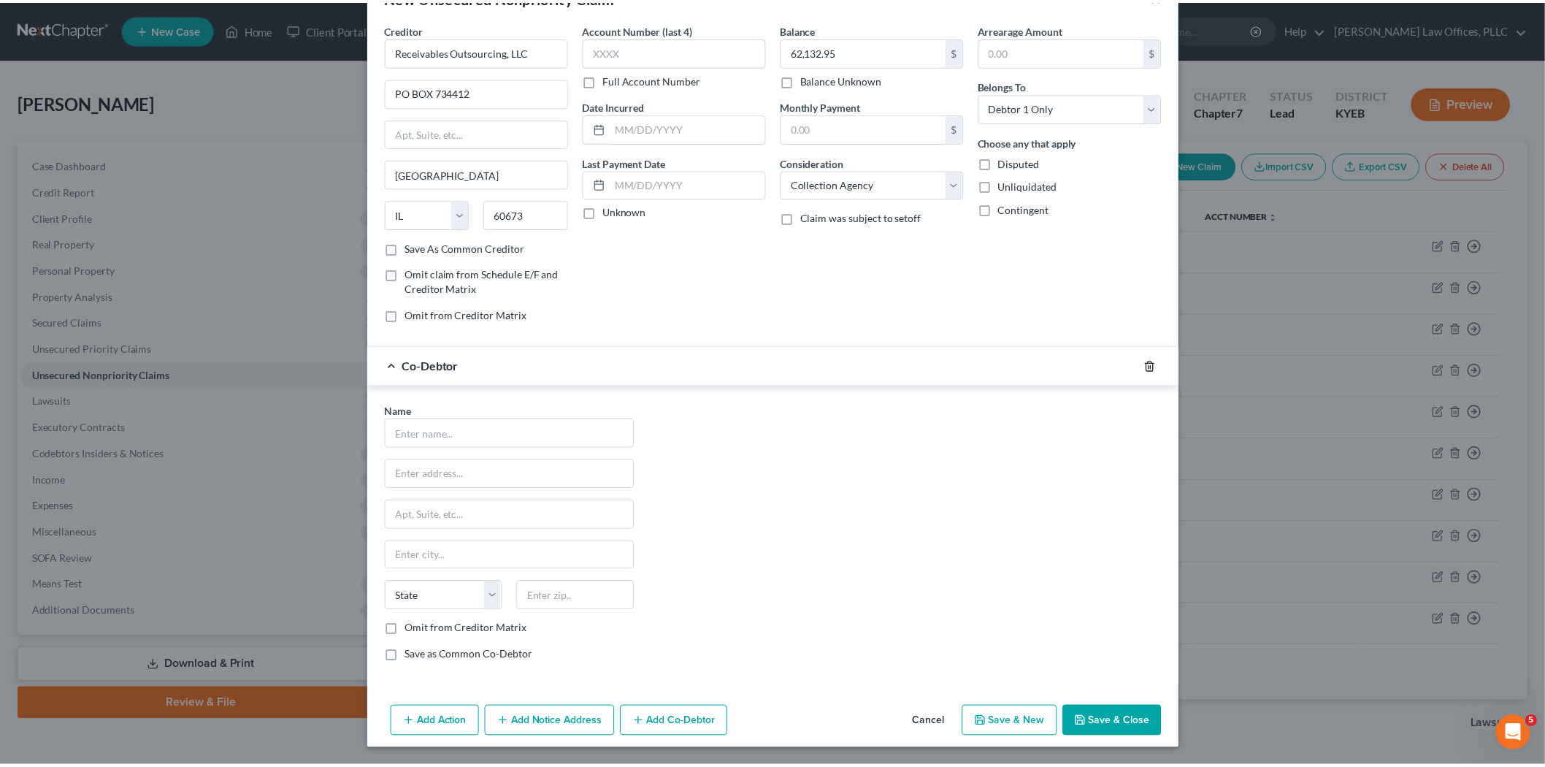
scroll to position [0, 0]
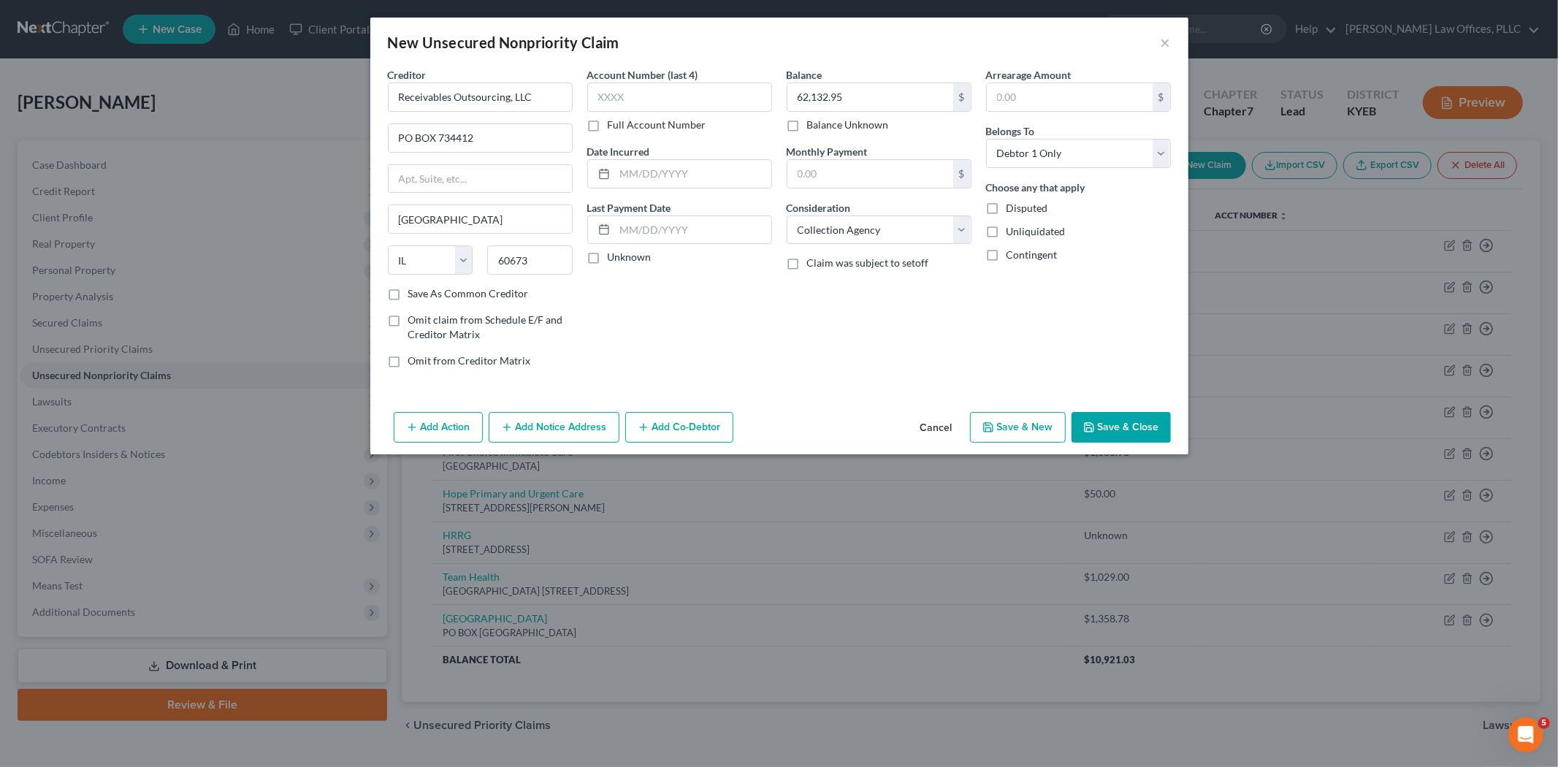
click at [1034, 424] on button "Save & New" at bounding box center [1018, 427] width 96 height 31
select select "0"
type input "0.00"
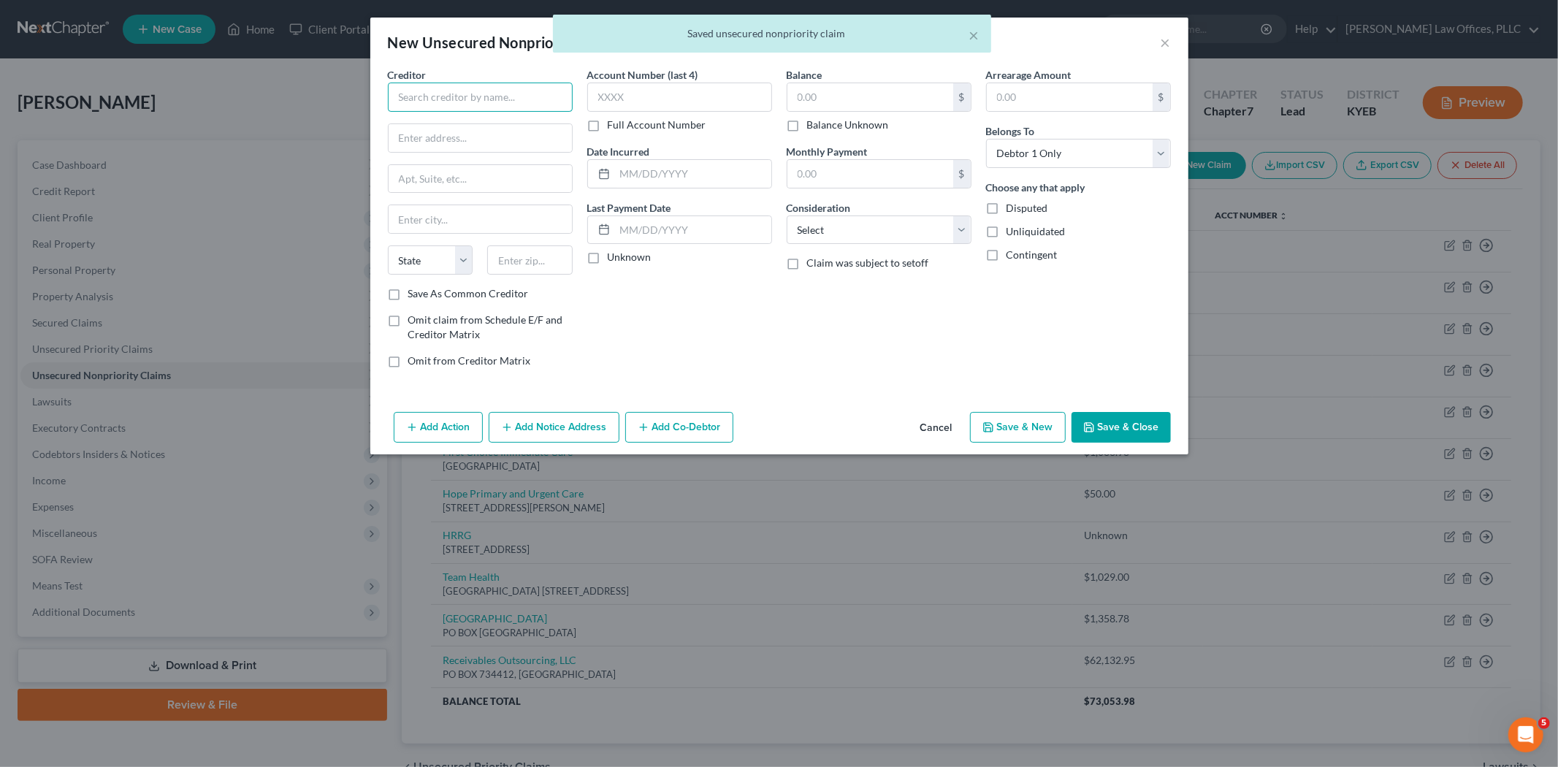
click at [475, 96] on input "text" at bounding box center [480, 97] width 185 height 29
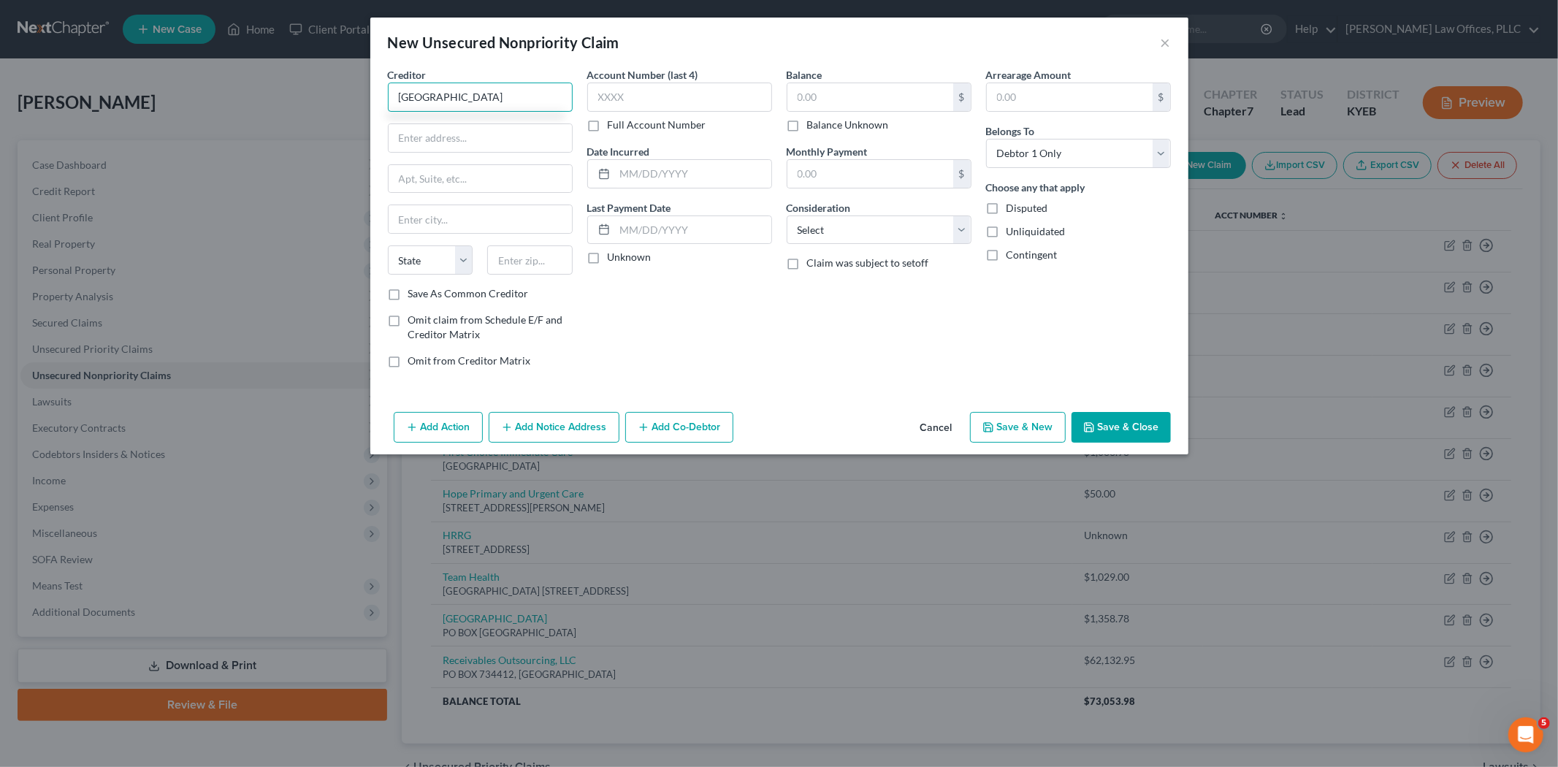
type input "[GEOGRAPHIC_DATA]"
click at [807, 124] on label "Balance Unknown" at bounding box center [848, 125] width 82 height 15
click at [813, 124] on input "Balance Unknown" at bounding box center [817, 122] width 9 height 9
checkbox input "true"
type input "0.00"
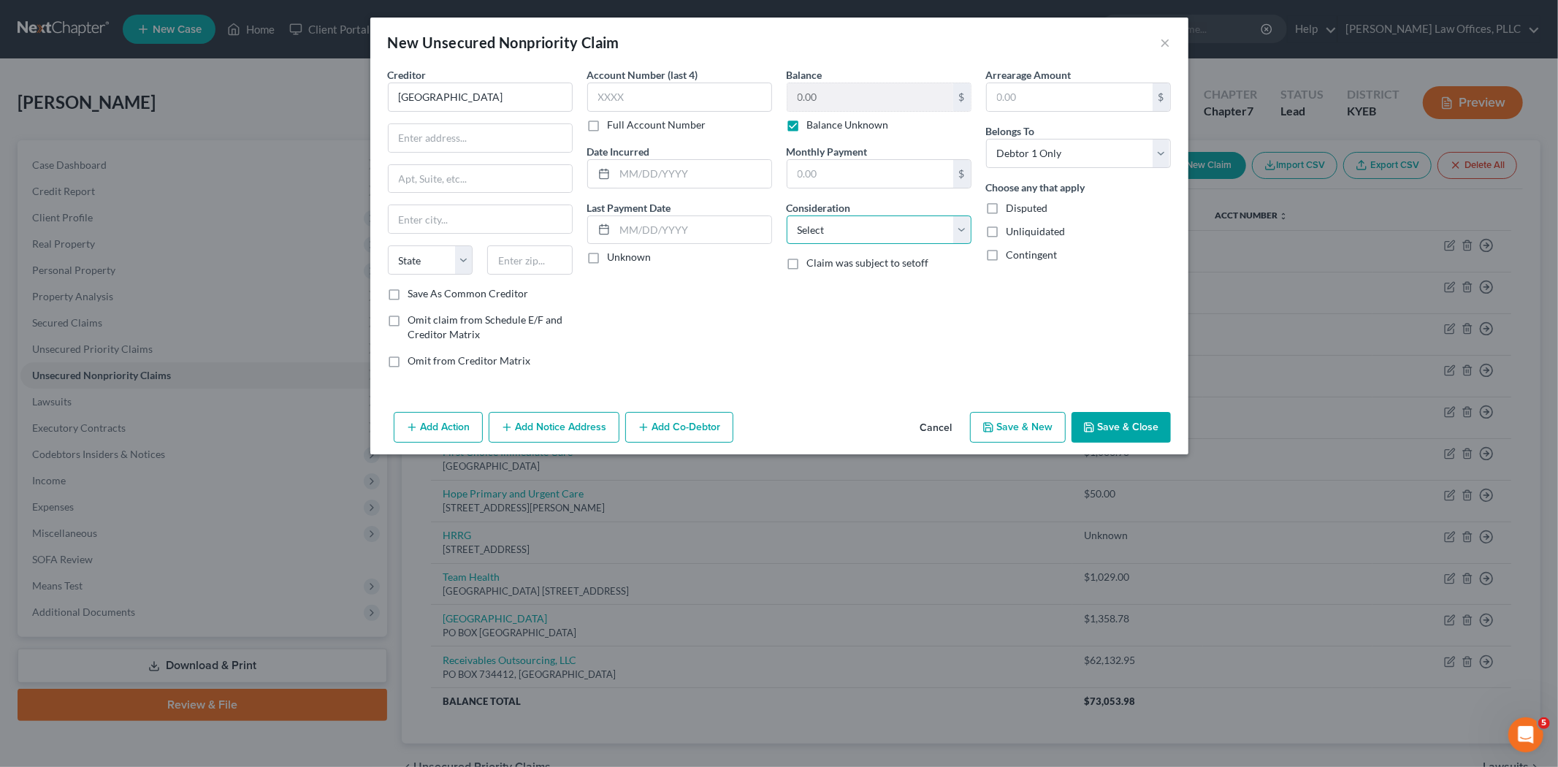
click at [850, 232] on select "Select Cable / Satellite Services Collection Agency Credit Card Debt Debt Couns…" at bounding box center [878, 229] width 185 height 29
select select "9"
click at [786, 215] on select "Select Cable / Satellite Services Collection Agency Credit Card Debt Debt Couns…" at bounding box center [878, 229] width 185 height 29
click at [453, 139] on input "text" at bounding box center [479, 138] width 183 height 28
type input "PO BOX 604092"
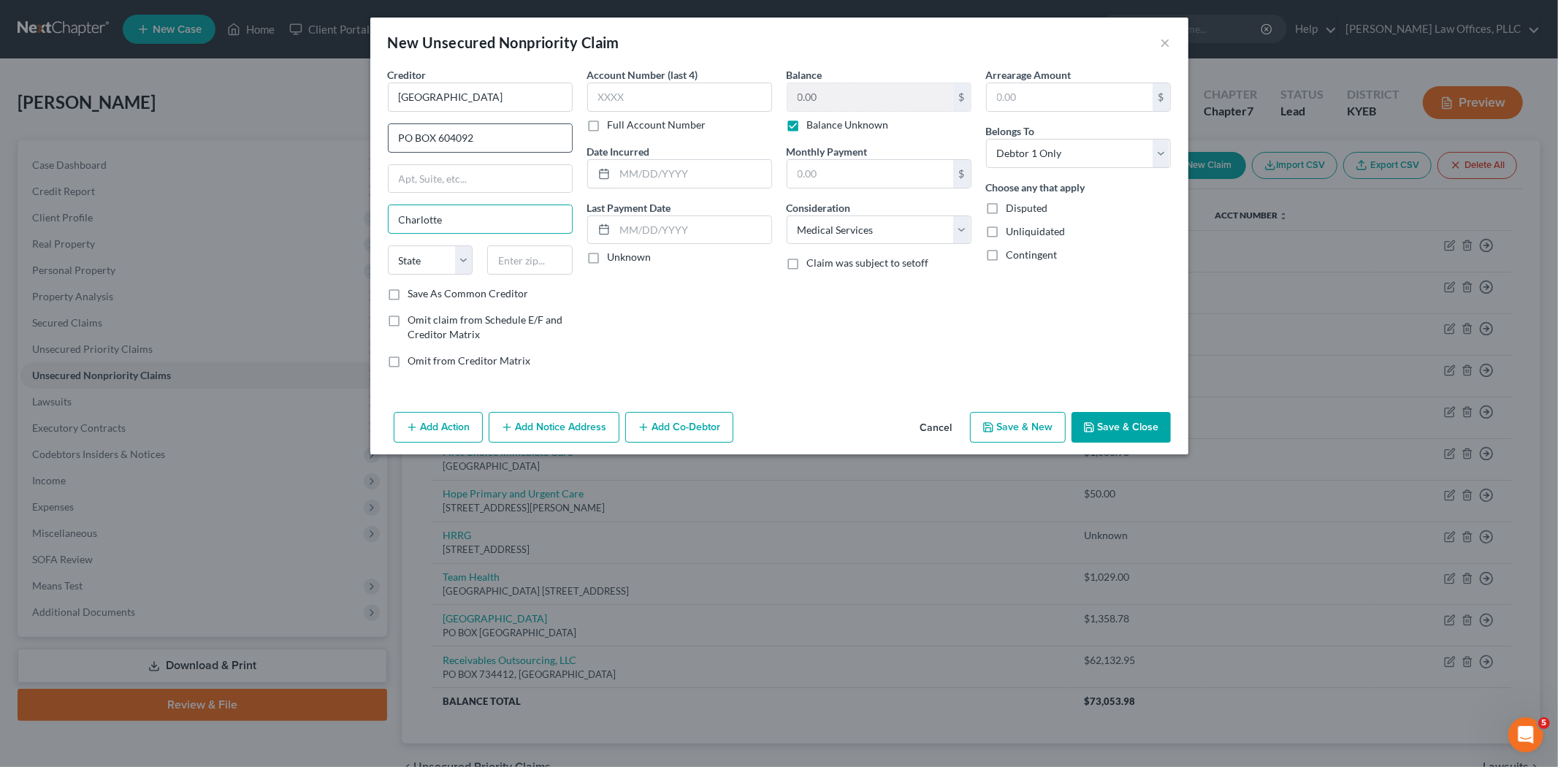
type input "Charlotte"
select select "28"
type input "28260"
click at [1028, 432] on button "Save & New" at bounding box center [1018, 427] width 96 height 31
type input "0.00"
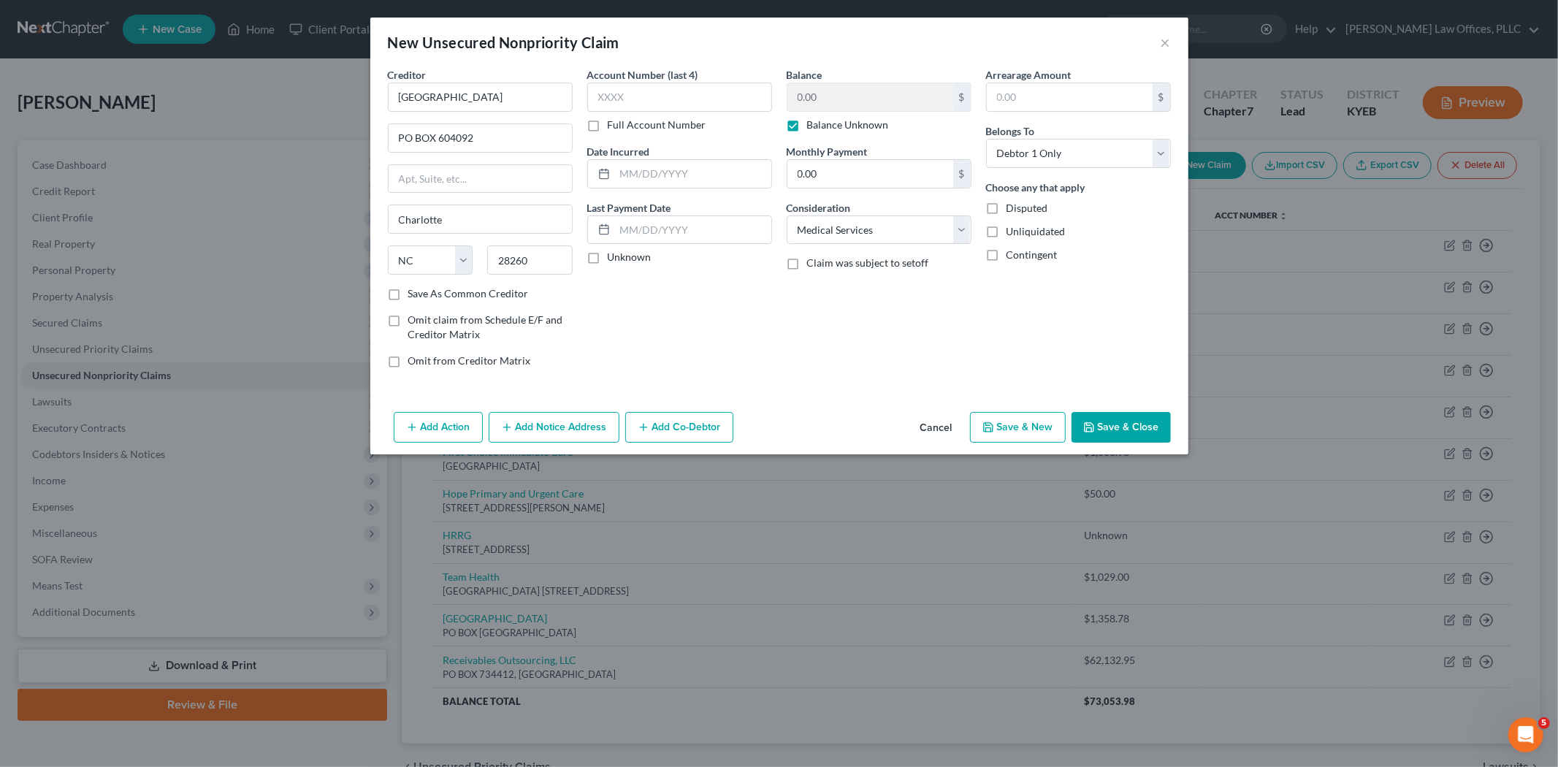
select select "0"
click at [478, 97] on input "text" at bounding box center [480, 97] width 185 height 29
type input "Medical Business Bureau"
type input "PO BOX 1219"
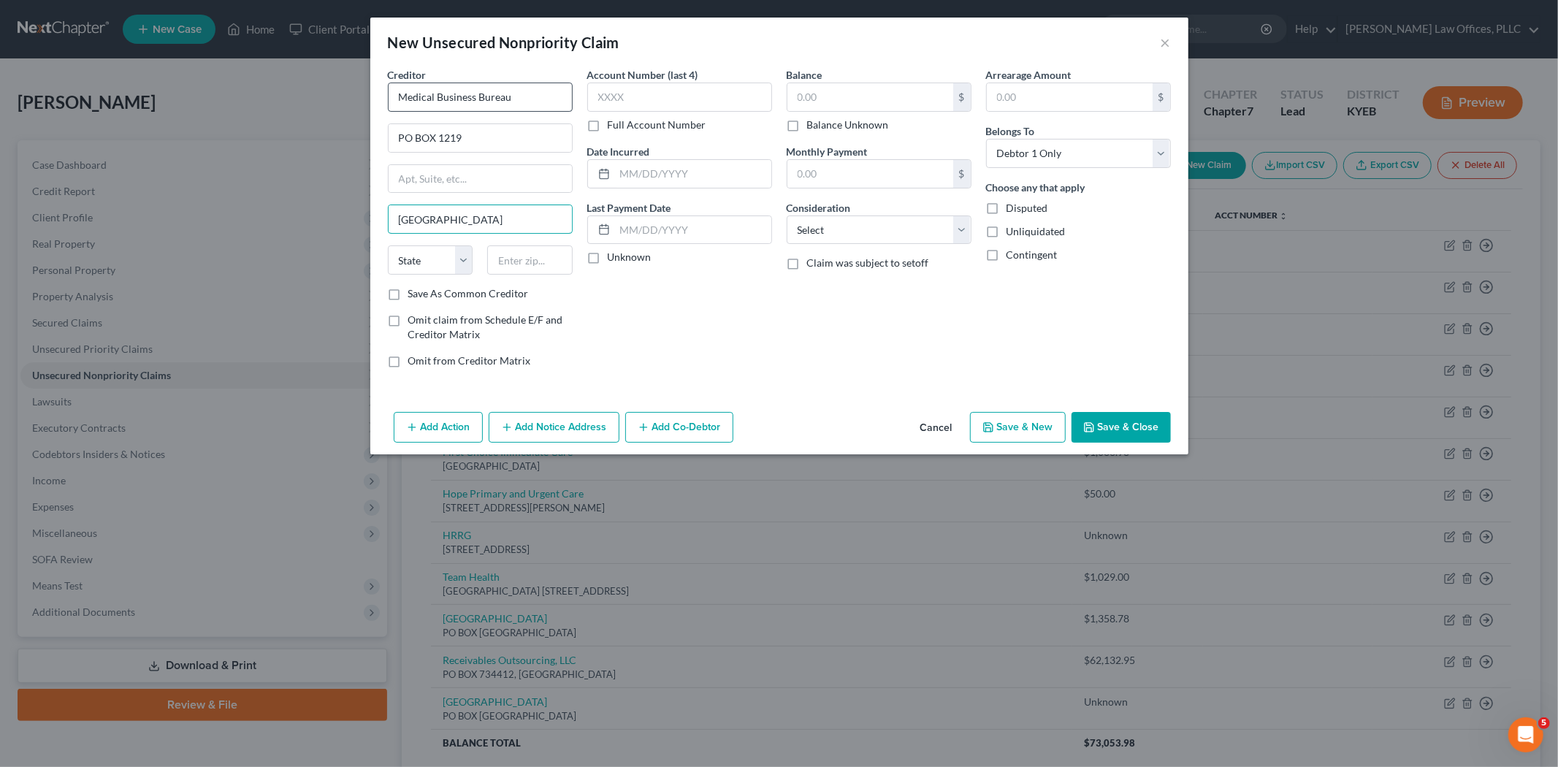
type input "[GEOGRAPHIC_DATA]"
select select "14"
type input "60068"
click at [867, 236] on select "Select Cable / Satellite Services Collection Agency Credit Card Debt Debt Couns…" at bounding box center [878, 229] width 185 height 29
select select "1"
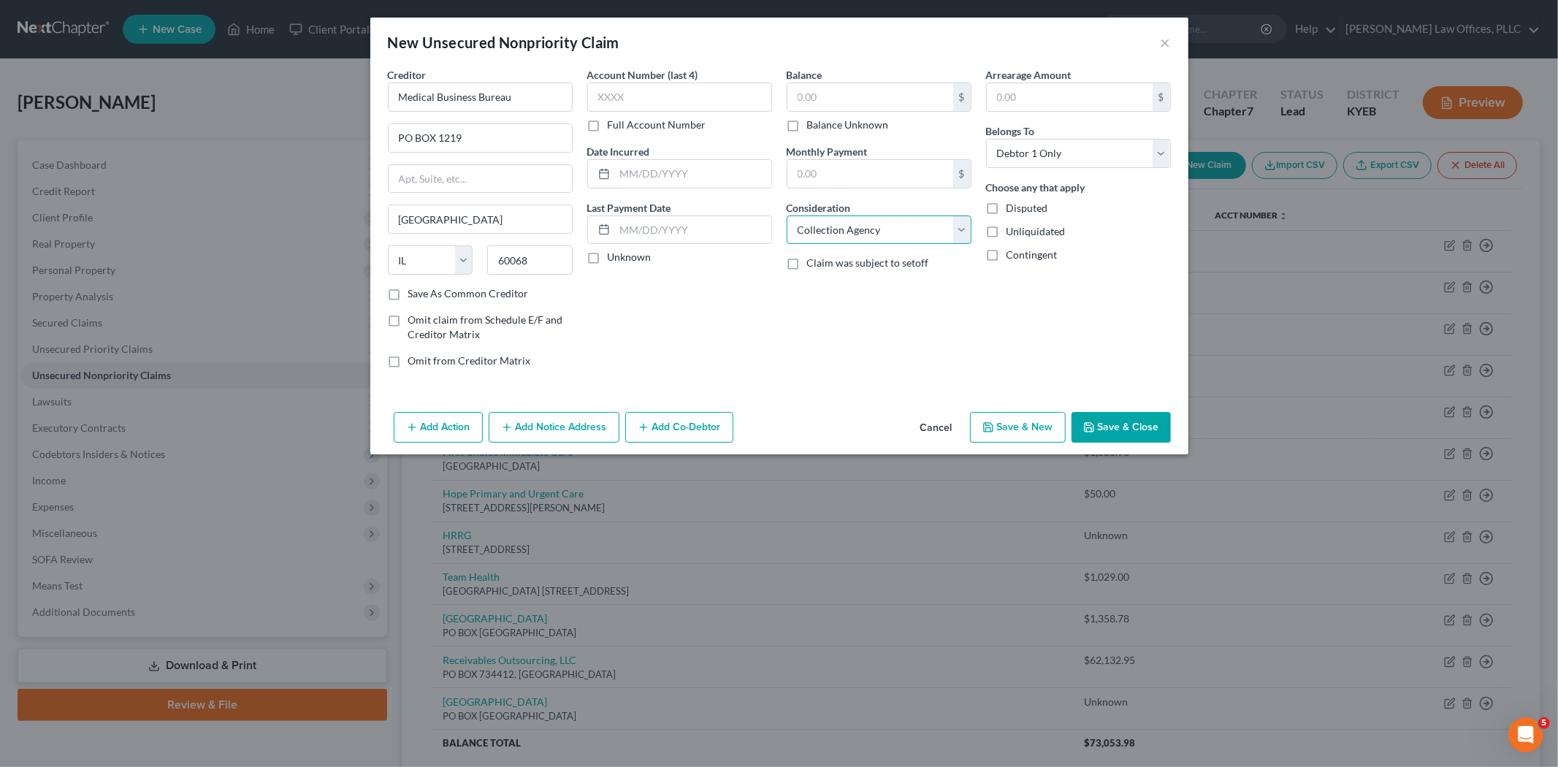
click at [786, 215] on select "Select Cable / Satellite Services Collection Agency Credit Card Debt Debt Couns…" at bounding box center [878, 229] width 185 height 29
click at [807, 125] on label "Balance Unknown" at bounding box center [848, 125] width 82 height 15
click at [813, 125] on input "Balance Unknown" at bounding box center [817, 122] width 9 height 9
checkbox input "true"
type input "0.00"
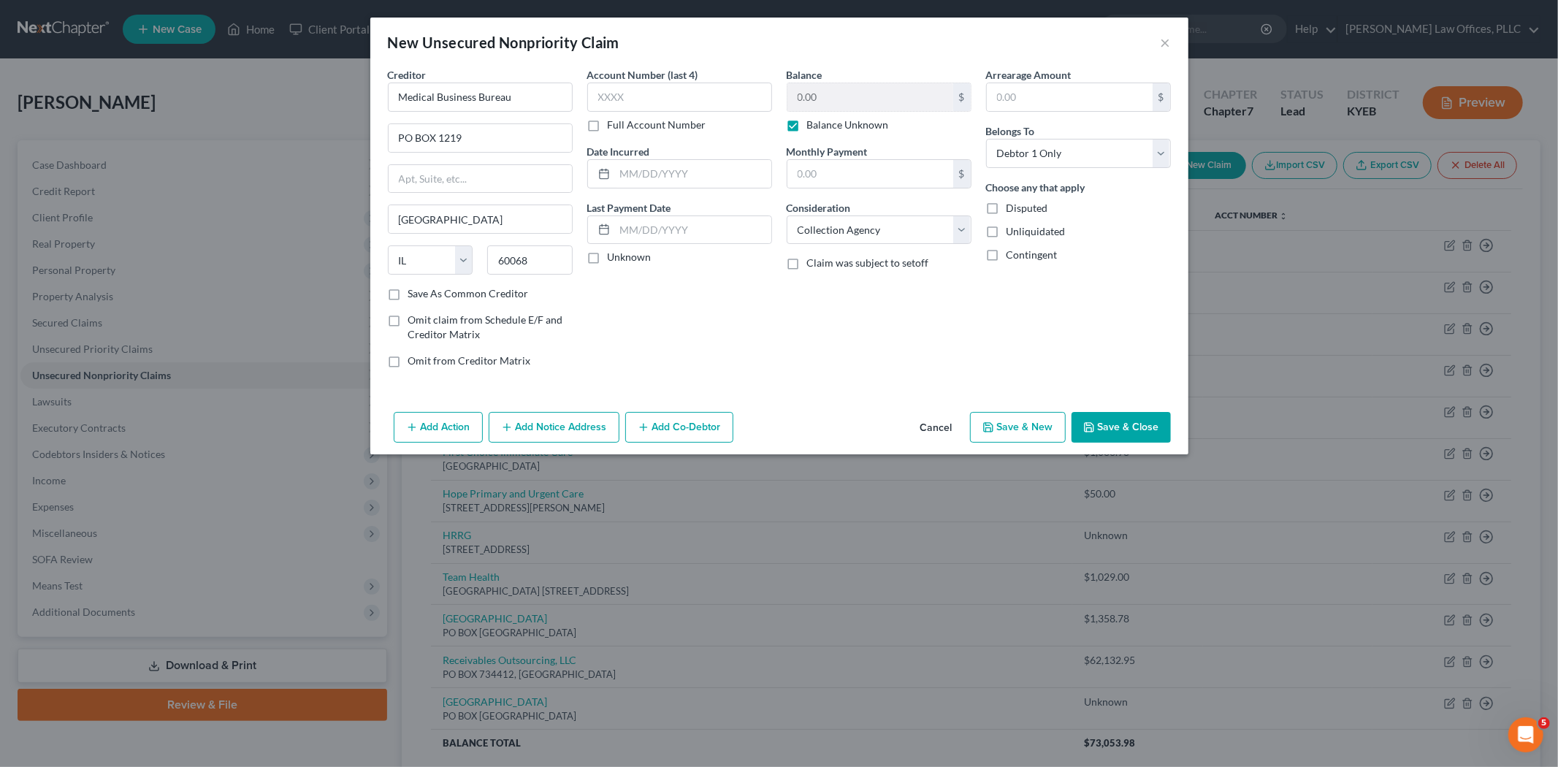
click at [992, 426] on icon "button" at bounding box center [988, 427] width 12 height 12
select select "0"
type input "0.00"
click at [440, 100] on input "text" at bounding box center [480, 97] width 185 height 29
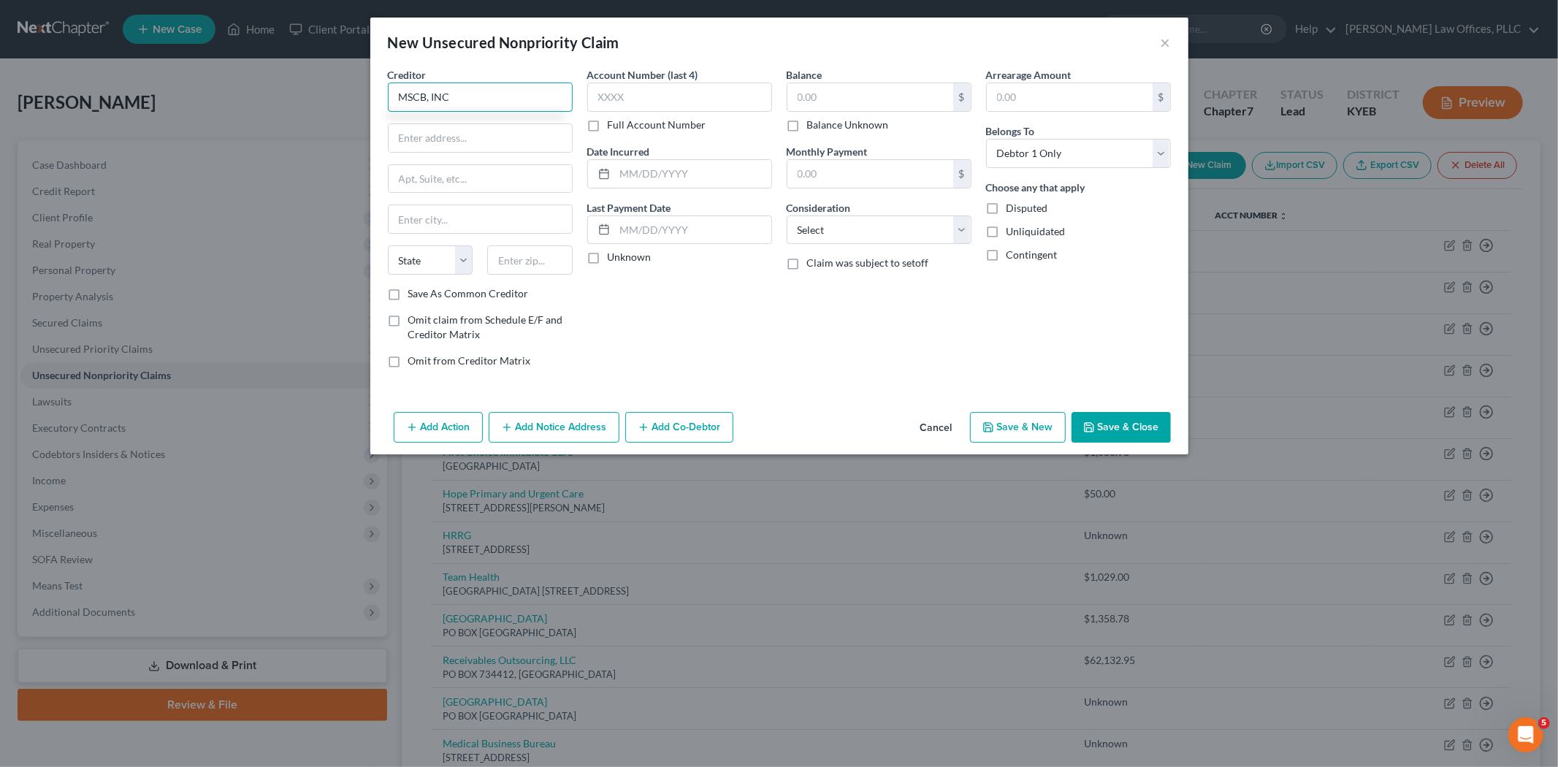
type input "MSCB, INC"
type input "[STREET_ADDRESS]"
type input "PO BOX 1567"
click at [435, 215] on input "text" at bounding box center [479, 219] width 183 height 28
type input "p"
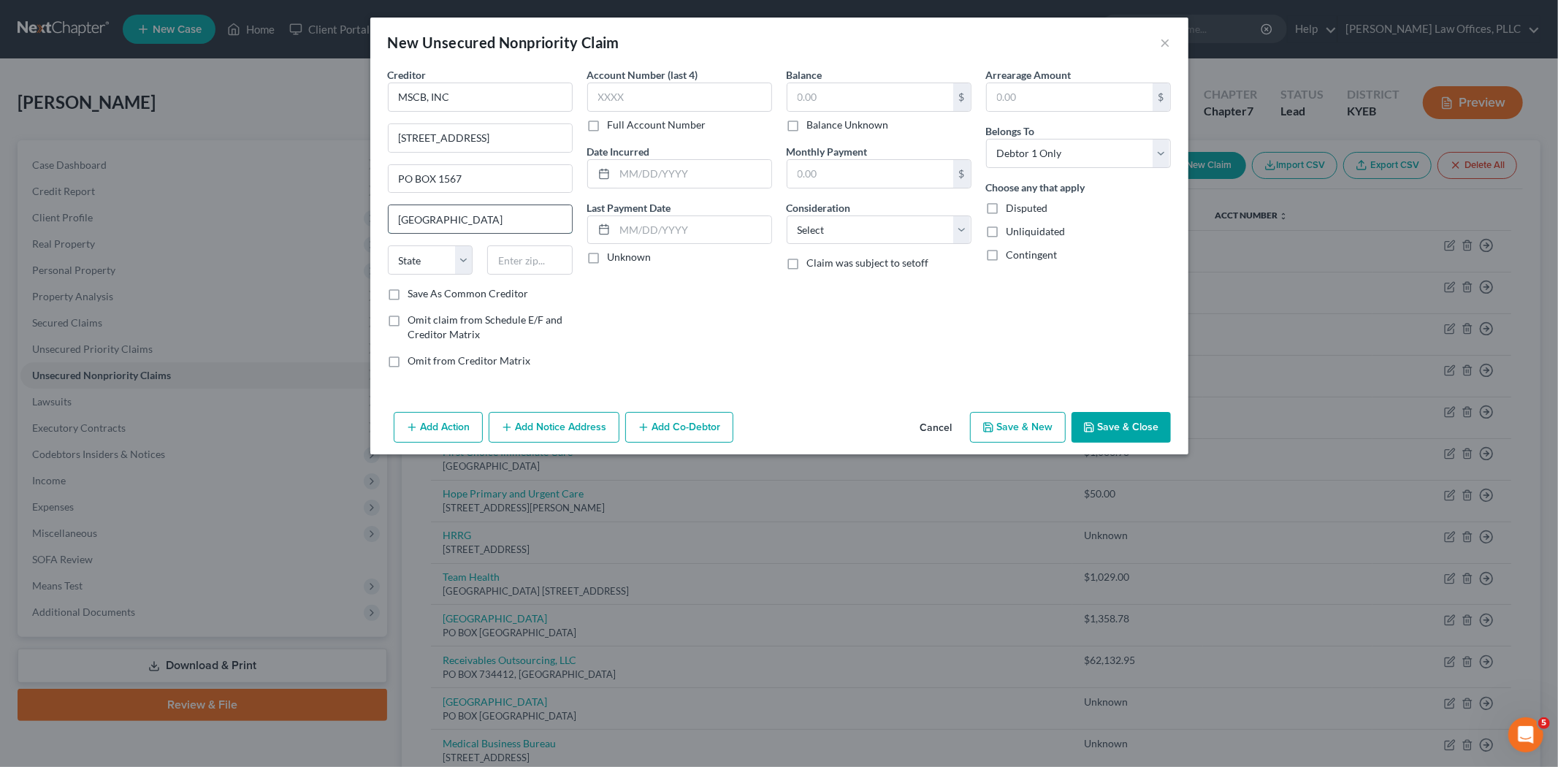
type input "[GEOGRAPHIC_DATA]"
select select "44"
type input "38242"
click at [851, 228] on select "Select Cable / Satellite Services Collection Agency Credit Card Debt Debt Couns…" at bounding box center [878, 229] width 185 height 29
select select "1"
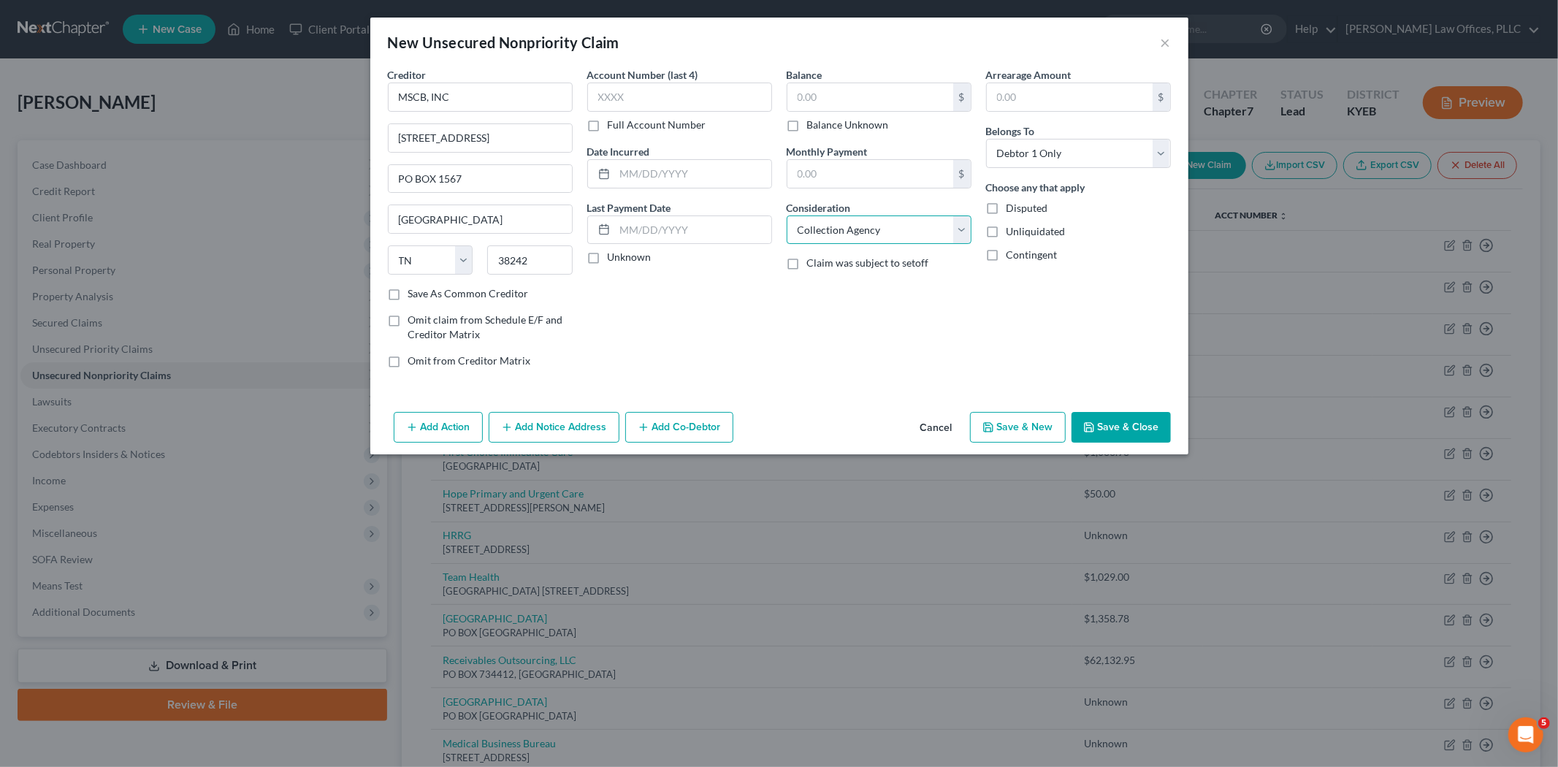
click at [786, 215] on select "Select Cable / Satellite Services Collection Agency Credit Card Debt Debt Couns…" at bounding box center [878, 229] width 185 height 29
click at [1028, 425] on button "Save & New" at bounding box center [1018, 427] width 96 height 31
type input "0.00"
select select "0"
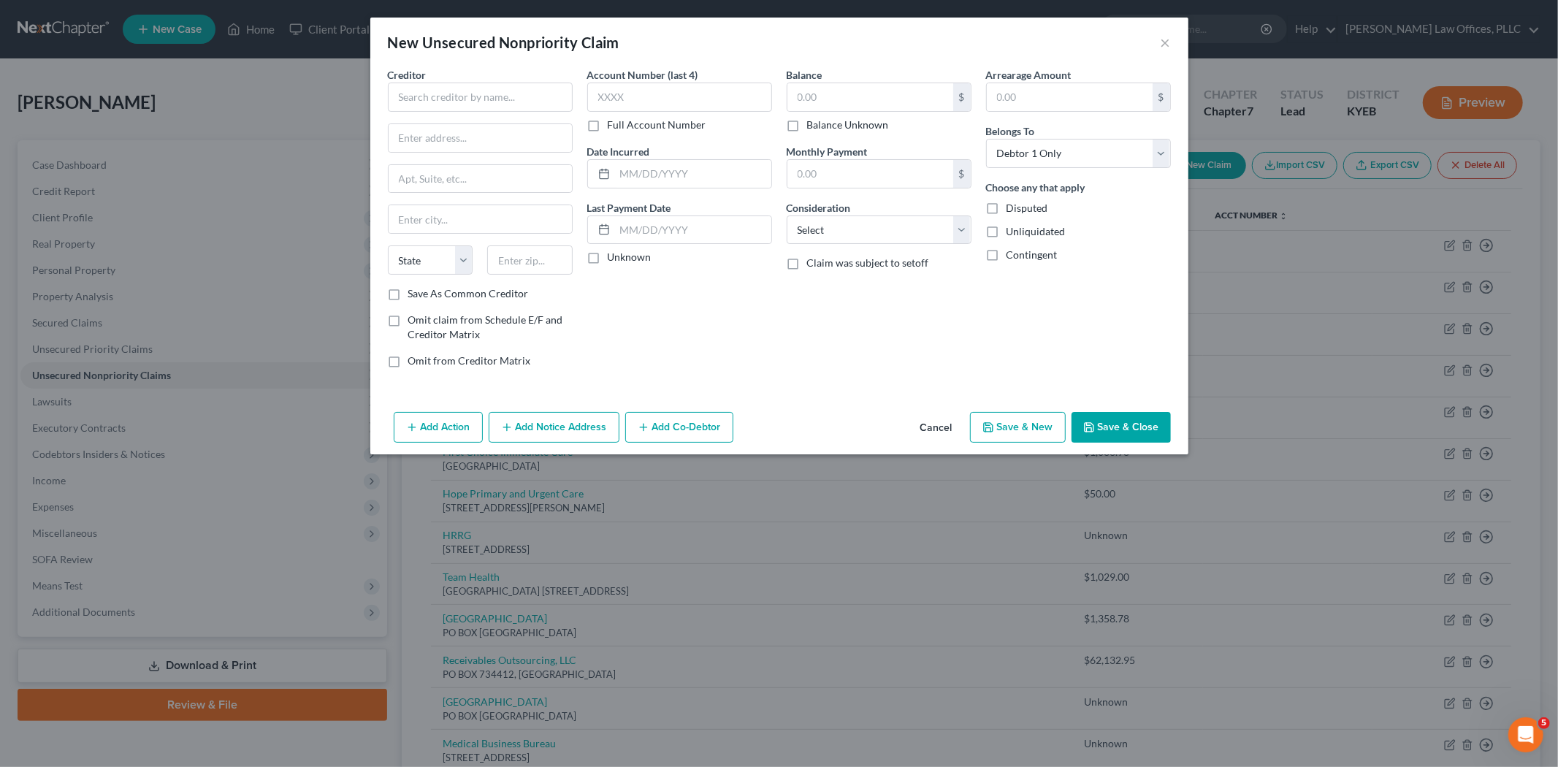
click at [1121, 432] on button "Save & Close" at bounding box center [1120, 427] width 99 height 31
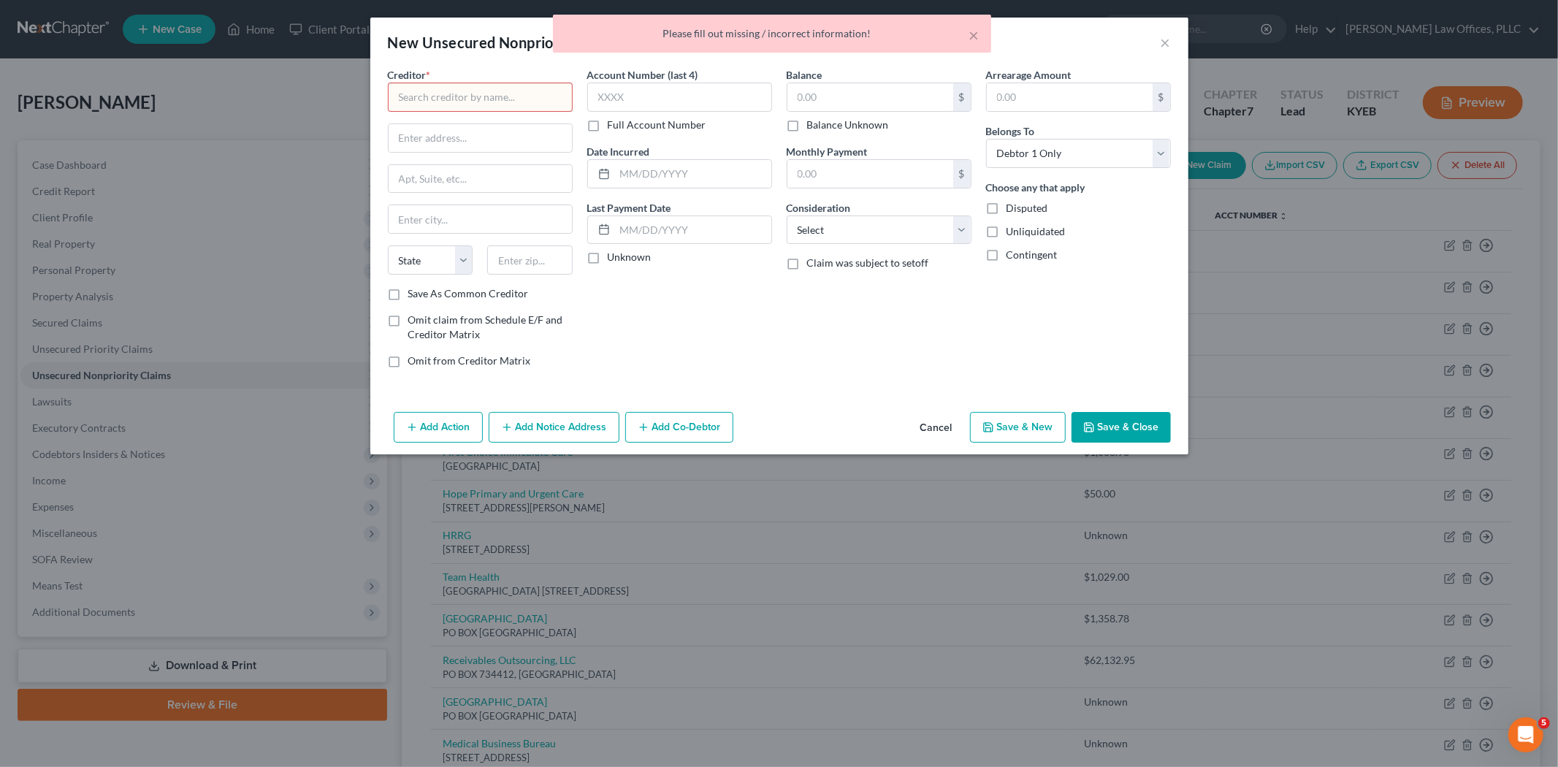
click at [954, 433] on button "Cancel" at bounding box center [935, 427] width 55 height 29
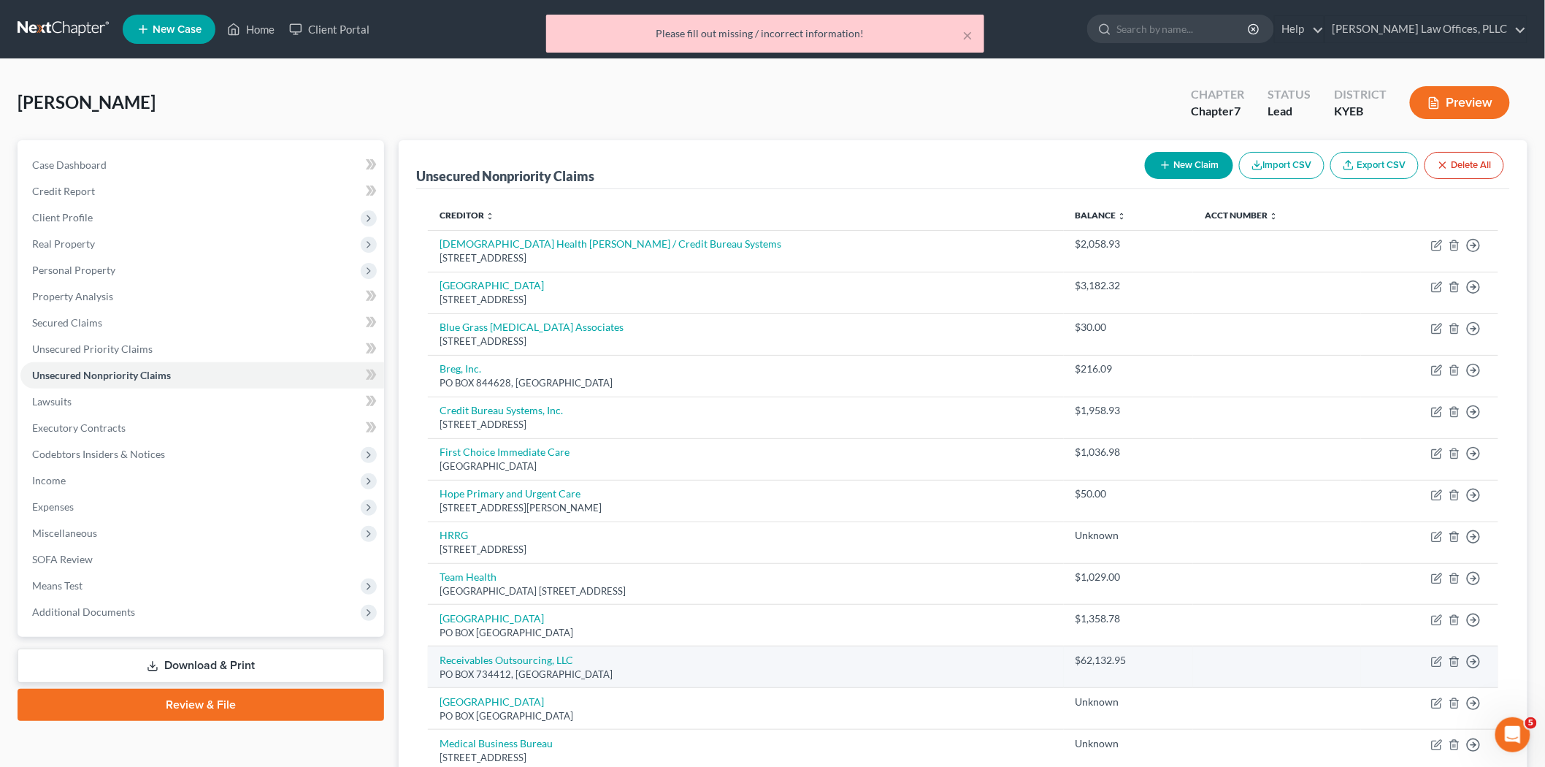
scroll to position [204, 0]
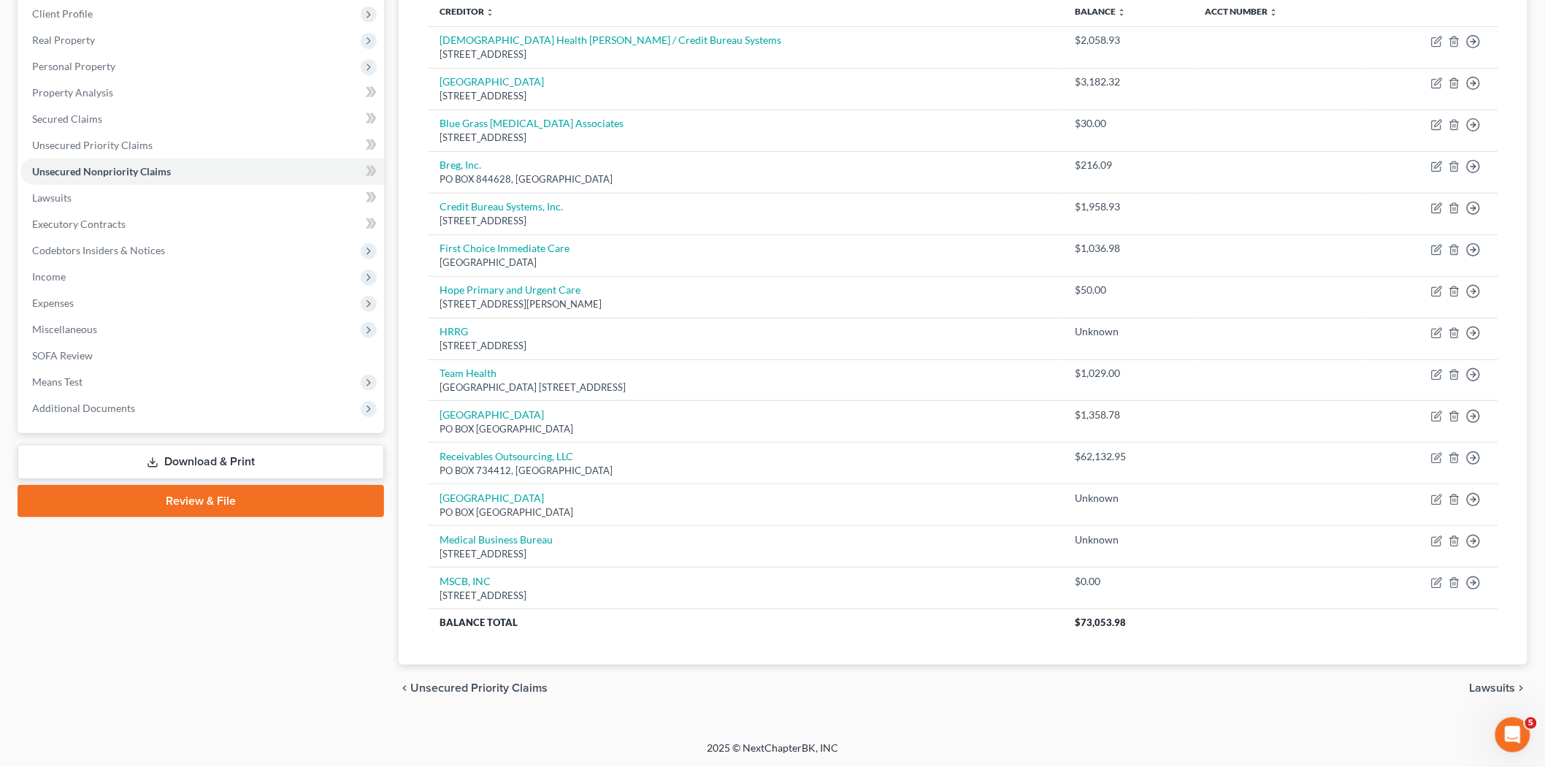
click at [1401, 689] on span "Lawsuits" at bounding box center [1493, 688] width 46 height 12
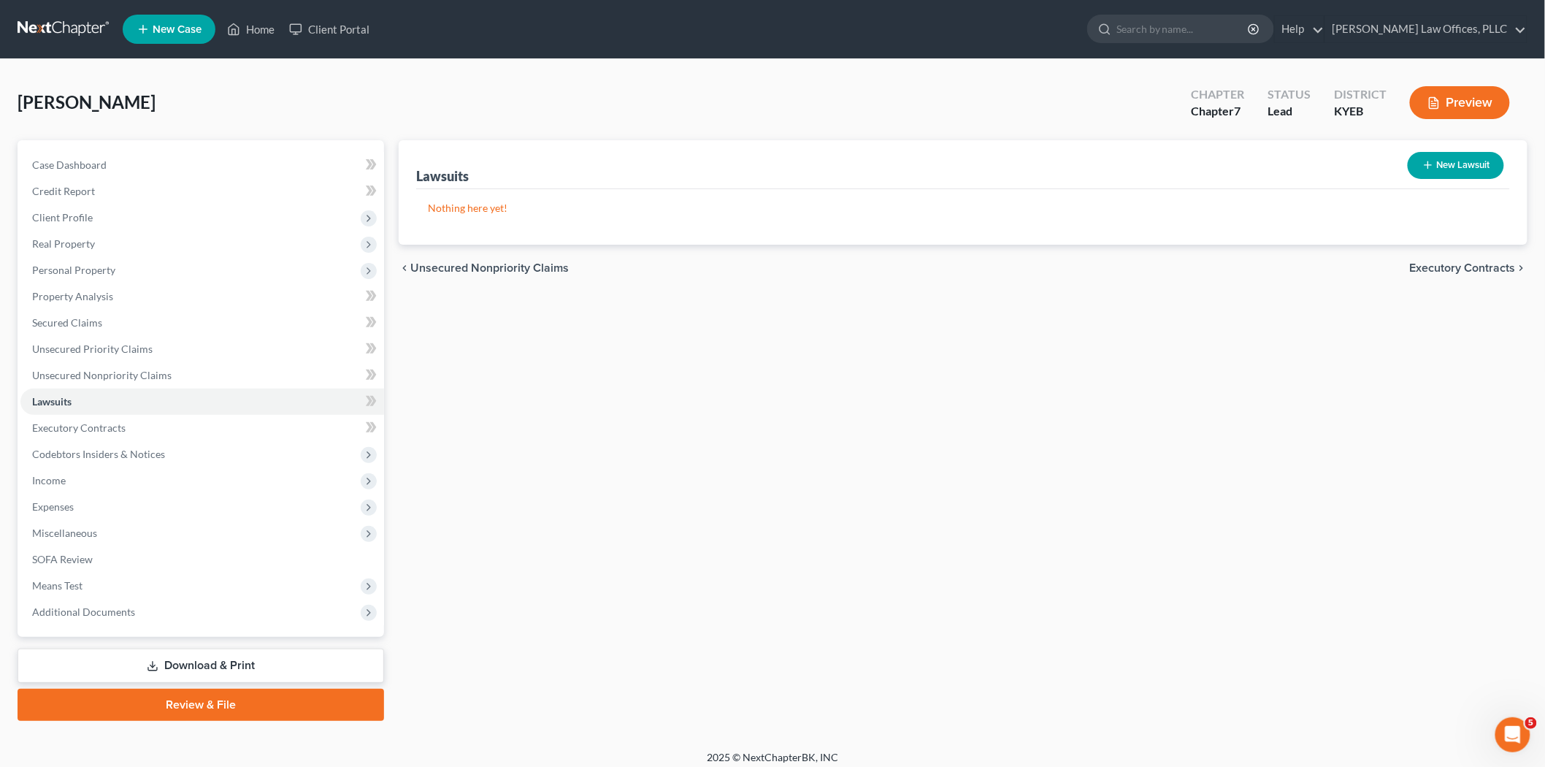
click at [1401, 263] on span "Executory Contracts" at bounding box center [1463, 268] width 106 height 12
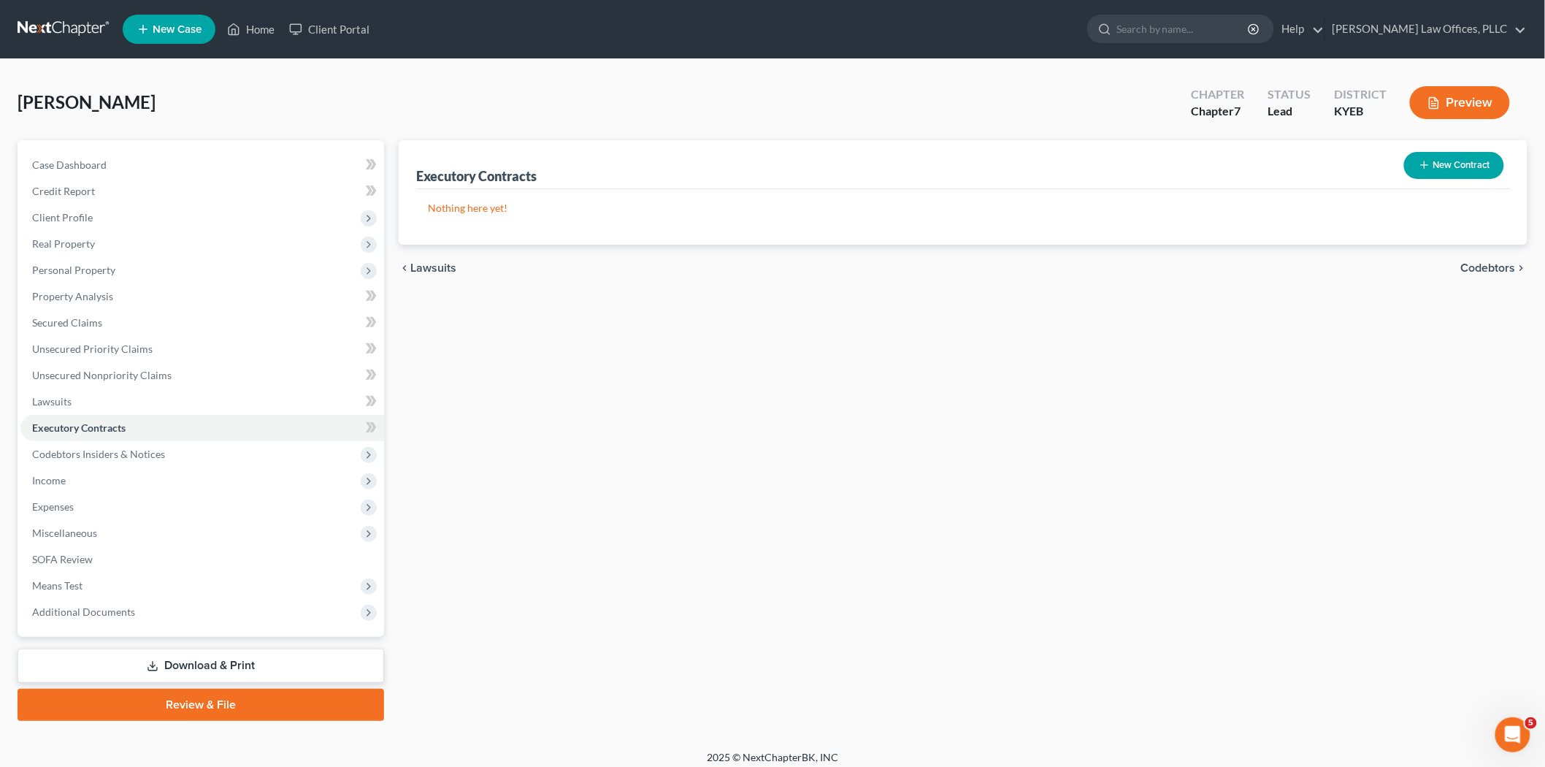
click at [1401, 265] on span "Codebtors" at bounding box center [1488, 268] width 55 height 12
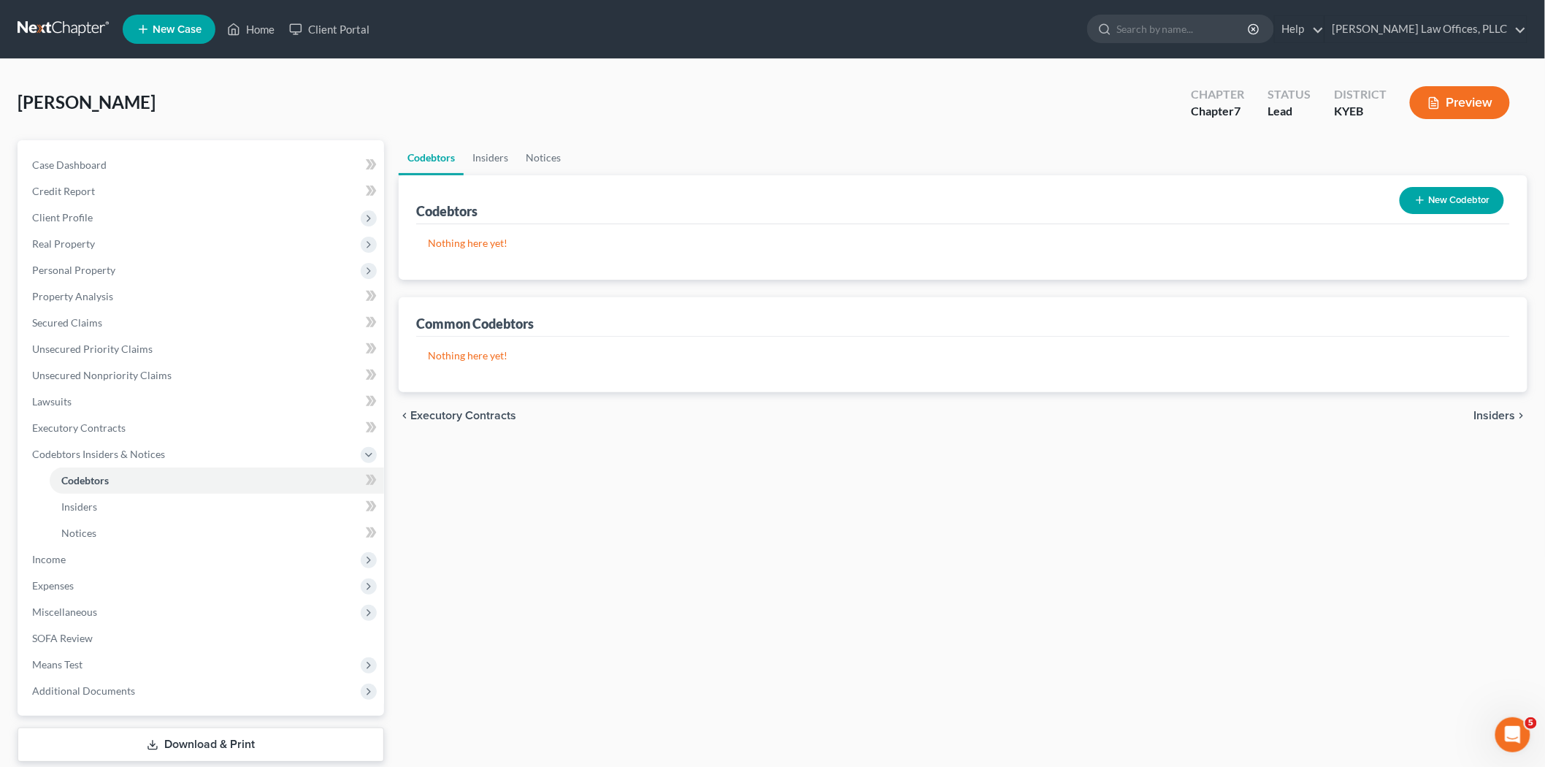
click at [1401, 410] on span "Insiders" at bounding box center [1495, 416] width 42 height 12
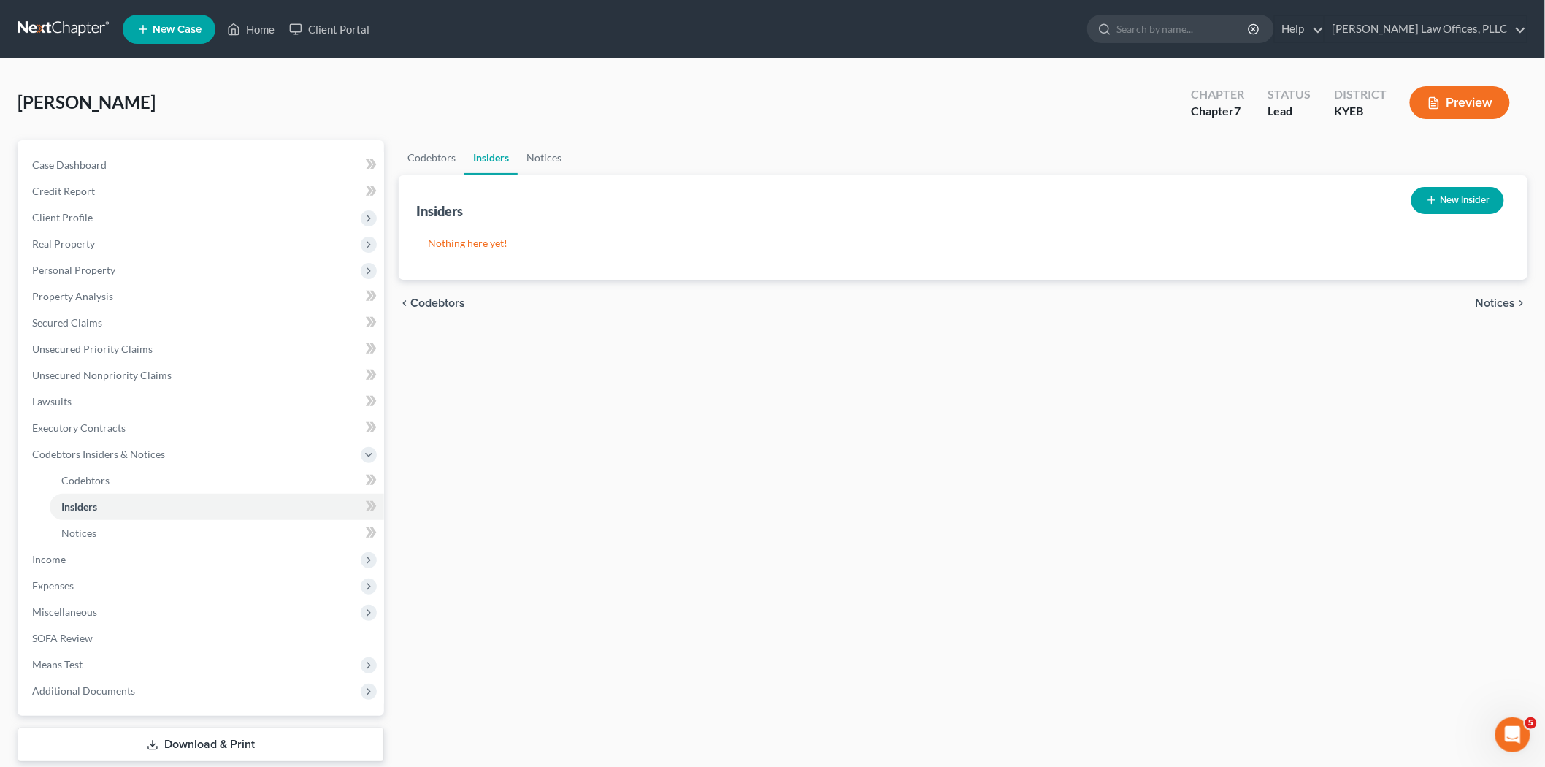
click at [1401, 307] on span "Notices" at bounding box center [1496, 303] width 40 height 12
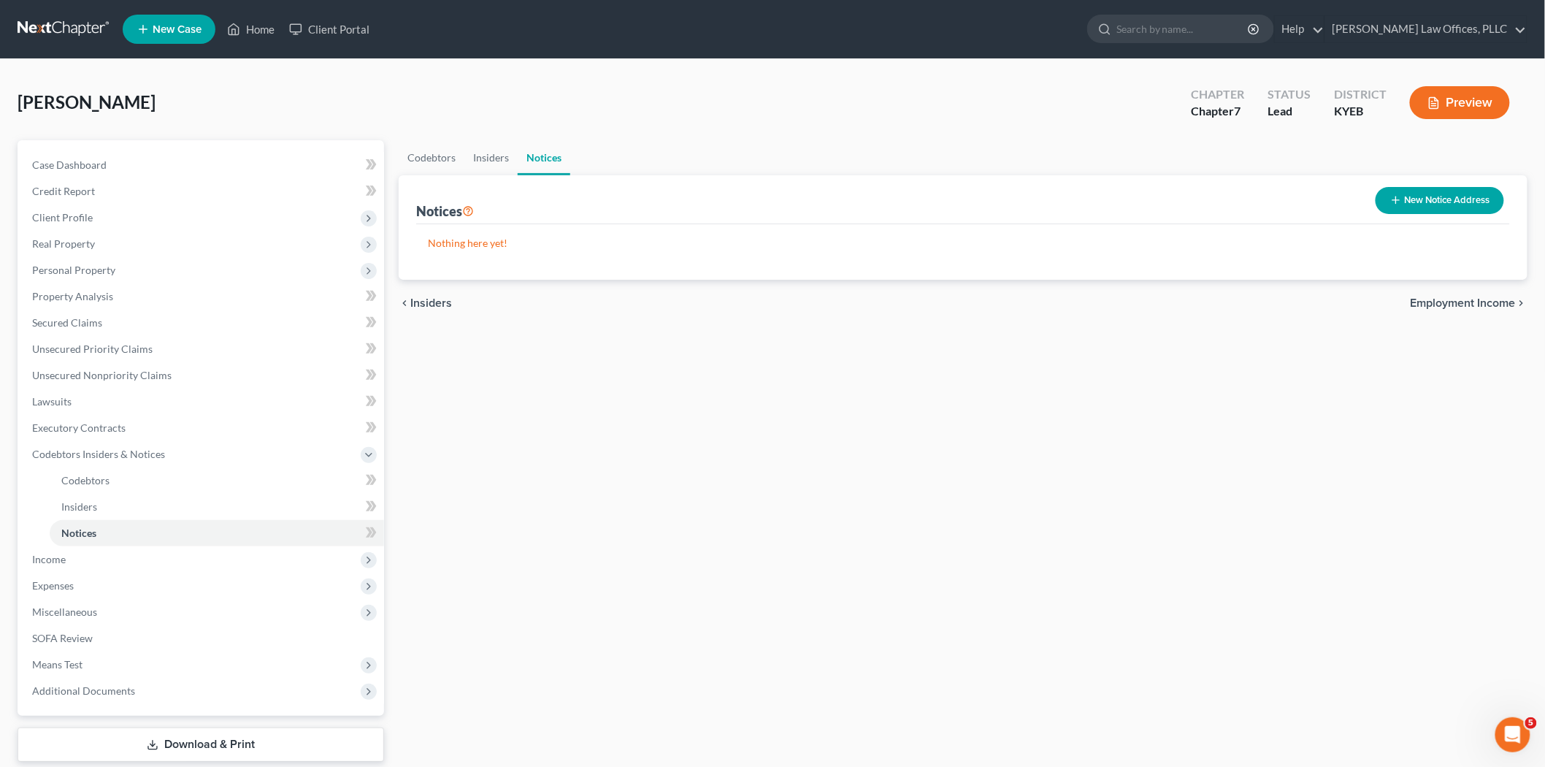
click at [1401, 299] on span "Employment Income" at bounding box center [1463, 303] width 105 height 12
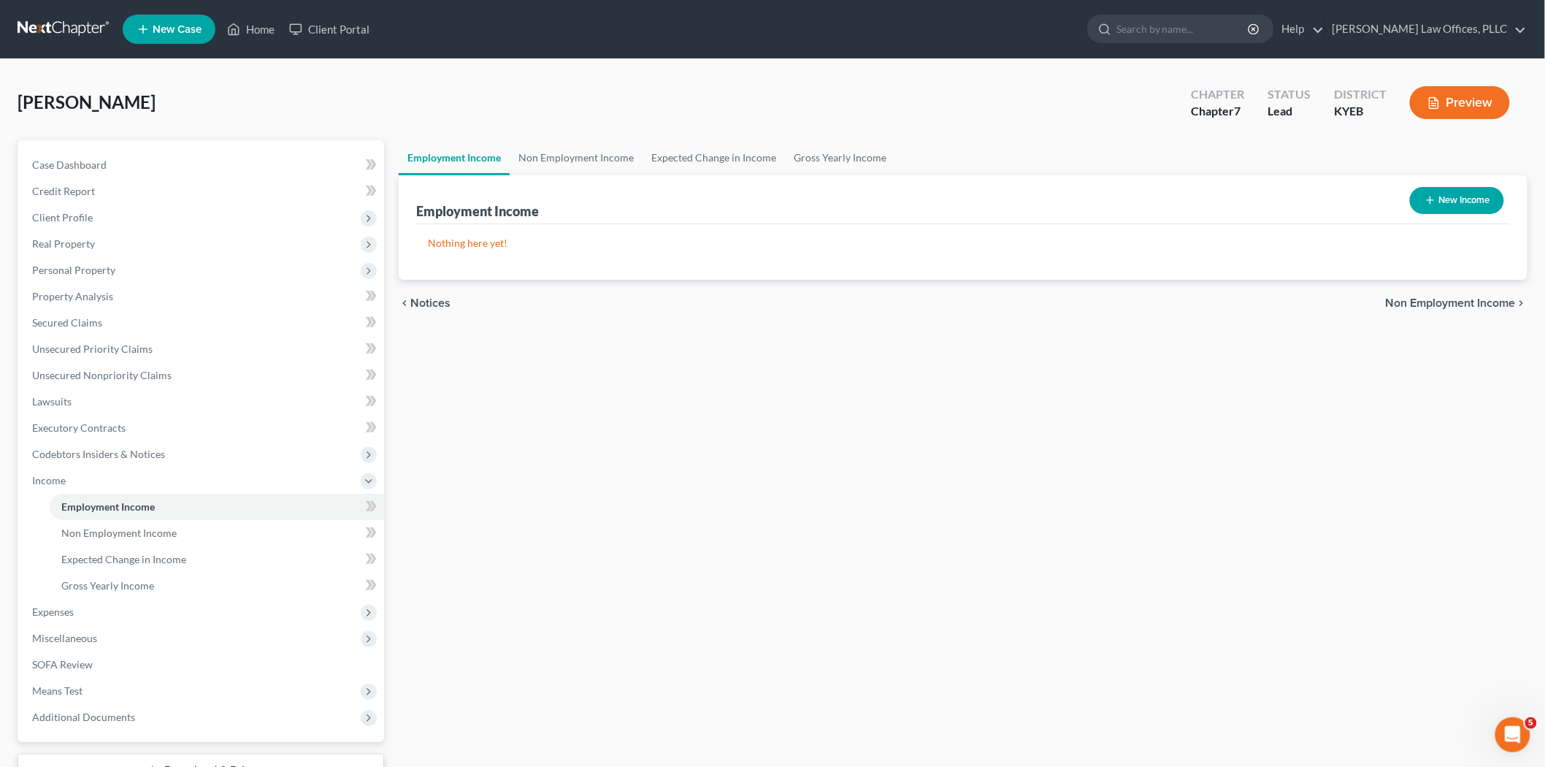
click at [1401, 207] on button "New Income" at bounding box center [1457, 200] width 94 height 27
select select "0"
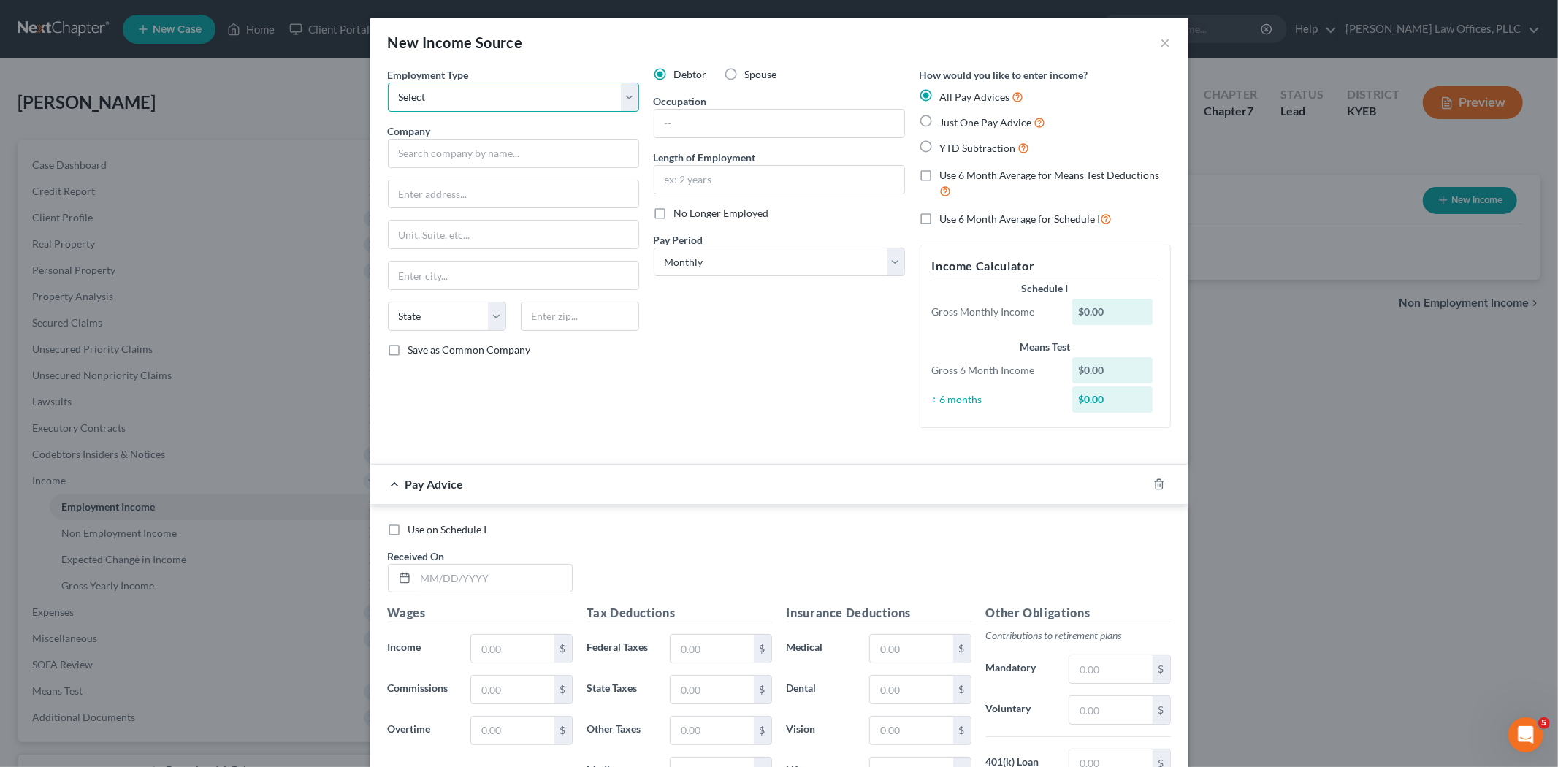
click at [495, 96] on select "Select Full or [DEMOGRAPHIC_DATA] Employment Self Employment" at bounding box center [513, 97] width 251 height 29
select select "0"
click at [388, 83] on select "Select Full or [DEMOGRAPHIC_DATA] Employment Self Employment" at bounding box center [513, 97] width 251 height 29
click at [940, 120] on label "Just One Pay Advice" at bounding box center [993, 122] width 106 height 17
click at [946, 120] on input "Just One Pay Advice" at bounding box center [950, 118] width 9 height 9
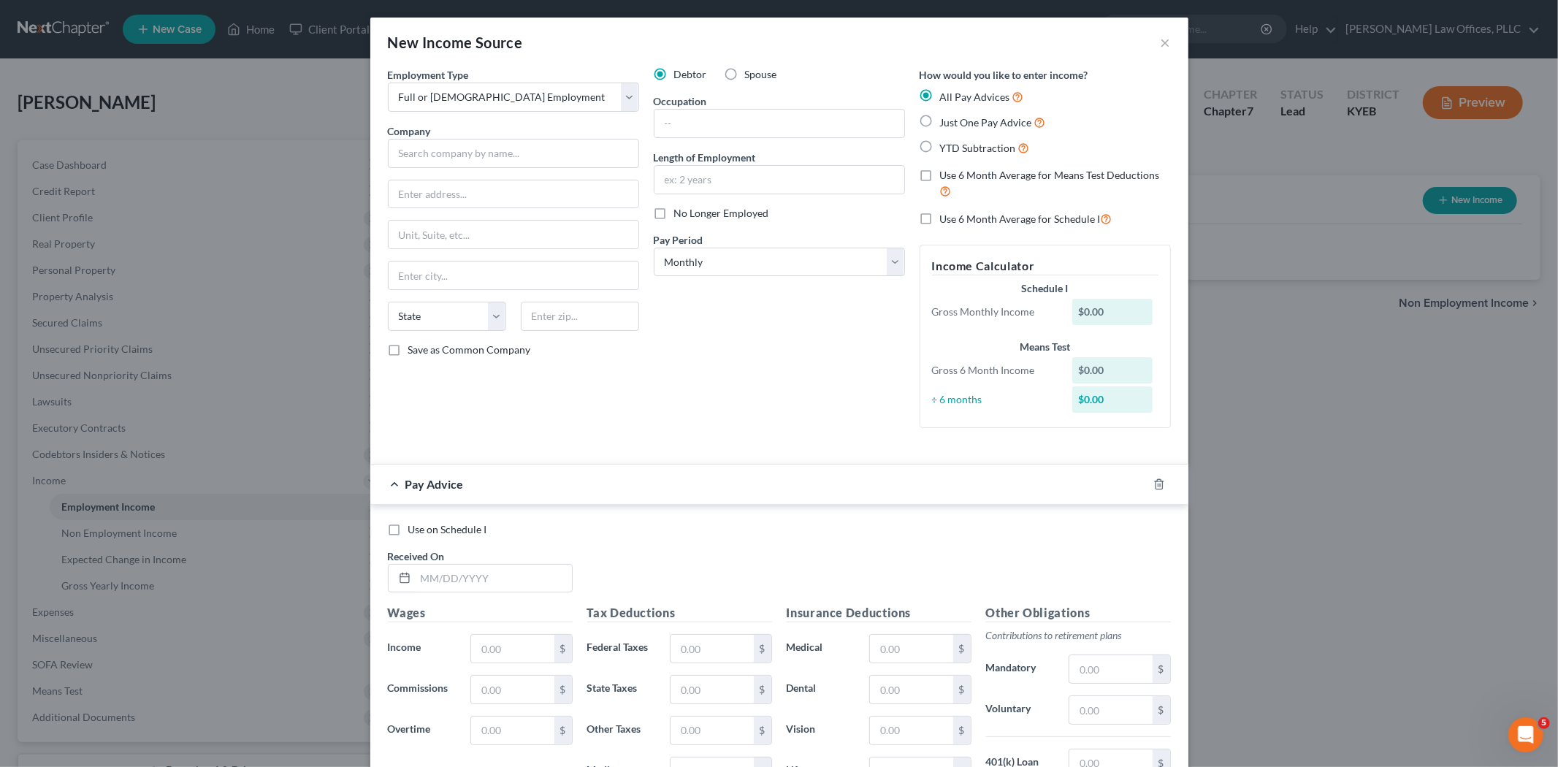
radio input "true"
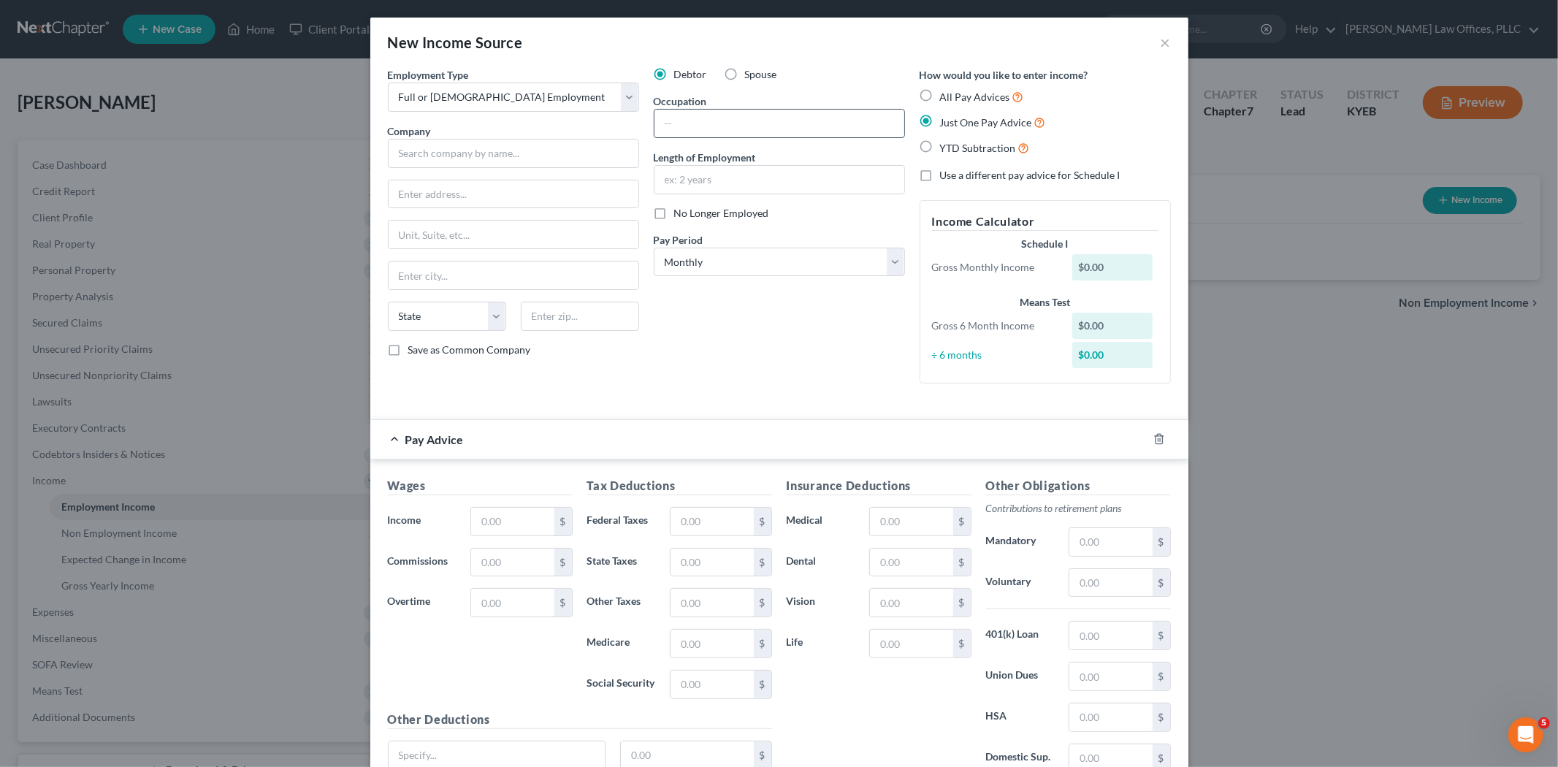
click at [667, 126] on input "text" at bounding box center [779, 124] width 250 height 28
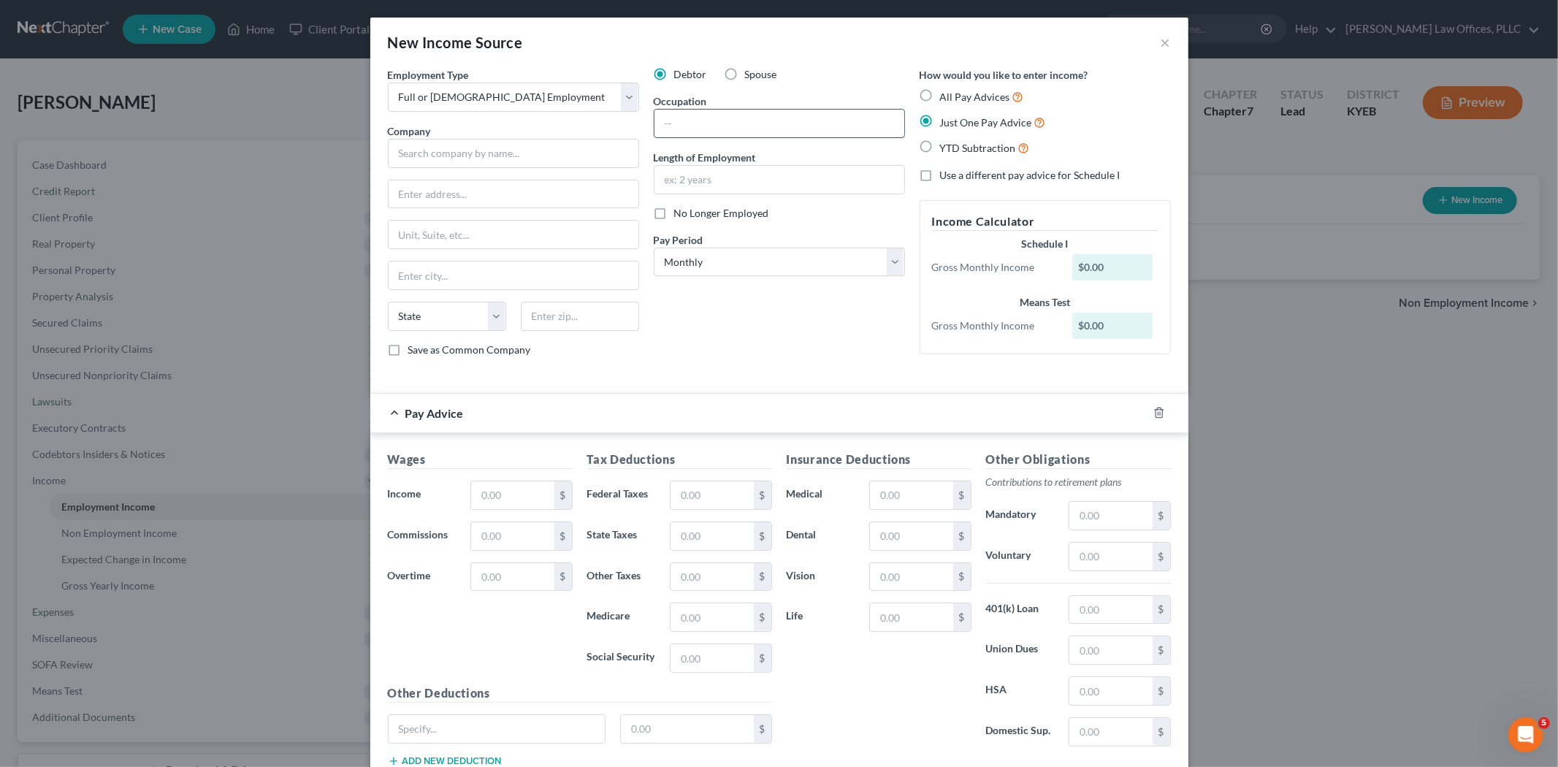
click at [667, 126] on input "text" at bounding box center [779, 124] width 250 height 28
type input "Lumber worker"
click at [448, 157] on input "text" at bounding box center [513, 153] width 251 height 29
click at [405, 154] on input "text" at bounding box center [513, 153] width 251 height 29
type input "Pine Knot Lumber"
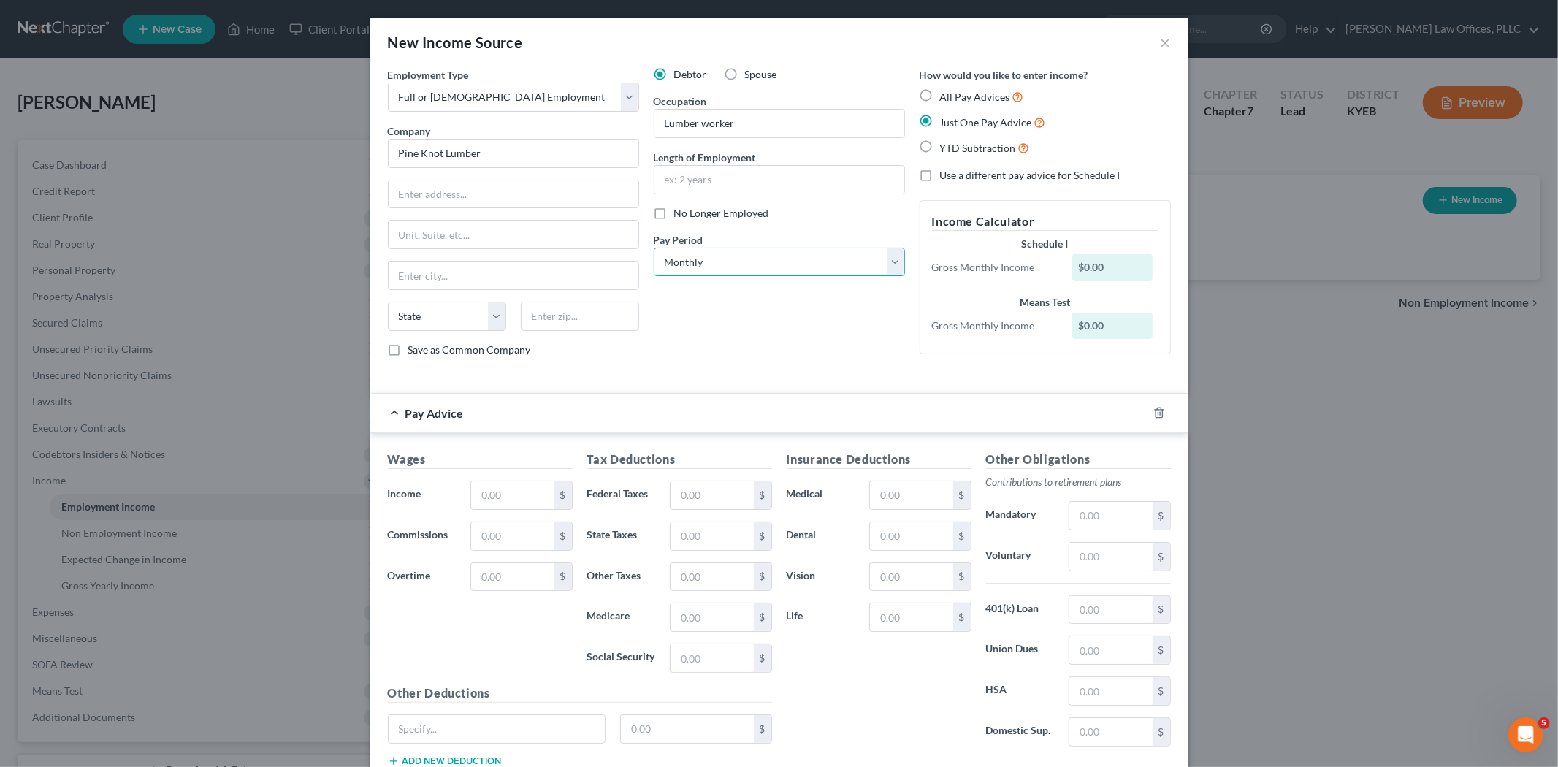
click at [757, 267] on select "Select Monthly Twice Monthly Every Other Week Weekly" at bounding box center [779, 262] width 251 height 29
select select "3"
click at [654, 248] on select "Select Monthly Twice Monthly Every Other Week Weekly" at bounding box center [779, 262] width 251 height 29
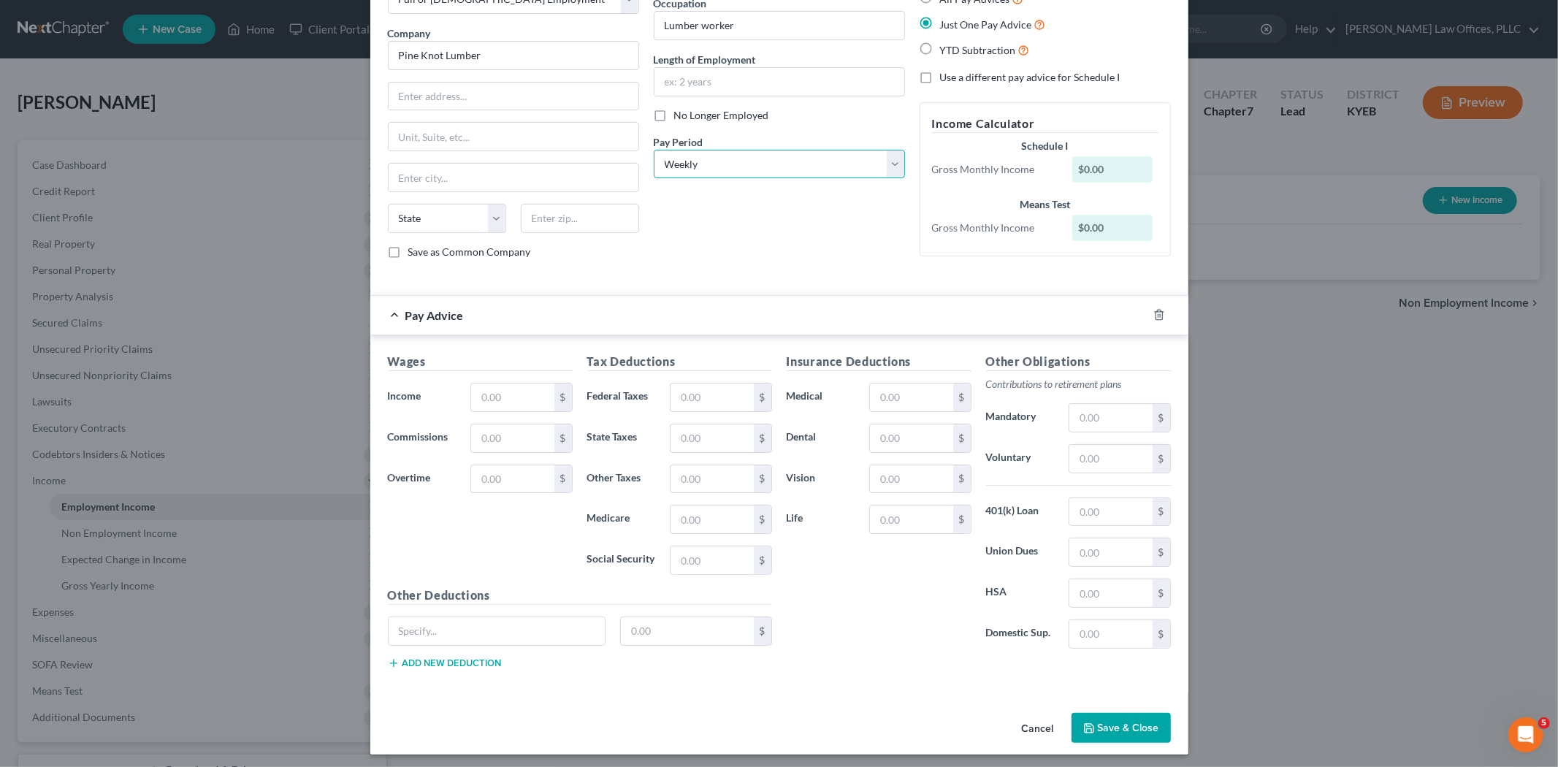
scroll to position [104, 0]
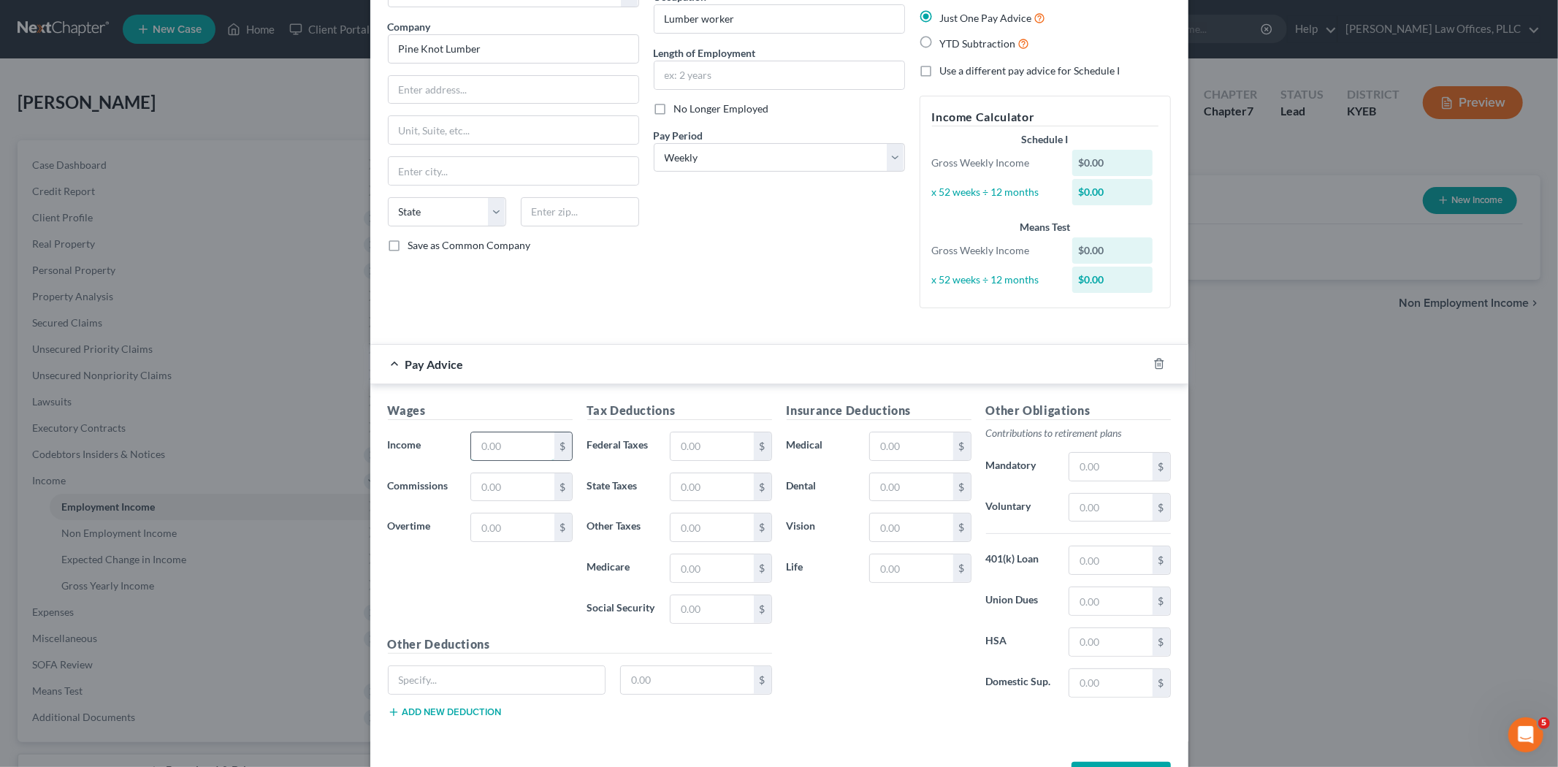
click at [507, 450] on input "text" at bounding box center [512, 446] width 83 height 28
drag, startPoint x: 529, startPoint y: 443, endPoint x: 405, endPoint y: 454, distance: 125.3
click at [405, 454] on div "Income * 560.00 $" at bounding box center [479, 446] width 199 height 29
click at [426, 608] on div "Wages Income * 659.75 $ Commissions $ Overtime $" at bounding box center [479, 519] width 199 height 234
click at [695, 456] on input "text" at bounding box center [711, 446] width 83 height 28
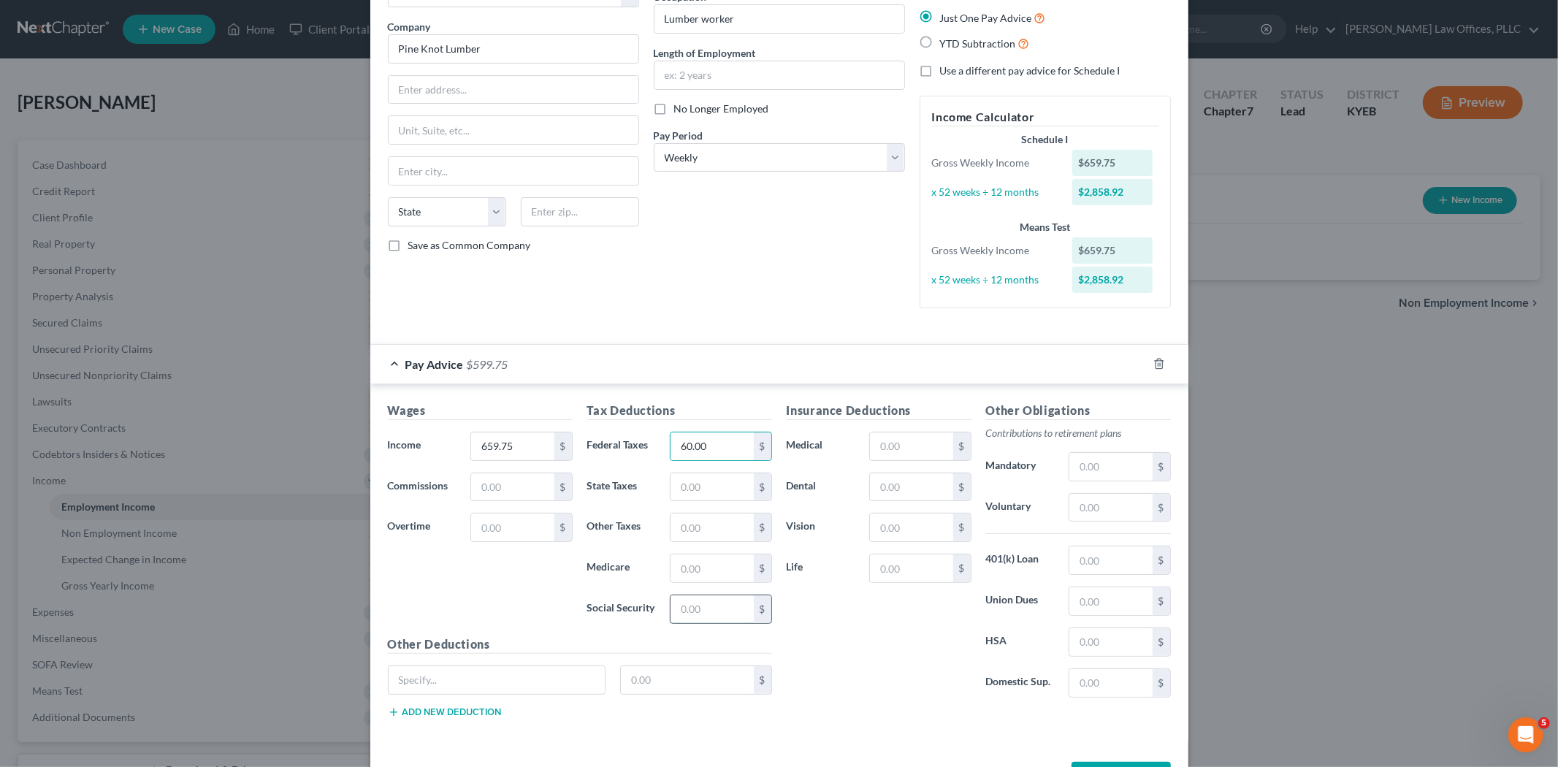
click at [705, 622] on input "text" at bounding box center [711, 609] width 83 height 28
click at [701, 568] on input "text" at bounding box center [711, 568] width 83 height 28
click at [681, 484] on input "text" at bounding box center [711, 487] width 83 height 28
click at [705, 526] on input "text" at bounding box center [711, 527] width 83 height 28
click at [846, 656] on div "Insurance Deductions Medical $ Dental $ Vision $ Life $" at bounding box center [878, 555] width 199 height 307
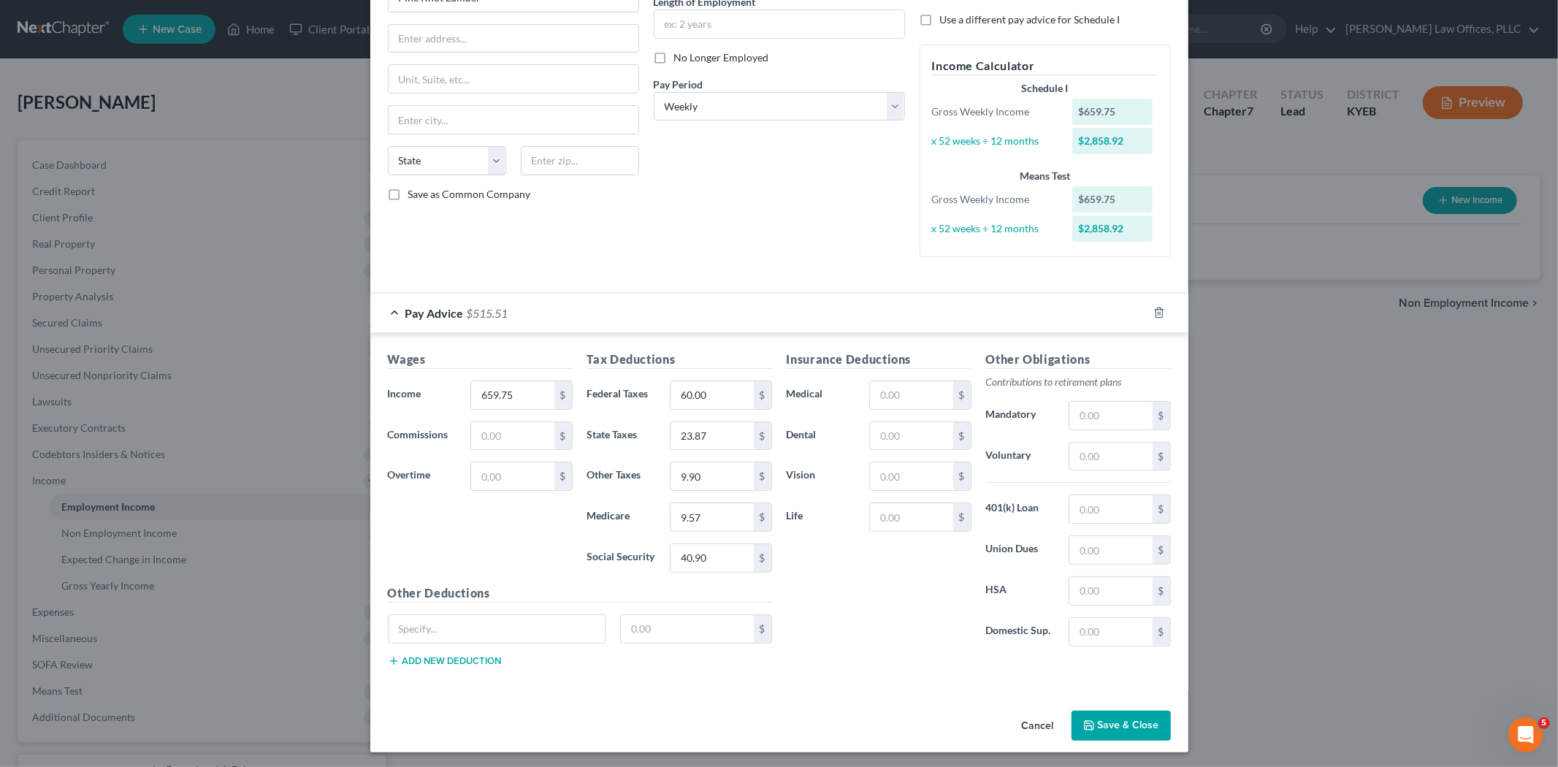
scroll to position [159, 0]
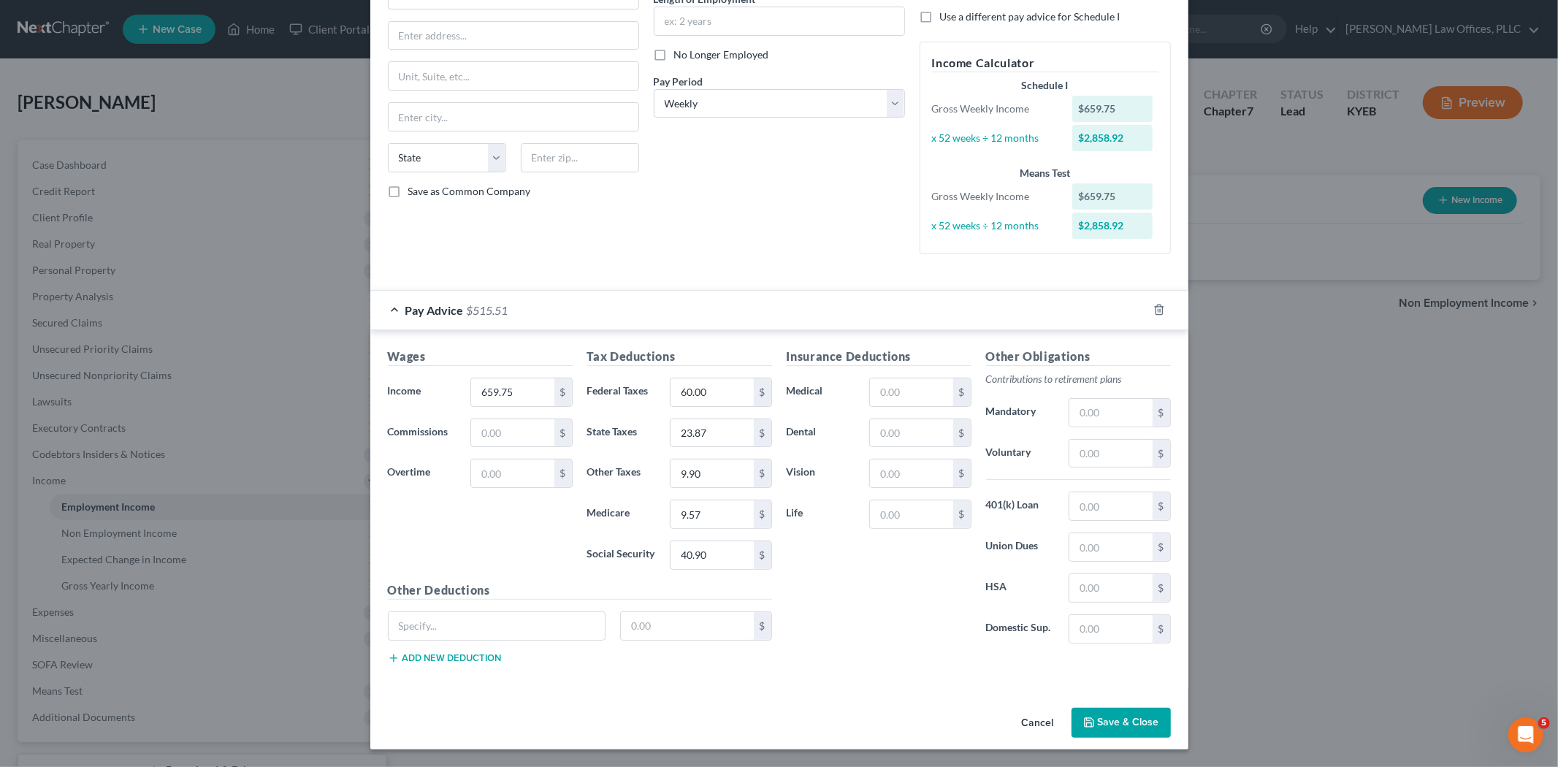
click at [1133, 689] on button "Save & Close" at bounding box center [1120, 723] width 99 height 31
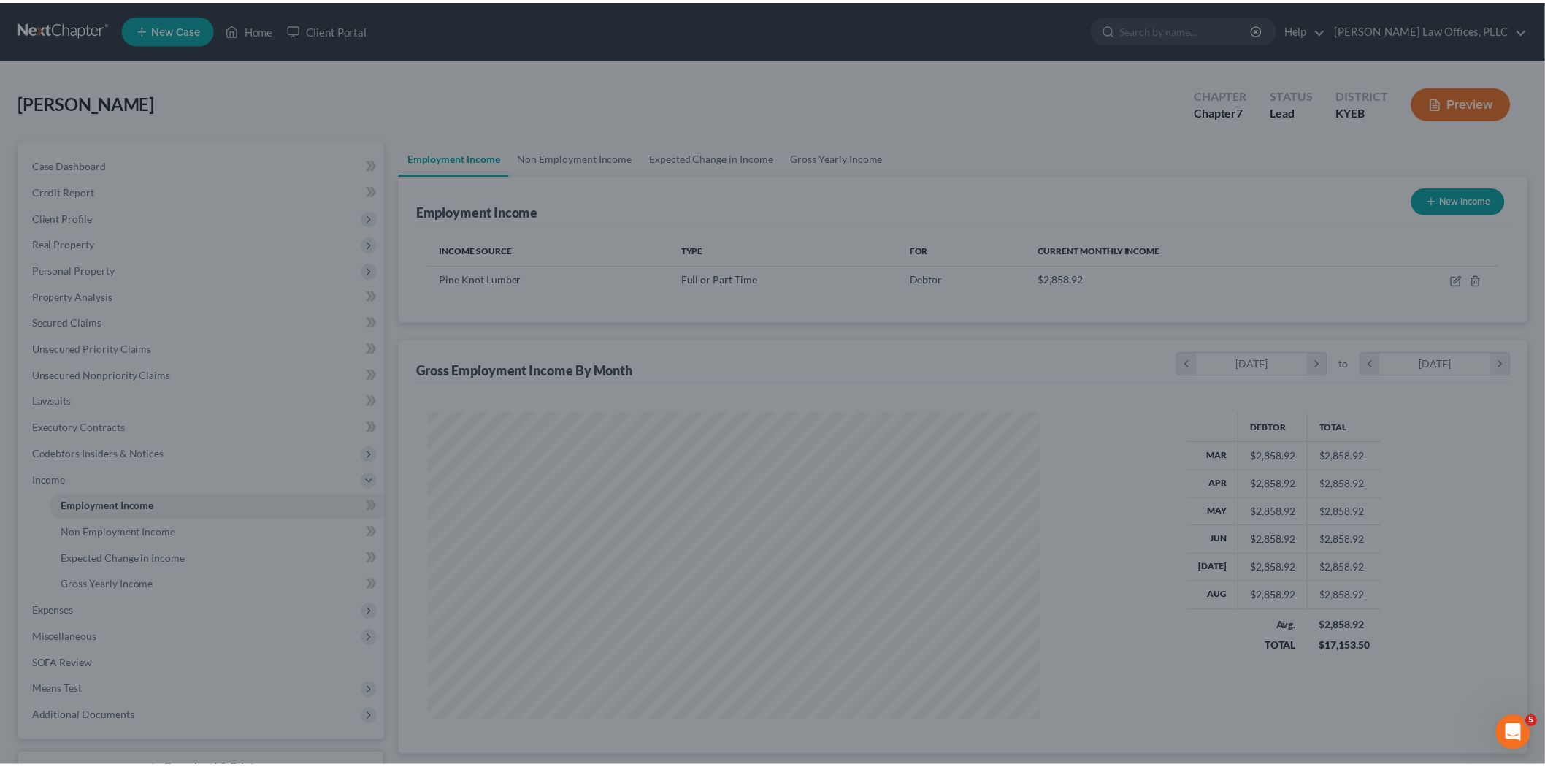
scroll to position [305, 641]
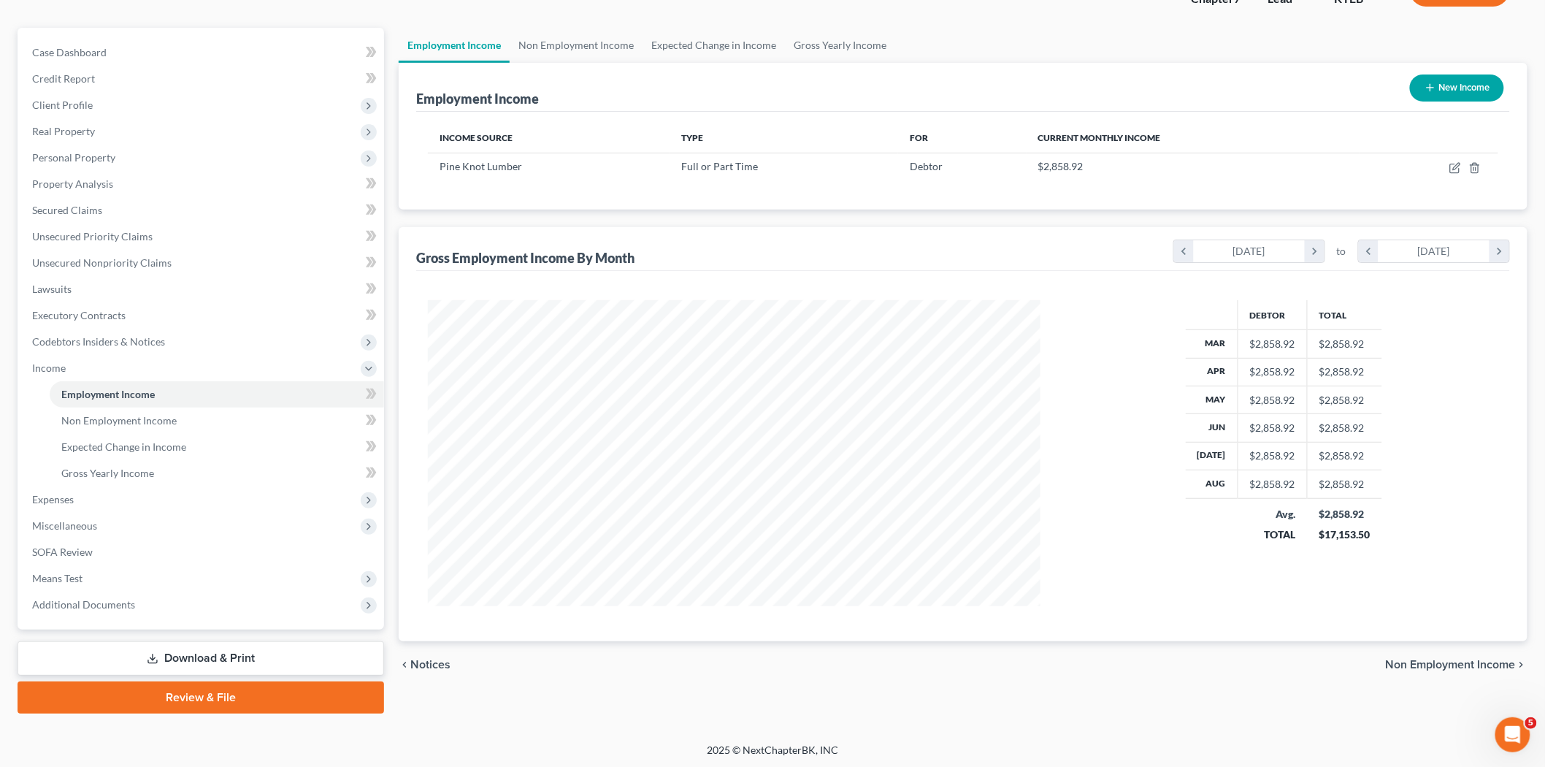
click at [1401, 665] on span "Non Employment Income" at bounding box center [1451, 665] width 130 height 12
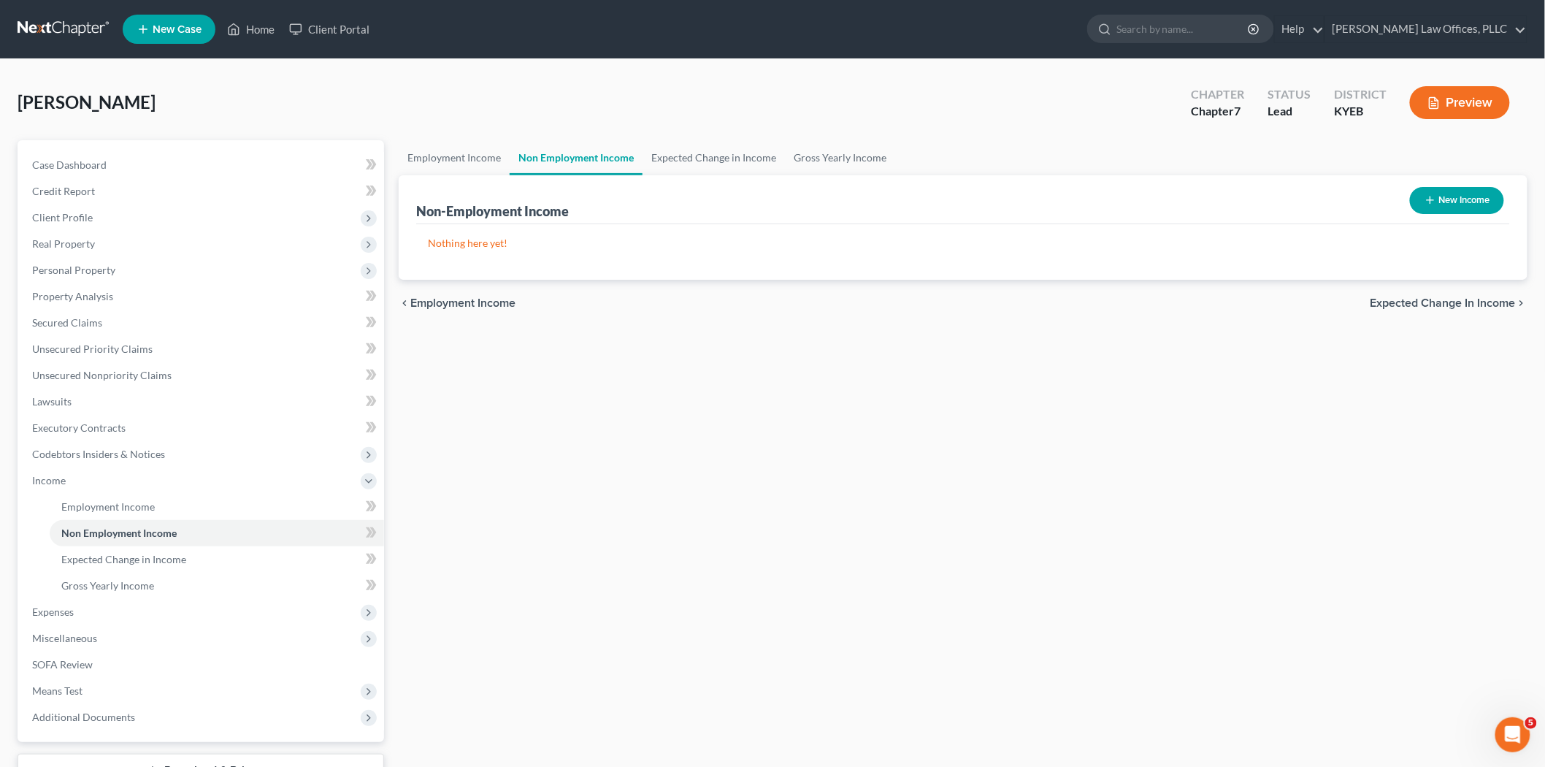
click at [1401, 300] on span "Expected Change in Income" at bounding box center [1443, 303] width 145 height 12
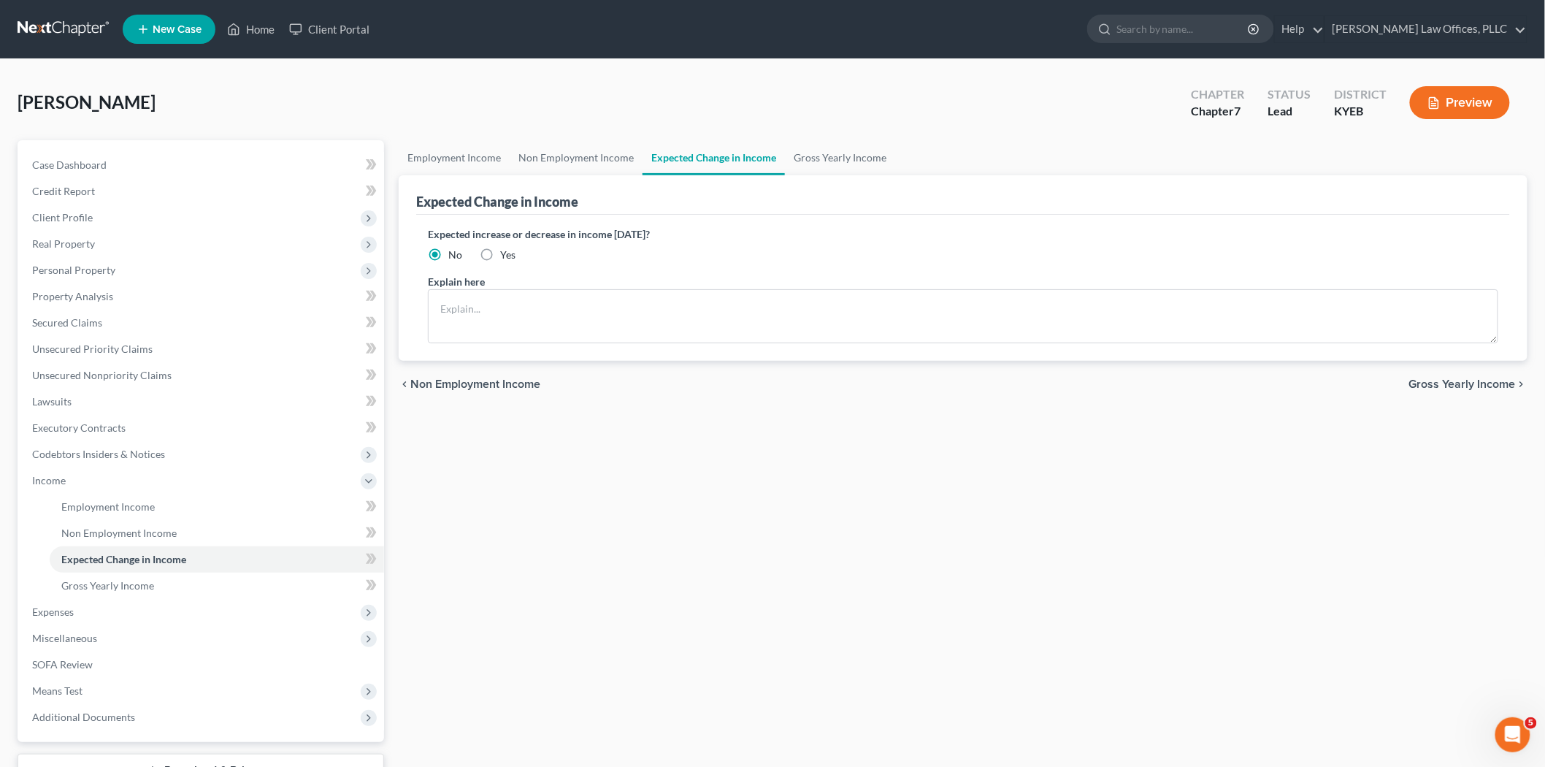
click at [1401, 382] on span "Gross Yearly Income" at bounding box center [1462, 384] width 107 height 12
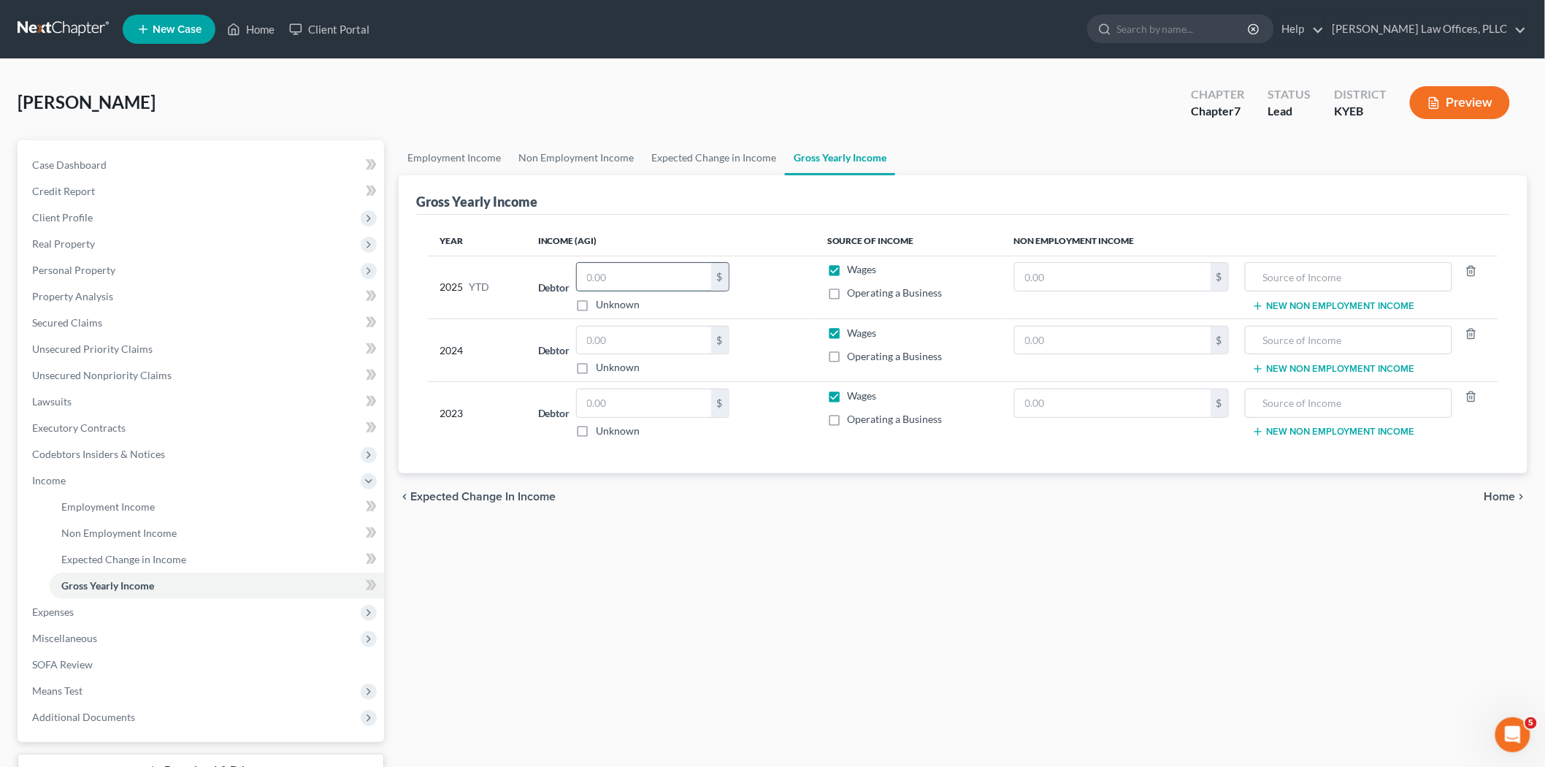
click at [632, 270] on input "text" at bounding box center [644, 277] width 134 height 28
click at [659, 273] on input "text" at bounding box center [644, 277] width 134 height 28
click at [633, 339] on input "text" at bounding box center [644, 340] width 134 height 28
click at [1401, 494] on span "Home" at bounding box center [1500, 497] width 31 height 12
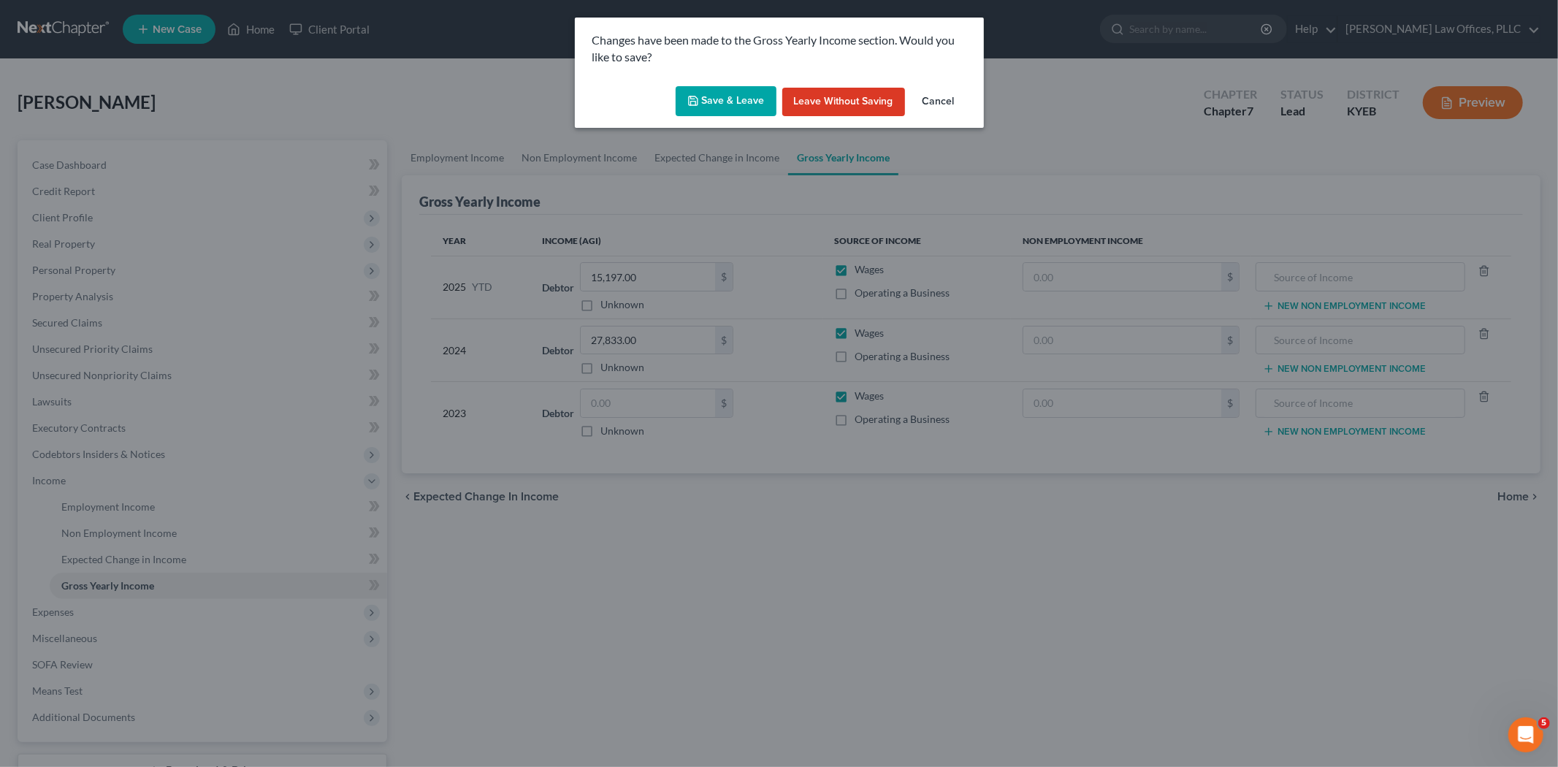
click at [713, 101] on button "Save & Leave" at bounding box center [725, 101] width 101 height 31
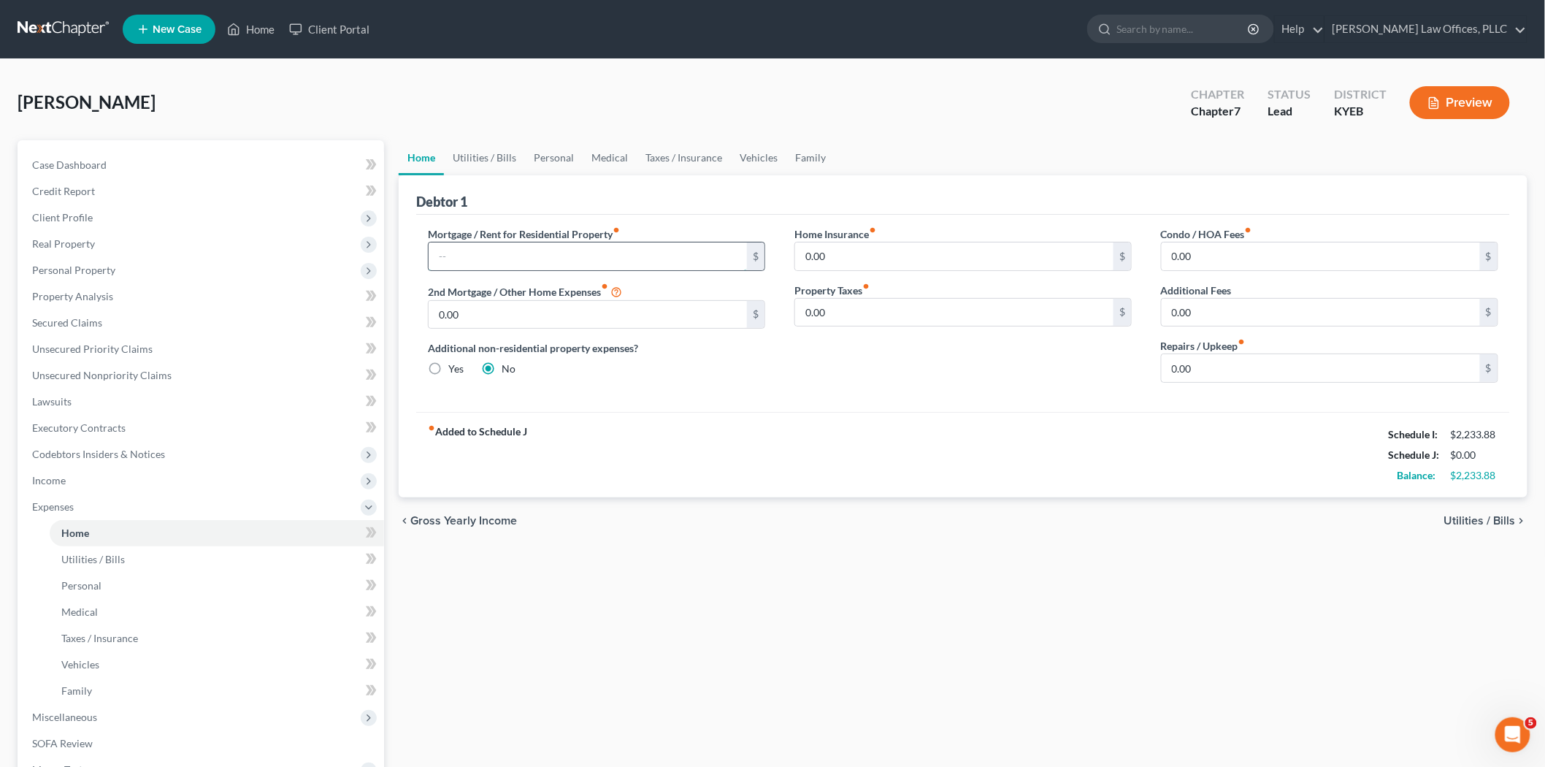
click at [523, 258] on input "text" at bounding box center [588, 256] width 318 height 28
click at [497, 243] on input "text" at bounding box center [588, 256] width 318 height 28
click at [1401, 522] on span "Utilities / Bills" at bounding box center [1480, 521] width 72 height 12
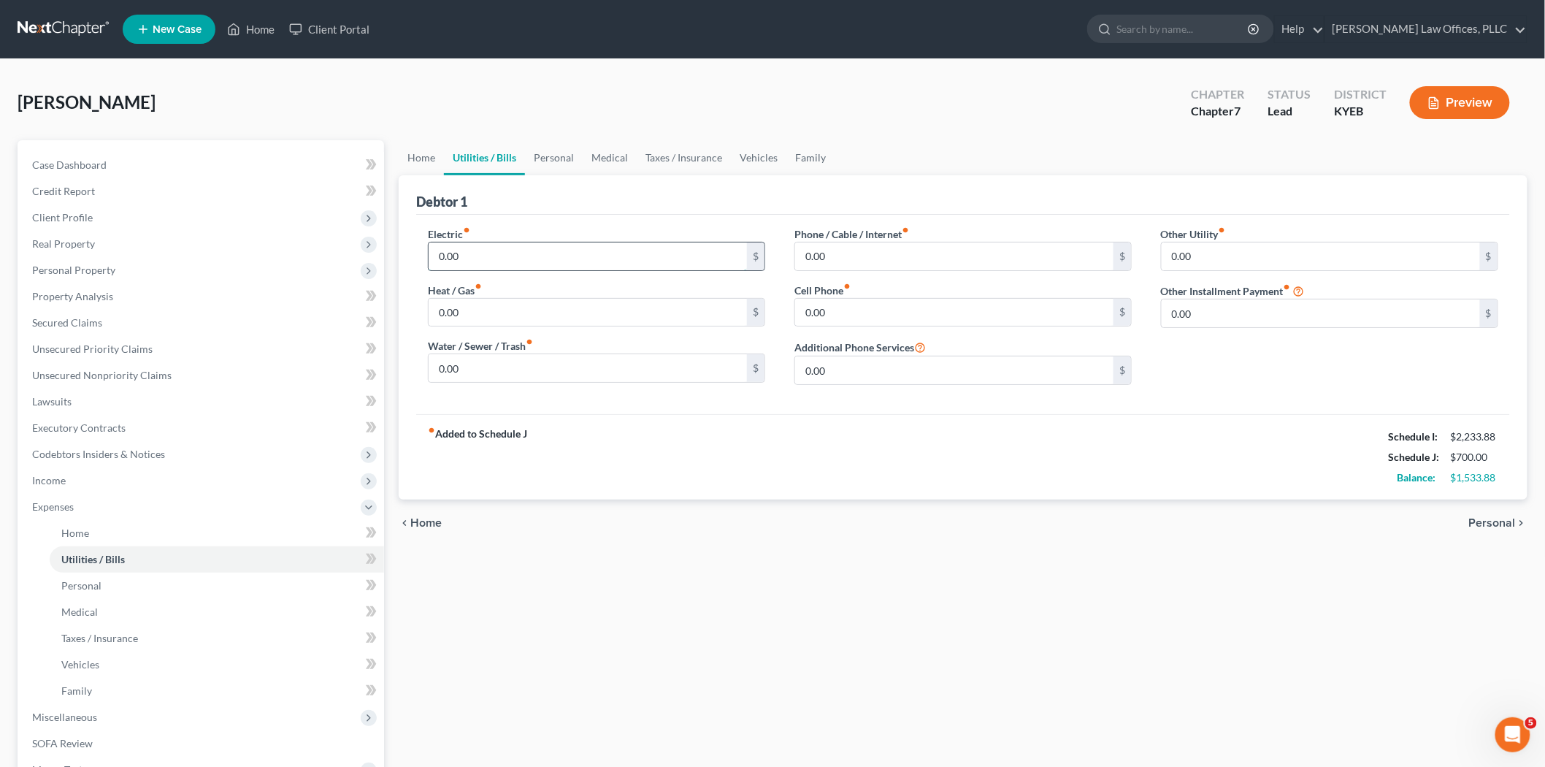
click at [524, 261] on input "0.00" at bounding box center [588, 256] width 318 height 28
click at [495, 377] on input "0.00" at bounding box center [588, 368] width 318 height 28
click at [1401, 524] on span "Personal" at bounding box center [1492, 523] width 47 height 12
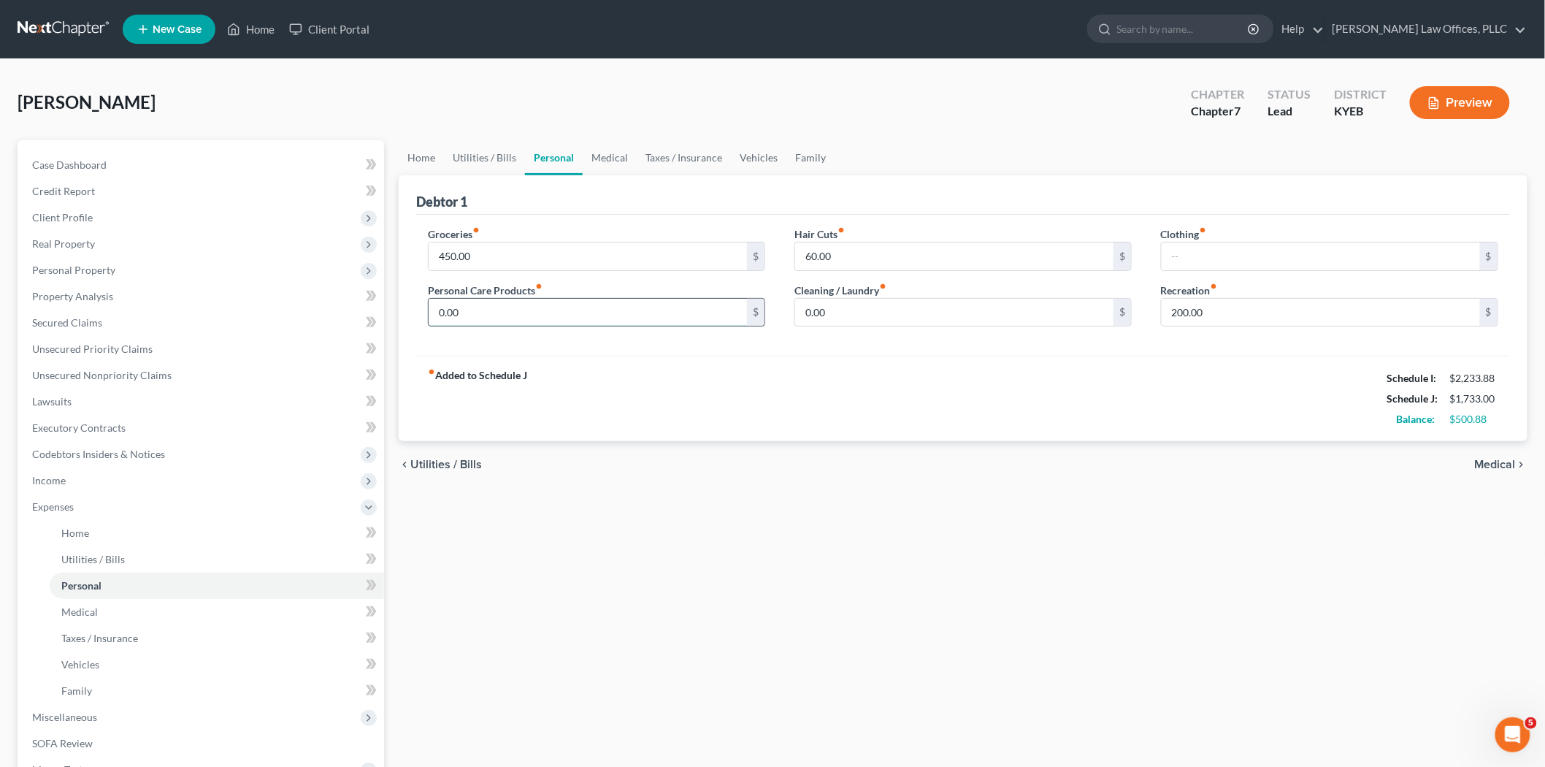
click at [467, 302] on input "0.00" at bounding box center [588, 313] width 318 height 28
click at [865, 310] on input "0.00" at bounding box center [954, 313] width 318 height 28
click at [410, 466] on span "Utilities / Bills" at bounding box center [446, 465] width 72 height 12
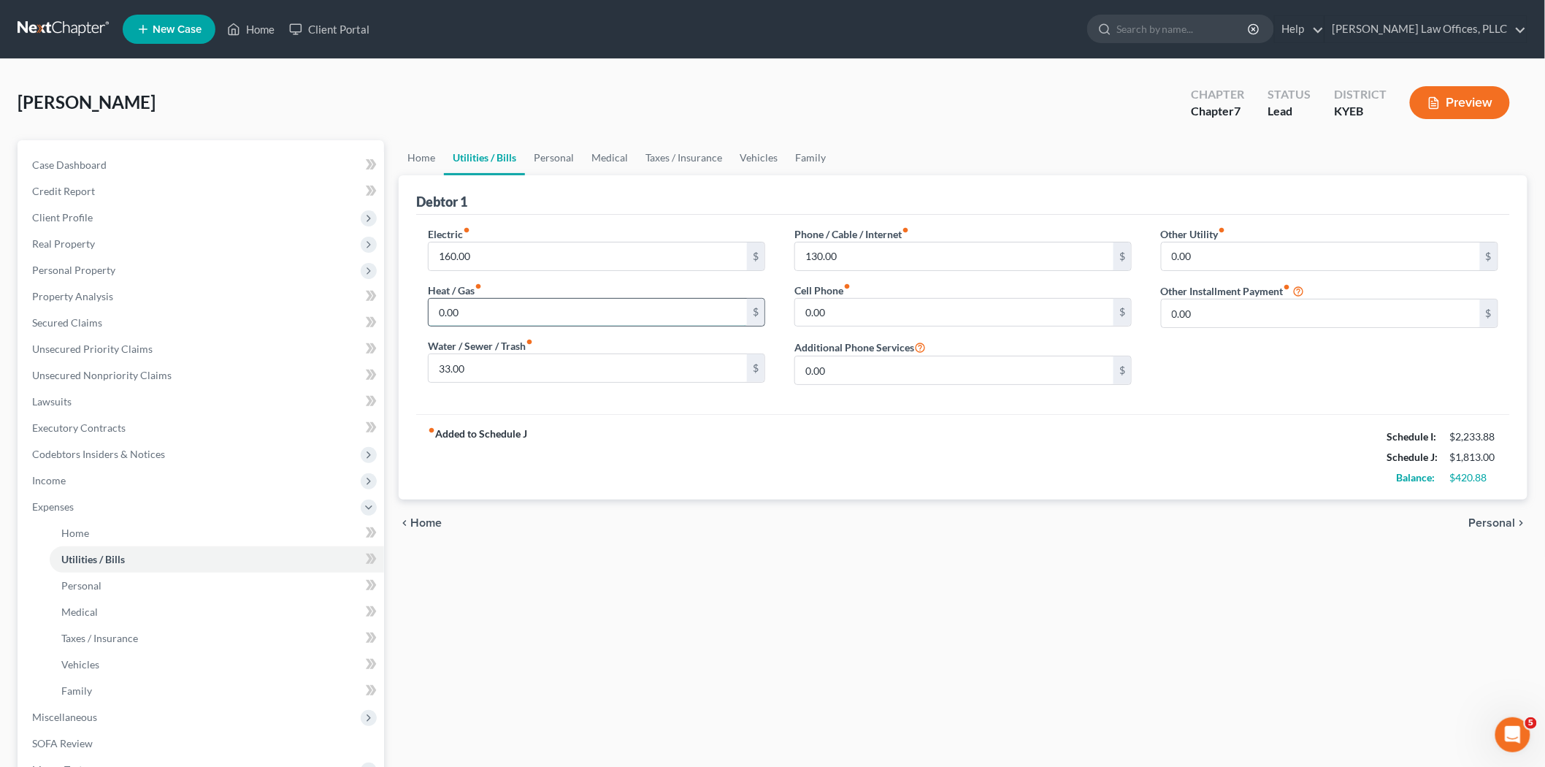
click at [516, 304] on input "0.00" at bounding box center [588, 313] width 318 height 28
click at [1401, 526] on span "Personal" at bounding box center [1492, 523] width 47 height 12
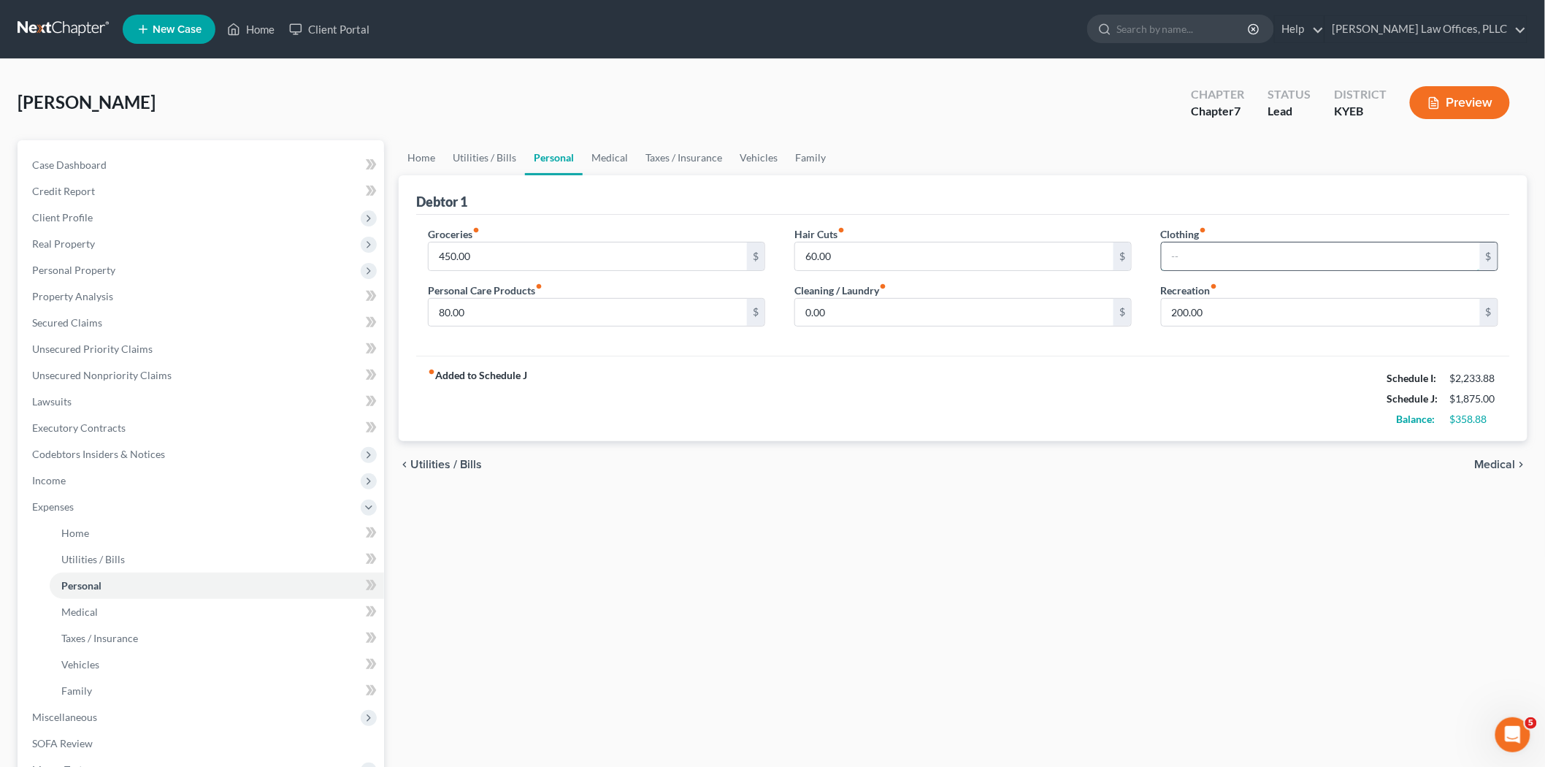
click at [1188, 253] on input "text" at bounding box center [1321, 256] width 318 height 28
click at [968, 331] on div "Hair Cuts fiber_manual_record 60.00 $ Cleaning / Laundry fiber_manual_record 0.…" at bounding box center [963, 282] width 367 height 112
click at [945, 307] on input "0.00" at bounding box center [954, 313] width 318 height 28
click at [1401, 459] on span "Medical" at bounding box center [1495, 465] width 41 height 12
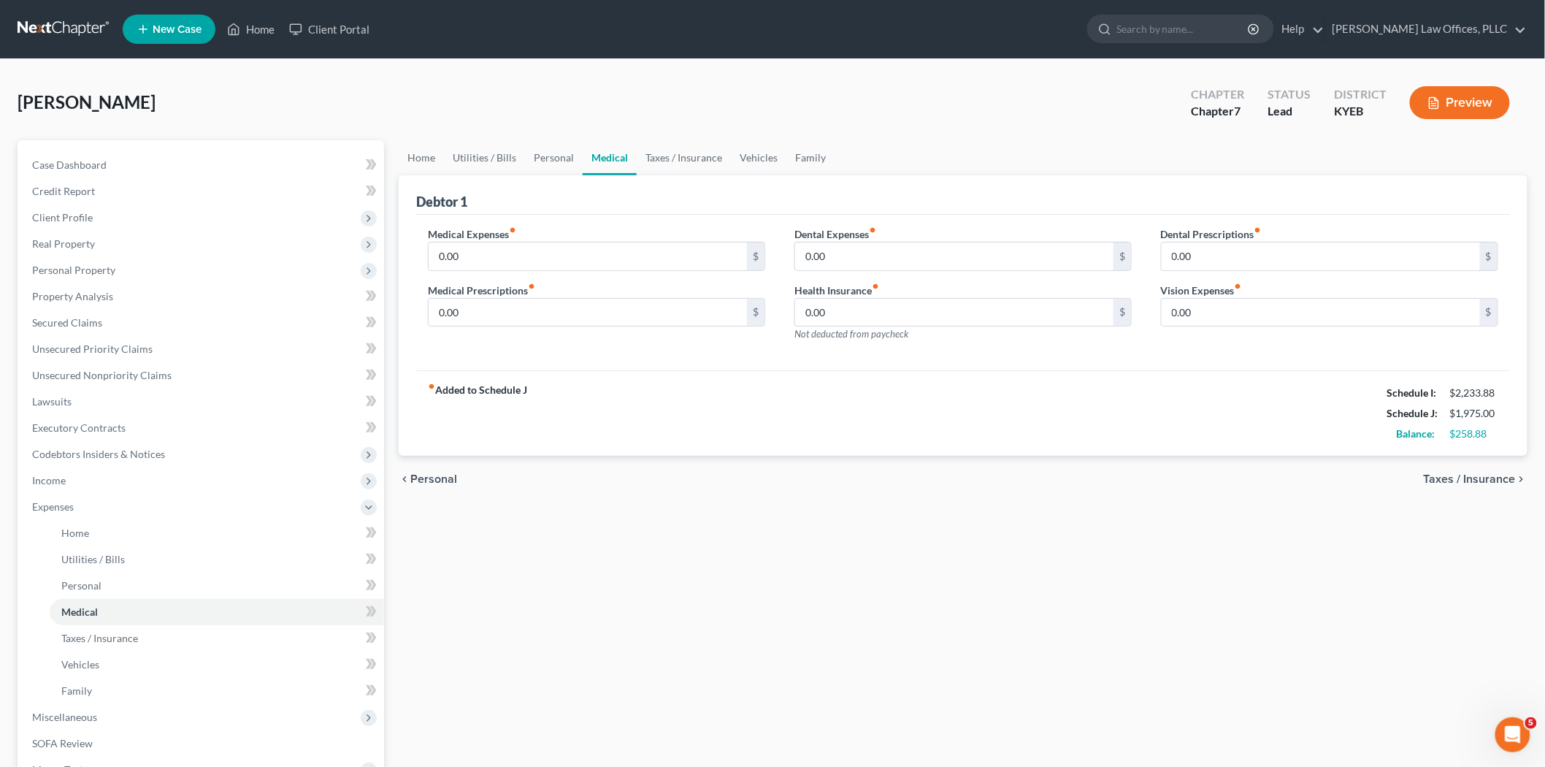
click at [1401, 480] on span "Taxes / Insurance" at bounding box center [1470, 479] width 92 height 12
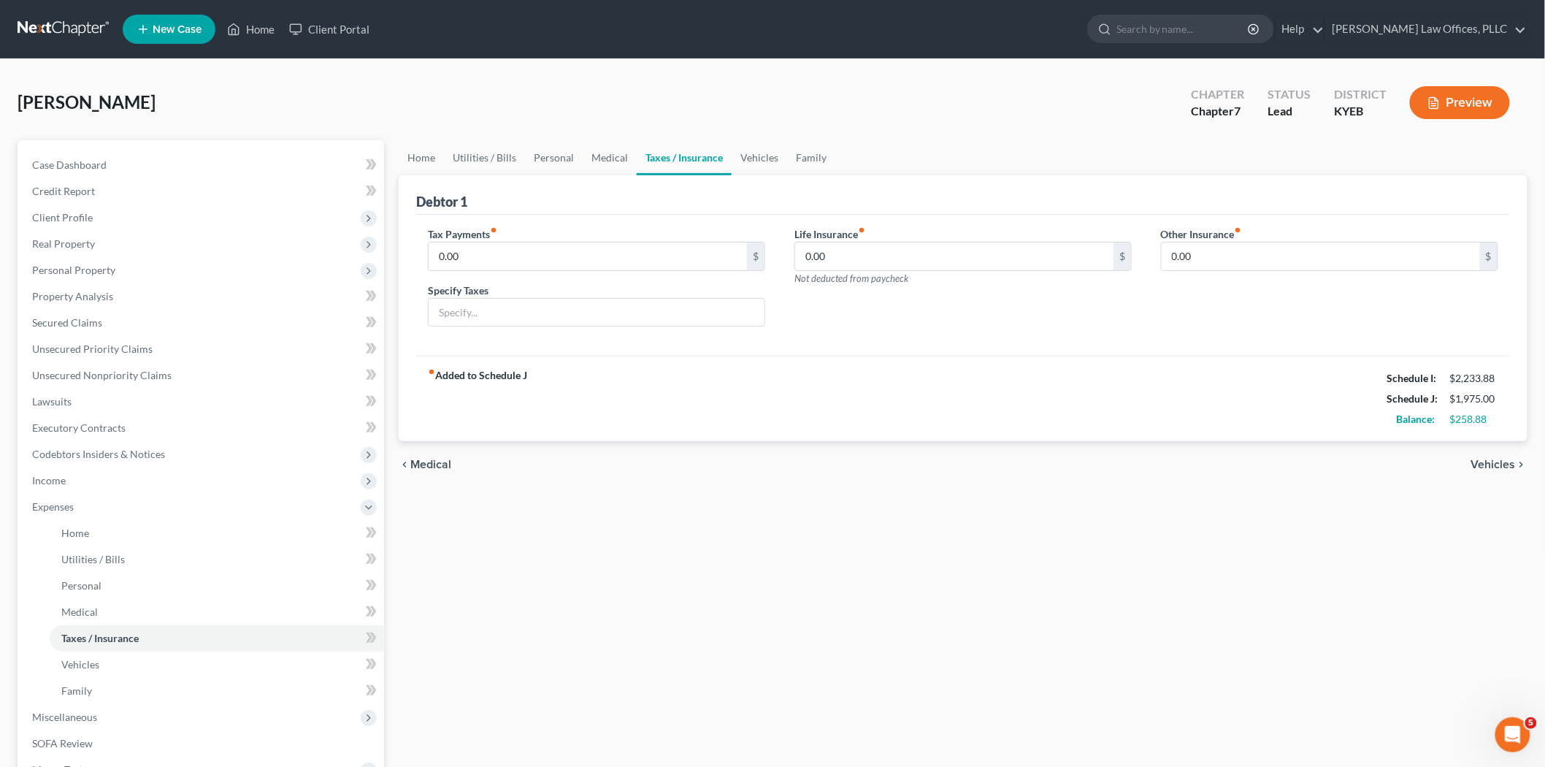
click at [1401, 464] on span "Vehicles" at bounding box center [1493, 465] width 45 height 12
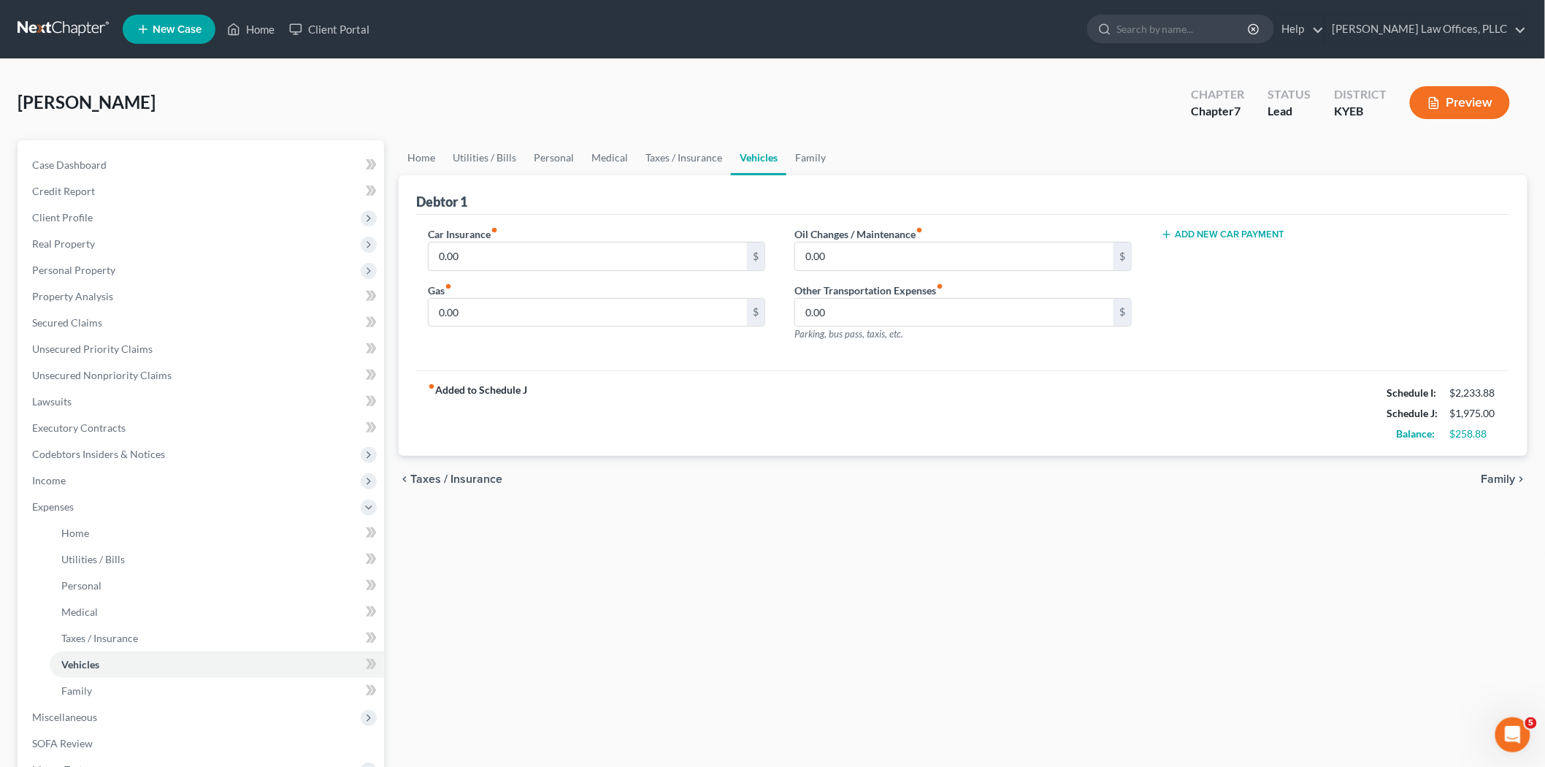
click at [1401, 476] on span "Family" at bounding box center [1499, 479] width 34 height 12
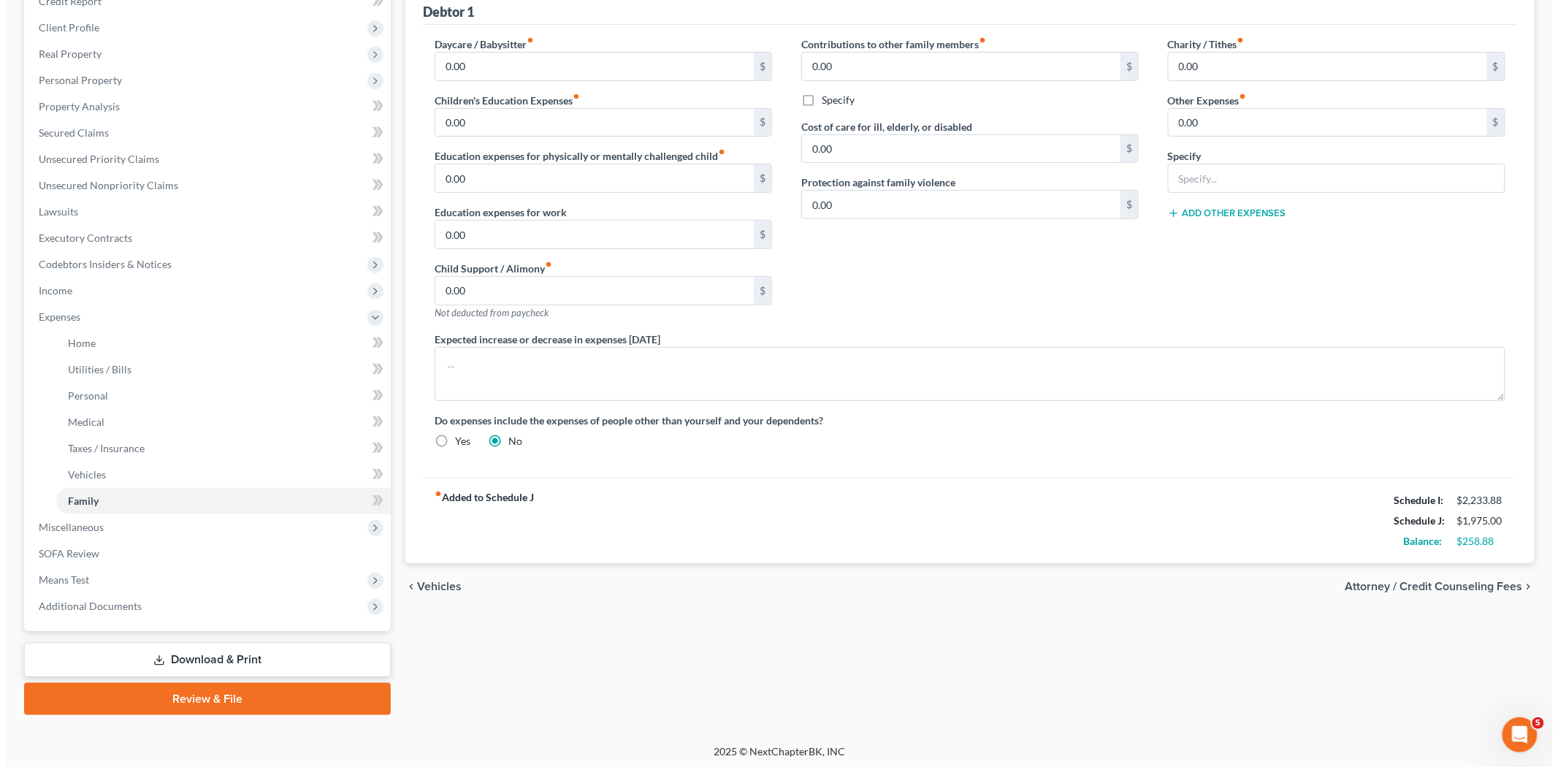
scroll to position [192, 0]
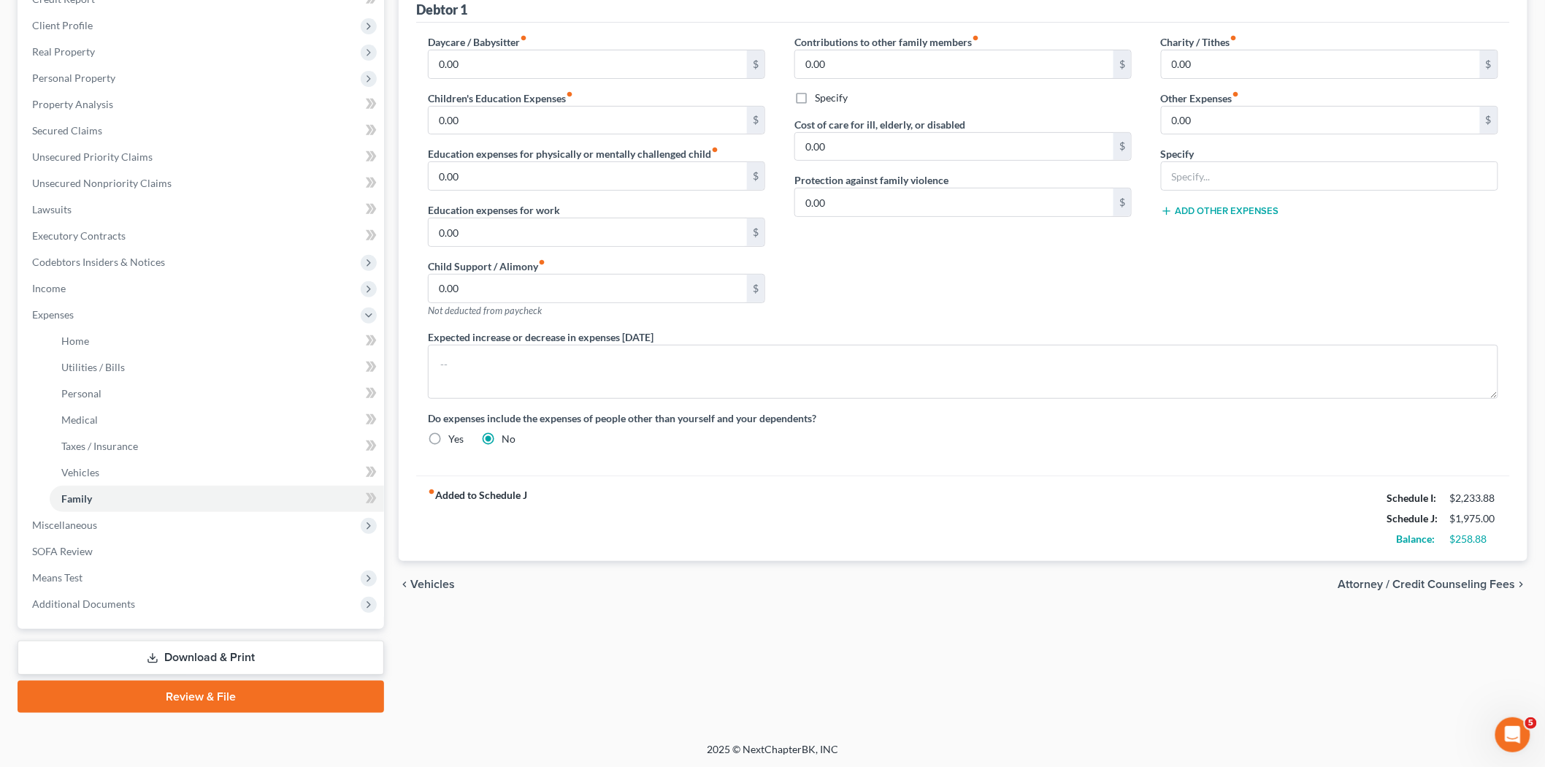
click at [1401, 585] on span "Attorney / Credit Counseling Fees" at bounding box center [1426, 584] width 177 height 12
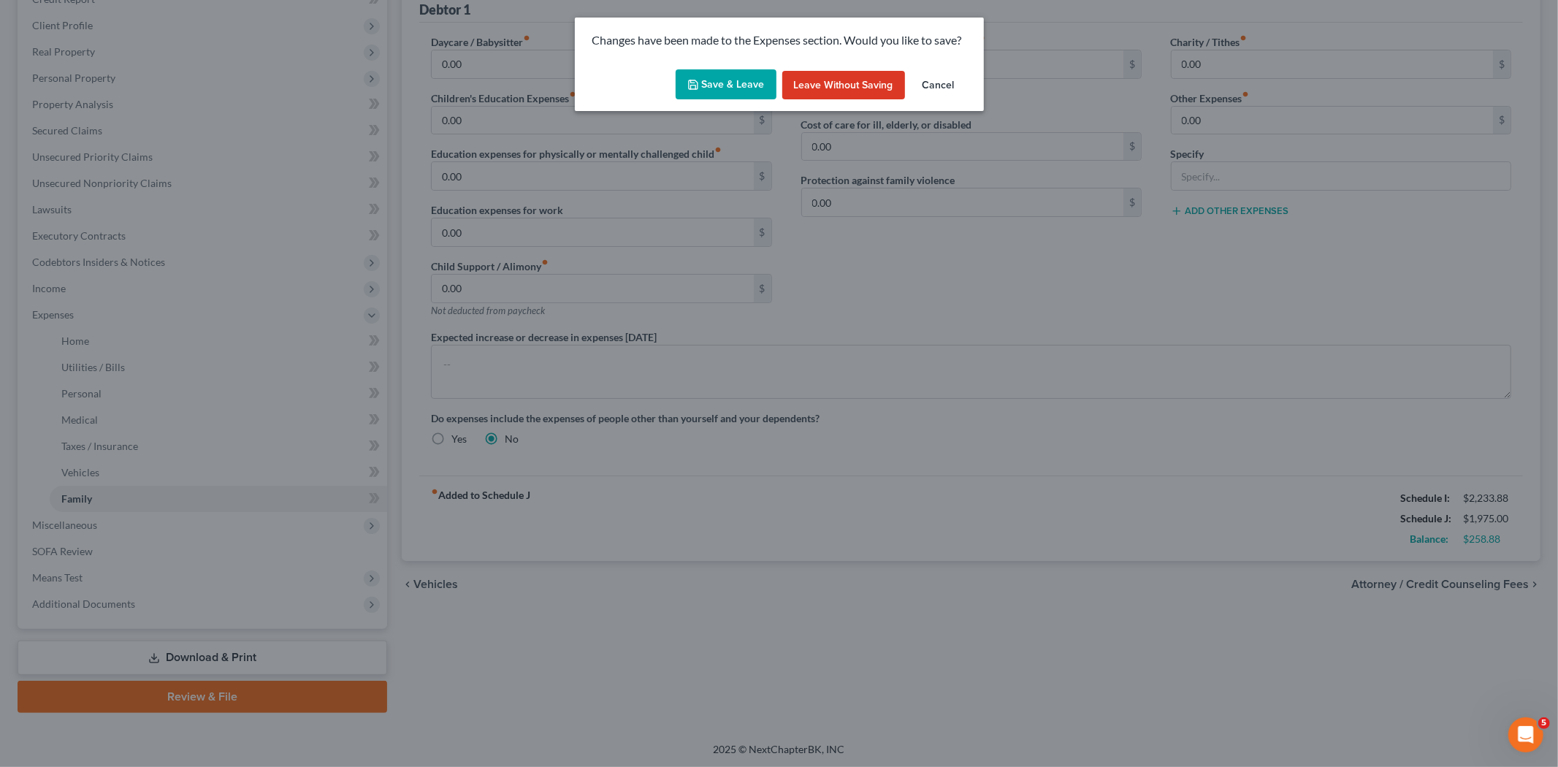
click at [759, 77] on button "Save & Leave" at bounding box center [725, 84] width 101 height 31
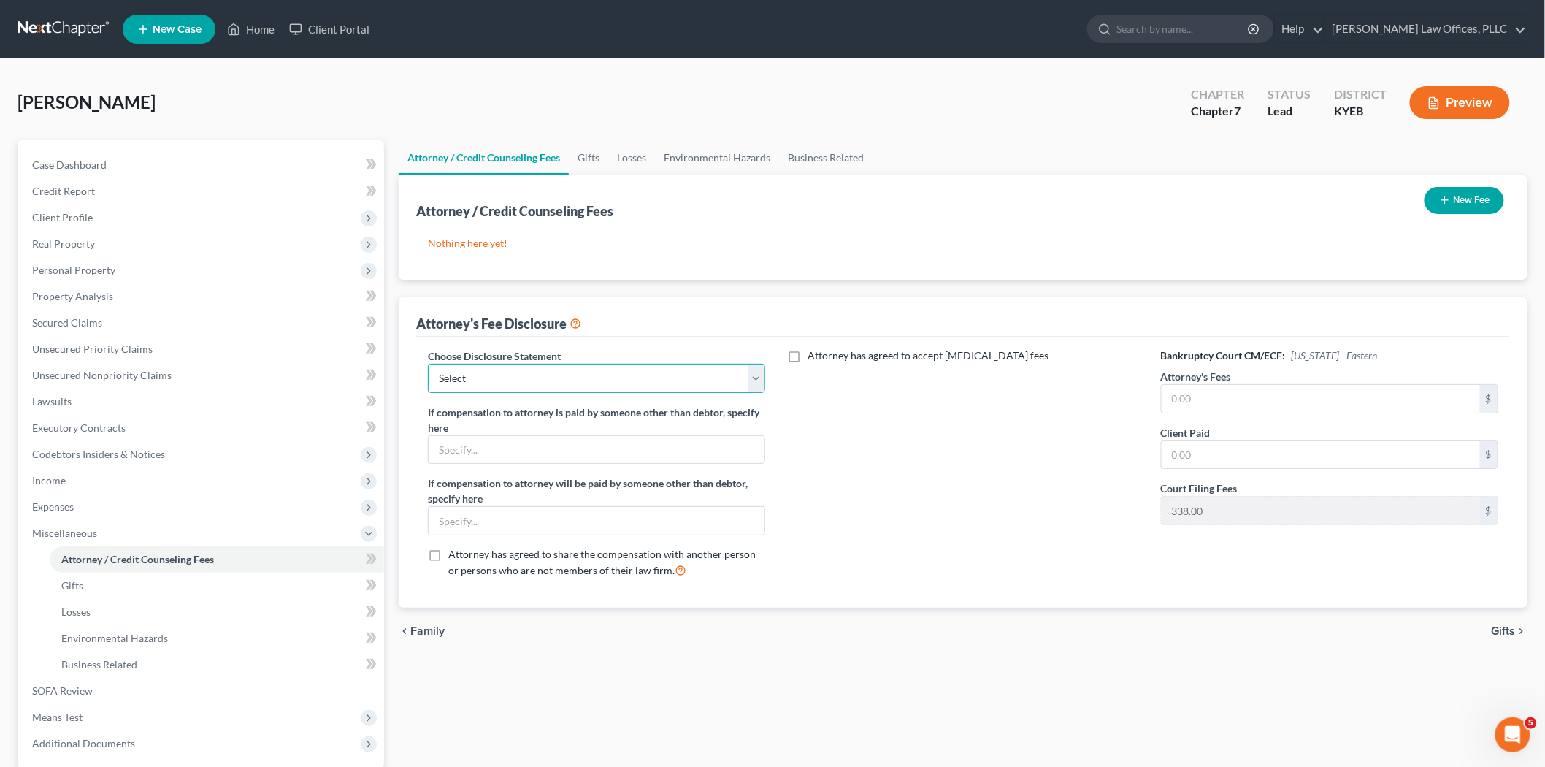
click at [546, 370] on select "Select [PERSON_NAME]" at bounding box center [596, 378] width 337 height 29
click at [428, 364] on select "Select [PERSON_NAME]" at bounding box center [596, 378] width 337 height 29
click at [1236, 393] on input "text" at bounding box center [1321, 399] width 318 height 28
click at [808, 353] on label "Attorney has agreed to accept [MEDICAL_DATA] fees" at bounding box center [928, 355] width 241 height 15
click at [813, 353] on input "Attorney has agreed to accept [MEDICAL_DATA] fees" at bounding box center [817, 352] width 9 height 9
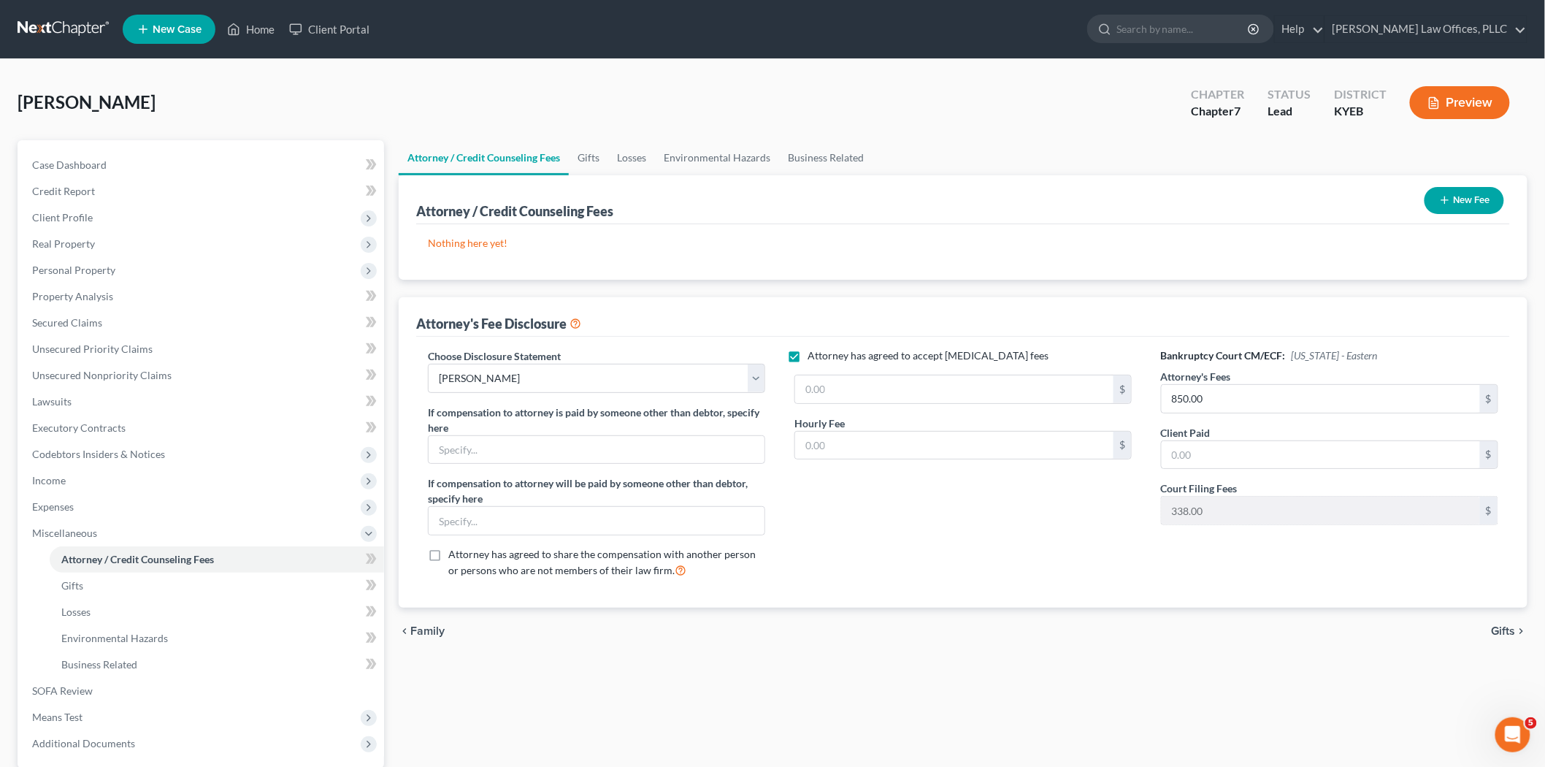
click at [808, 358] on label "Attorney has agreed to accept [MEDICAL_DATA] fees" at bounding box center [928, 355] width 241 height 15
click at [813, 358] on input "Attorney has agreed to accept [MEDICAL_DATA] fees" at bounding box center [817, 352] width 9 height 9
click at [1266, 454] on input "text" at bounding box center [1321, 455] width 318 height 28
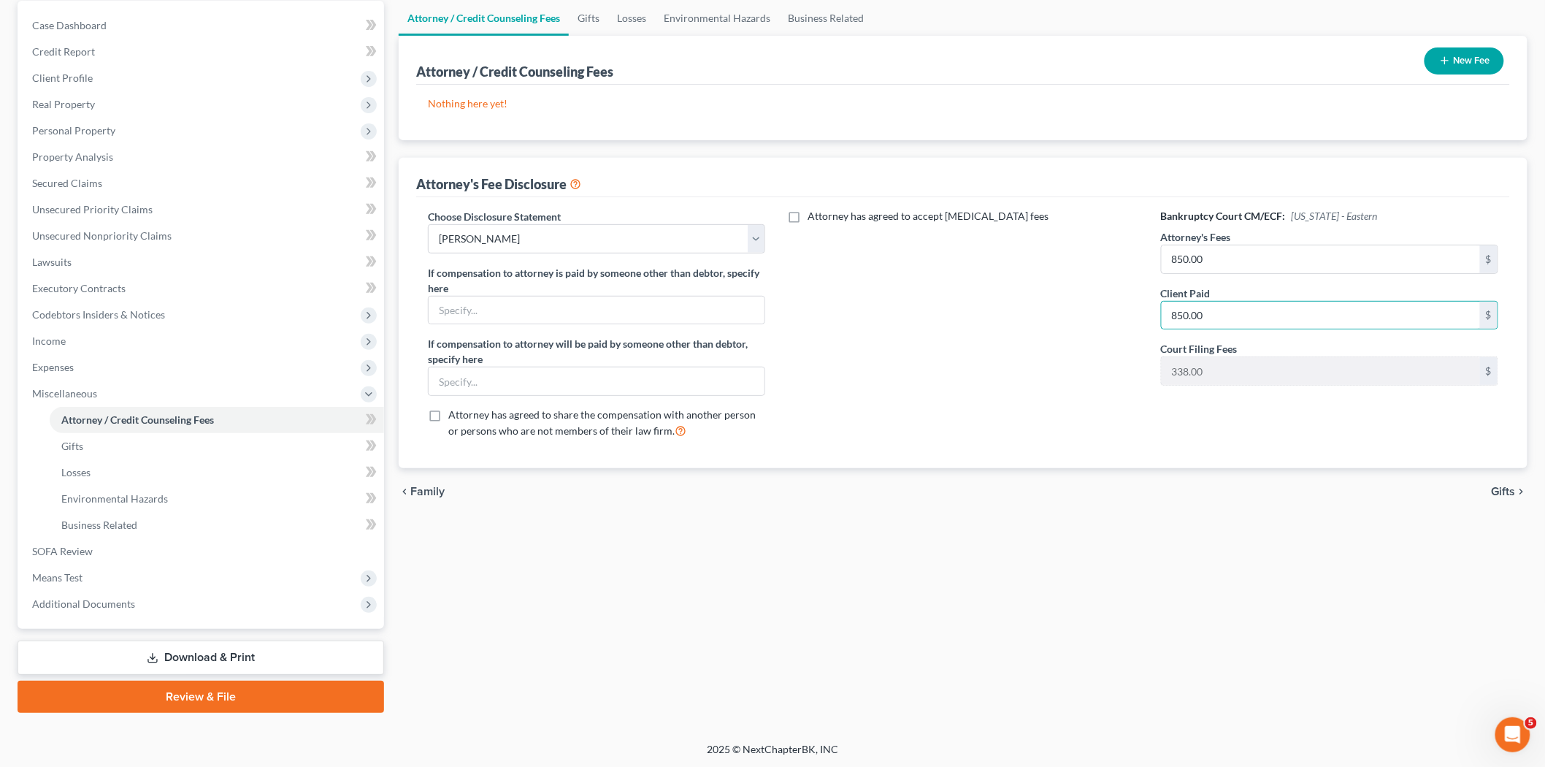
click at [1401, 488] on span "Gifts" at bounding box center [1504, 492] width 24 height 12
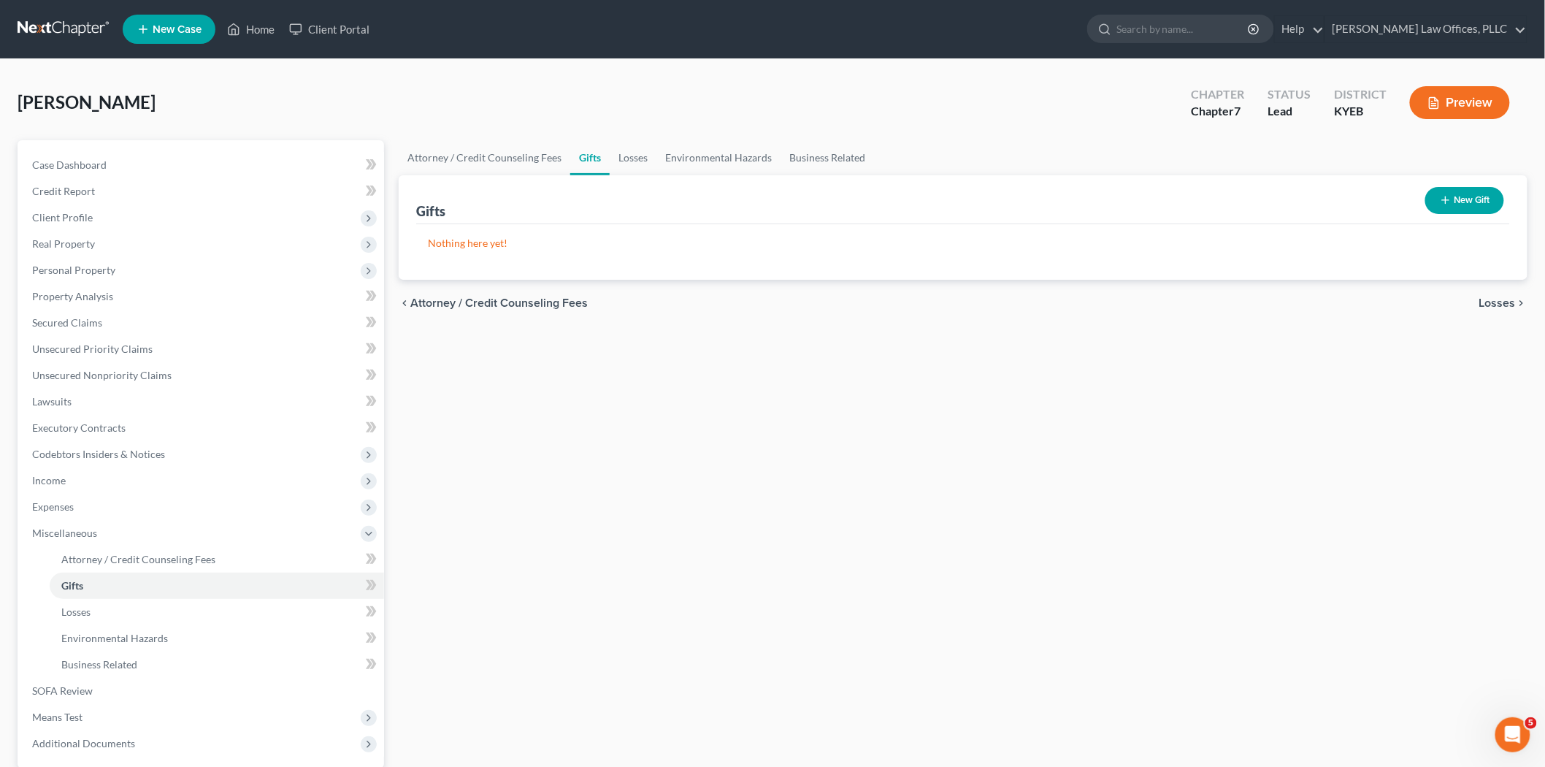
click at [1401, 301] on span "Losses" at bounding box center [1497, 303] width 37 height 12
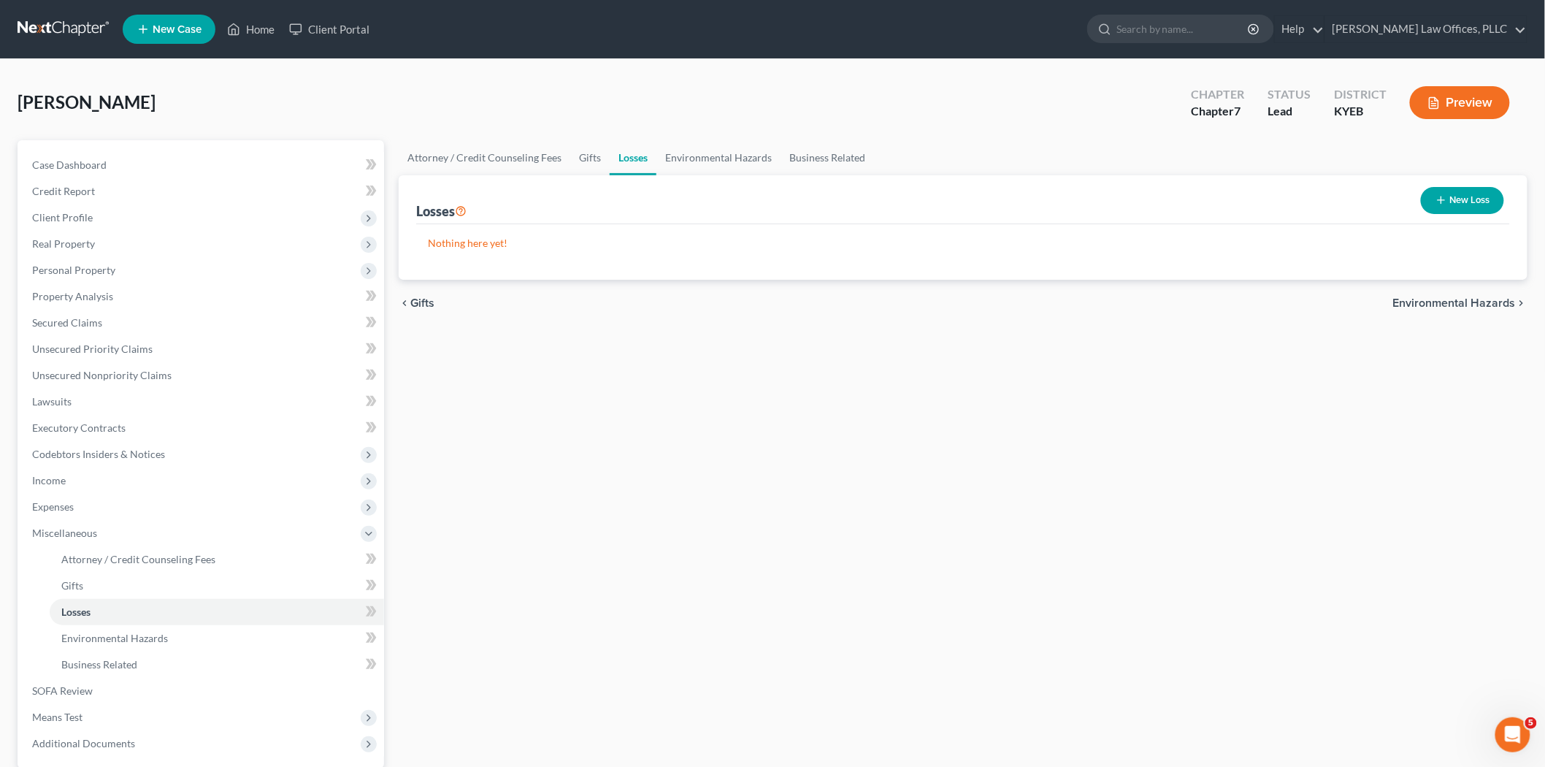
click at [1401, 297] on span "Environmental Hazards" at bounding box center [1454, 303] width 123 height 12
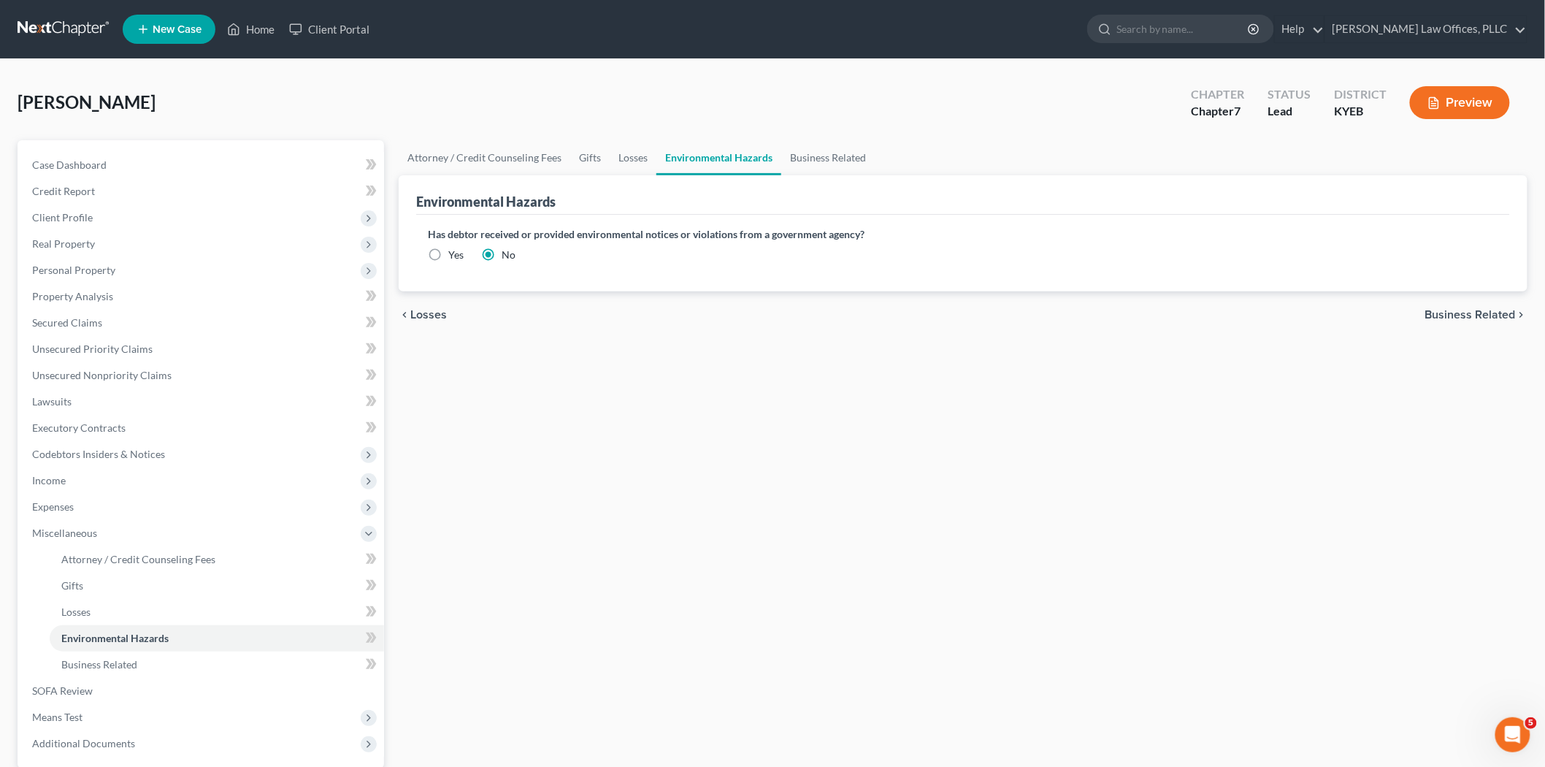
click at [1401, 318] on span "Business Related" at bounding box center [1470, 315] width 91 height 12
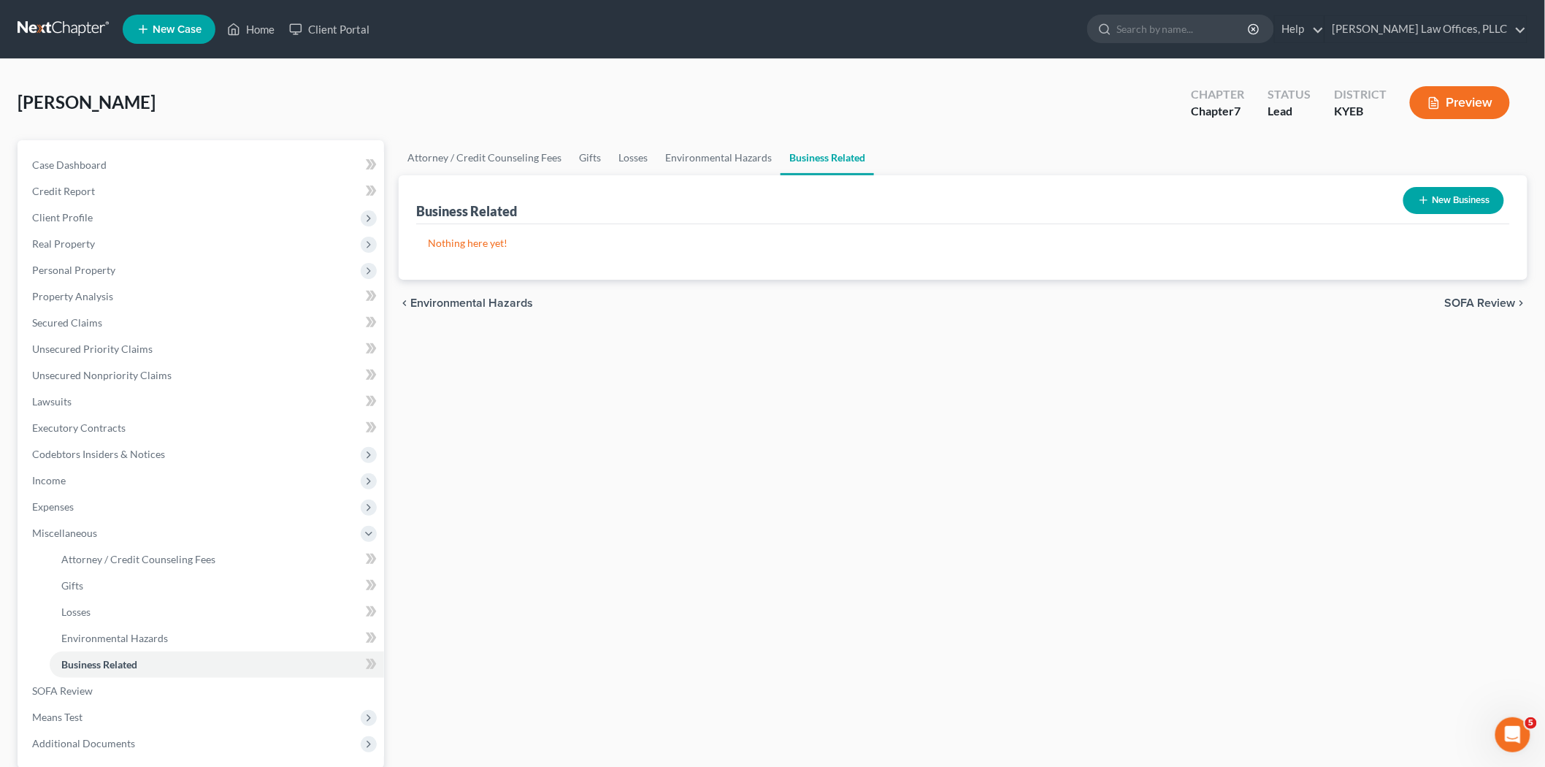
click at [1401, 302] on span "SOFA Review" at bounding box center [1480, 303] width 71 height 12
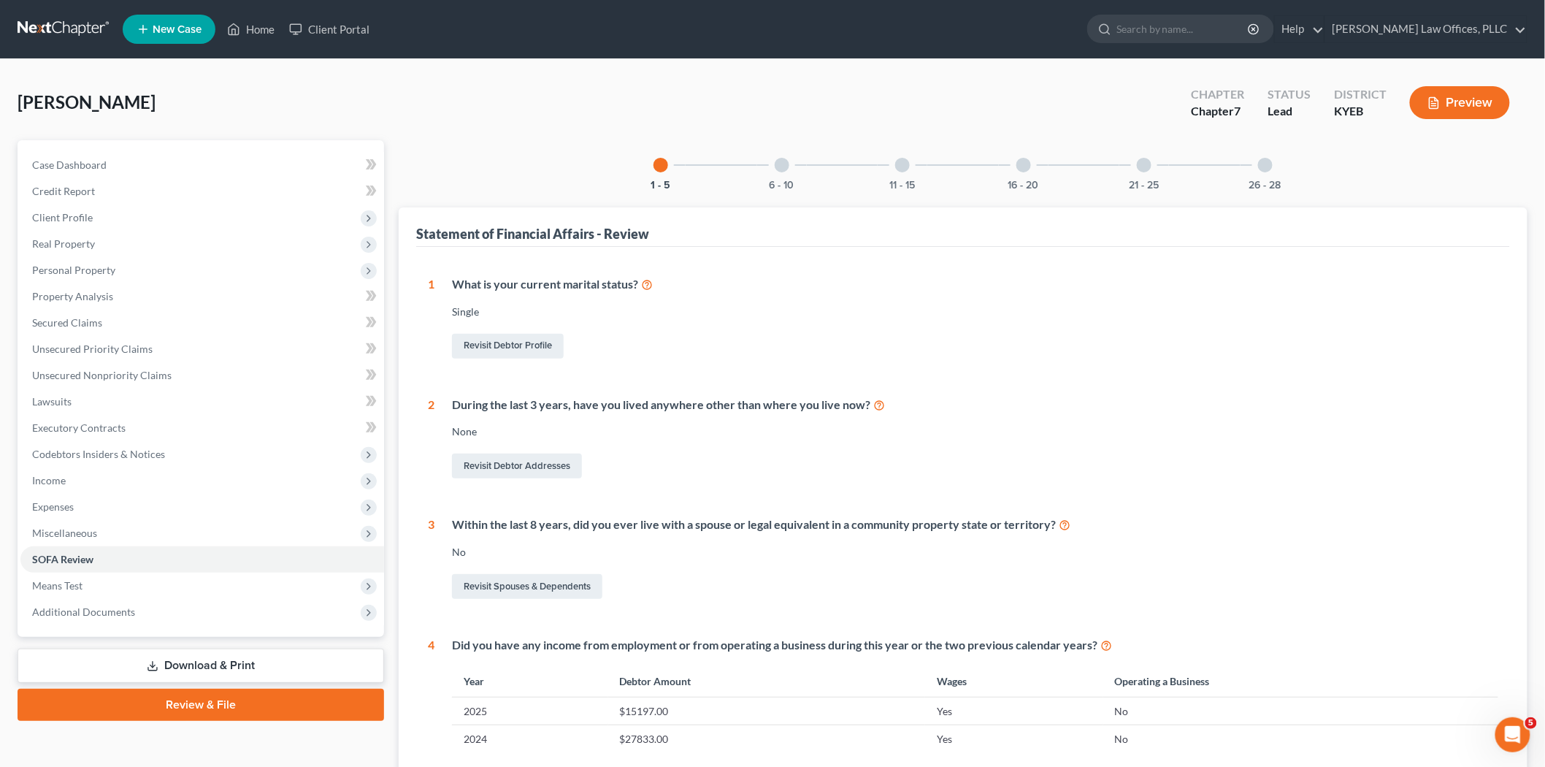
scroll to position [302, 0]
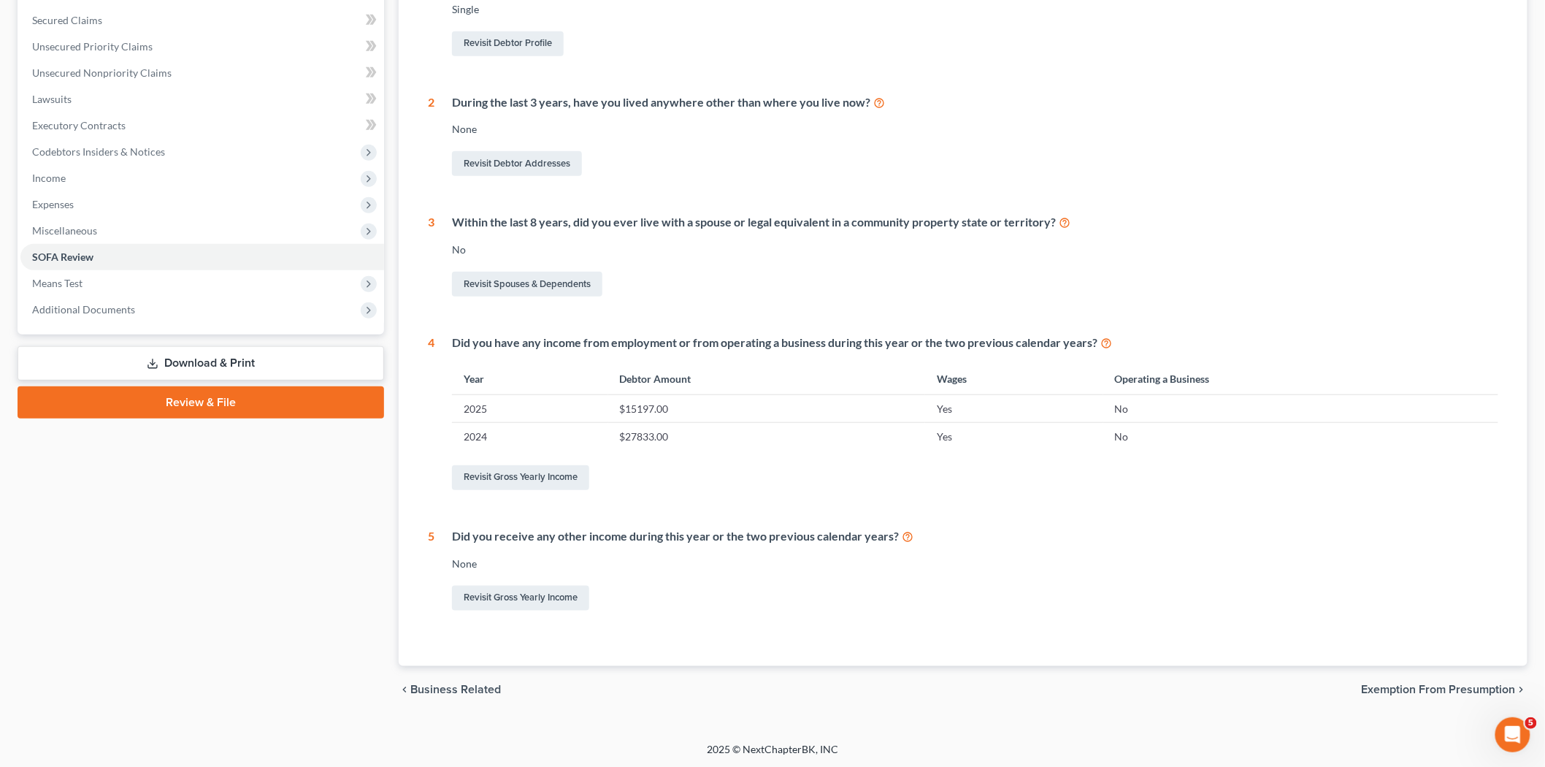
click at [1401, 686] on span "Exemption from Presumption" at bounding box center [1439, 689] width 154 height 12
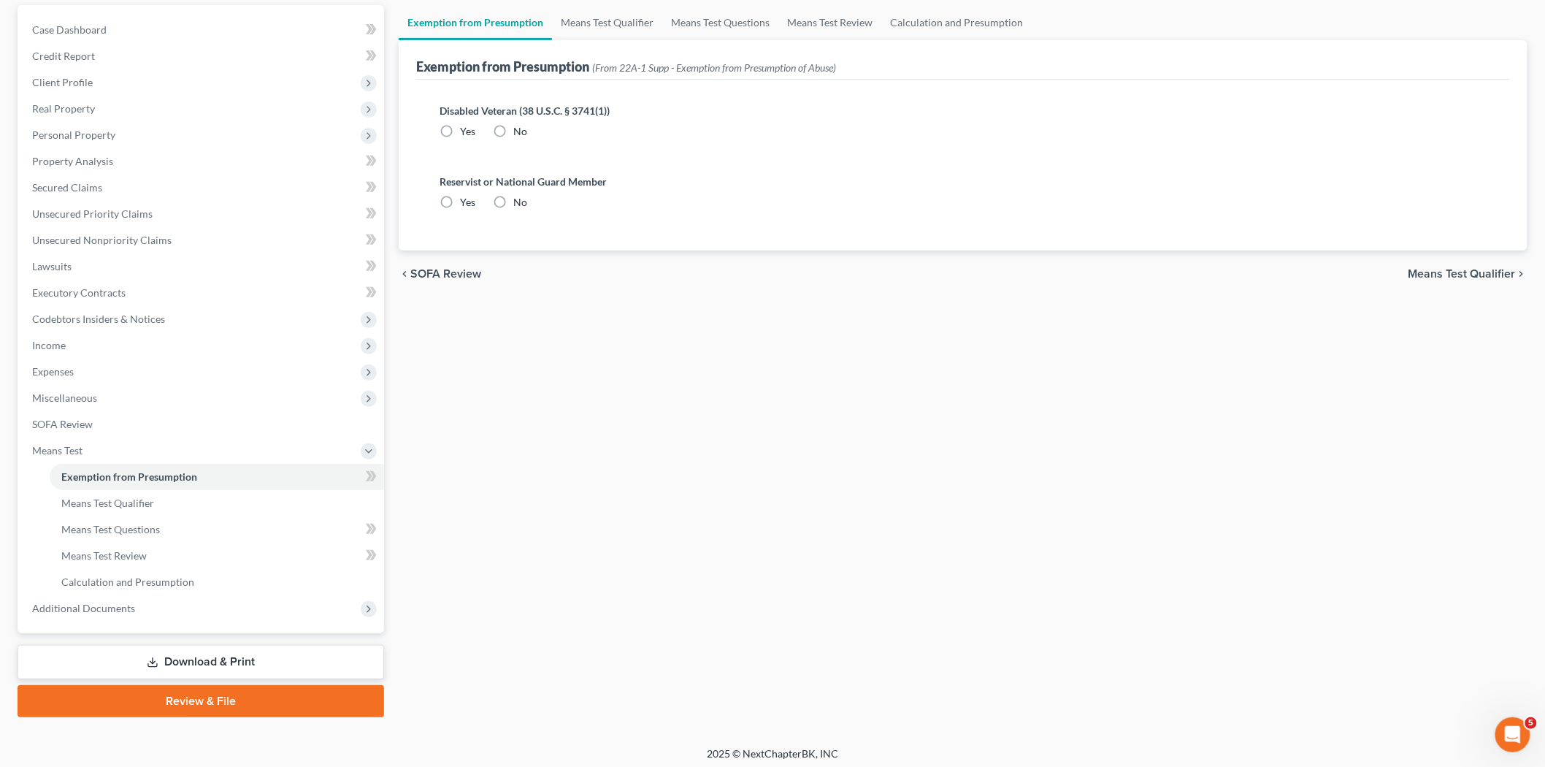
scroll to position [139, 0]
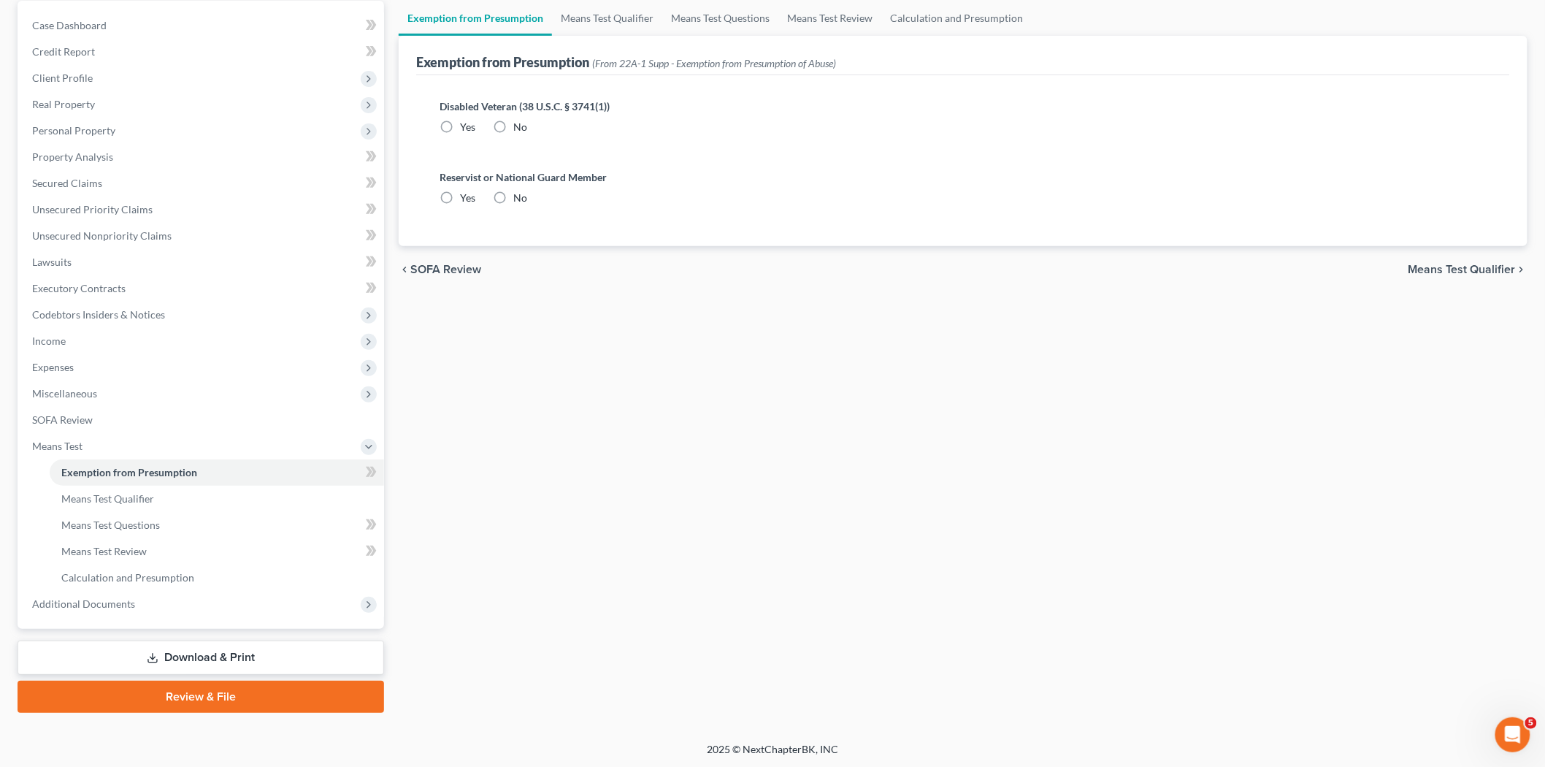
click at [1401, 271] on span "Means Test Qualifier" at bounding box center [1462, 270] width 107 height 12
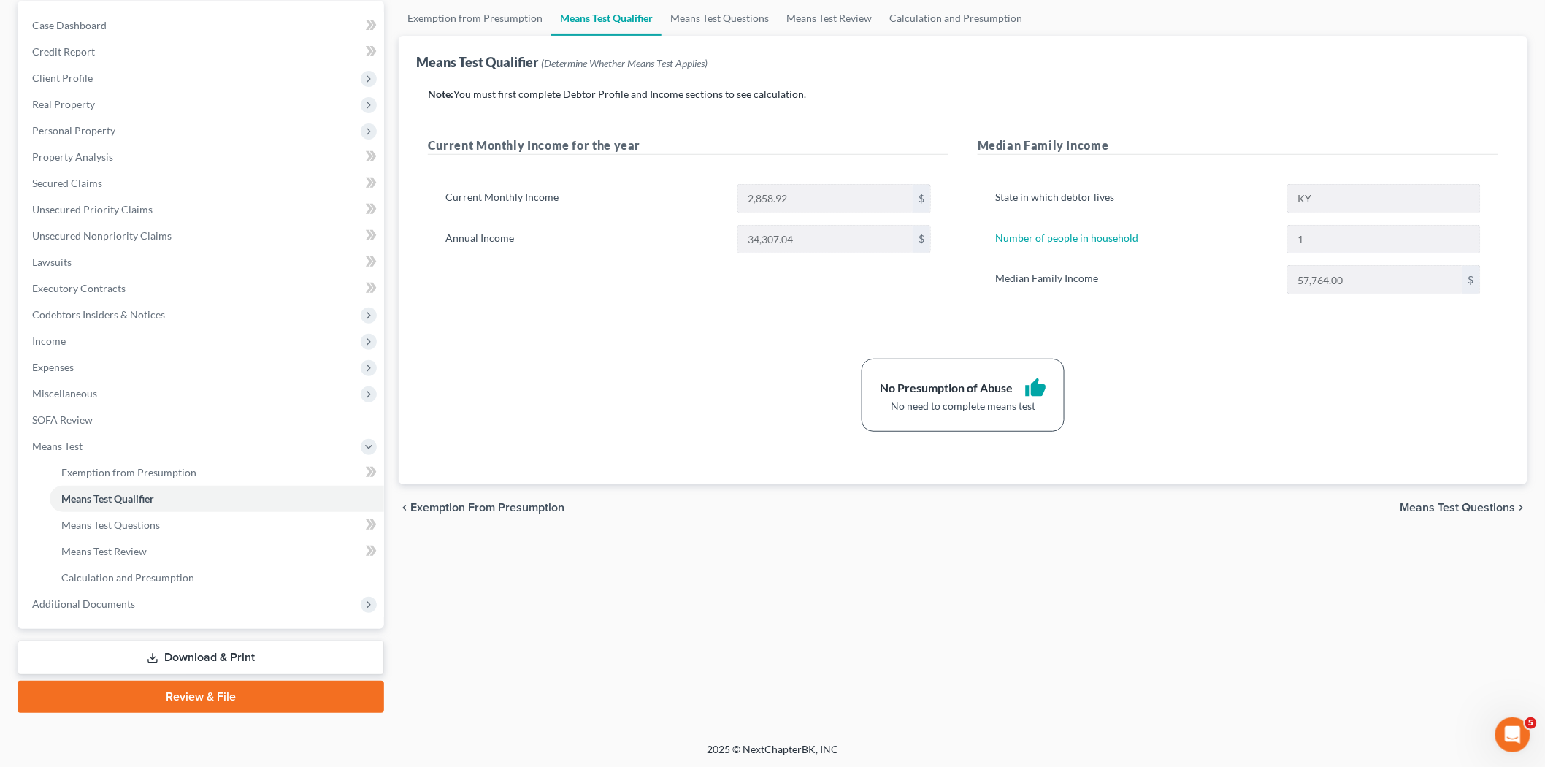
click at [1401, 511] on span "Means Test Questions" at bounding box center [1458, 508] width 115 height 12
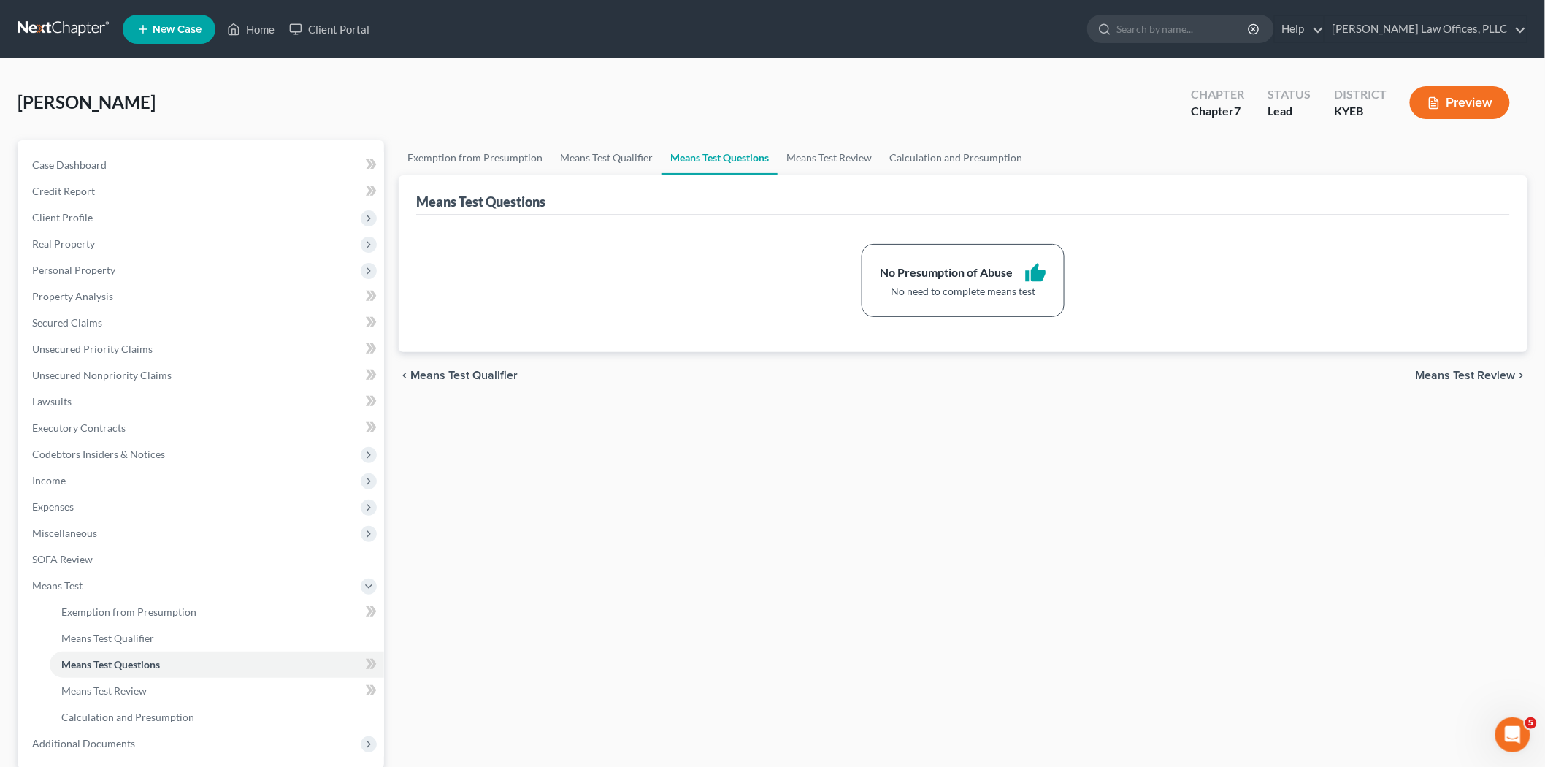
click at [1401, 373] on span "Means Test Review" at bounding box center [1466, 375] width 100 height 12
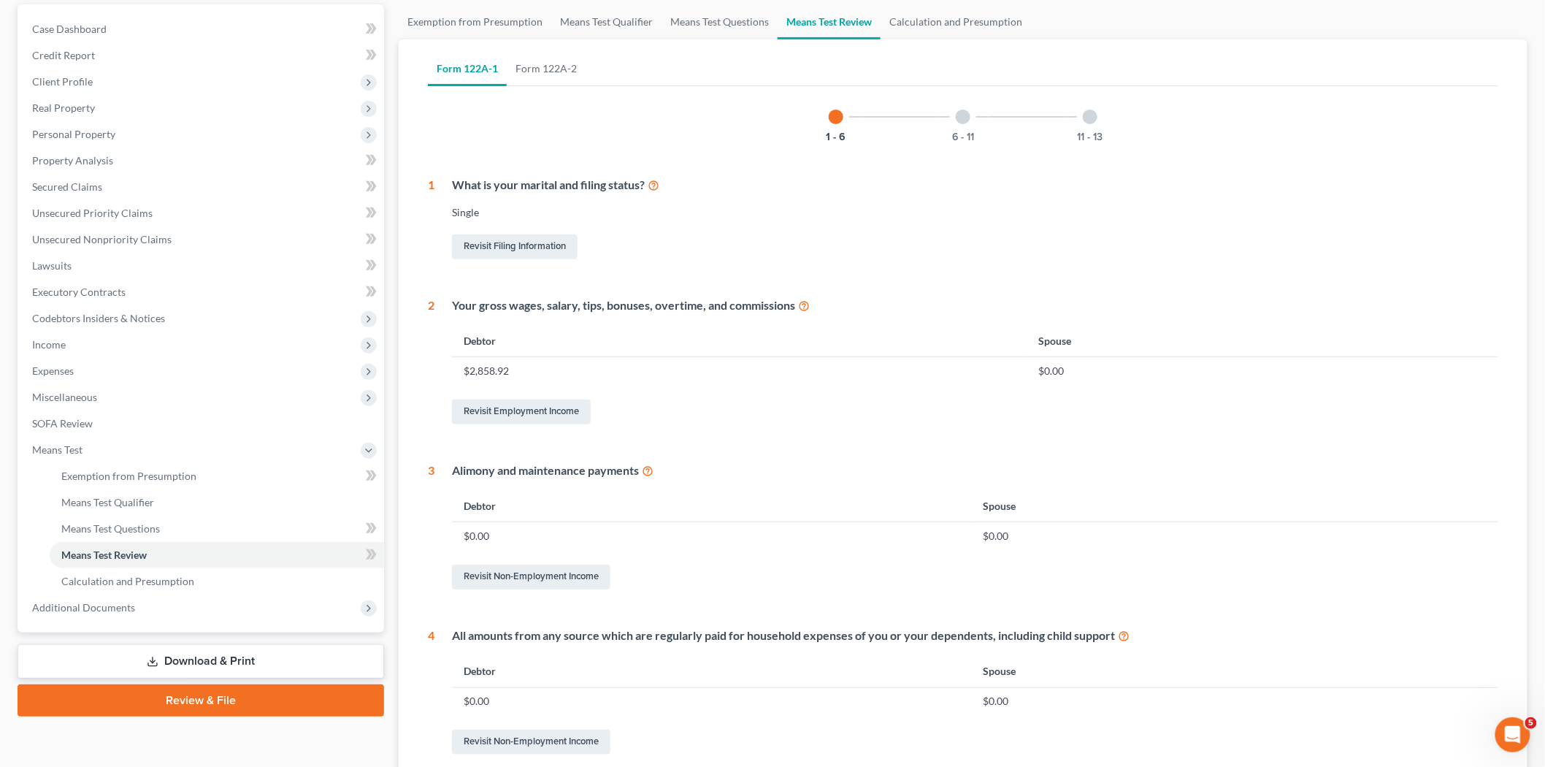
scroll to position [432, 0]
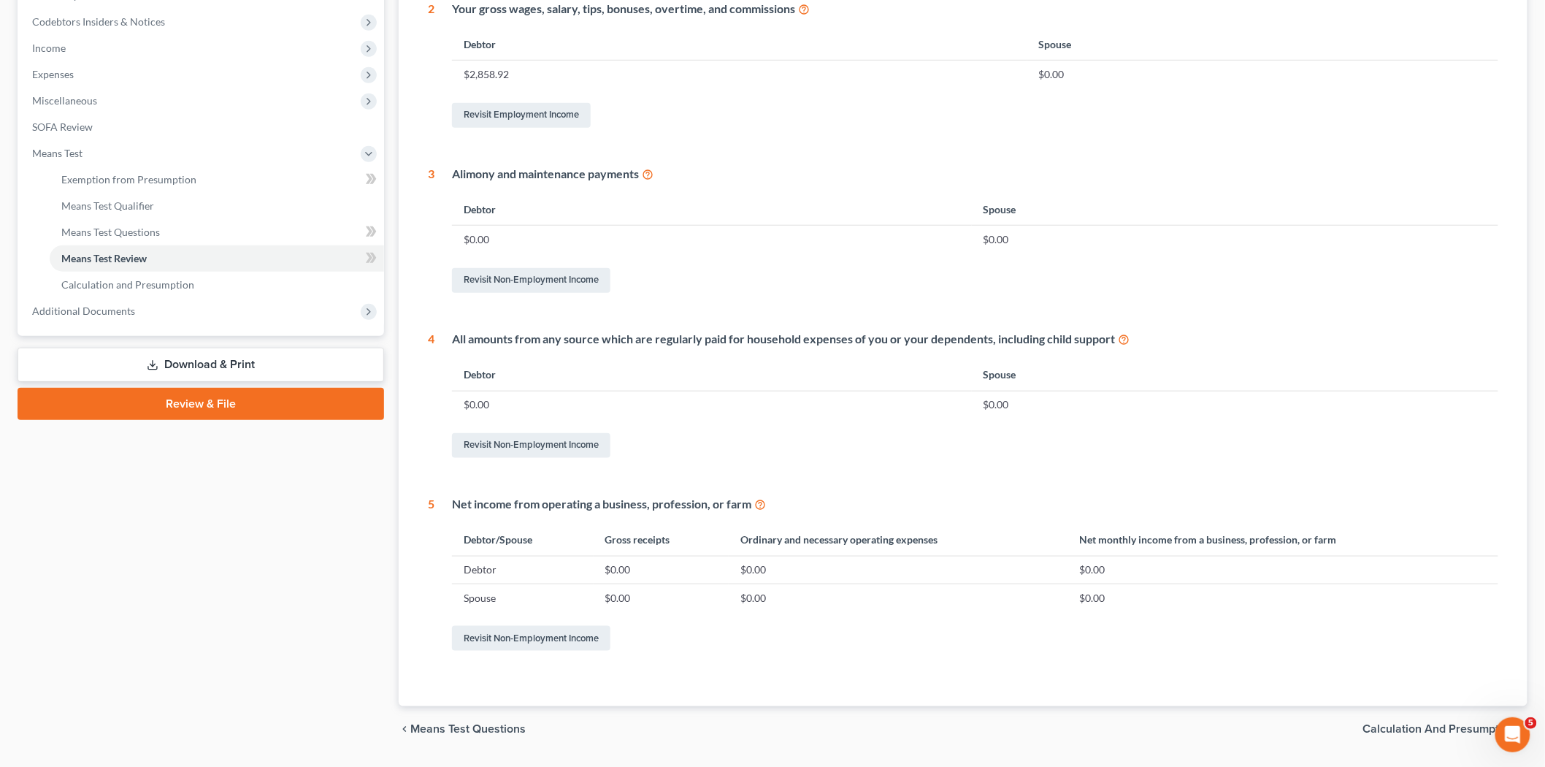
click at [253, 360] on link "Download & Print" at bounding box center [201, 365] width 367 height 34
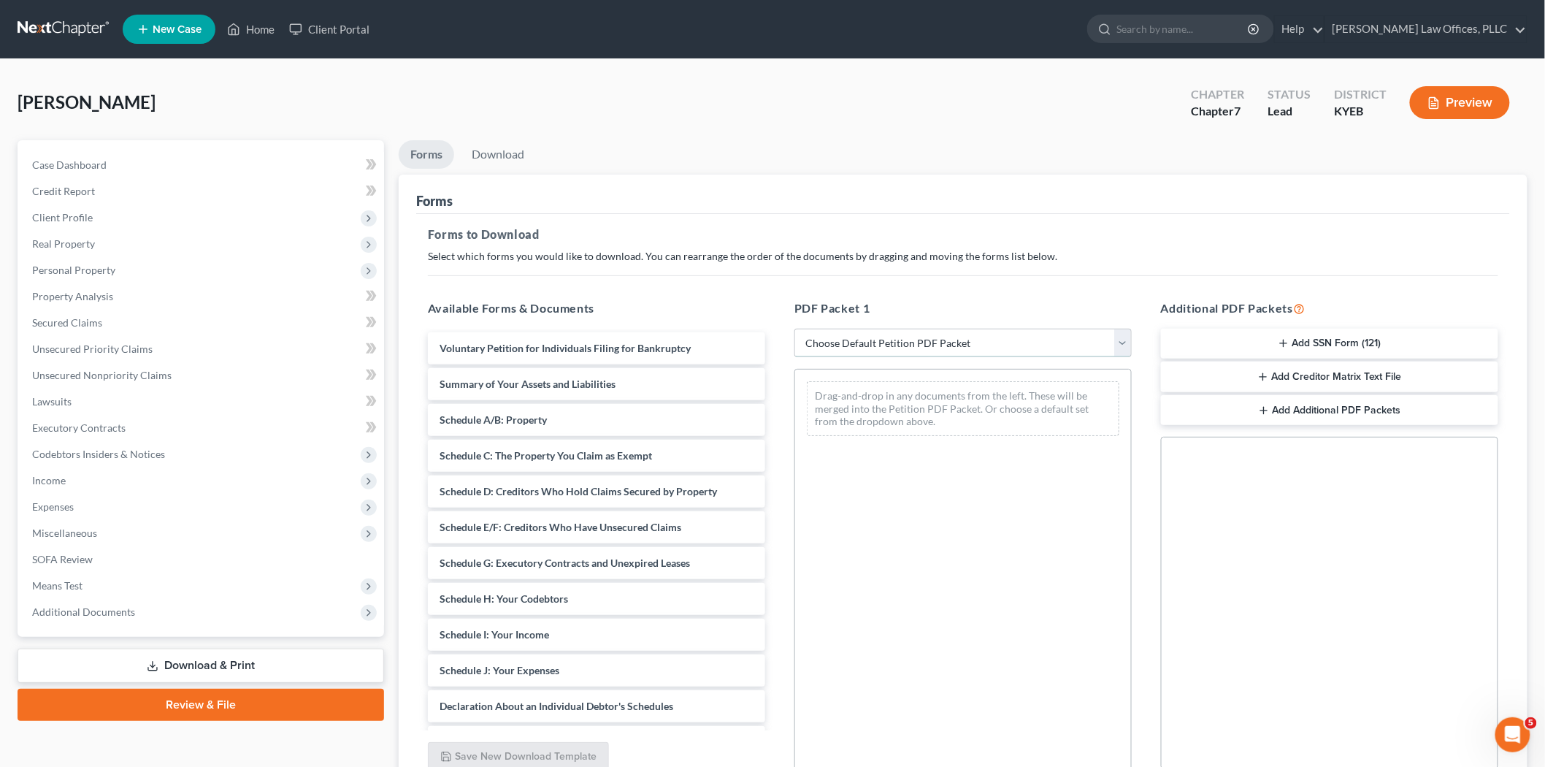
click at [980, 345] on select "Choose Default Petition PDF Packet Complete Bankruptcy Petition (all forms and …" at bounding box center [962, 343] width 337 height 29
click at [794, 329] on select "Choose Default Petition PDF Packet Complete Bankruptcy Petition (all forms and …" at bounding box center [962, 343] width 337 height 29
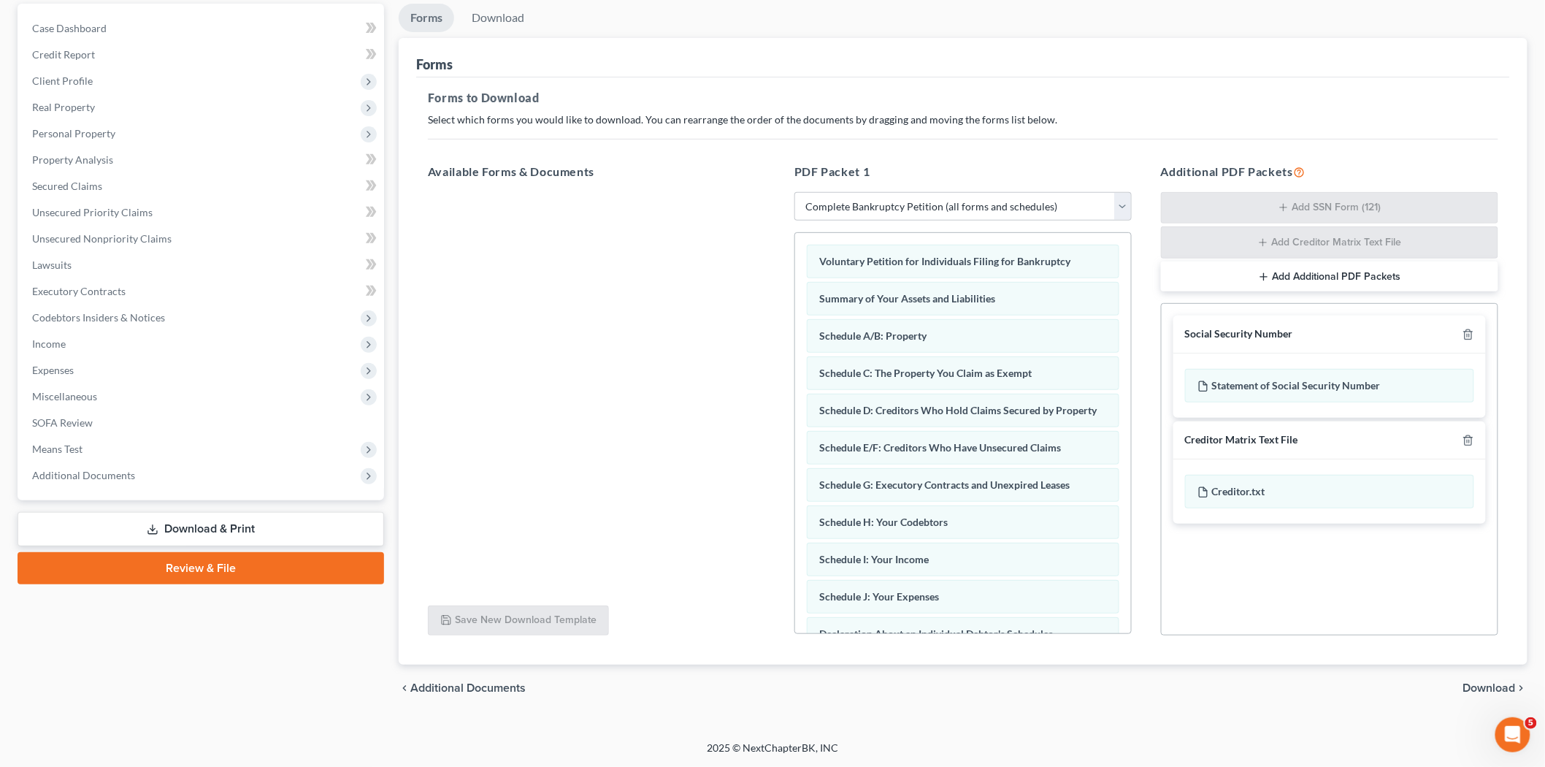
click at [1401, 683] on span "Download" at bounding box center [1489, 688] width 53 height 12
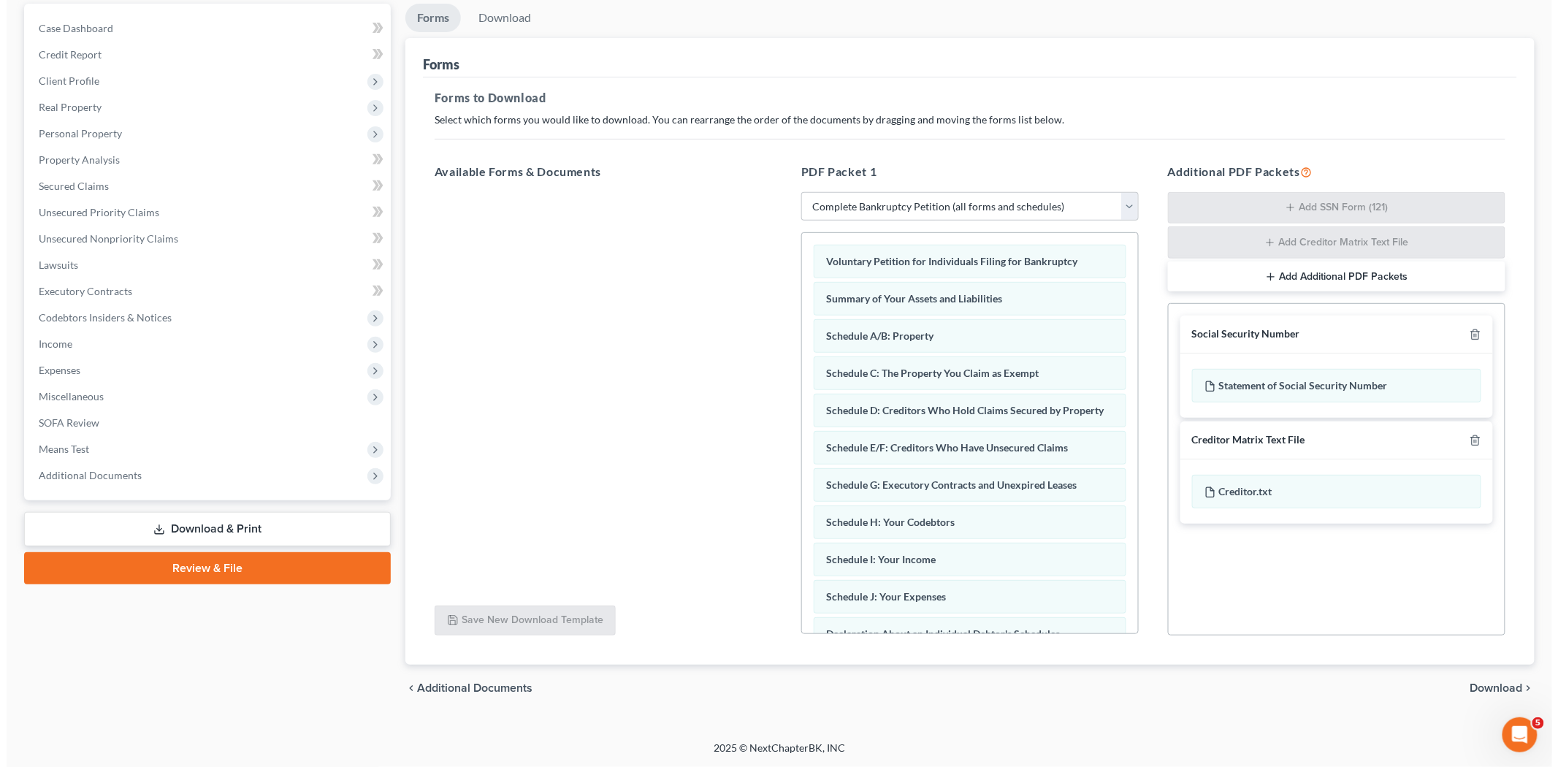
scroll to position [8, 0]
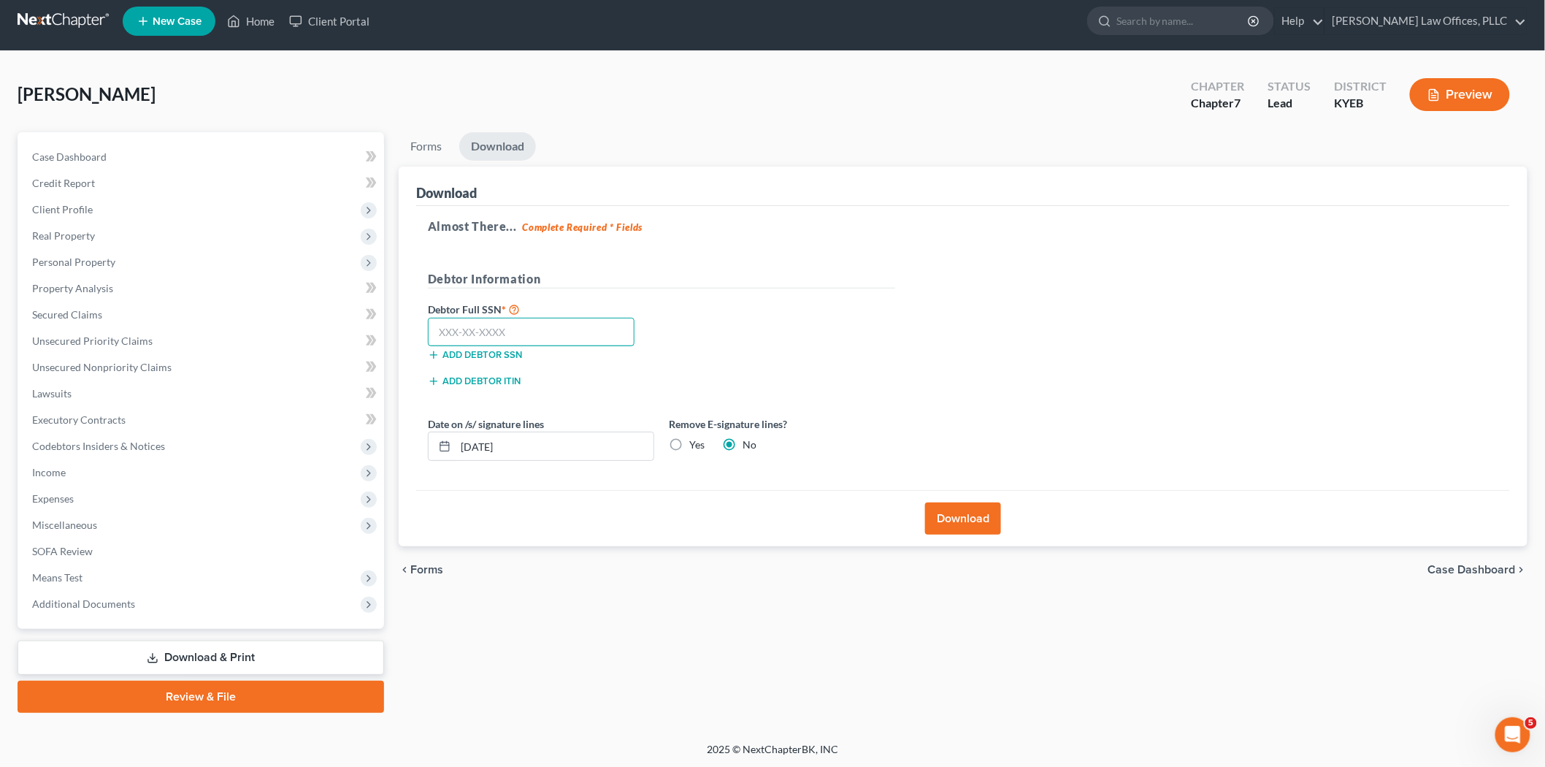
click at [570, 340] on input "text" at bounding box center [531, 332] width 207 height 29
click at [483, 338] on input "text" at bounding box center [531, 332] width 207 height 29
click at [954, 518] on button "Download" at bounding box center [963, 518] width 76 height 32
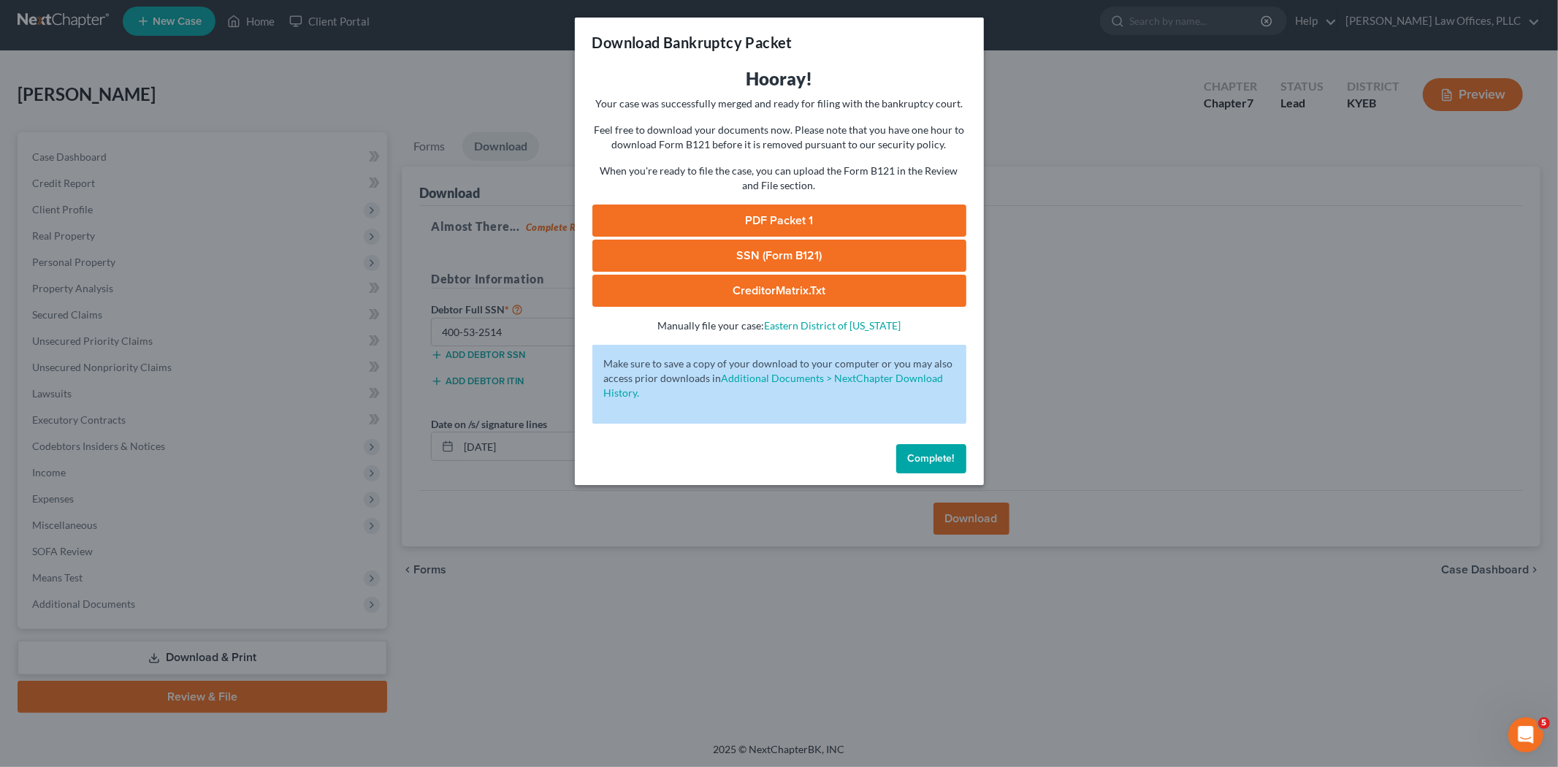
click at [903, 226] on link "PDF Packet 1" at bounding box center [779, 220] width 374 height 32
drag, startPoint x: 763, startPoint y: 256, endPoint x: 857, endPoint y: 230, distance: 97.6
click at [763, 256] on link "SSN (Form B121)" at bounding box center [779, 256] width 374 height 32
click at [787, 294] on link "CreditorMatrix.txt" at bounding box center [779, 291] width 374 height 32
